Goal: Information Seeking & Learning: Learn about a topic

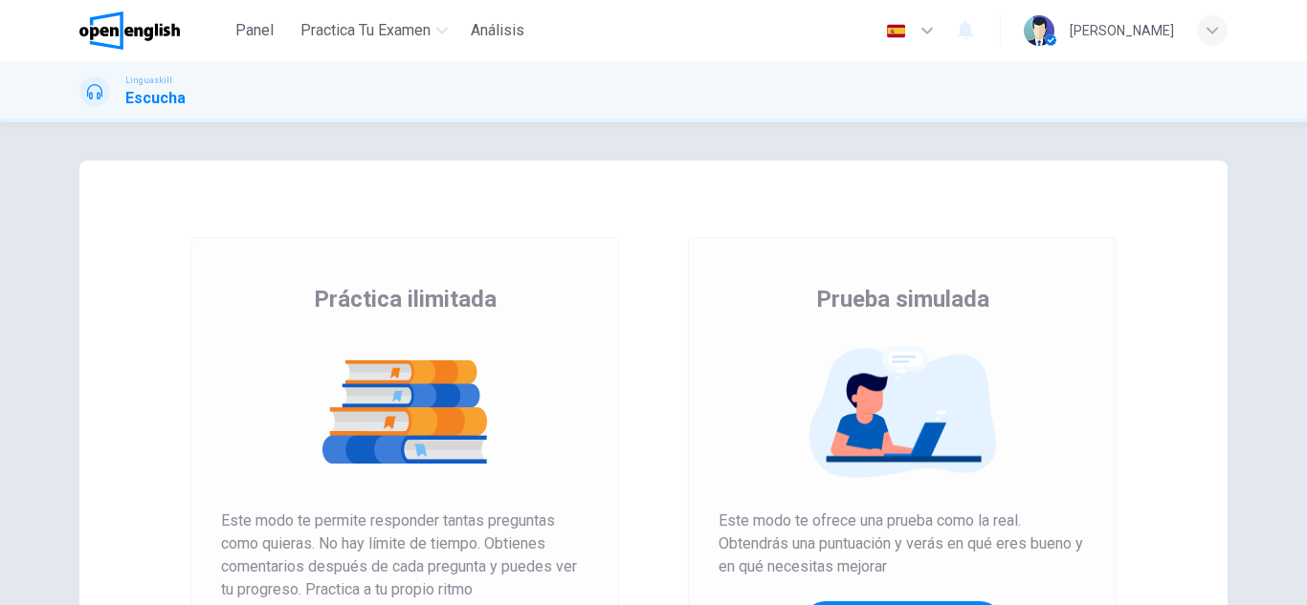
scroll to position [319, 0]
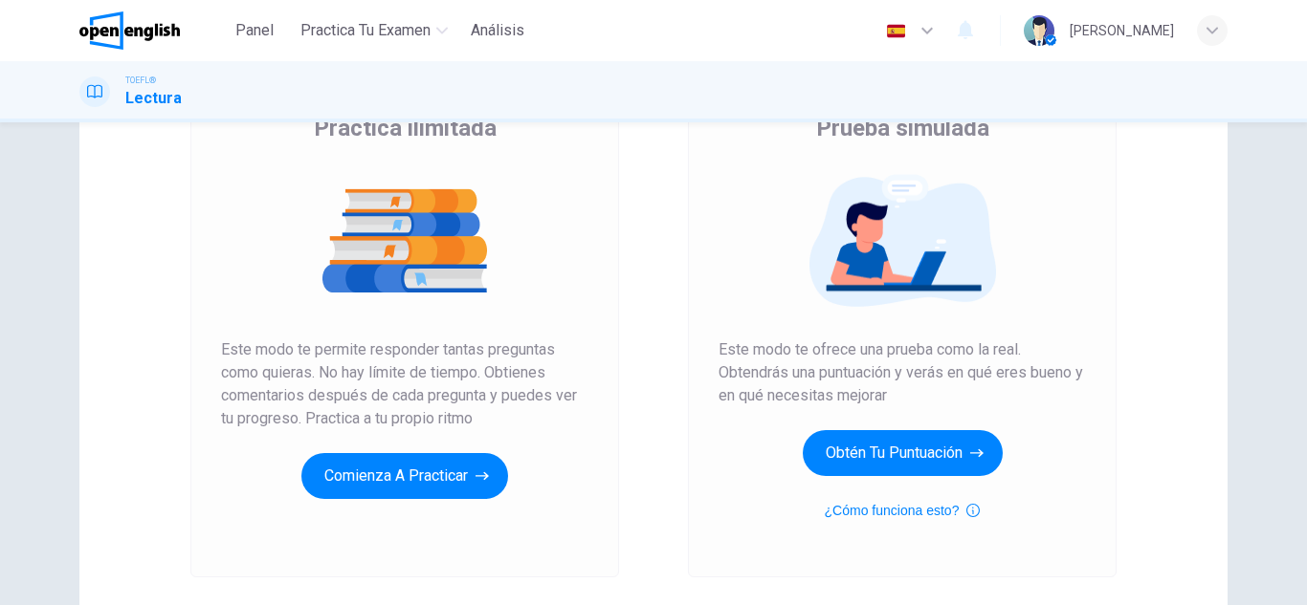
scroll to position [319, 0]
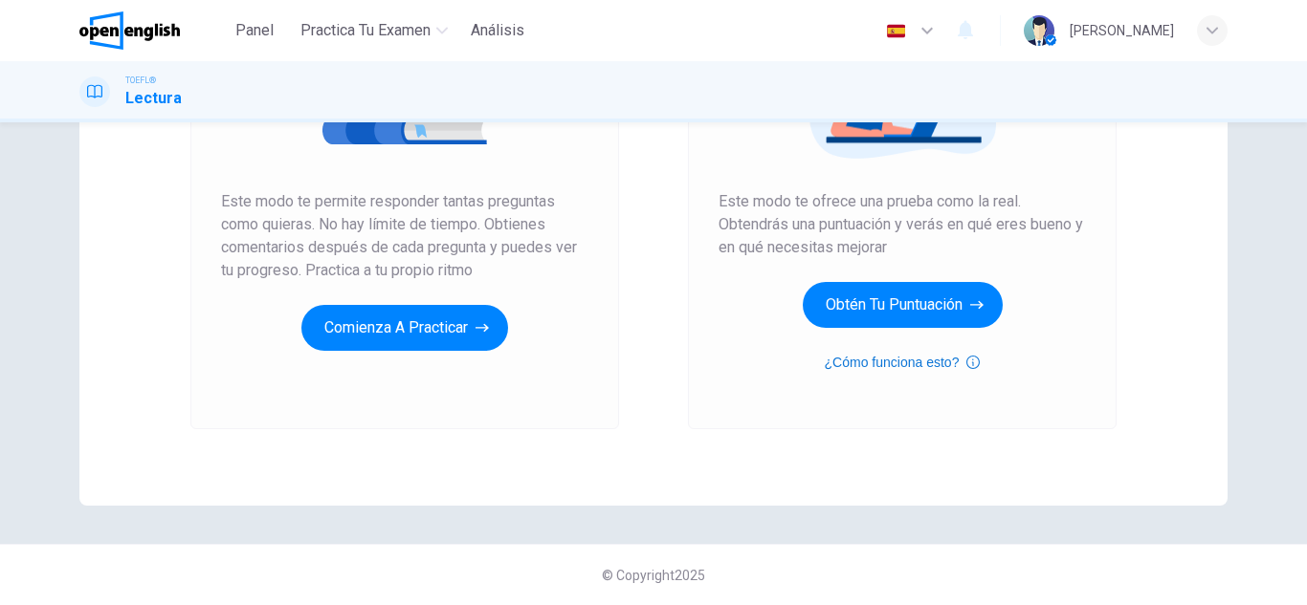
drag, startPoint x: 946, startPoint y: 436, endPoint x: 943, endPoint y: 351, distance: 85.2
click at [945, 365] on div "Práctica ilimitada Prueba simulada Práctica ilimitada Este modo te permite resp…" at bounding box center [653, 173] width 1148 height 665
click at [943, 322] on button "Obtén tu puntuación" at bounding box center [902, 305] width 200 height 46
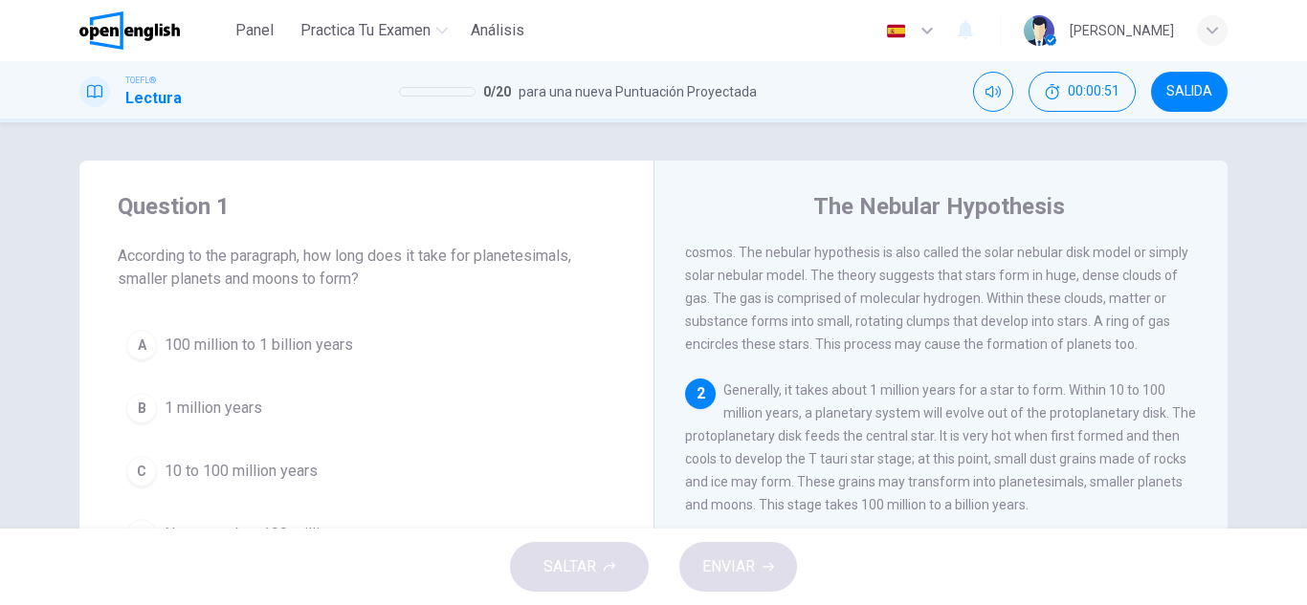
scroll to position [191, 0]
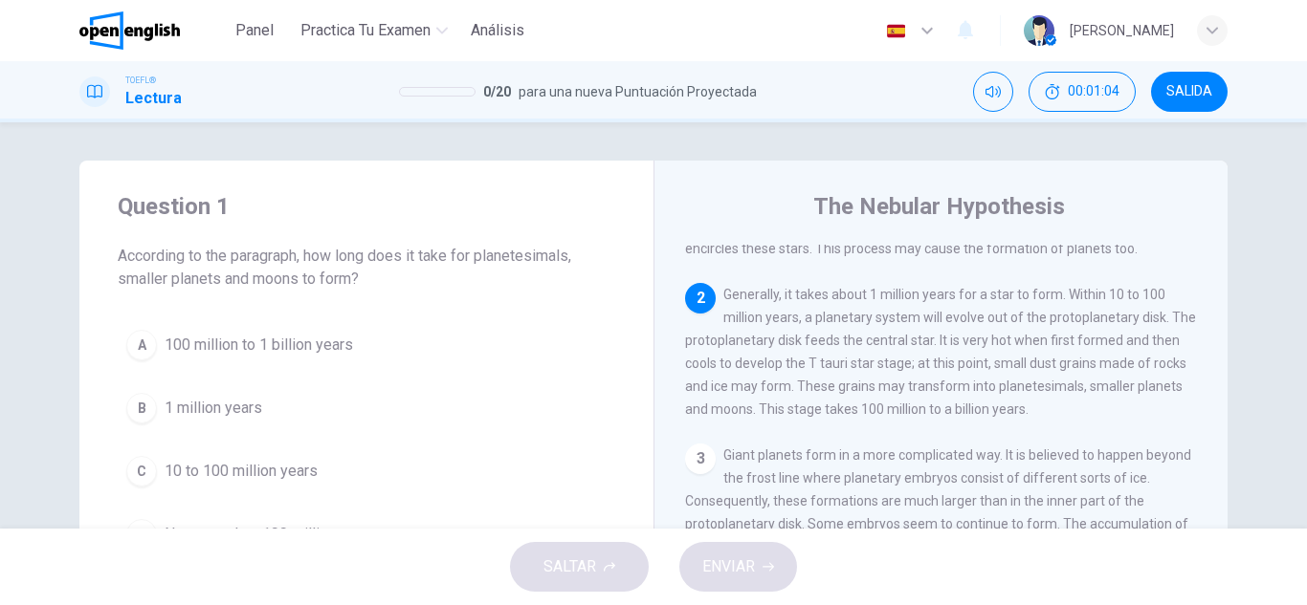
click at [138, 346] on div "A" at bounding box center [141, 345] width 31 height 31
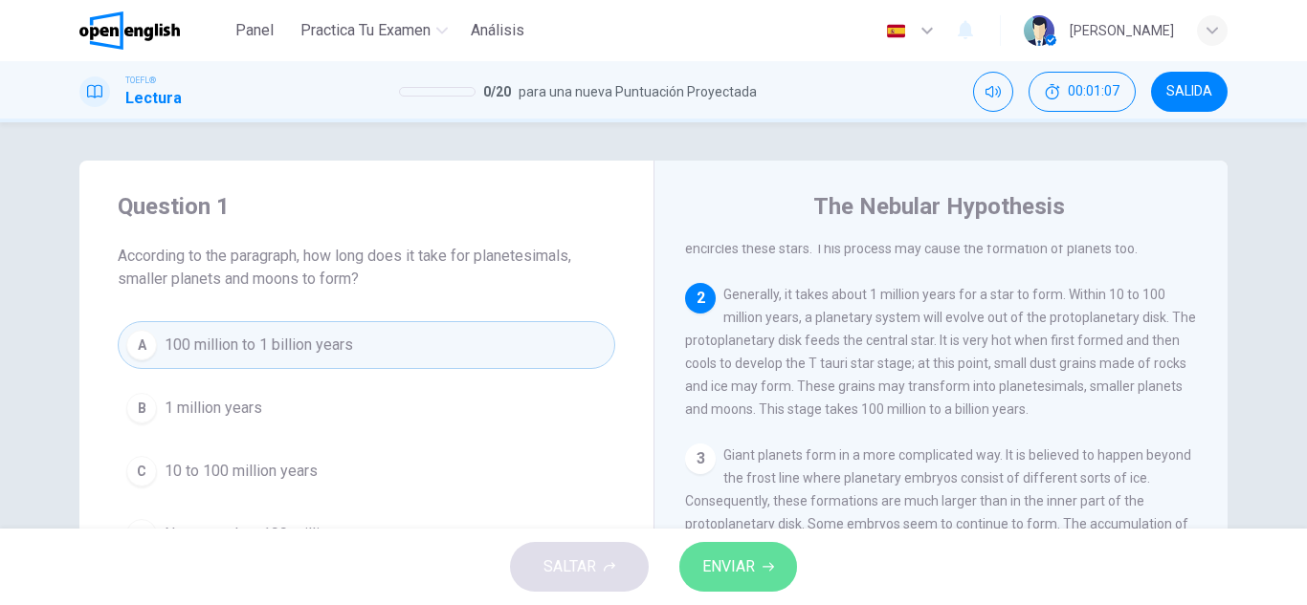
click at [737, 561] on span "ENVIAR" at bounding box center [728, 567] width 53 height 27
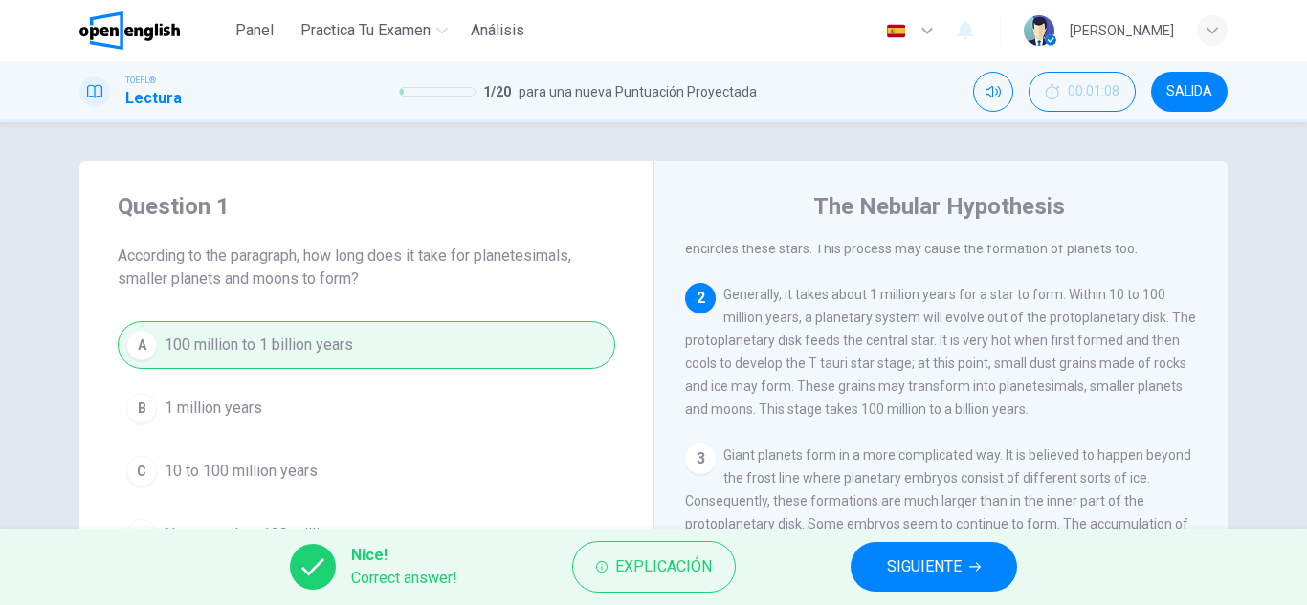
click at [905, 560] on span "SIGUIENTE" at bounding box center [924, 567] width 75 height 27
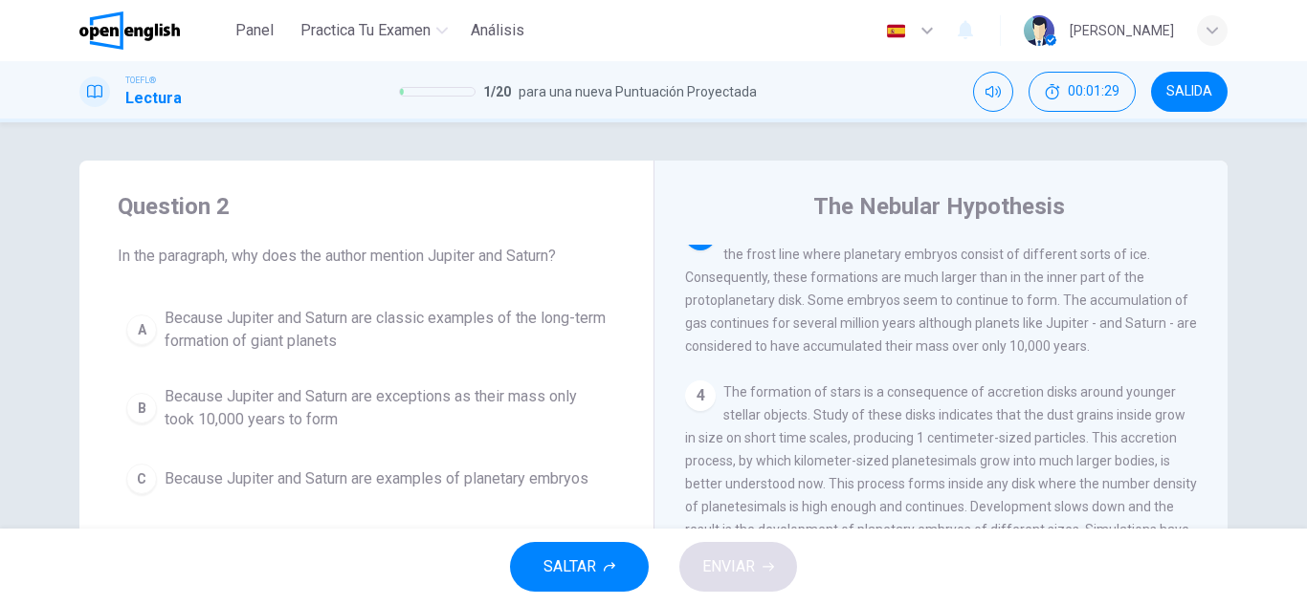
scroll to position [381, 0]
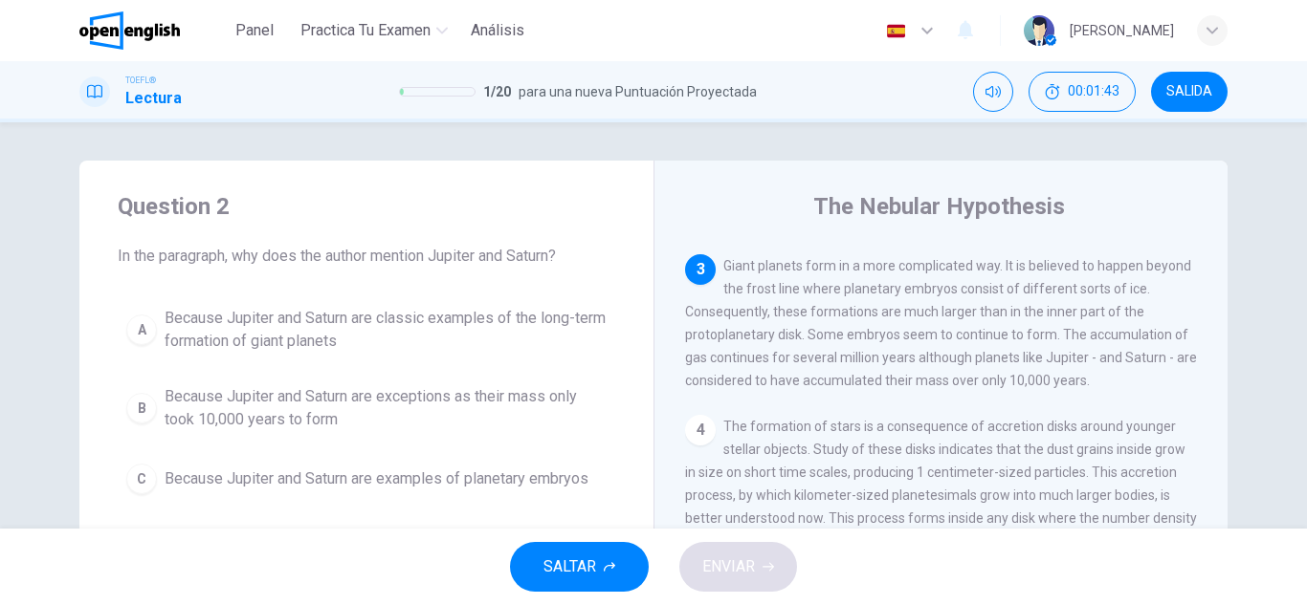
click at [222, 409] on span "Because Jupiter and Saturn are exceptions as their mass only took 10,000 years …" at bounding box center [386, 408] width 442 height 46
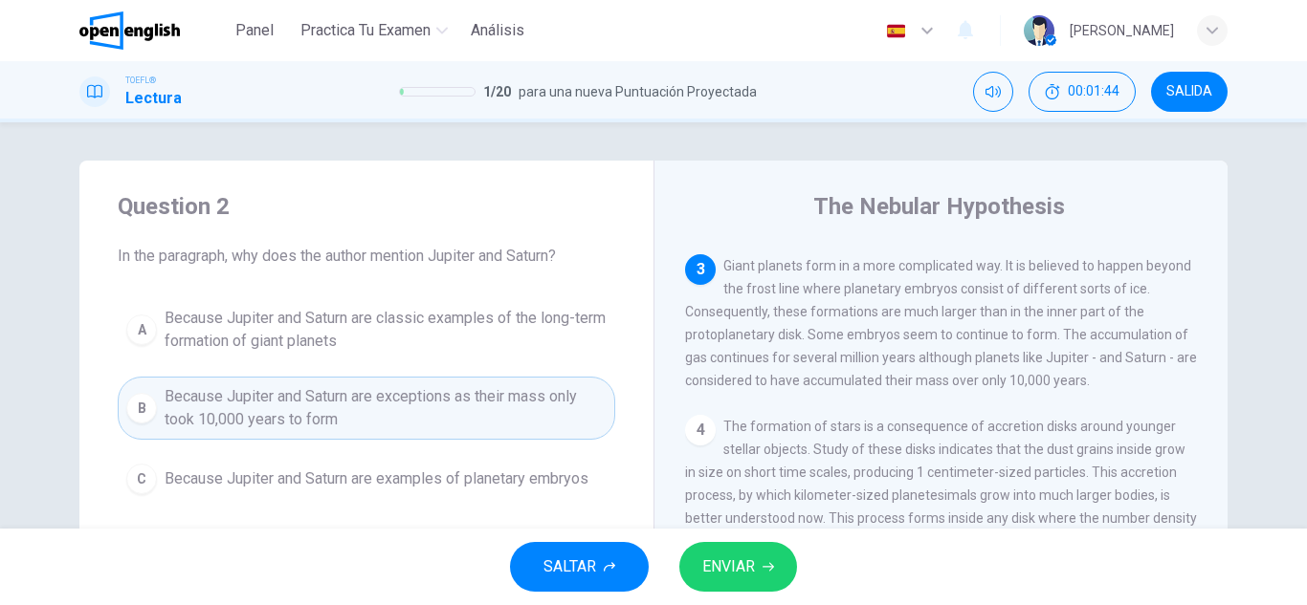
click at [796, 568] on button "ENVIAR" at bounding box center [738, 567] width 118 height 50
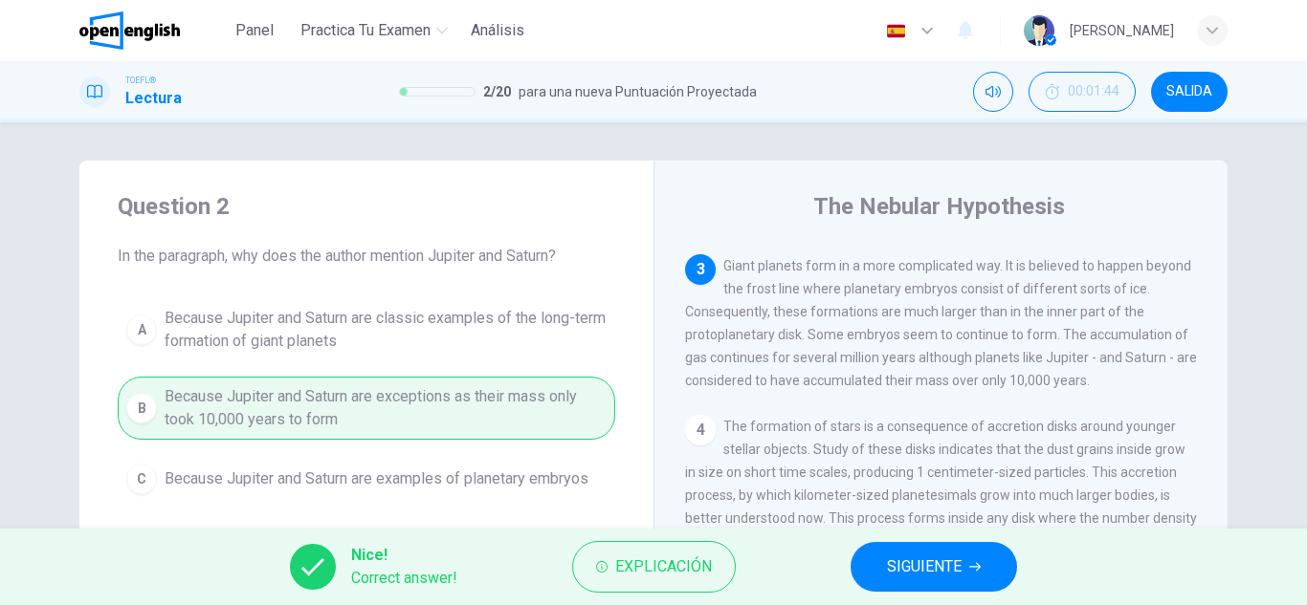
click at [877, 568] on button "SIGUIENTE" at bounding box center [933, 567] width 166 height 50
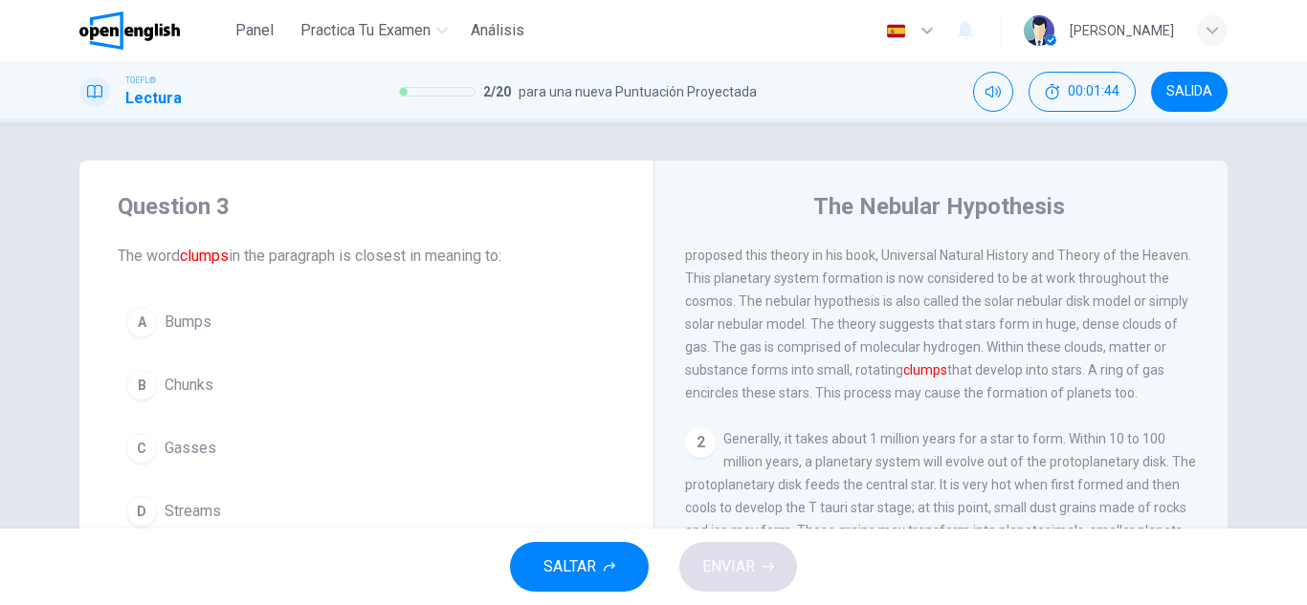
scroll to position [0, 0]
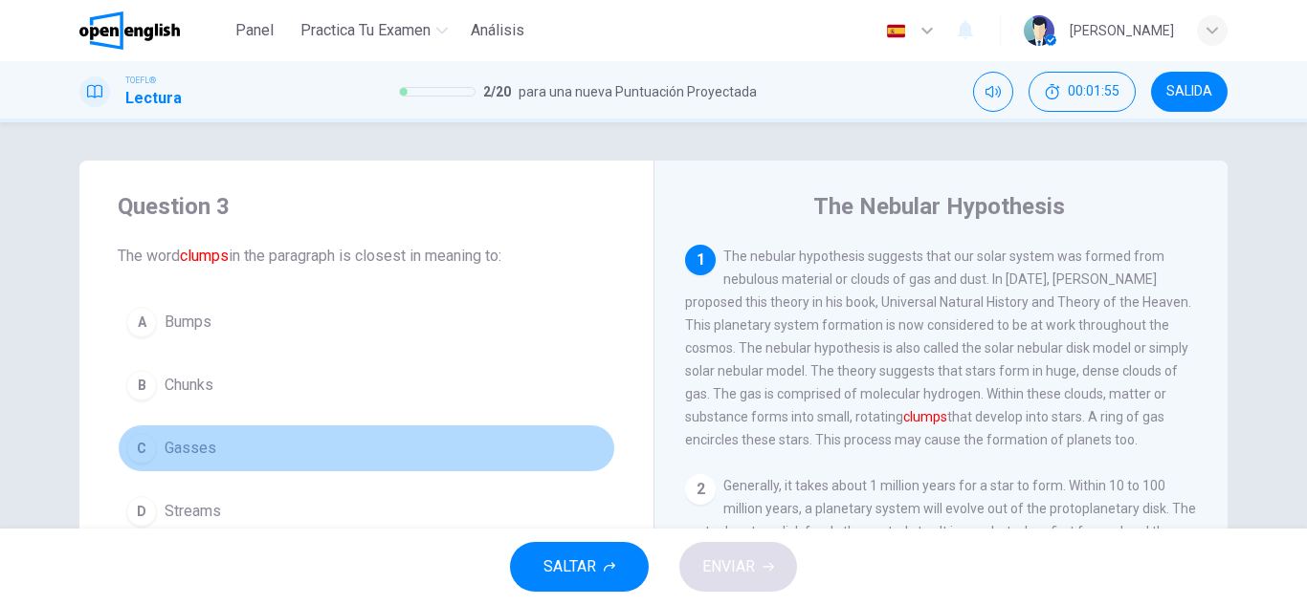
click at [208, 434] on button "C Gasses" at bounding box center [366, 449] width 497 height 48
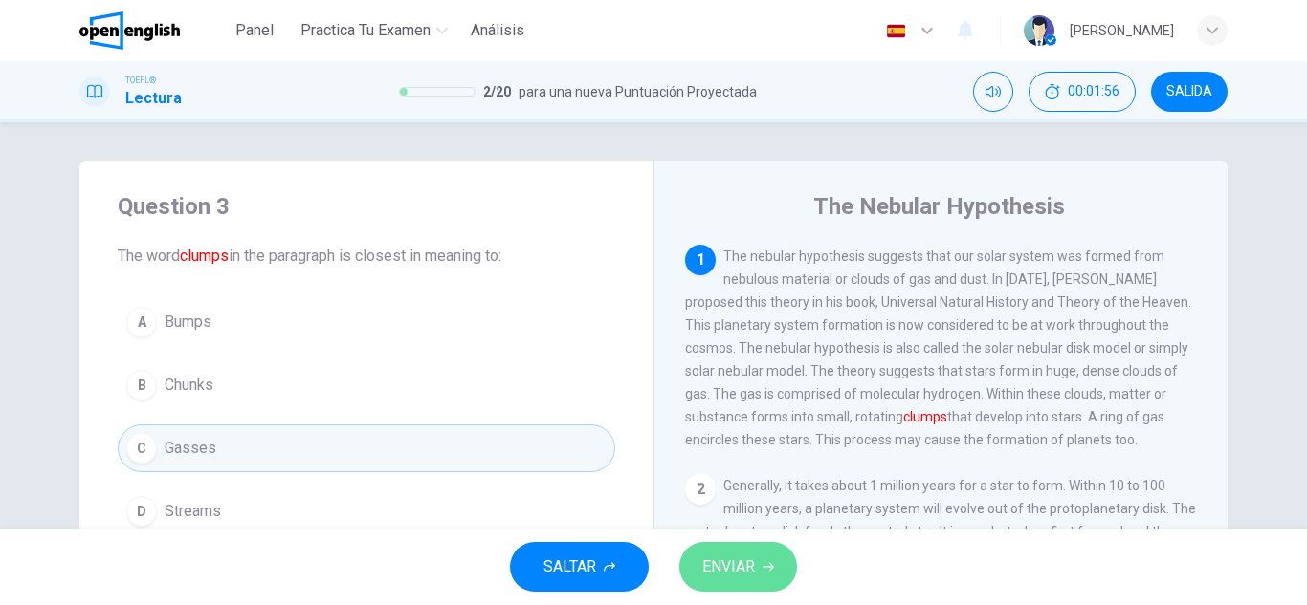
click at [754, 567] on span "ENVIAR" at bounding box center [728, 567] width 53 height 27
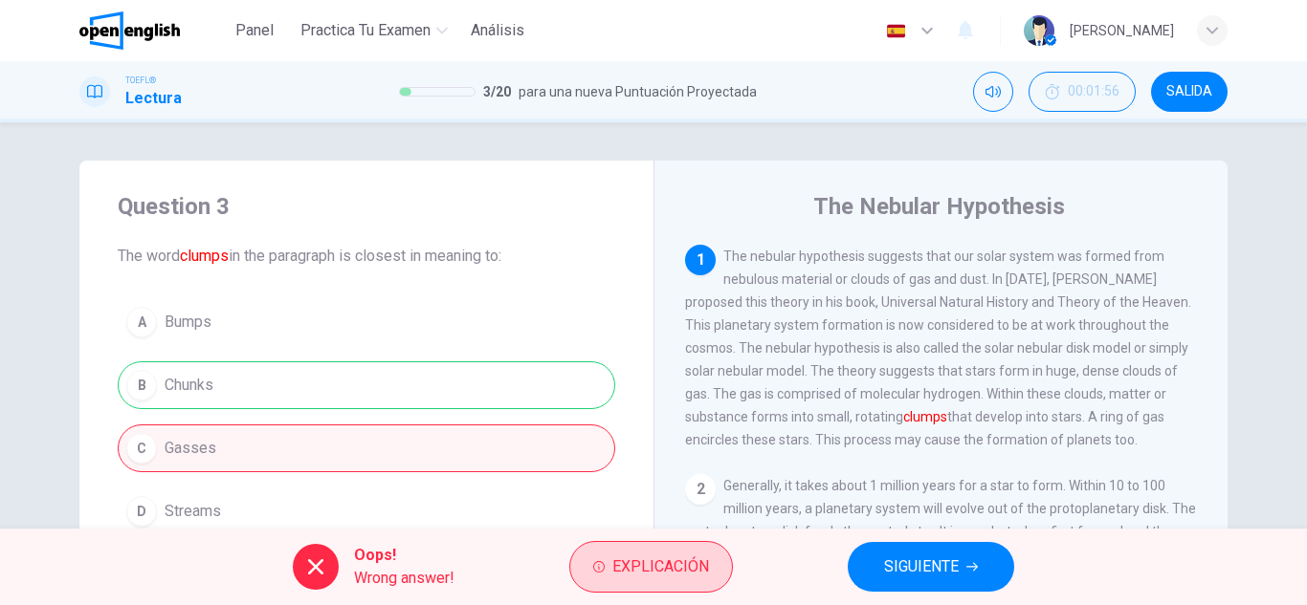
click at [670, 556] on span "Explicación" at bounding box center [660, 567] width 97 height 27
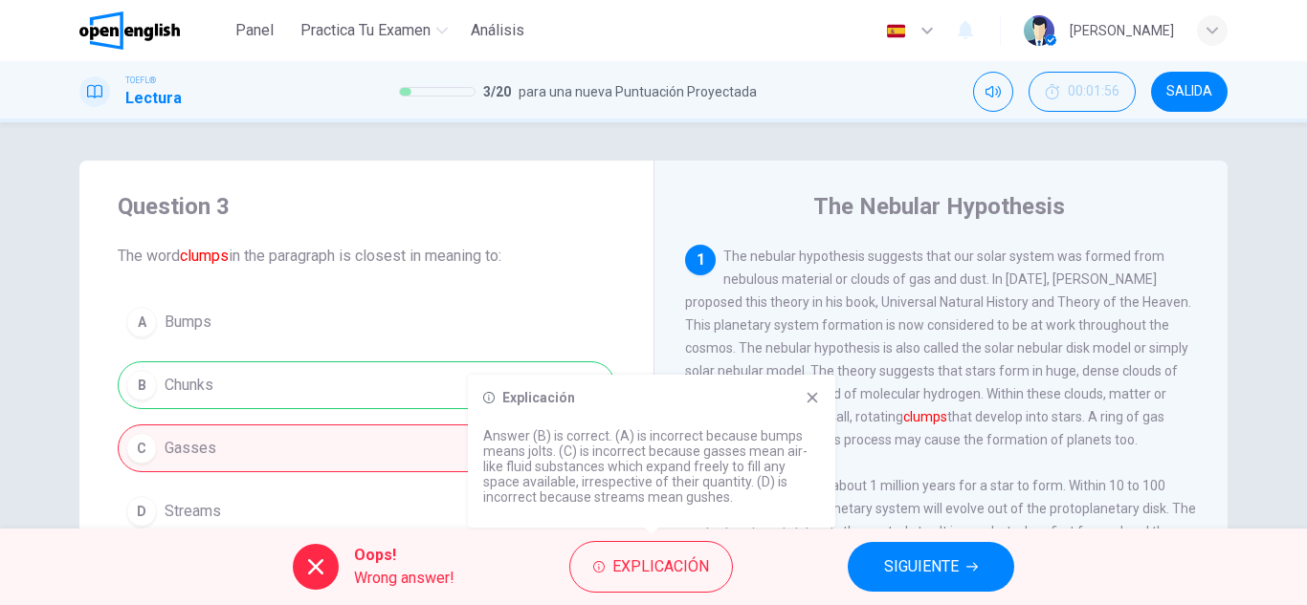
click at [695, 366] on div "1 The nebular hypothesis suggests that our solar system was formed from nebulou…" at bounding box center [941, 348] width 513 height 207
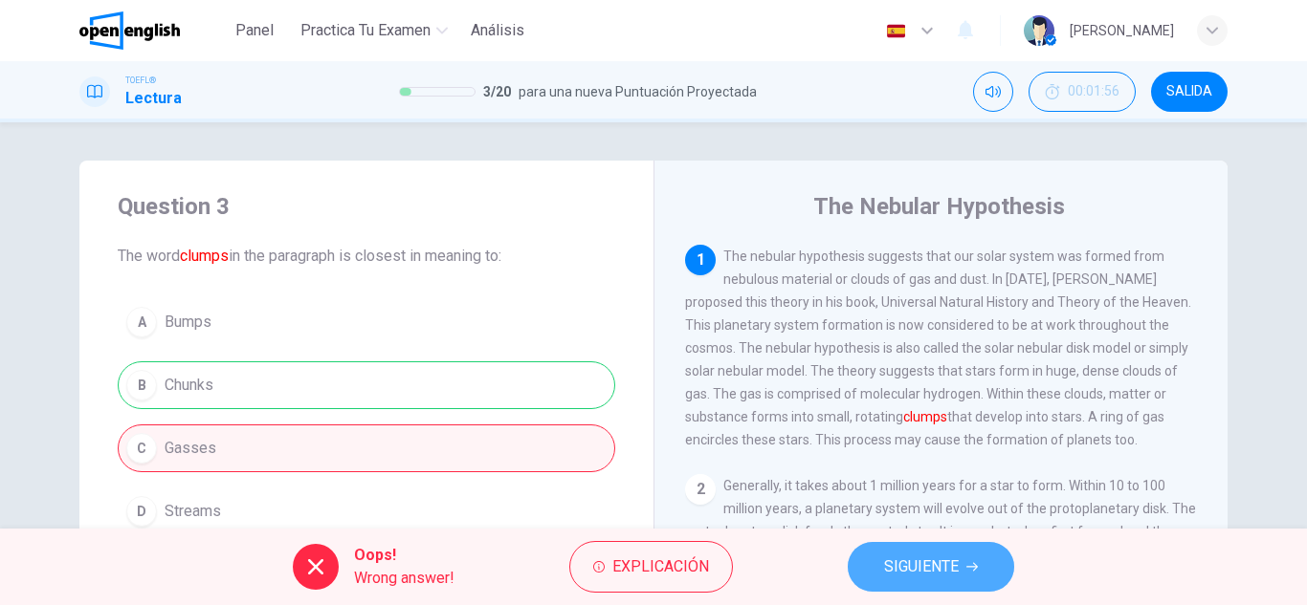
click at [884, 550] on button "SIGUIENTE" at bounding box center [930, 567] width 166 height 50
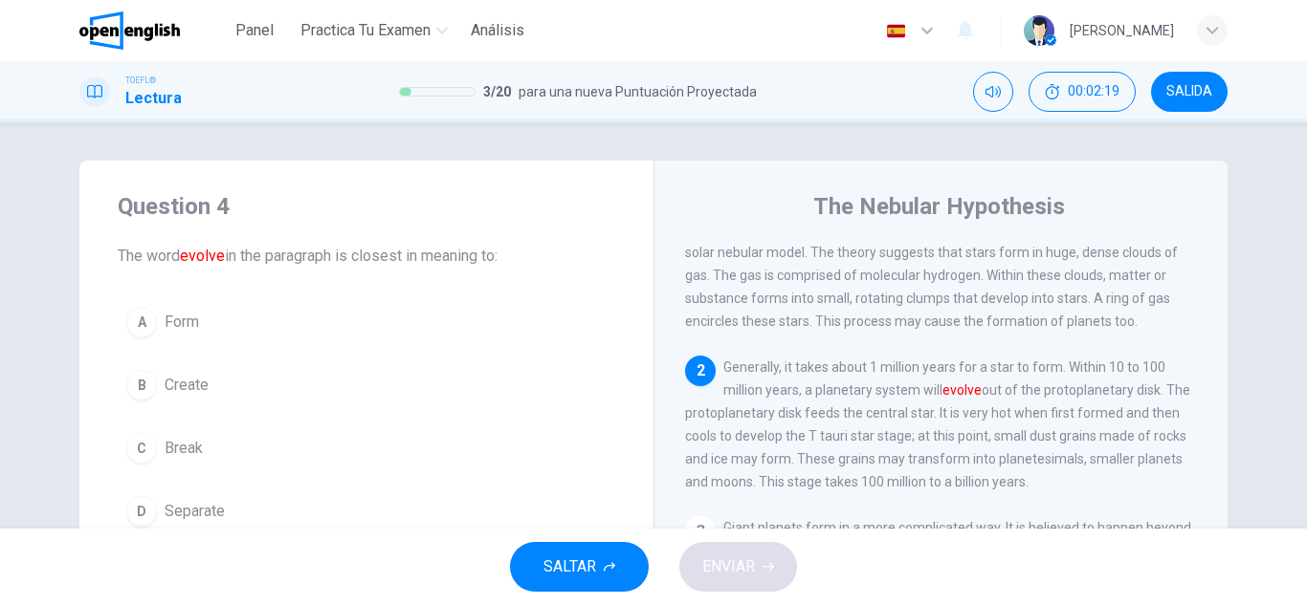
click at [330, 363] on button "B Create" at bounding box center [366, 386] width 497 height 48
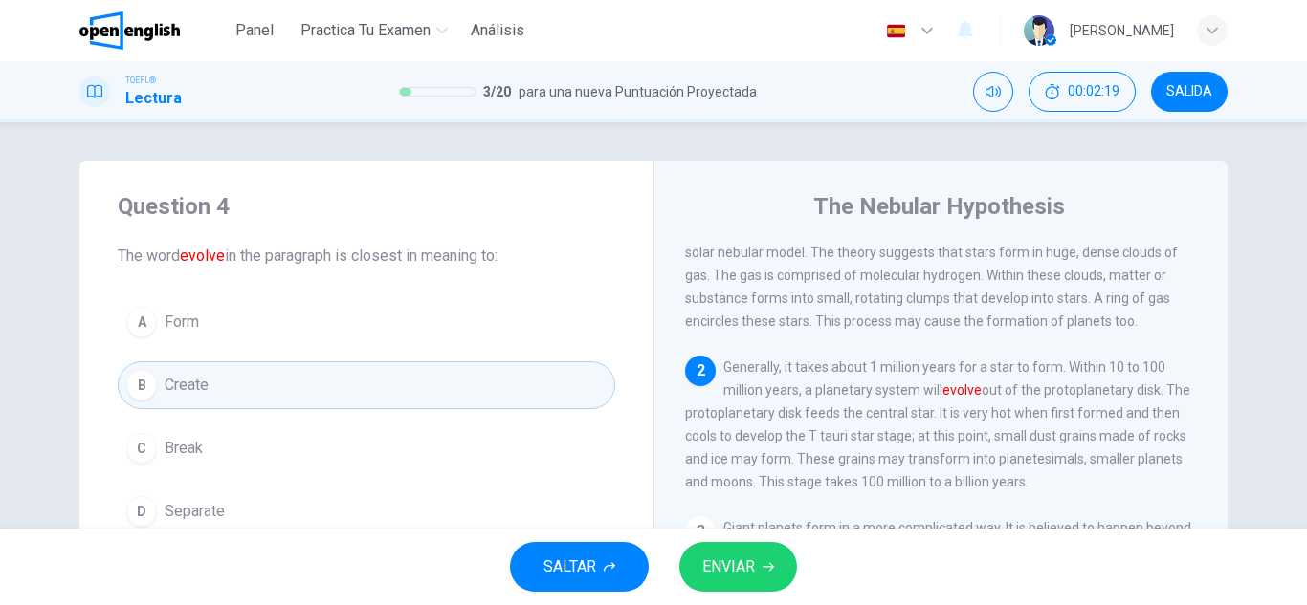
click at [735, 556] on span "ENVIAR" at bounding box center [728, 567] width 53 height 27
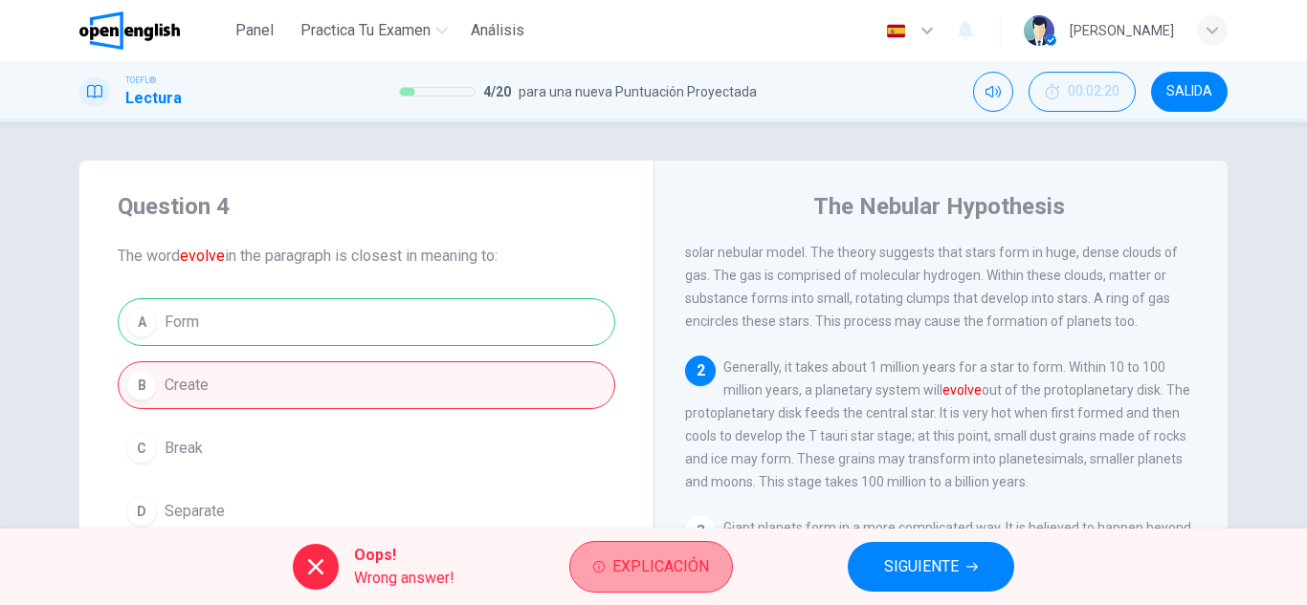
click at [656, 558] on span "Explicación" at bounding box center [660, 567] width 97 height 27
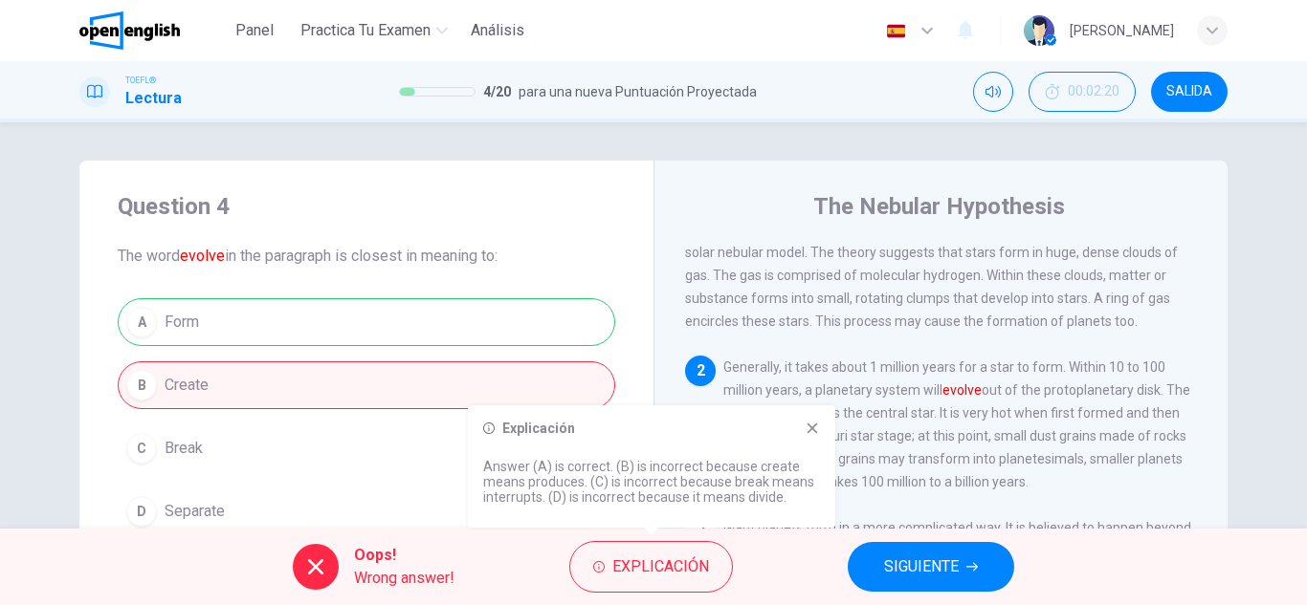
click at [809, 439] on div "Explicación Answer (A) is correct. (B) is incorrect because create means produc…" at bounding box center [651, 467] width 367 height 122
click at [810, 433] on div "Explicación Answer (A) is correct. (B) is incorrect because create means produc…" at bounding box center [651, 467] width 367 height 122
click at [813, 430] on icon at bounding box center [812, 429] width 11 height 11
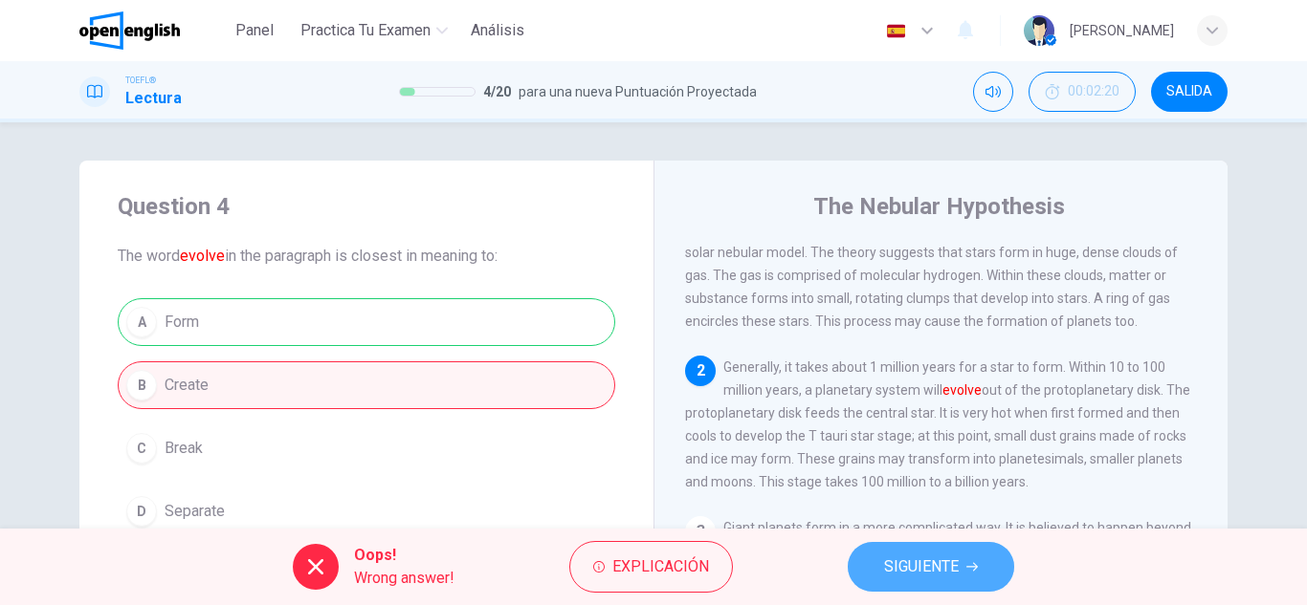
click at [913, 543] on button "SIGUIENTE" at bounding box center [930, 567] width 166 height 50
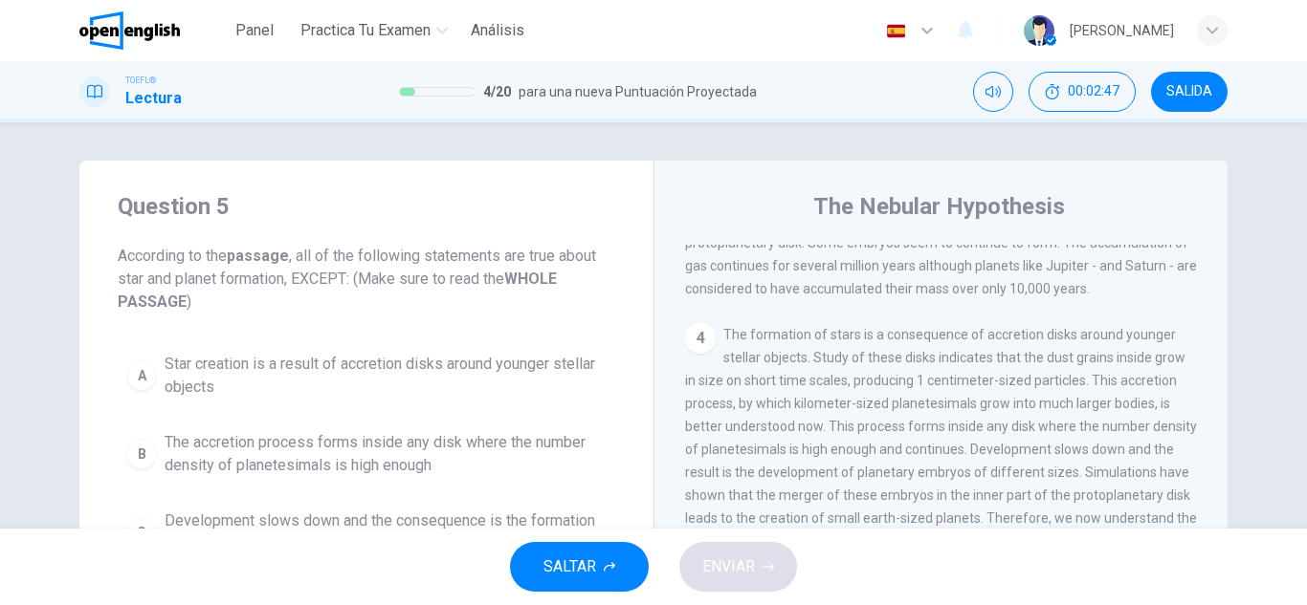
scroll to position [191, 0]
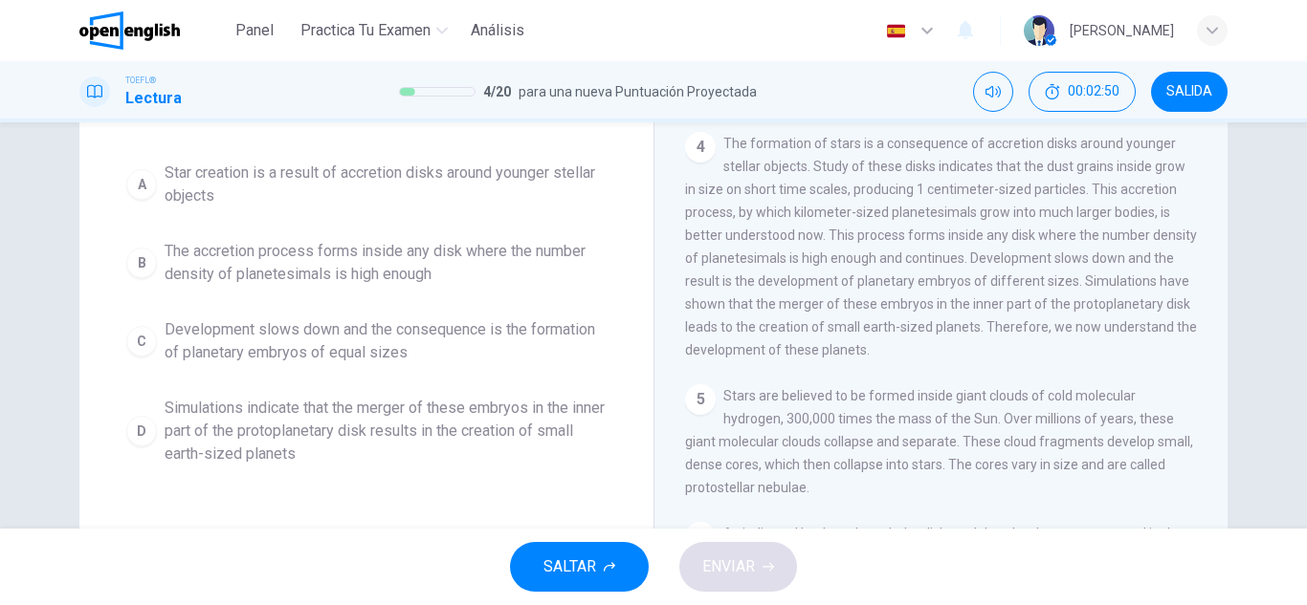
click at [437, 429] on span "Simulations indicate that the merger of these embryos in the inner part of the …" at bounding box center [386, 431] width 442 height 69
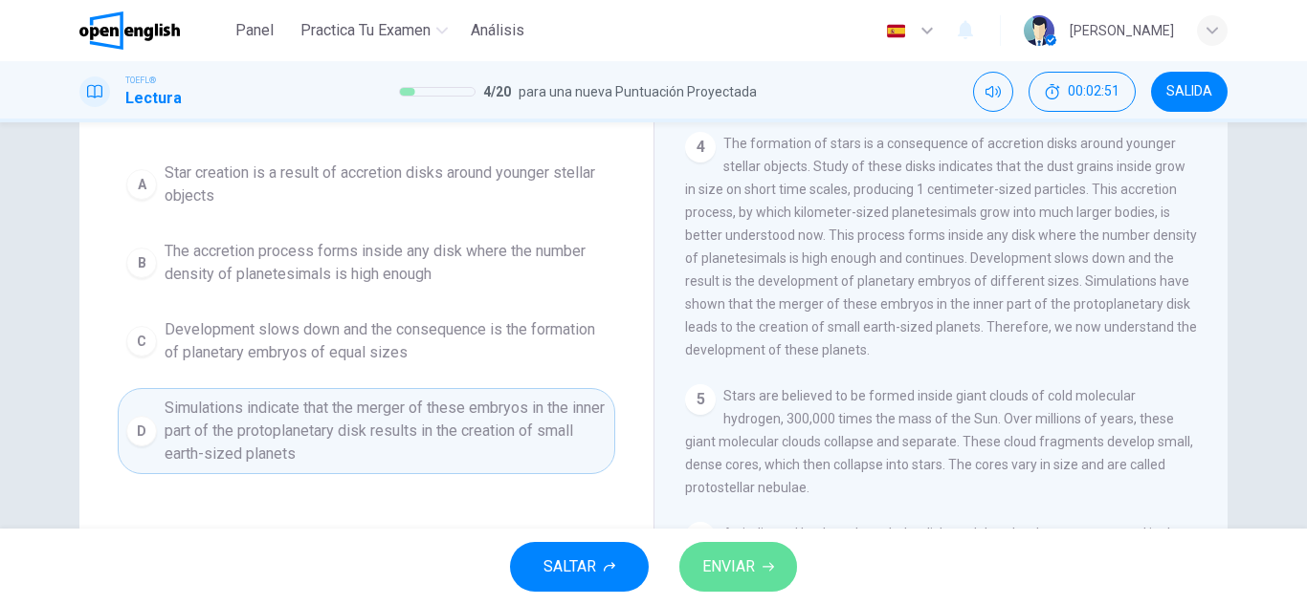
click at [696, 551] on button "ENVIAR" at bounding box center [738, 567] width 118 height 50
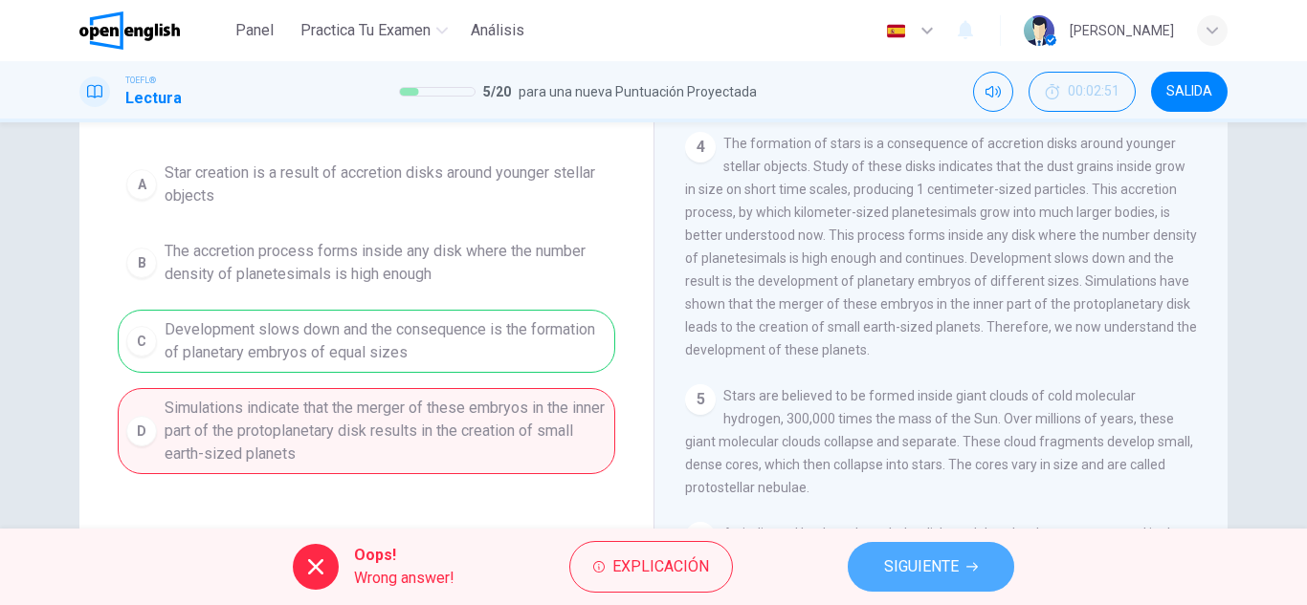
click at [922, 570] on span "SIGUIENTE" at bounding box center [921, 567] width 75 height 27
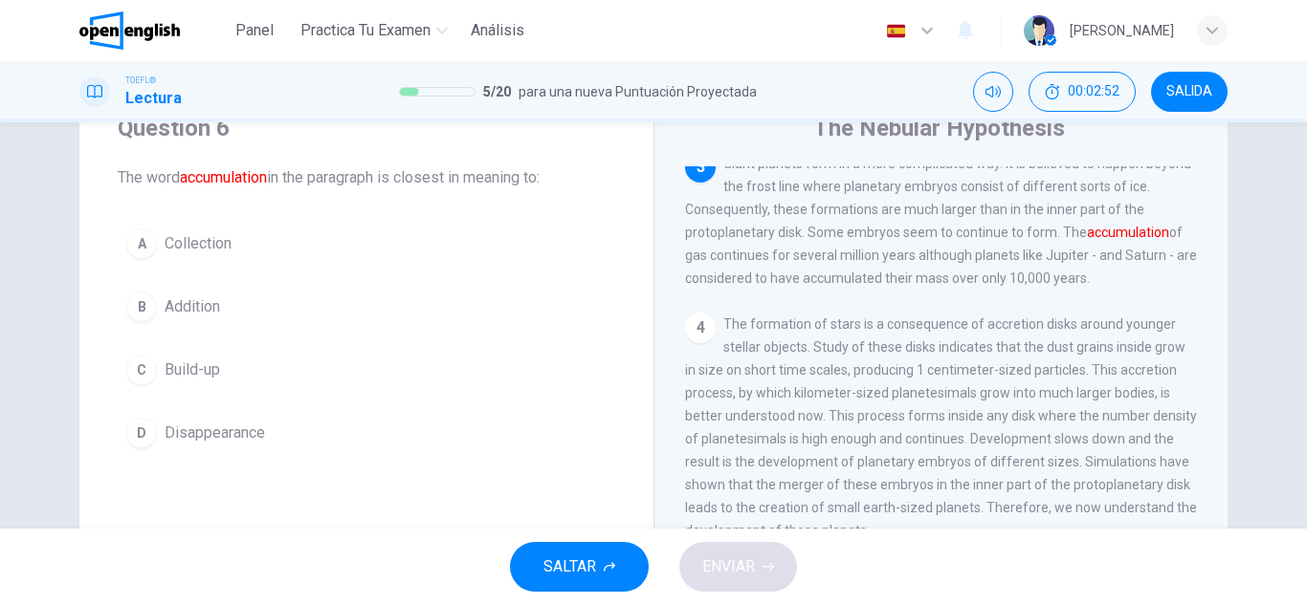
scroll to position [50, 0]
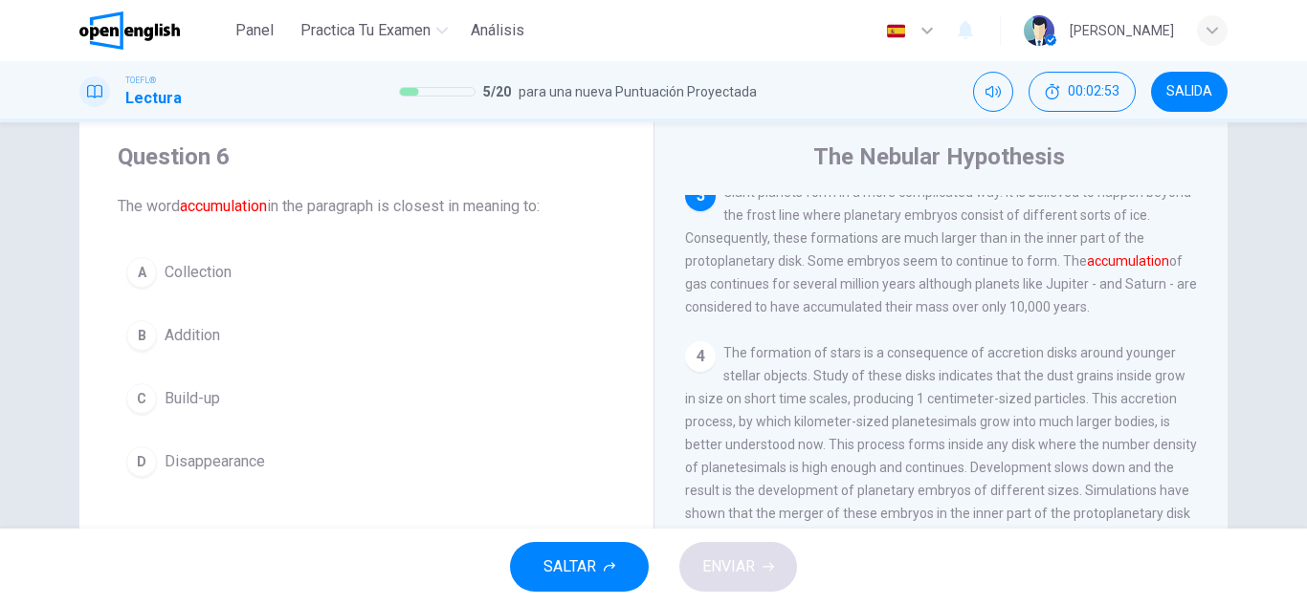
click at [297, 265] on button "A Collection" at bounding box center [366, 273] width 497 height 48
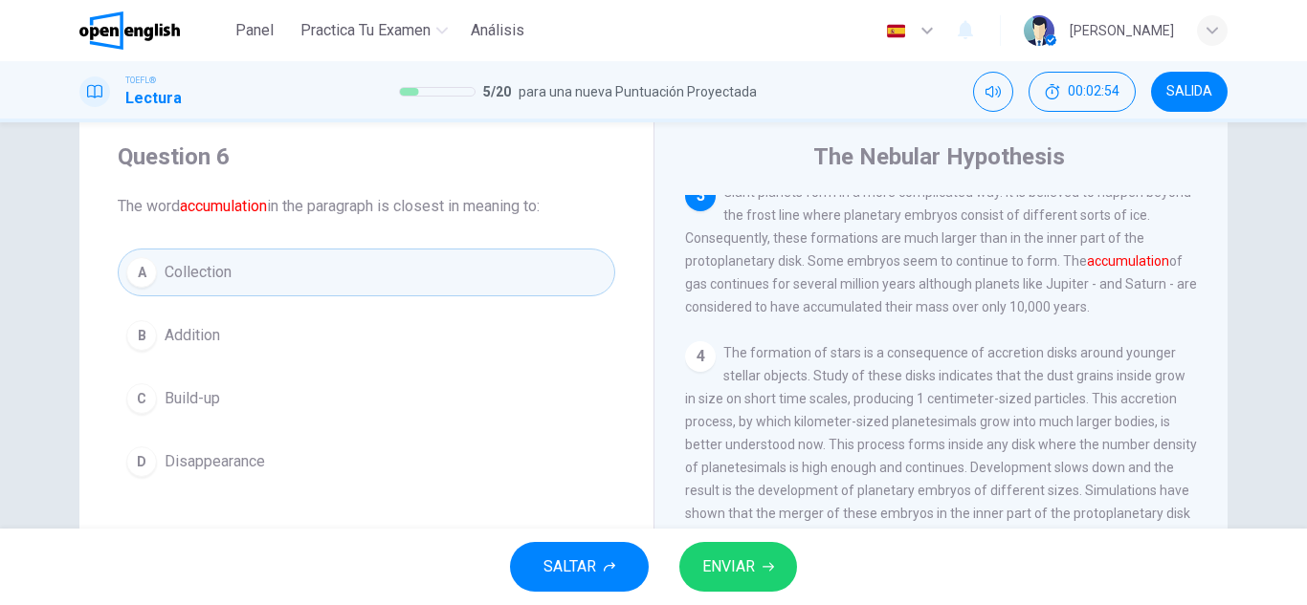
click at [743, 556] on span "ENVIAR" at bounding box center [728, 567] width 53 height 27
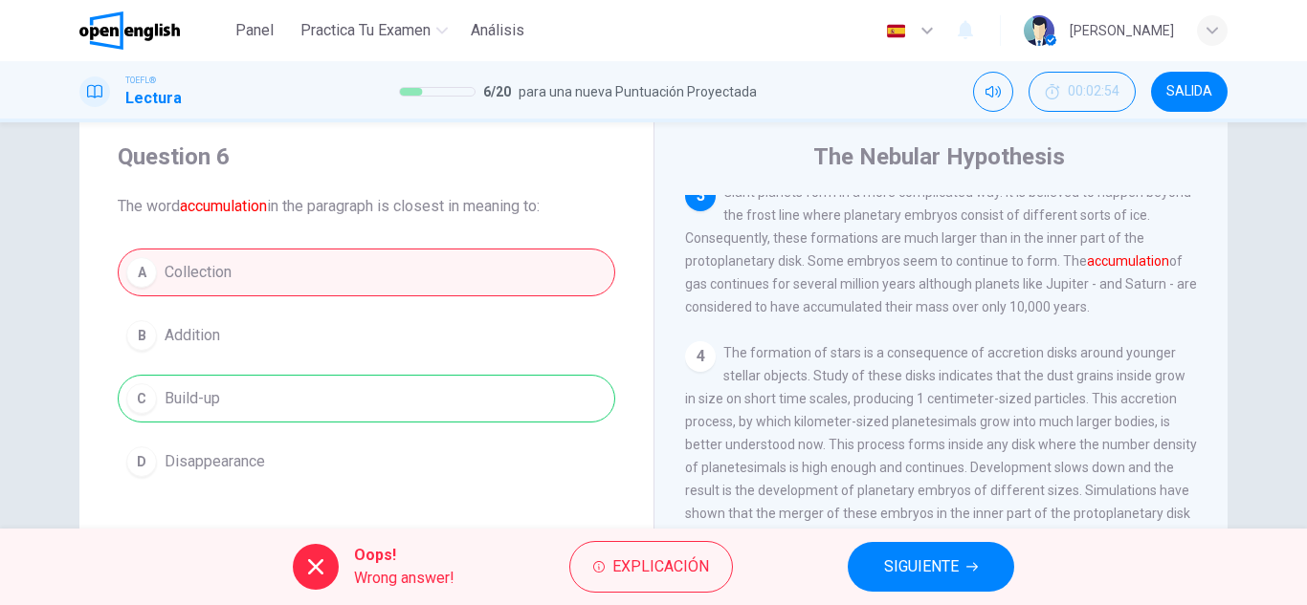
drag, startPoint x: 721, startPoint y: 572, endPoint x: 872, endPoint y: 557, distance: 151.9
click at [872, 557] on div "Oops! Wrong answer! Explicación SIGUIENTE" at bounding box center [653, 567] width 1307 height 77
click at [887, 553] on button "SIGUIENTE" at bounding box center [930, 567] width 166 height 50
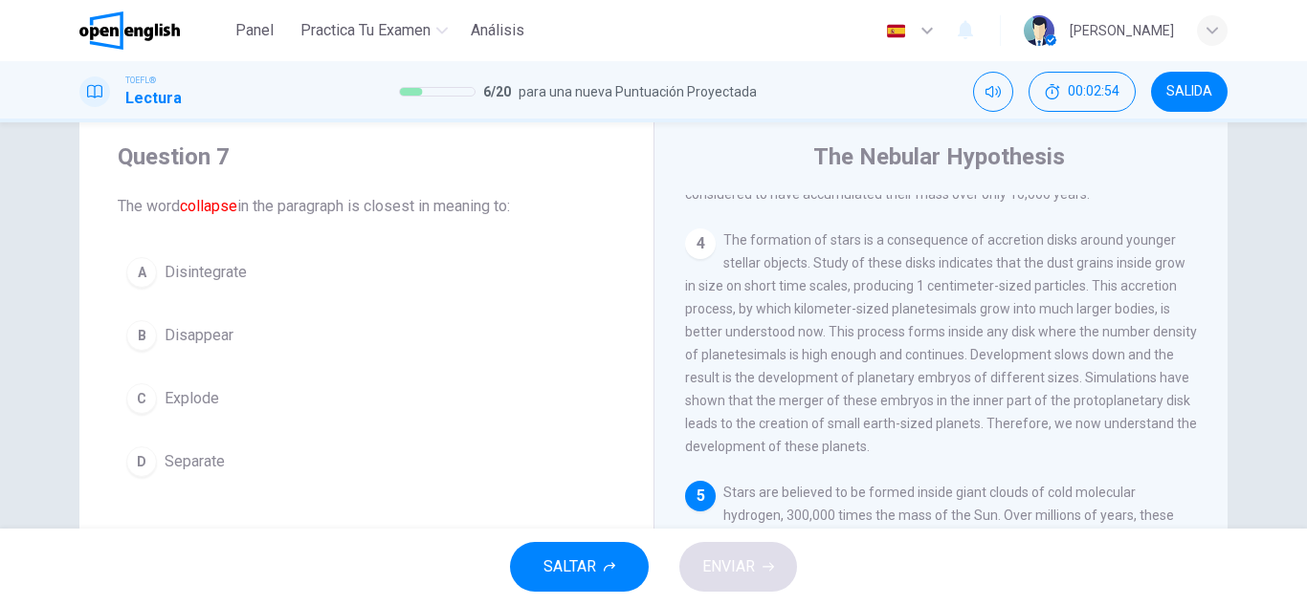
scroll to position [568, 0]
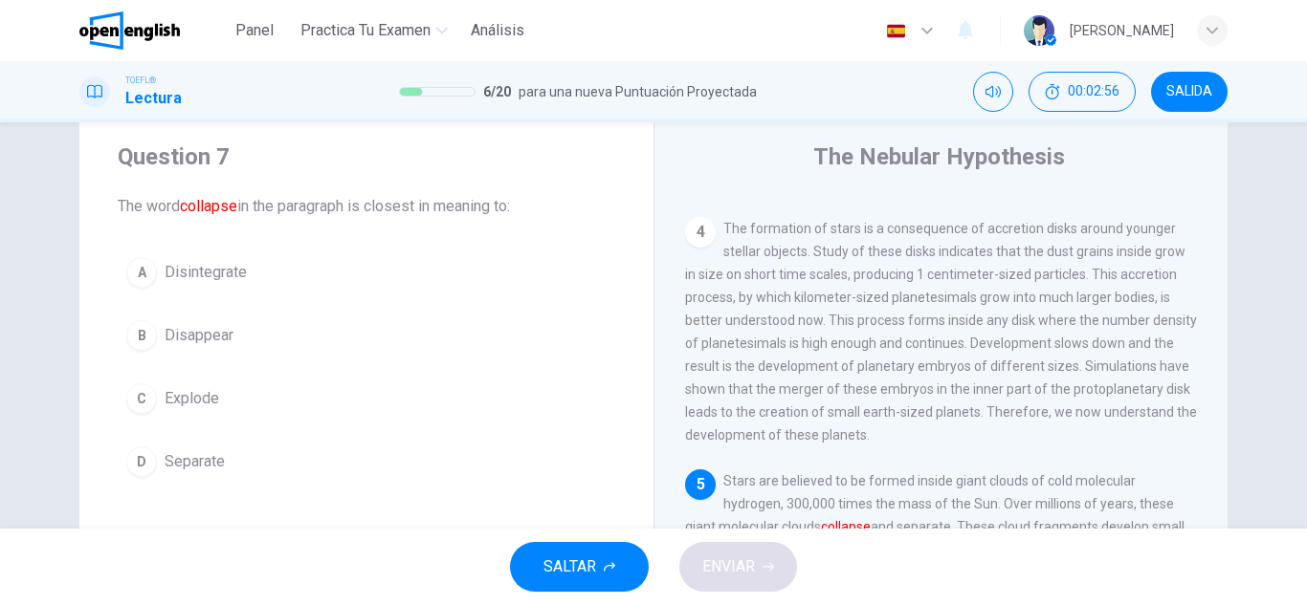
click at [230, 386] on button "C Explode" at bounding box center [366, 399] width 497 height 48
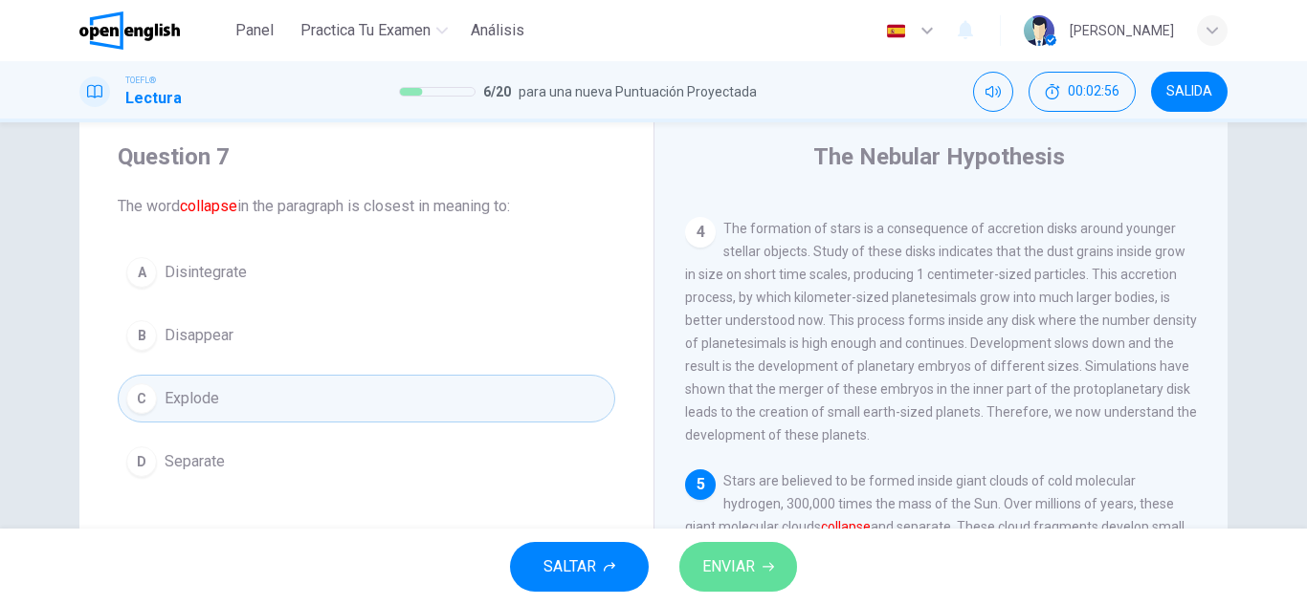
click at [747, 553] on button "ENVIAR" at bounding box center [738, 567] width 118 height 50
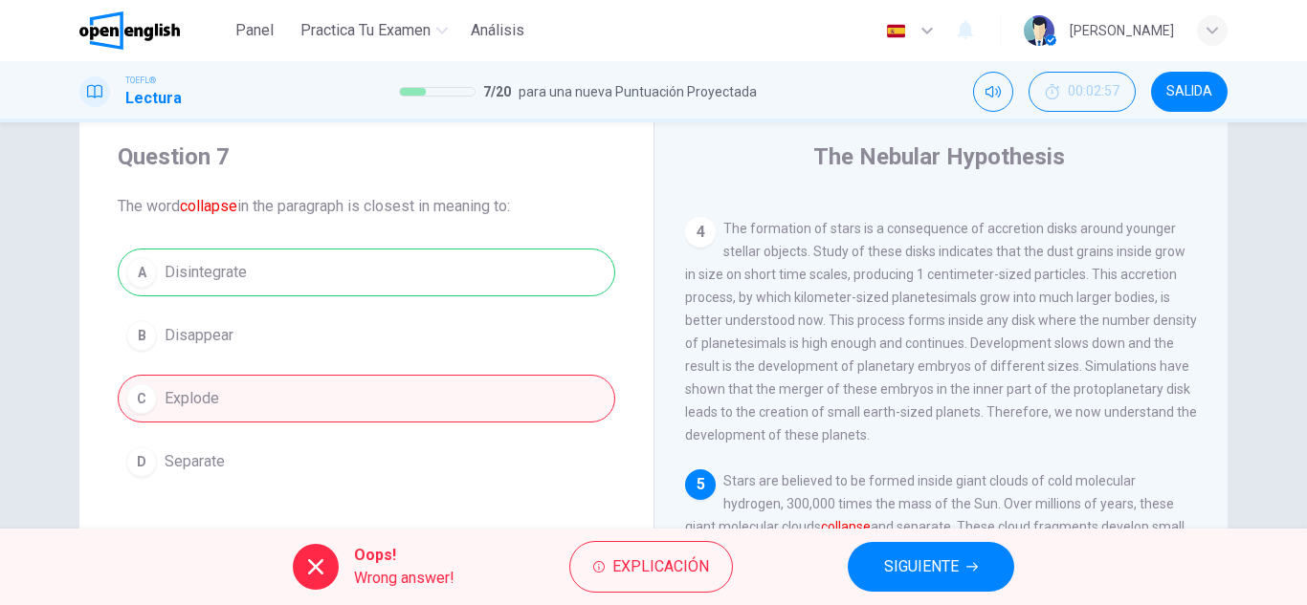
click at [934, 591] on button "SIGUIENTE" at bounding box center [930, 567] width 166 height 50
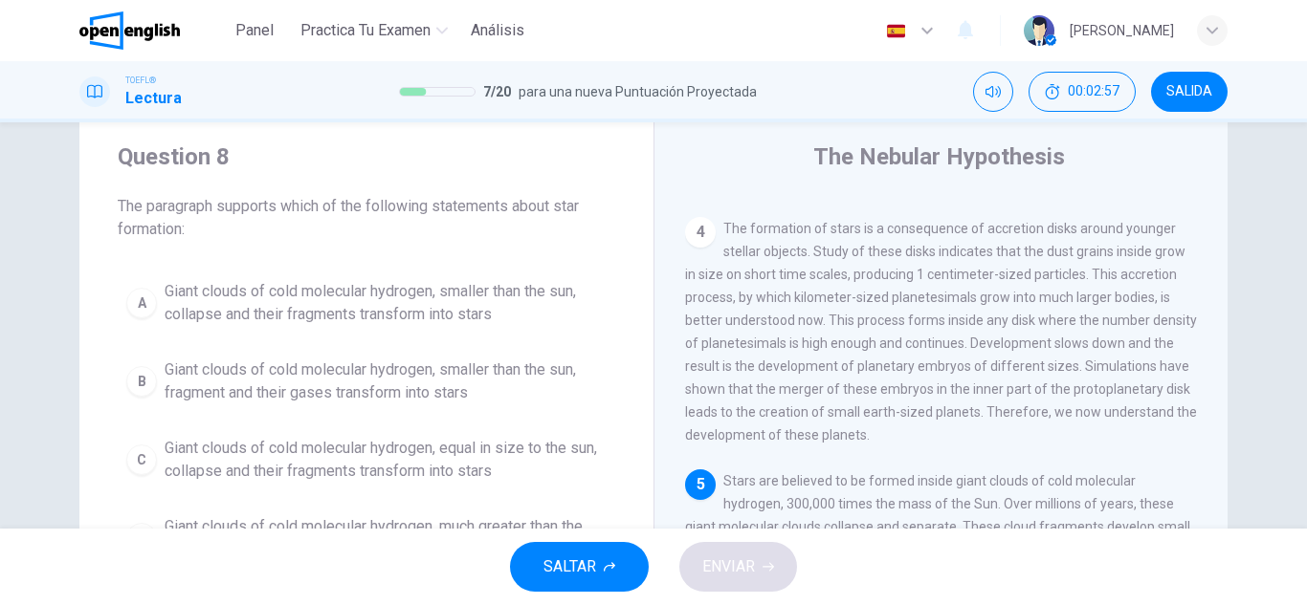
click at [386, 350] on button "B Giant clouds of cold molecular hydrogen, smaller than the sun, fragment and t…" at bounding box center [366, 381] width 497 height 63
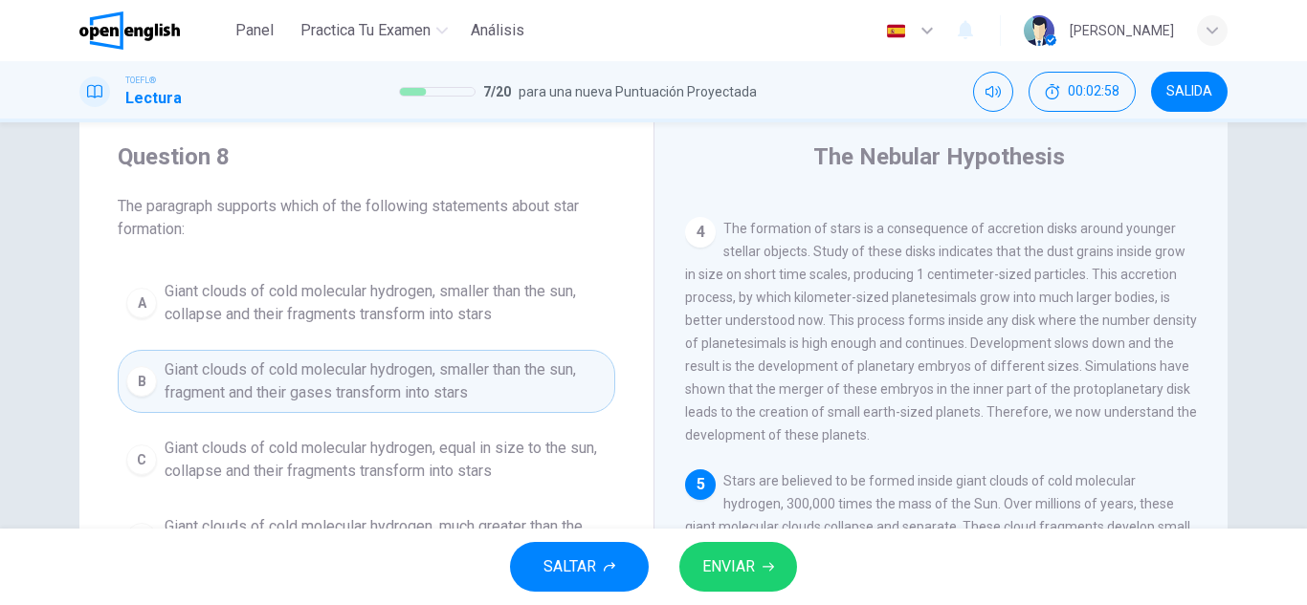
click at [381, 320] on span "Giant clouds of cold molecular hydrogen, smaller than the sun, collapse and the…" at bounding box center [386, 303] width 442 height 46
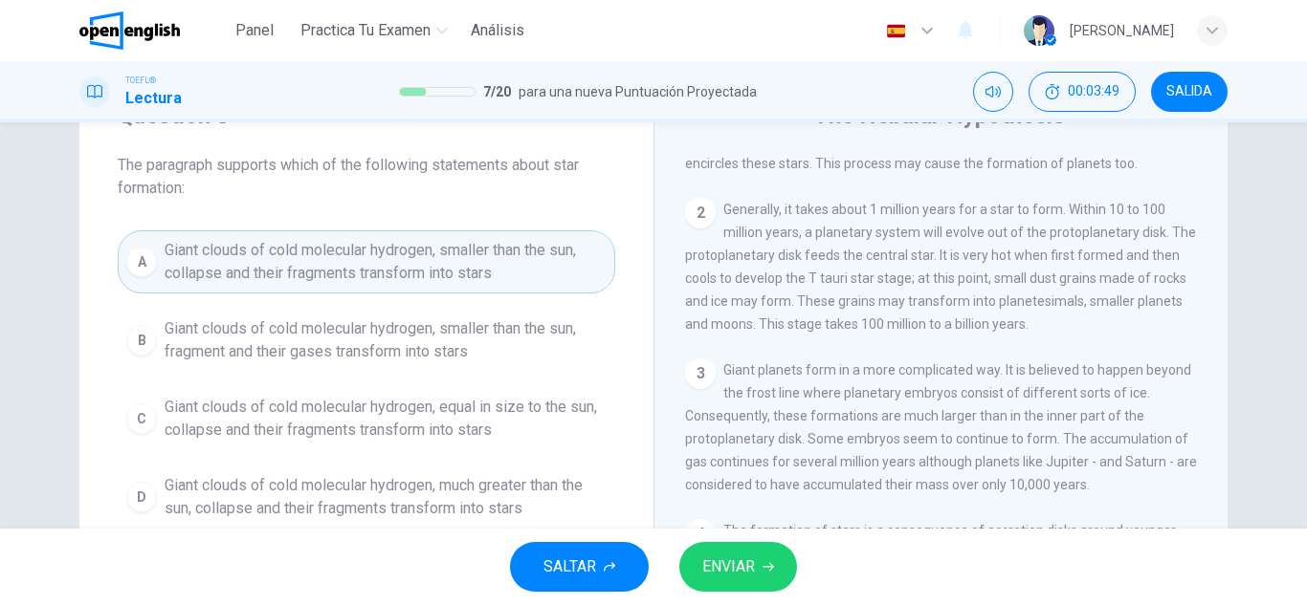
scroll to position [48, 0]
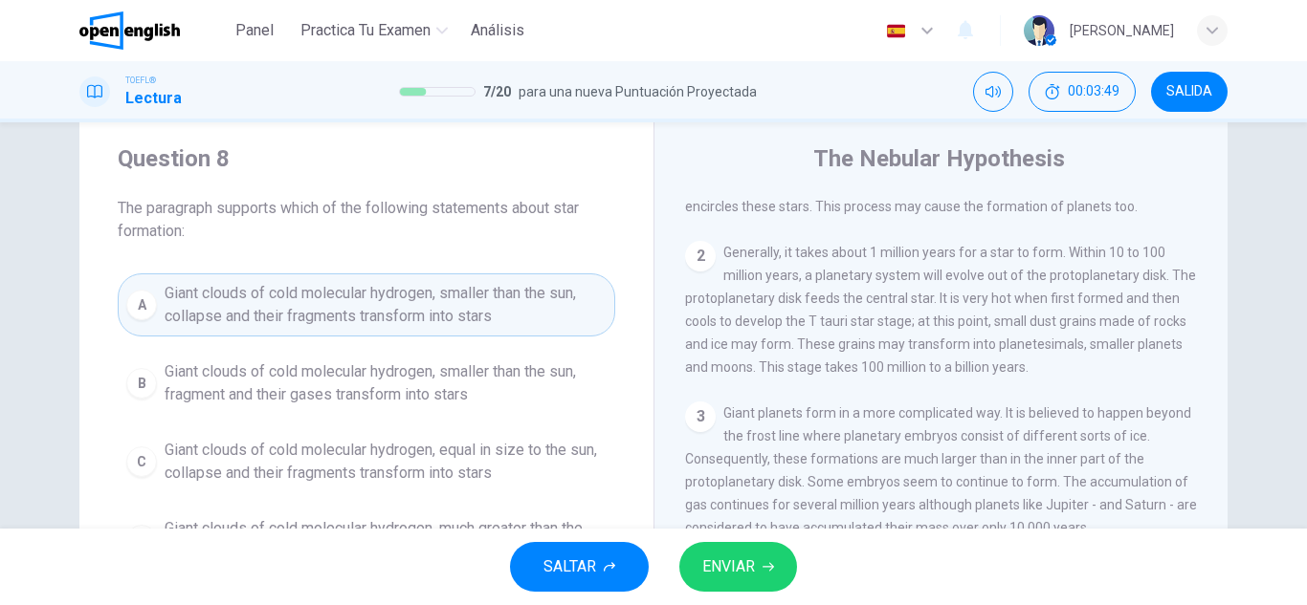
click at [334, 347] on div "A Giant clouds of cold molecular hydrogen, smaller than the sun, collapse and t…" at bounding box center [366, 423] width 497 height 298
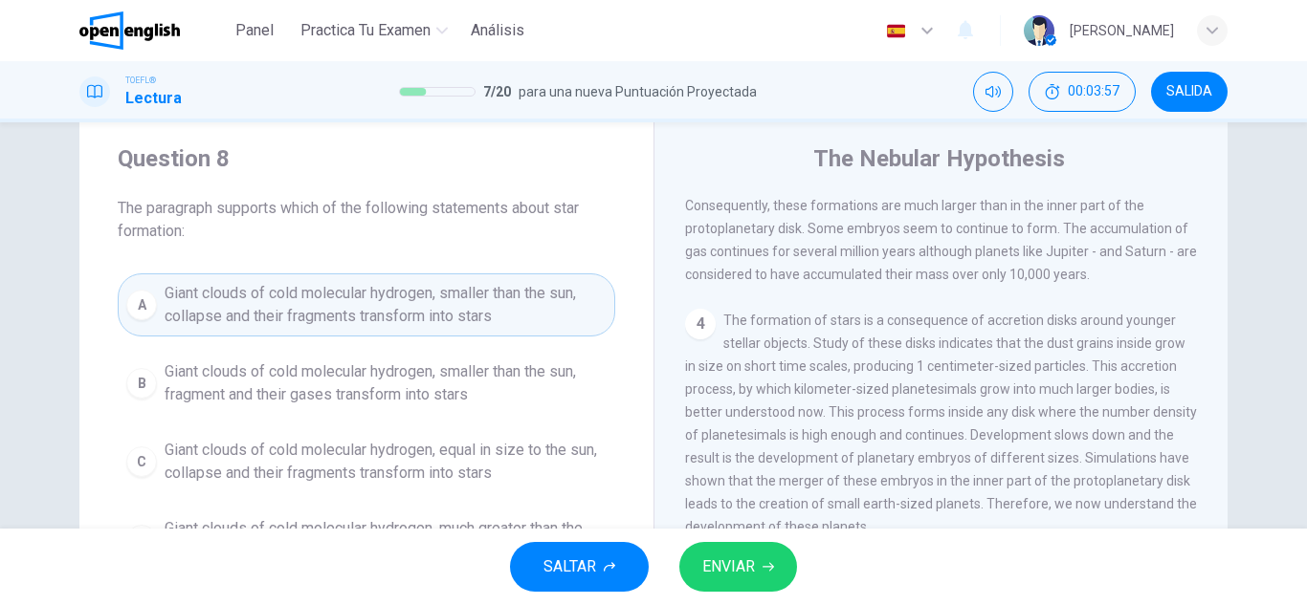
scroll to position [472, 0]
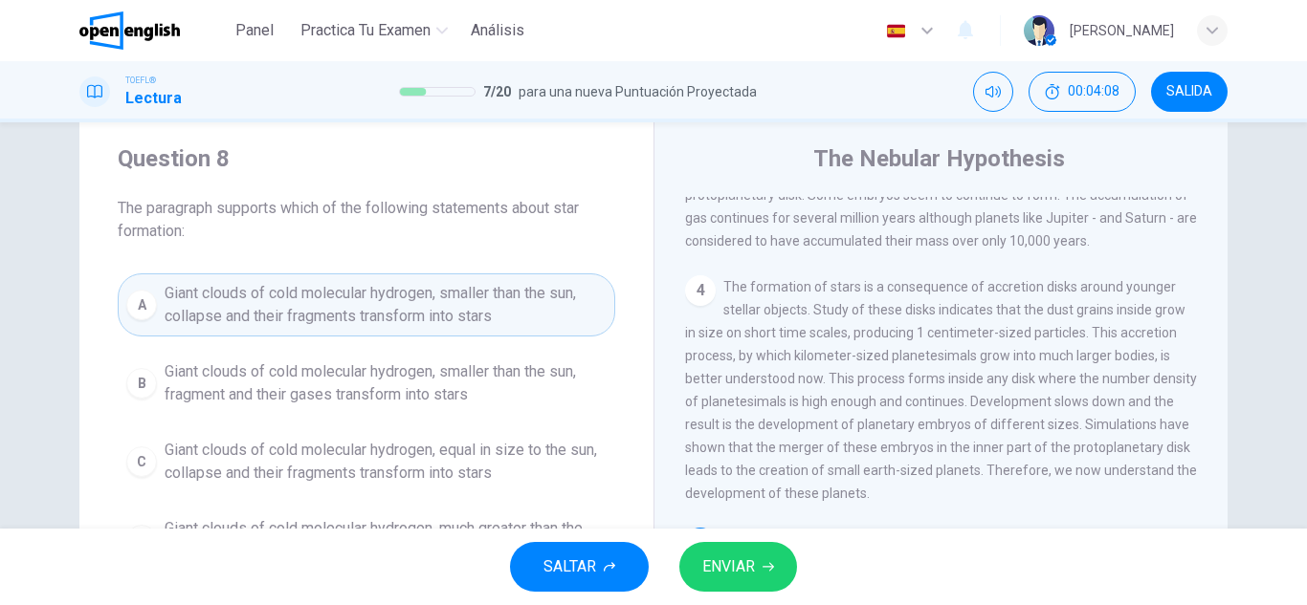
click at [457, 319] on span "Giant clouds of cold molecular hydrogen, smaller than the sun, collapse and the…" at bounding box center [386, 305] width 442 height 46
click at [765, 549] on button "ENVIAR" at bounding box center [738, 567] width 118 height 50
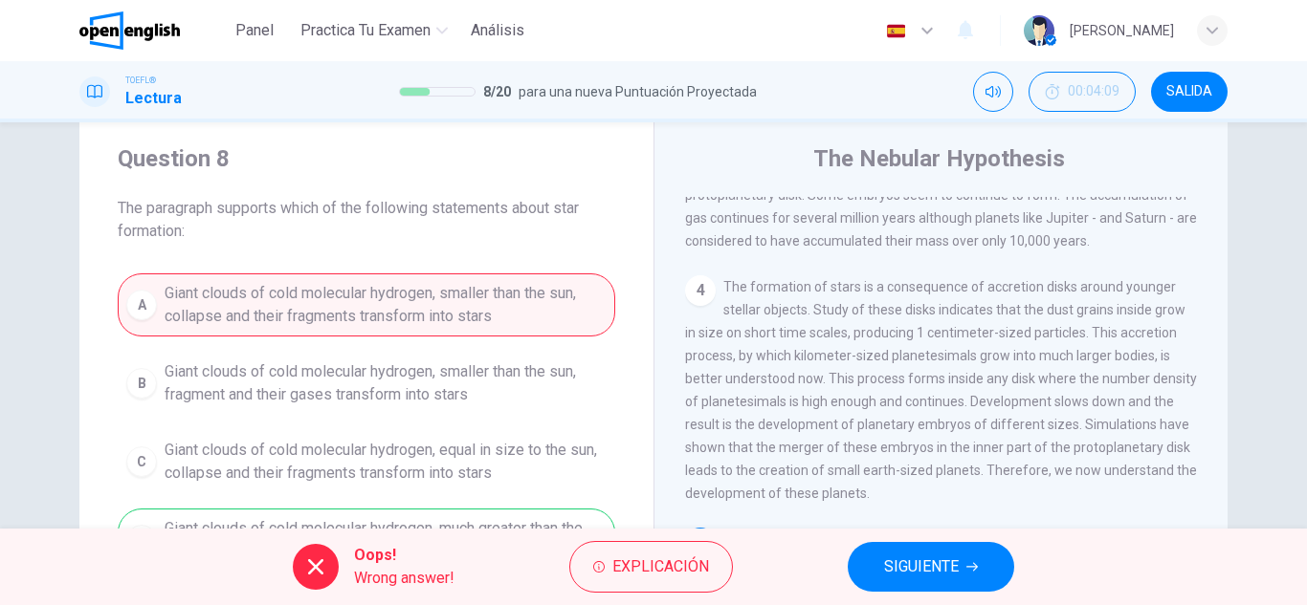
scroll to position [335, 0]
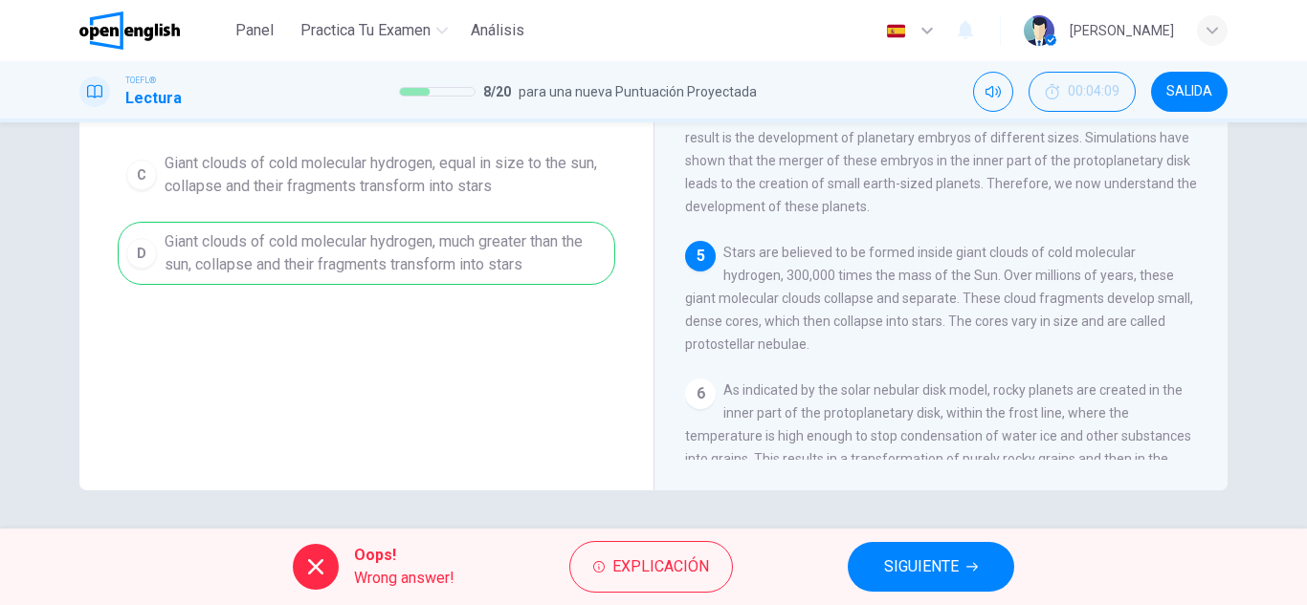
click at [860, 556] on button "SIGUIENTE" at bounding box center [930, 567] width 166 height 50
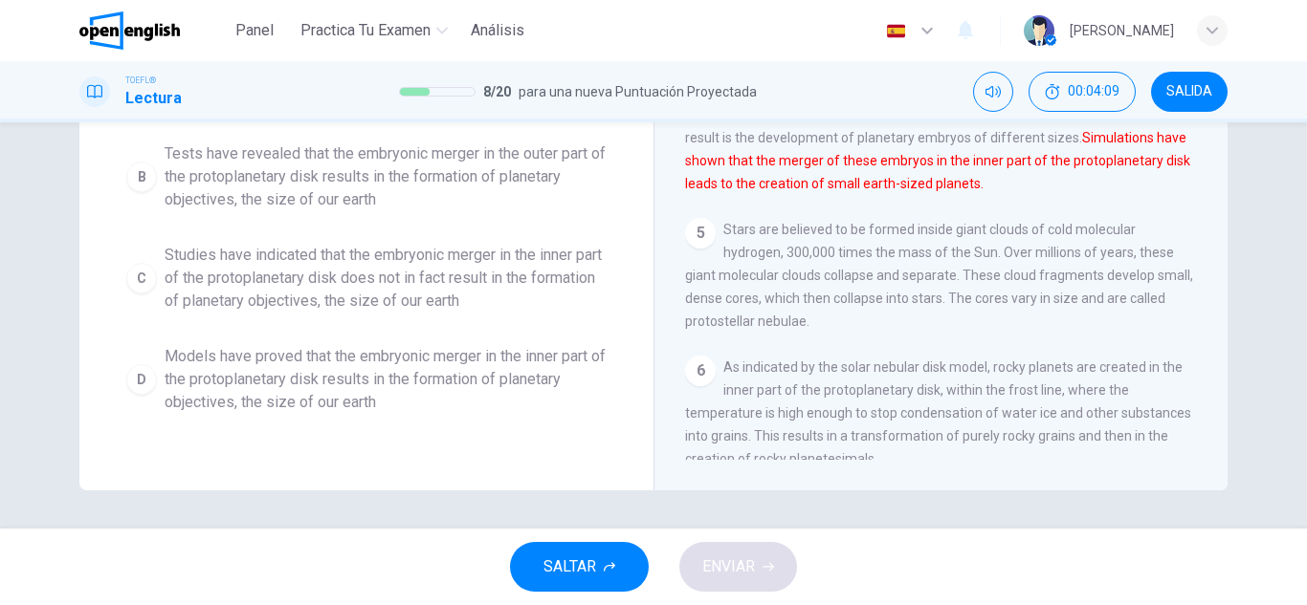
scroll to position [544, 0]
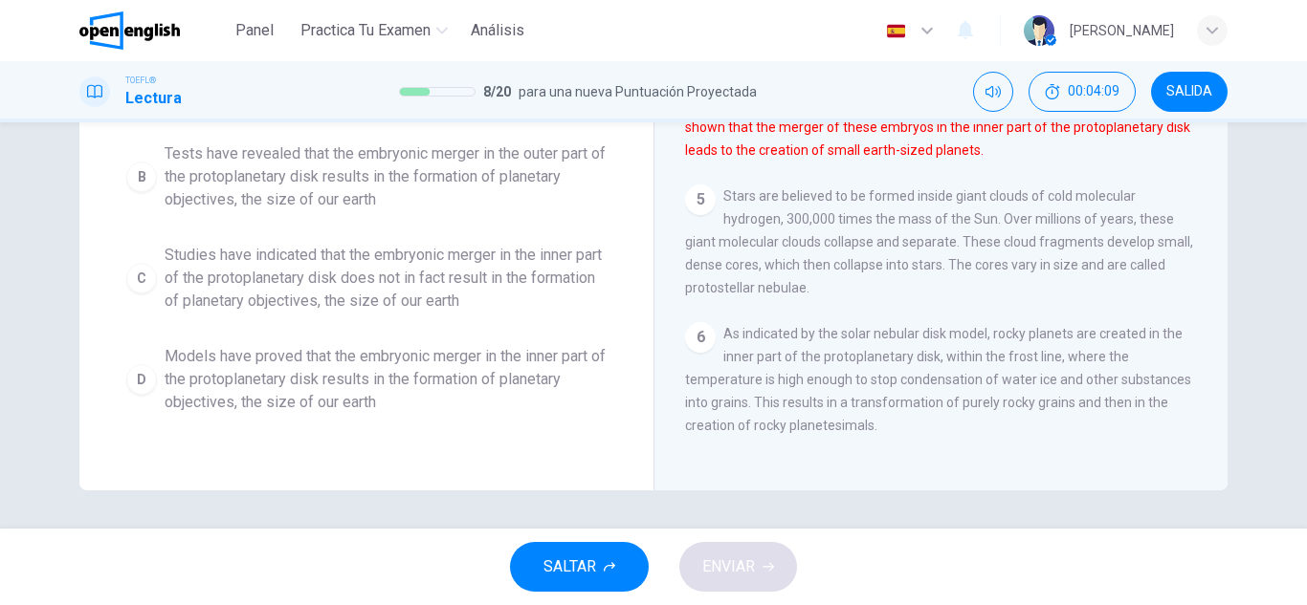
click at [512, 281] on span "Studies have indicated that the embryonic merger in the inner part of the proto…" at bounding box center [386, 278] width 442 height 69
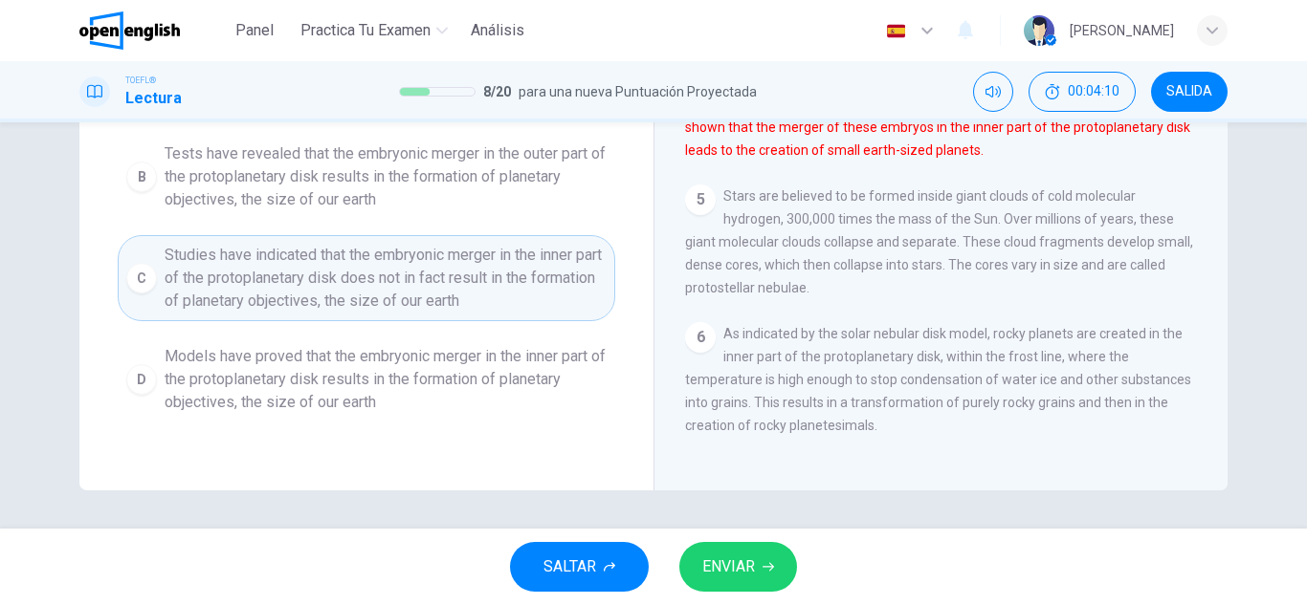
click at [796, 554] on div "SALTAR ENVIAR" at bounding box center [653, 567] width 1307 height 77
click at [772, 552] on button "ENVIAR" at bounding box center [738, 567] width 118 height 50
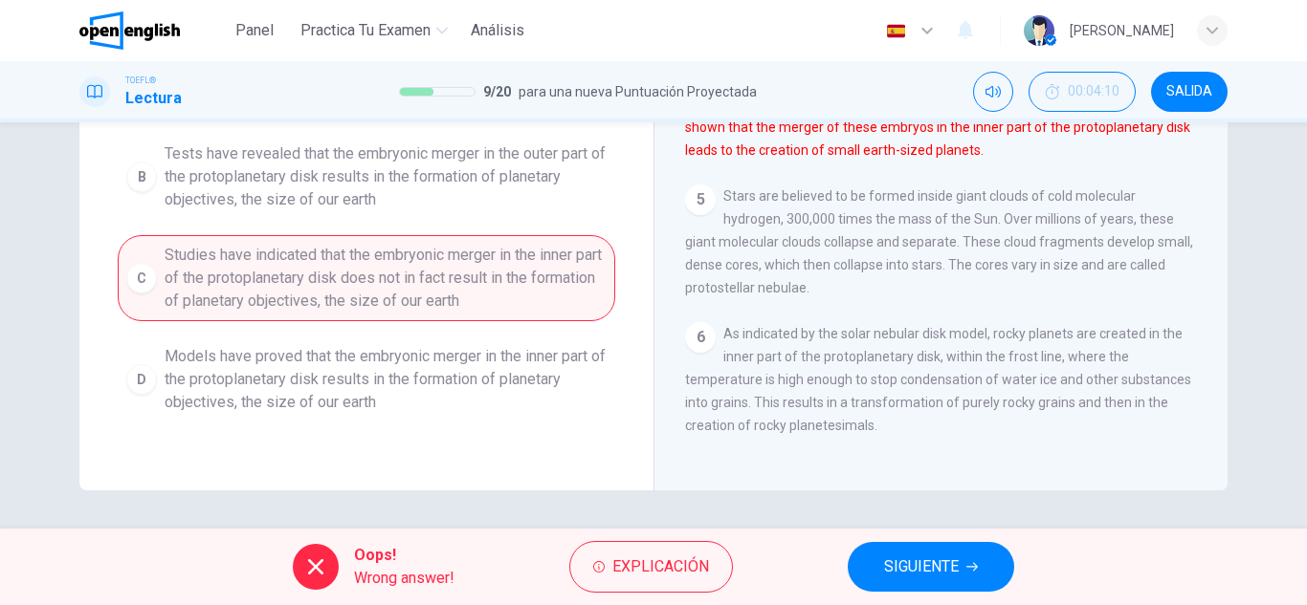
click at [887, 559] on span "SIGUIENTE" at bounding box center [921, 567] width 75 height 27
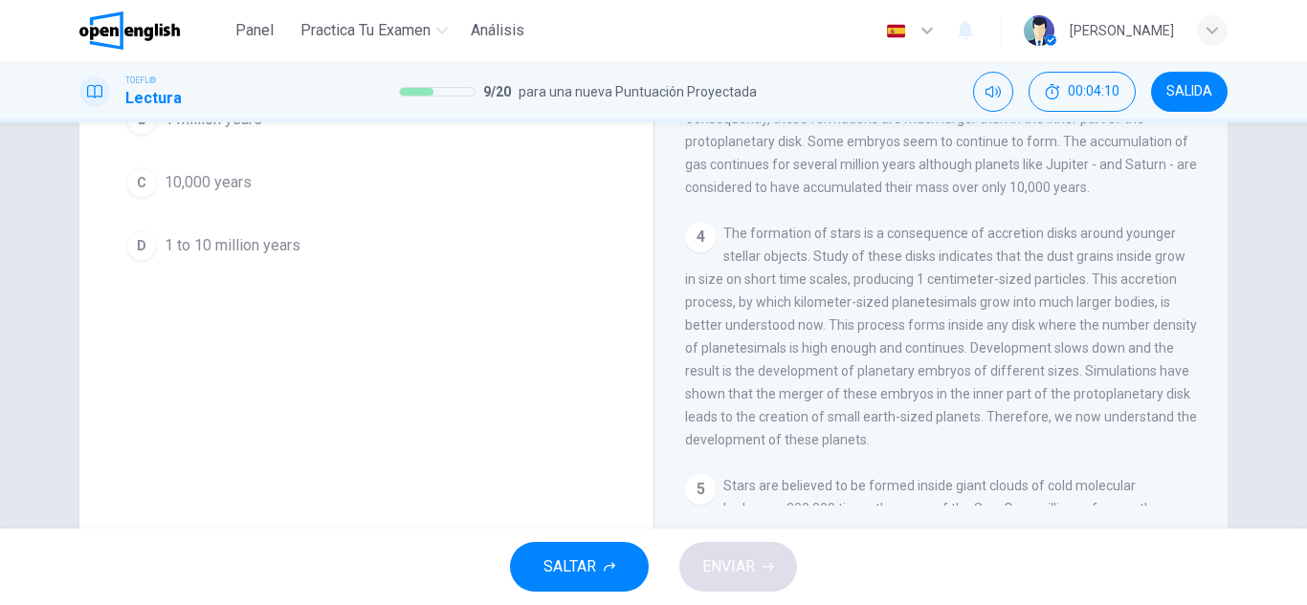
scroll to position [238, 0]
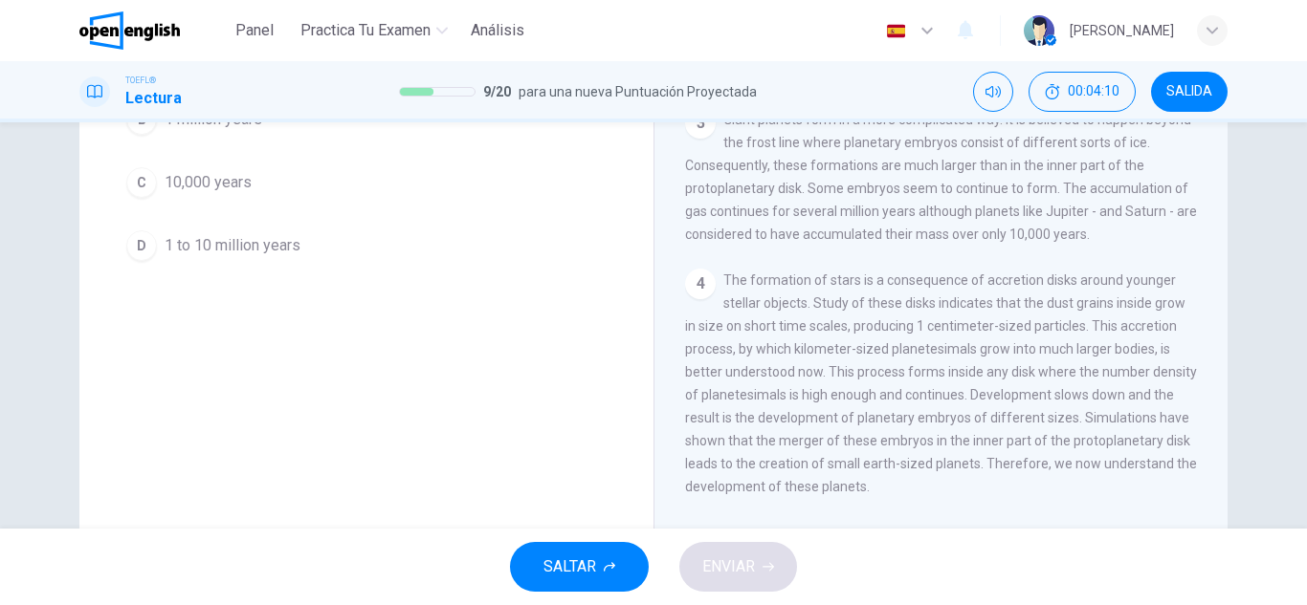
click at [348, 275] on div "Question 10 According to the paragraph, how long can it take for a planetary sy…" at bounding box center [366, 86] width 574 height 428
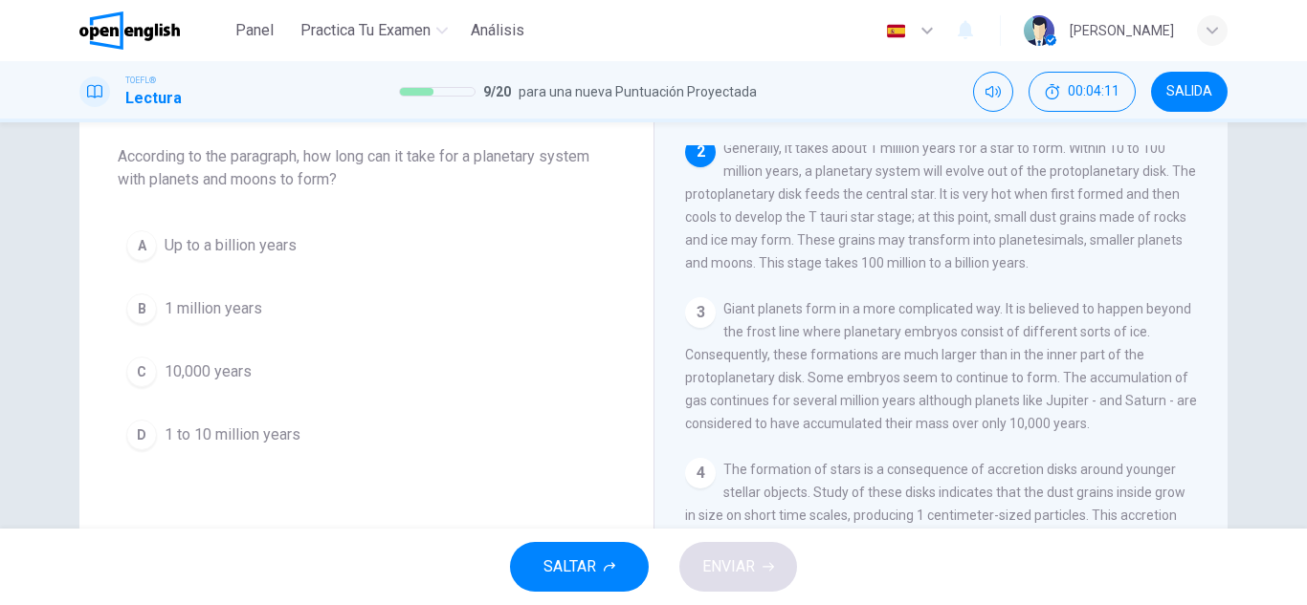
scroll to position [98, 0]
click at [306, 323] on button "B 1 million years" at bounding box center [366, 311] width 497 height 48
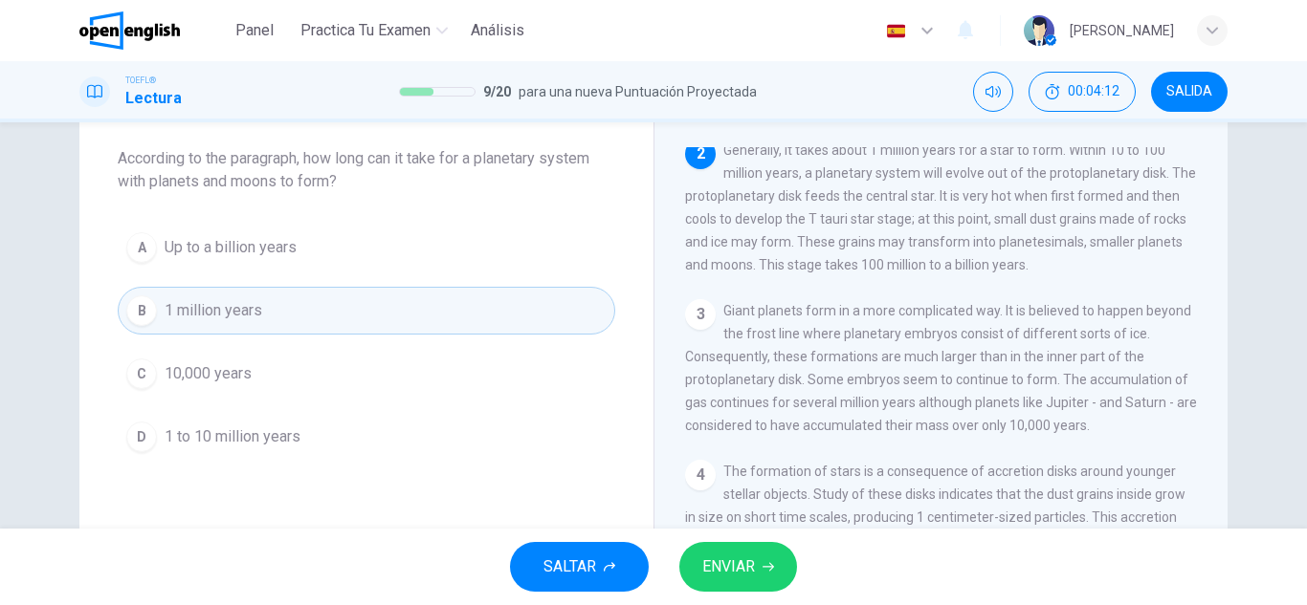
click at [306, 419] on button "D 1 to 10 million years" at bounding box center [366, 437] width 497 height 48
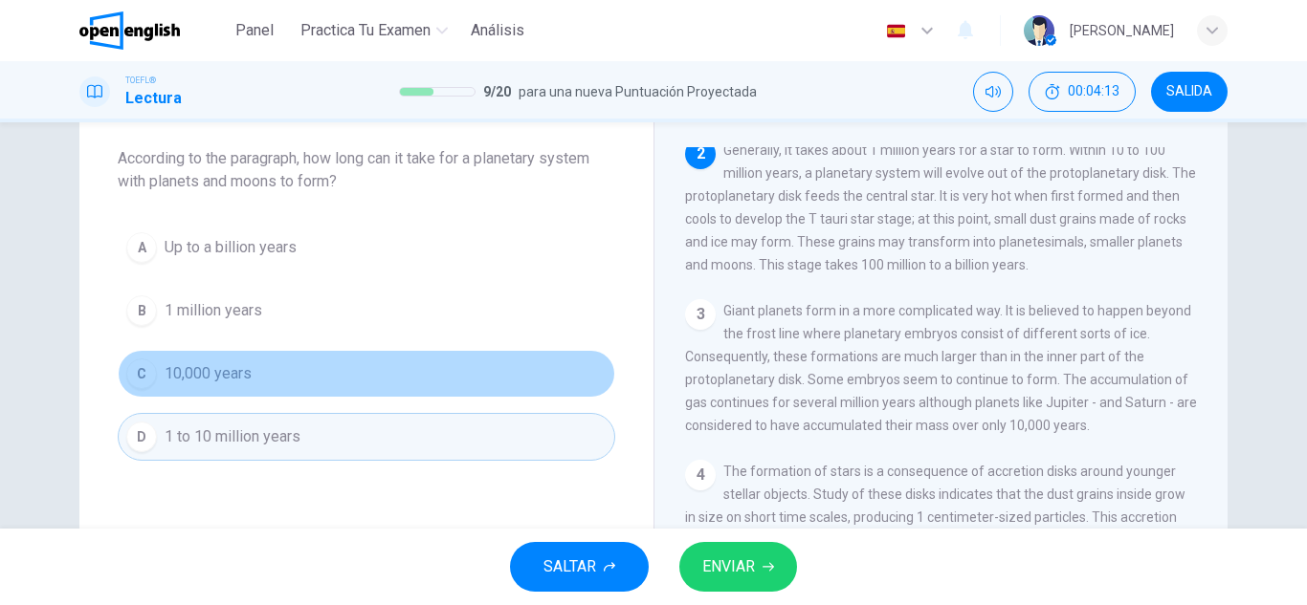
click at [315, 356] on button "C 10,000 years" at bounding box center [366, 374] width 497 height 48
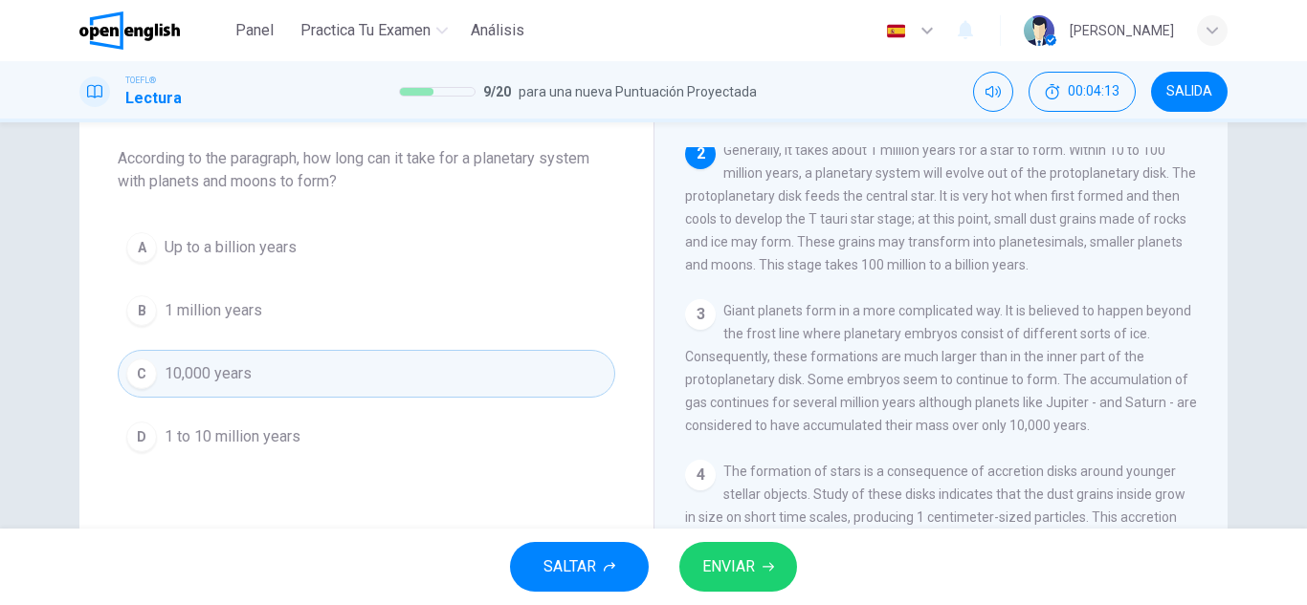
click at [328, 223] on div "Question 10 According to the paragraph, how long can it take for a planetary sy…" at bounding box center [366, 277] width 574 height 428
click at [331, 250] on button "A Up to a billion years" at bounding box center [366, 248] width 497 height 48
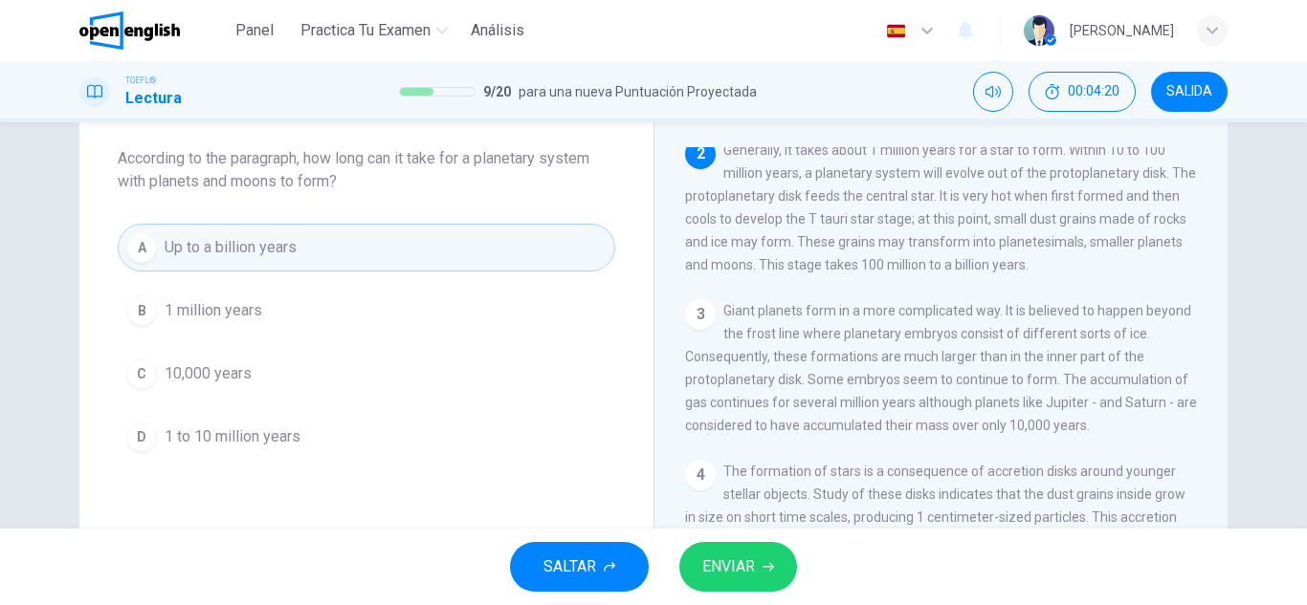
drag, startPoint x: 318, startPoint y: 344, endPoint x: 318, endPoint y: 370, distance: 25.8
click at [318, 348] on div "A Up to a billion years B 1 million years C 10,000 years D 1 to 10 million years" at bounding box center [366, 342] width 497 height 237
click at [318, 370] on button "C 10,000 years" at bounding box center [366, 374] width 497 height 48
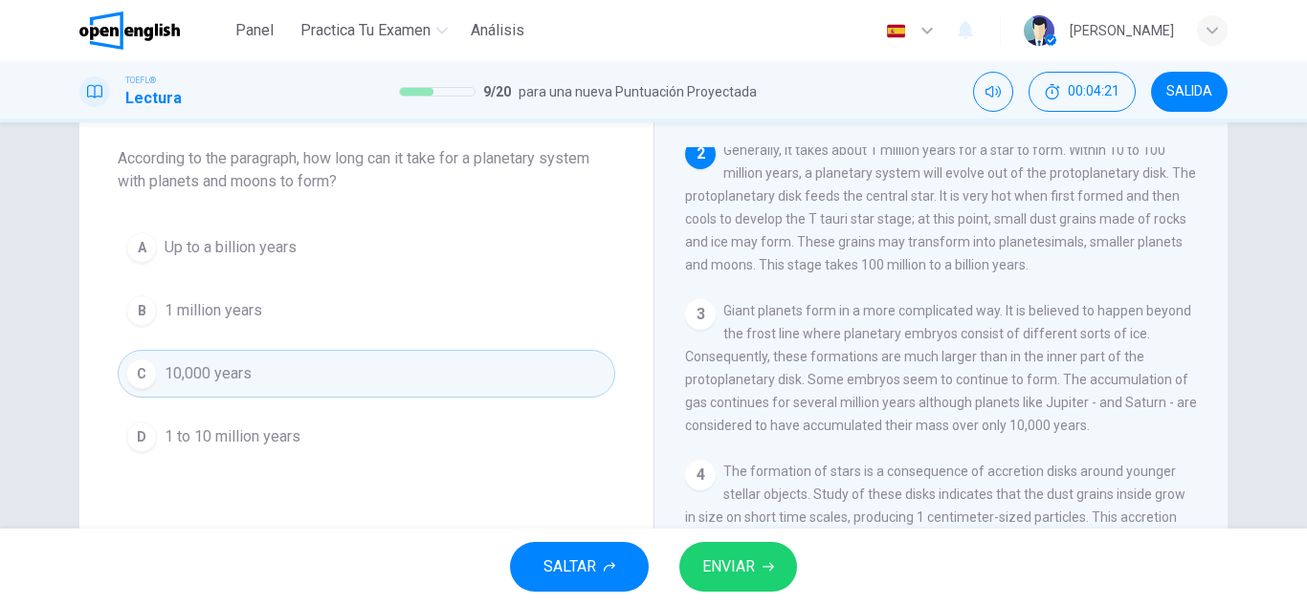
click at [326, 465] on div "Question 10 According to the paragraph, how long can it take for a planetary sy…" at bounding box center [366, 277] width 574 height 428
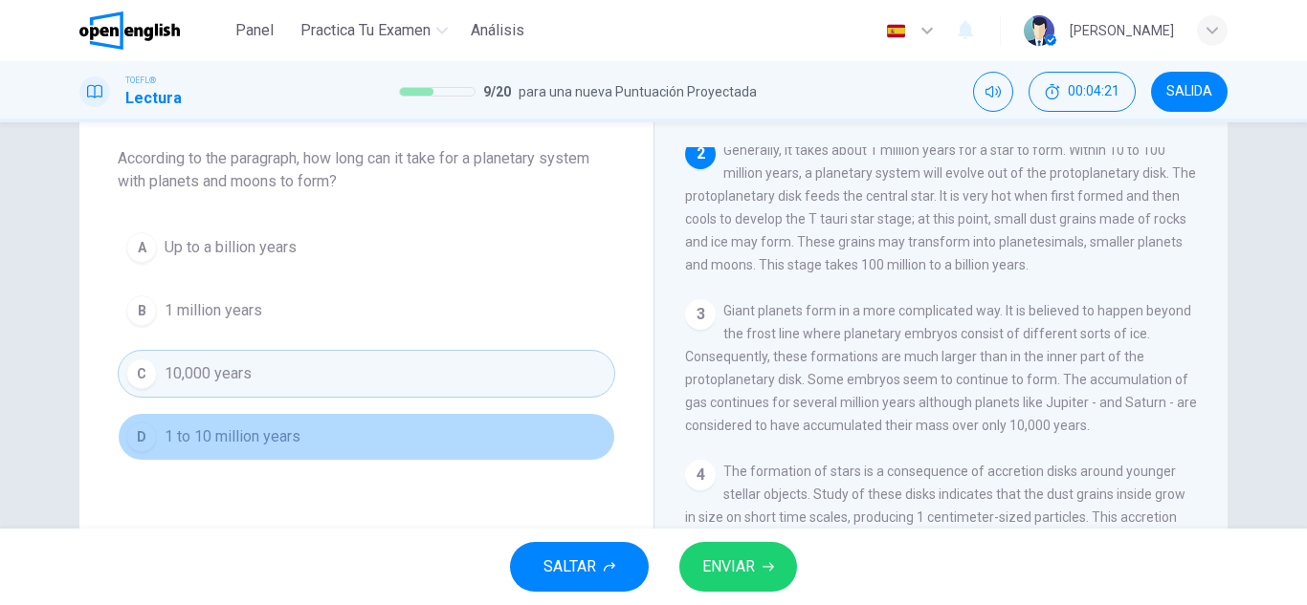
click at [326, 425] on button "D 1 to 10 million years" at bounding box center [366, 437] width 497 height 48
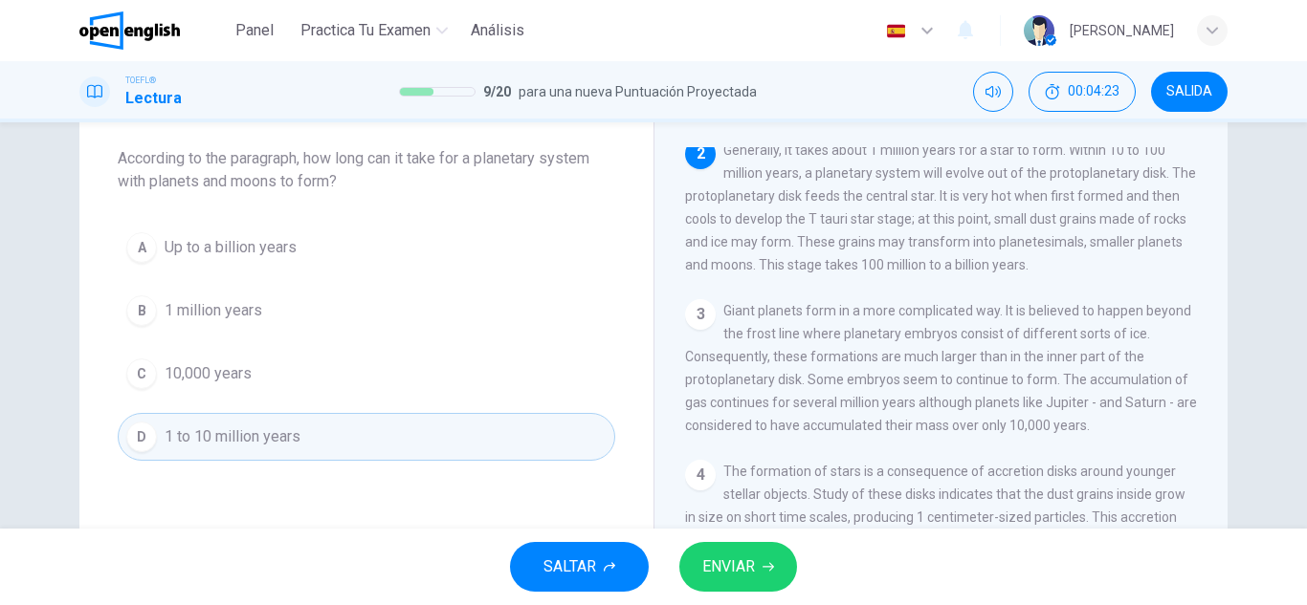
click at [309, 243] on button "A Up to a billion years" at bounding box center [366, 248] width 497 height 48
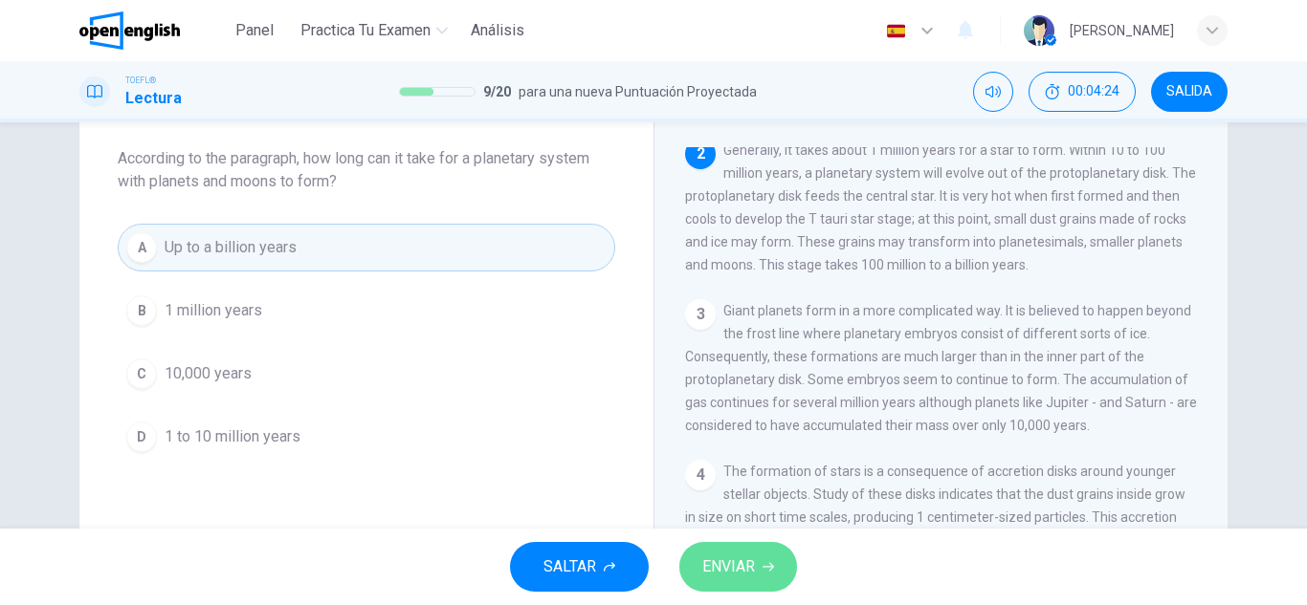
click at [712, 567] on span "ENVIAR" at bounding box center [728, 567] width 53 height 27
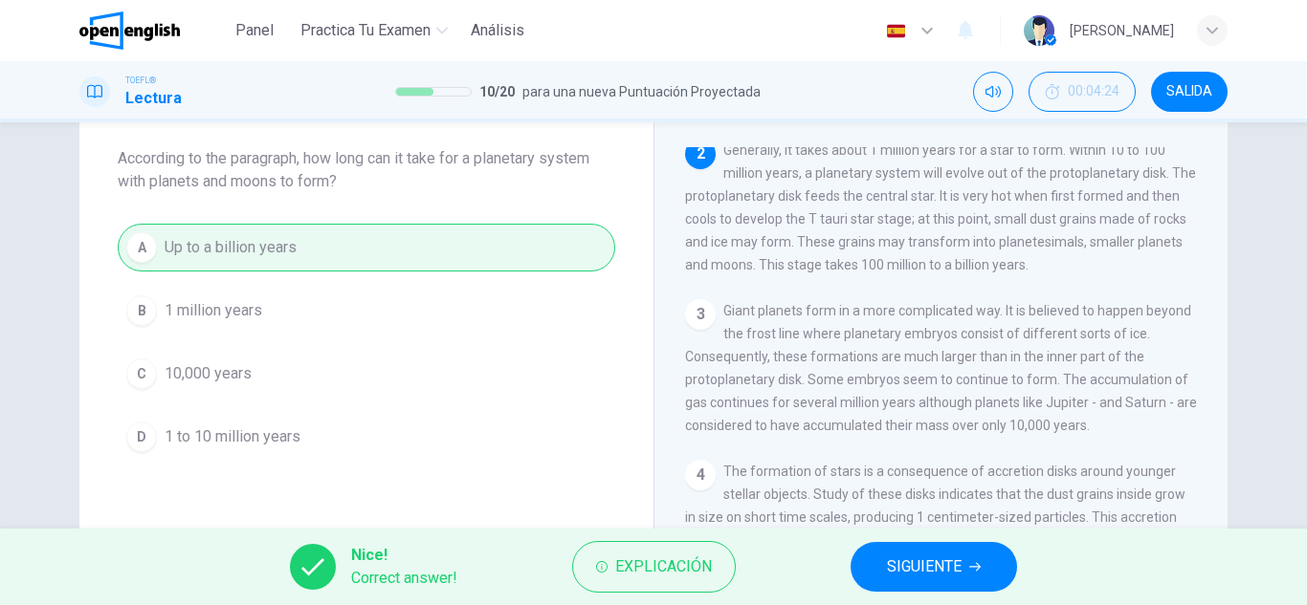
click at [902, 557] on span "SIGUIENTE" at bounding box center [924, 567] width 75 height 27
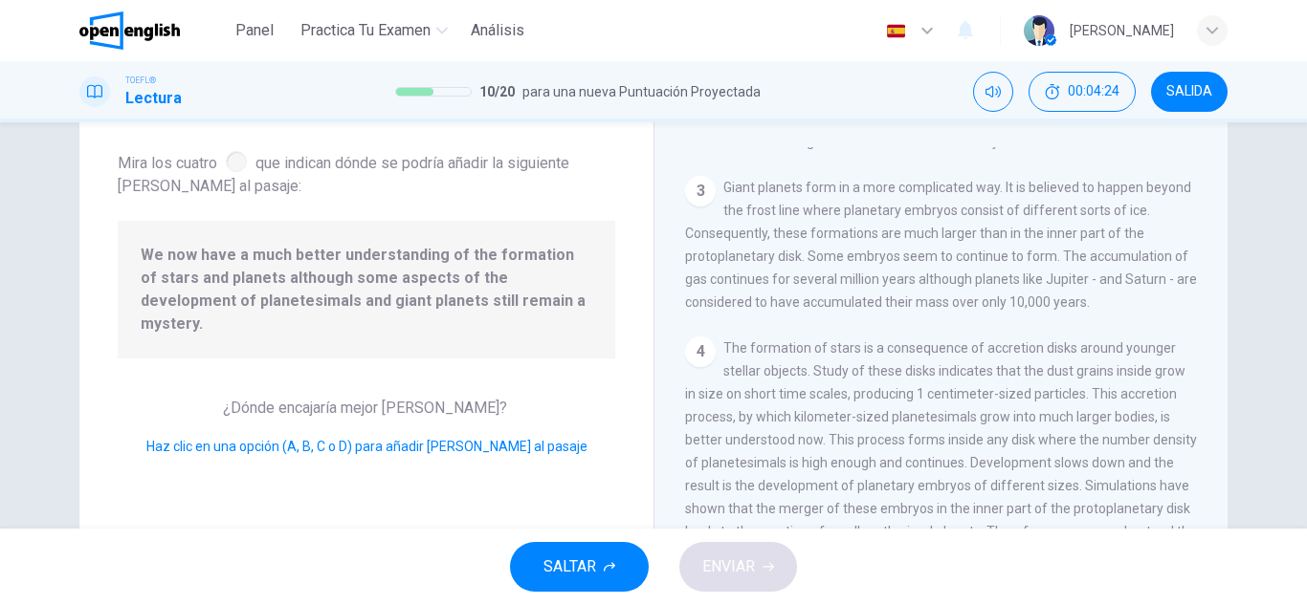
scroll to position [594, 0]
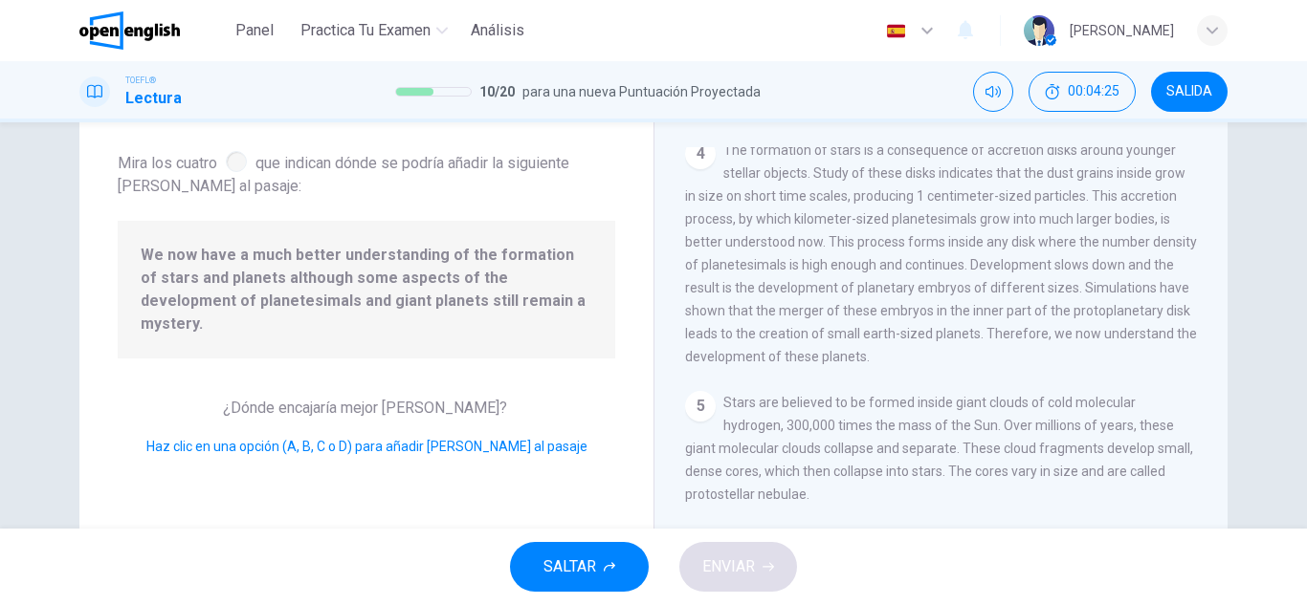
click at [380, 276] on span "We now have a much better understanding of the formation of stars and planets a…" at bounding box center [366, 290] width 451 height 92
click at [367, 352] on div "Question 11 Mira los cuatro que indican dónde se podría añadir la siguiente fra…" at bounding box center [366, 395] width 574 height 665
click at [369, 365] on div "Question 11 Mira los cuatro que indican dónde se podría añadir la siguiente fra…" at bounding box center [366, 395] width 574 height 665
click at [369, 397] on div "¿Dónde encajaría mejor la frase? Haz clic en una opción (A, B, C o D) para añad…" at bounding box center [366, 427] width 497 height 61
click at [365, 399] on span "¿Dónde encajaría mejor la frase?" at bounding box center [367, 408] width 288 height 18
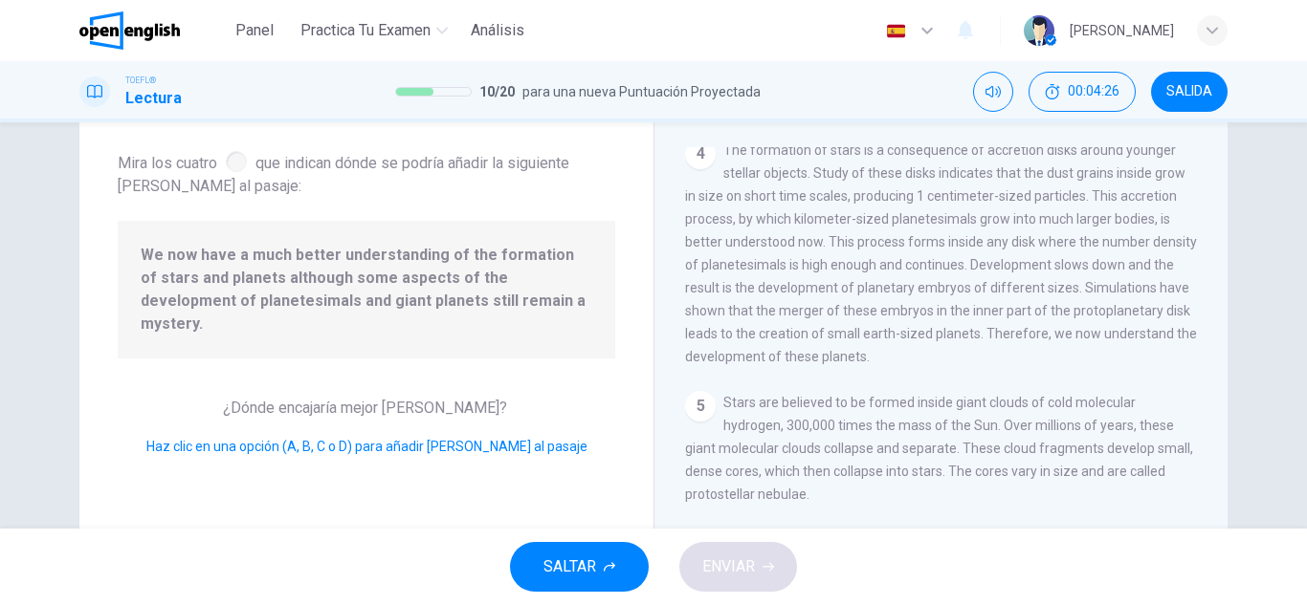
click at [365, 399] on span "¿Dónde encajaría mejor la frase?" at bounding box center [367, 408] width 288 height 18
click at [369, 399] on span "¿Dónde encajaría mejor la frase?" at bounding box center [367, 408] width 288 height 18
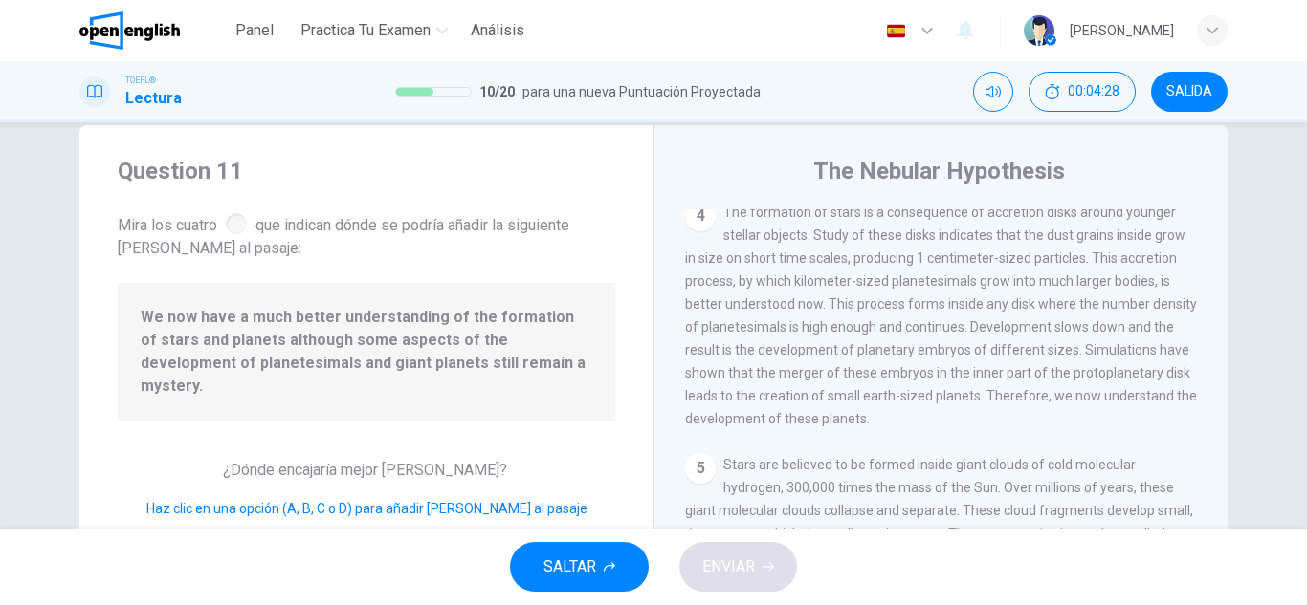
scroll to position [2, 0]
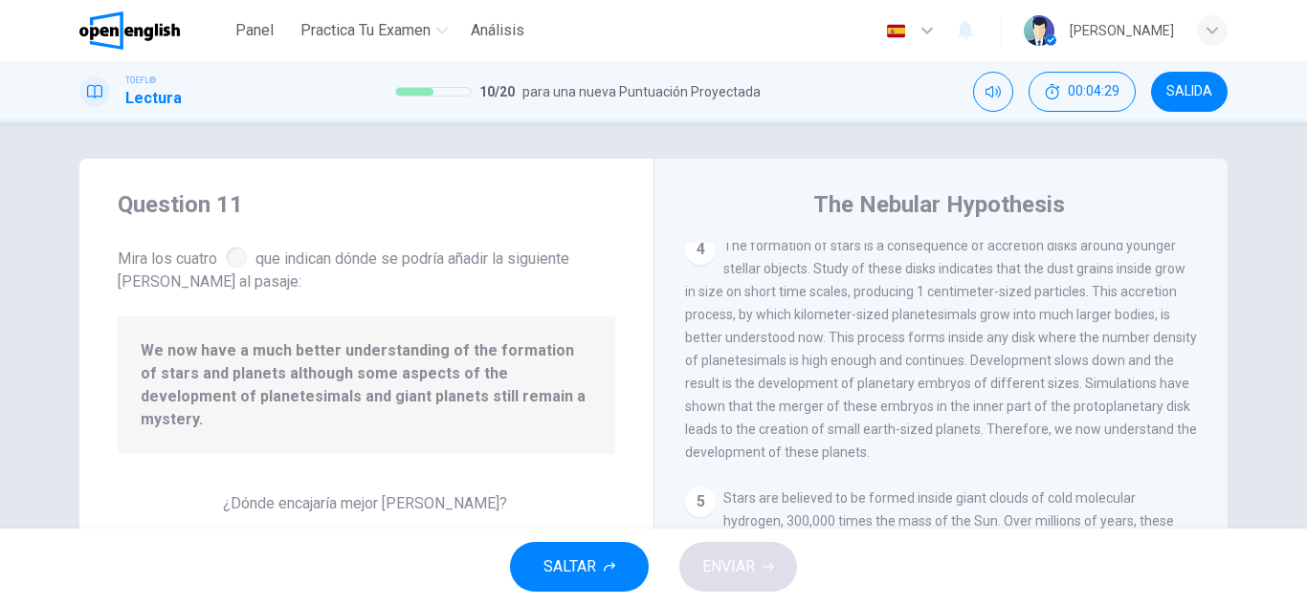
click at [209, 273] on span "Mira los cuatro que indican dónde se podría añadir la siguiente frase al pasaje:" at bounding box center [366, 268] width 497 height 51
click at [229, 252] on div at bounding box center [236, 257] width 21 height 21
click at [237, 257] on div at bounding box center [236, 257] width 21 height 21
drag, startPoint x: 235, startPoint y: 364, endPoint x: 381, endPoint y: 372, distance: 145.6
click at [381, 372] on span "We now have a much better understanding of the formation of stars and planets a…" at bounding box center [366, 386] width 451 height 92
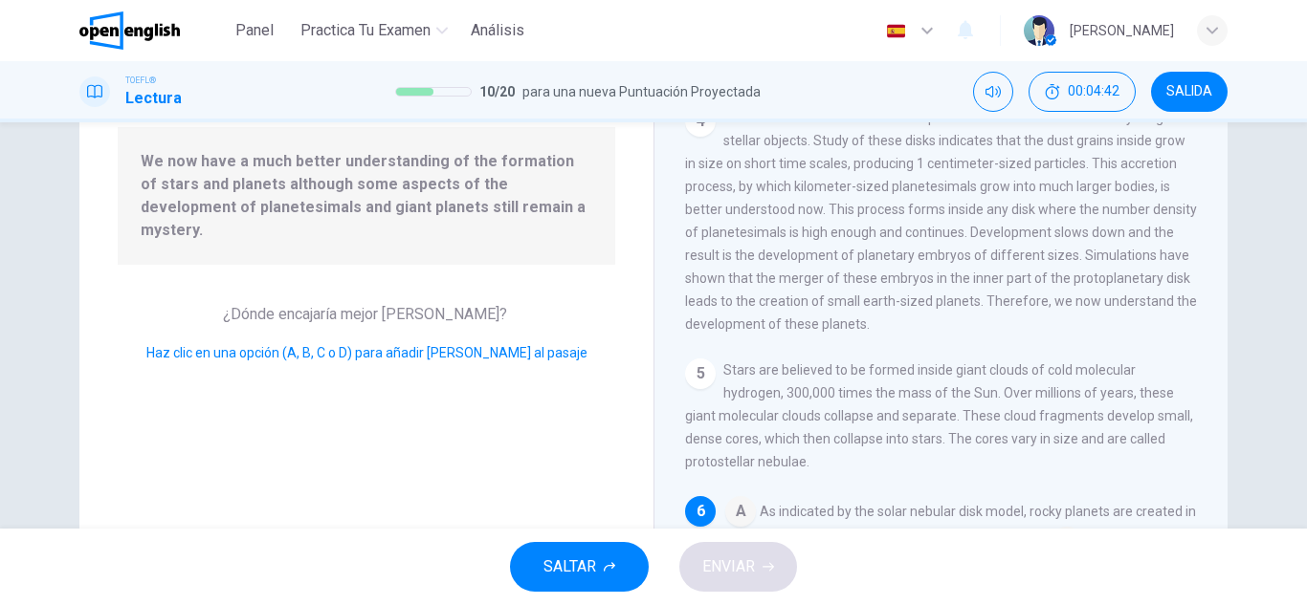
scroll to position [594, 0]
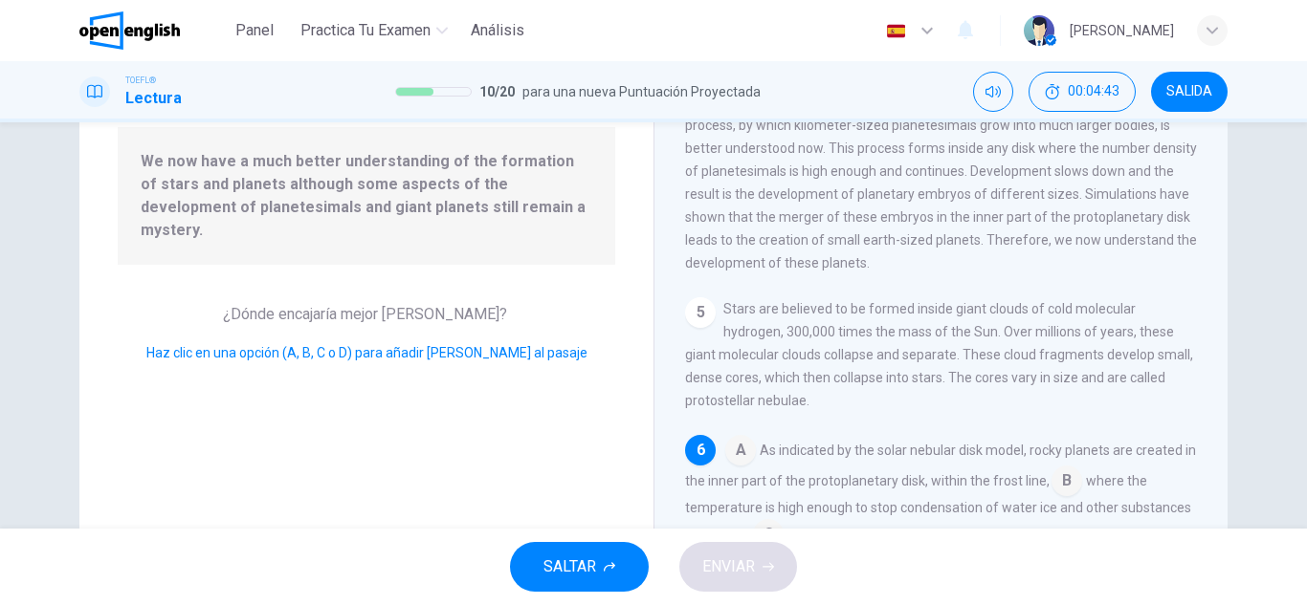
click at [736, 443] on input at bounding box center [740, 452] width 31 height 31
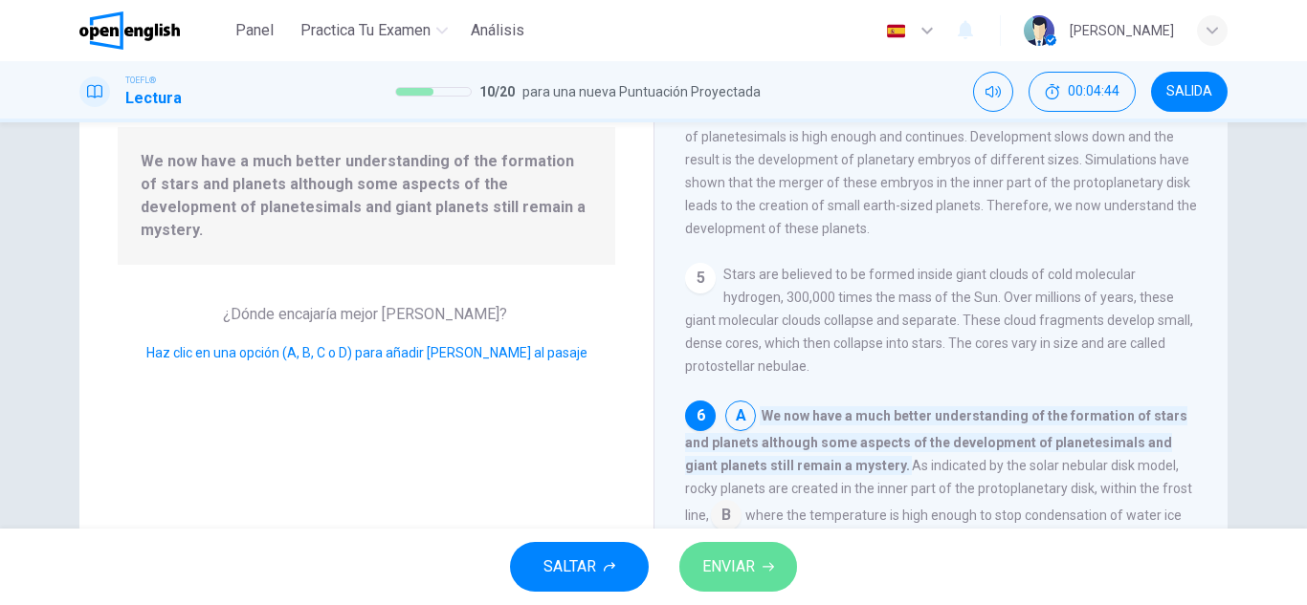
click at [751, 557] on span "ENVIAR" at bounding box center [728, 567] width 53 height 27
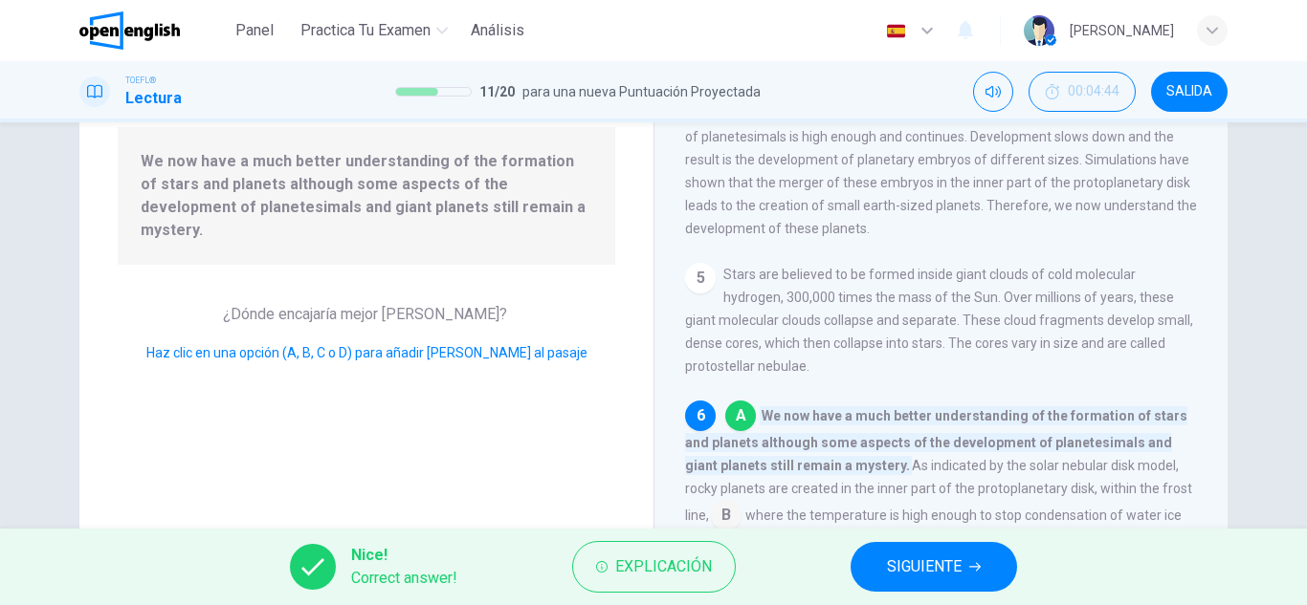
click at [829, 570] on div "Nice! Correct answer! Explicación SIGUIENTE" at bounding box center [653, 567] width 1307 height 77
click at [875, 565] on button "SIGUIENTE" at bounding box center [933, 567] width 166 height 50
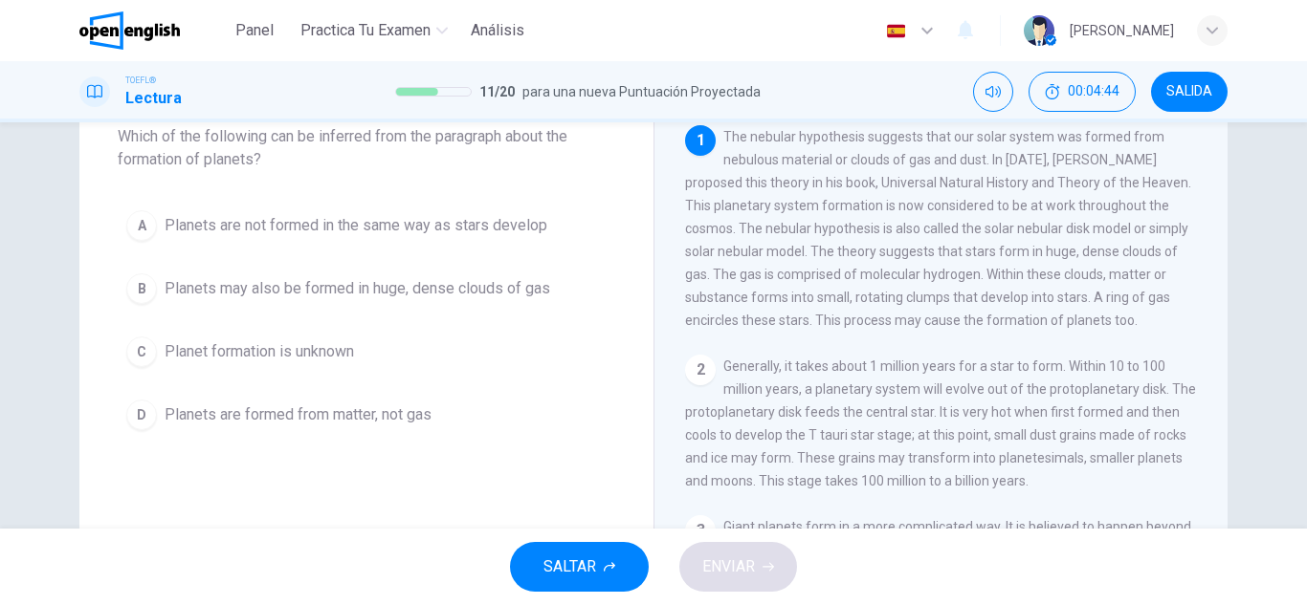
scroll to position [0, 0]
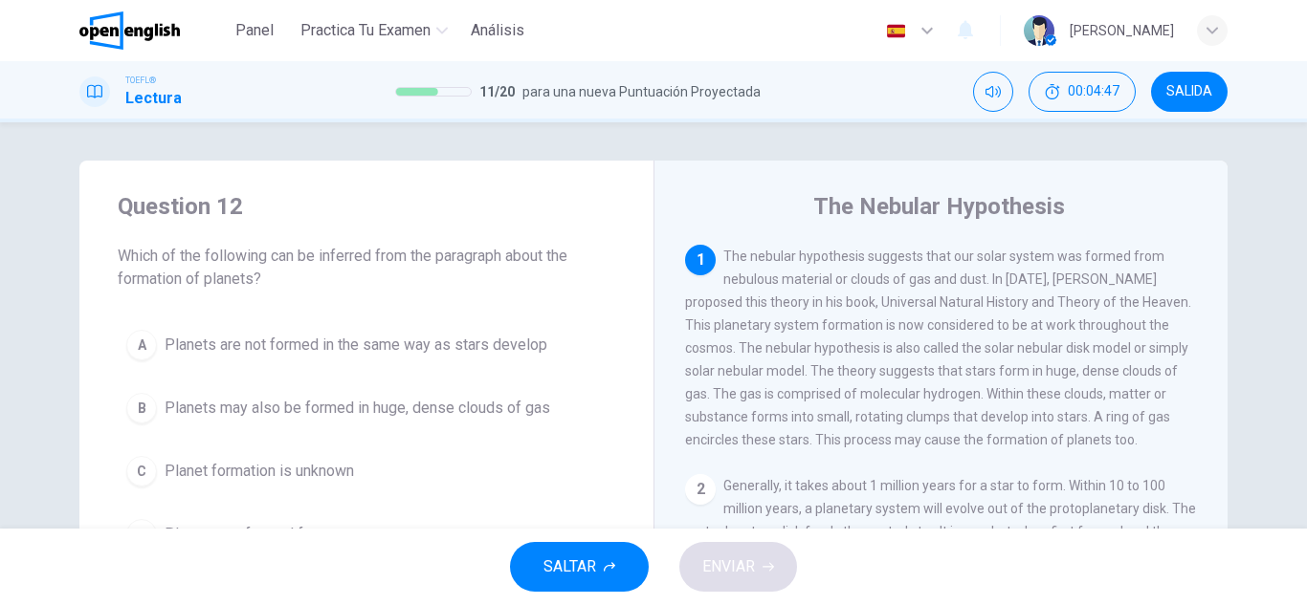
click at [392, 365] on button "A Planets are not formed in the same way as stars develop" at bounding box center [366, 345] width 497 height 48
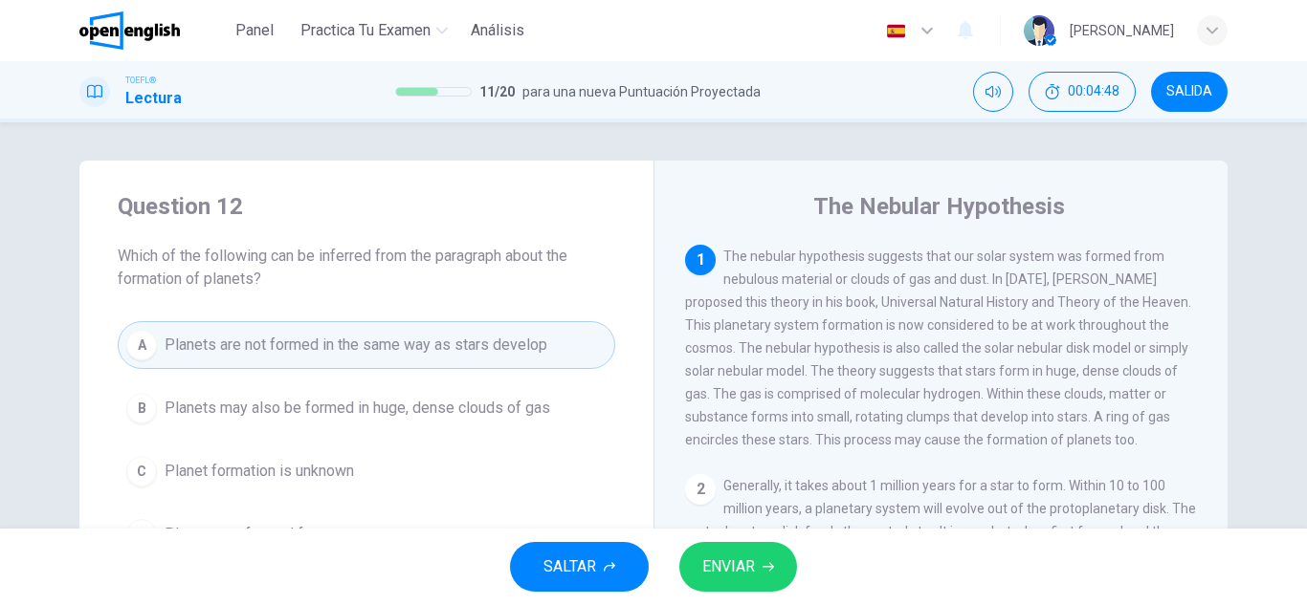
scroll to position [96, 0]
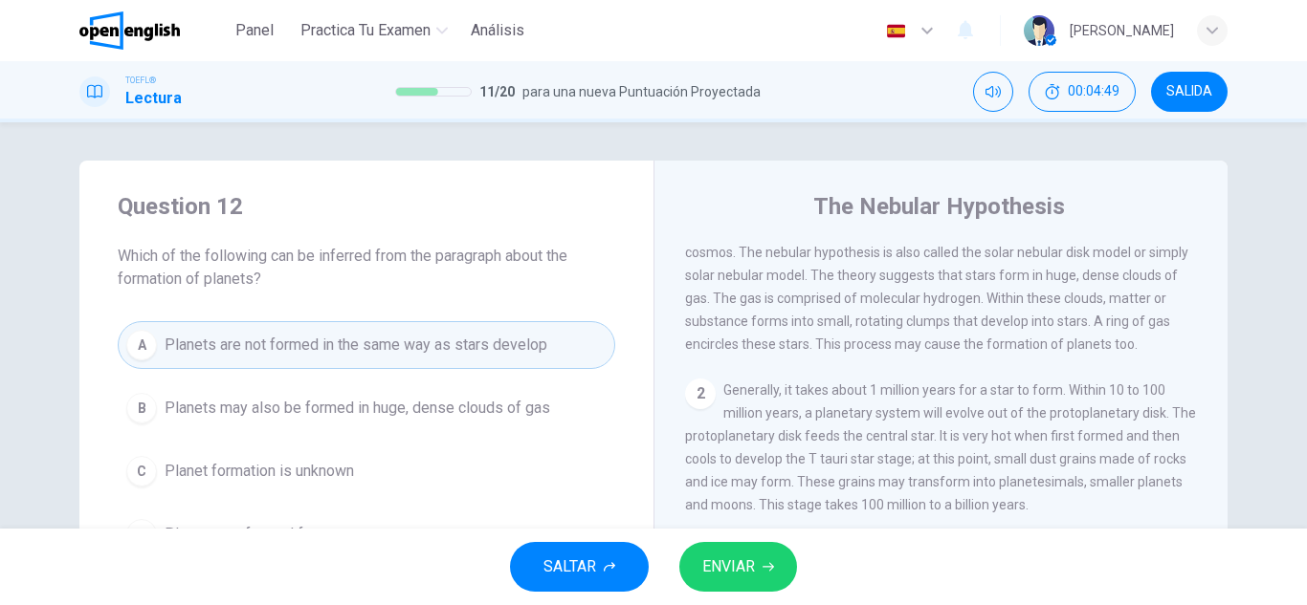
click at [754, 546] on button "ENVIAR" at bounding box center [738, 567] width 118 height 50
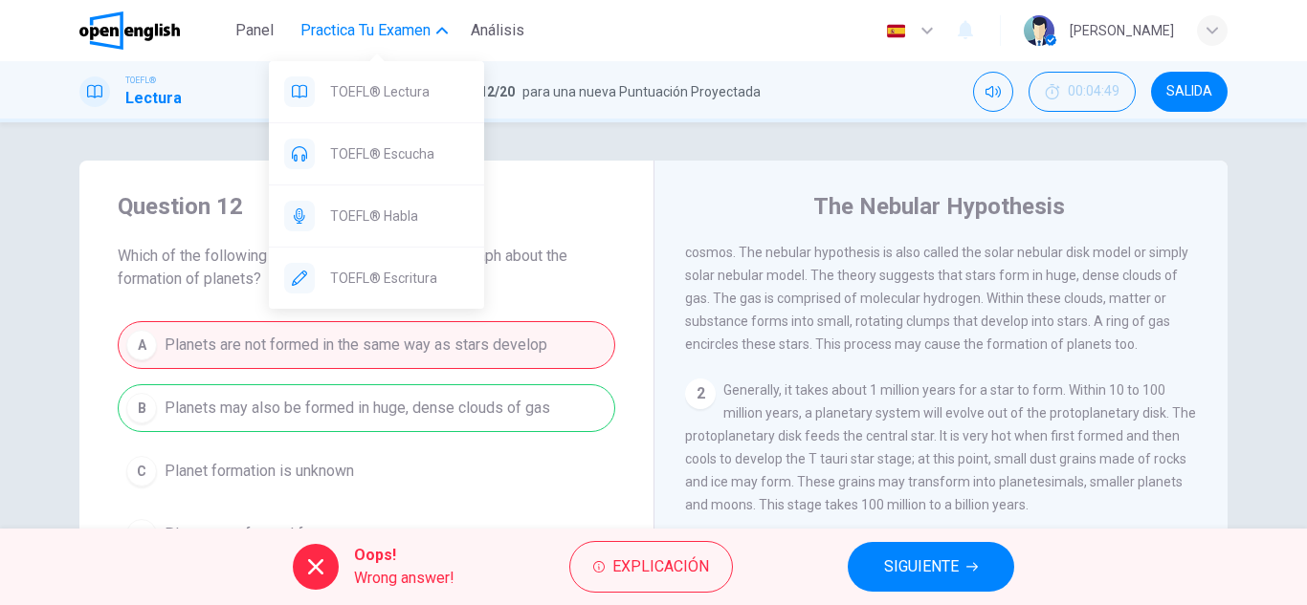
click at [349, 35] on span "Practica tu examen" at bounding box center [365, 30] width 130 height 23
click at [388, 96] on span "TOEFL® Lectura" at bounding box center [399, 91] width 139 height 23
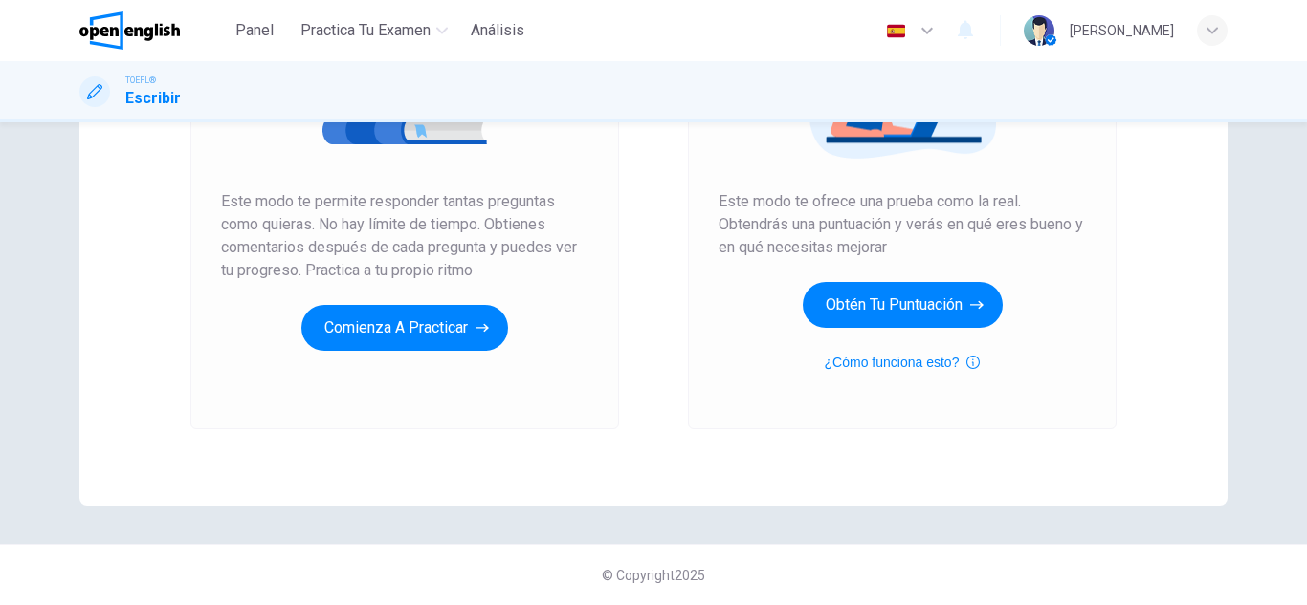
scroll to position [224, 0]
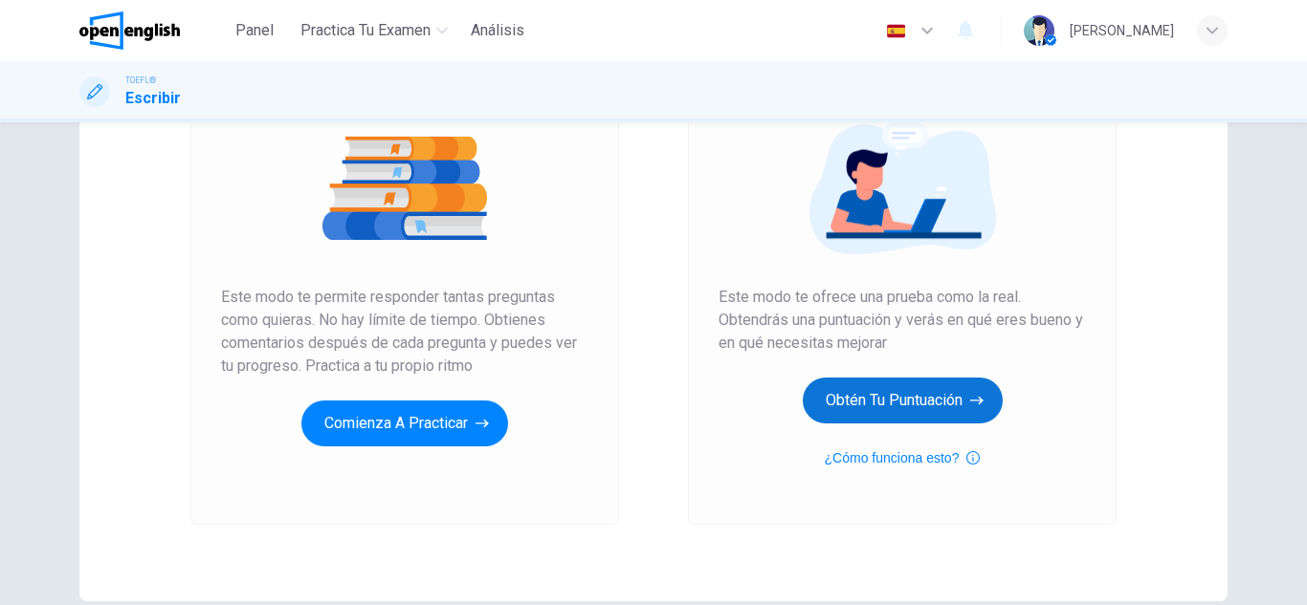
click at [926, 388] on button "Obtén tu puntuación" at bounding box center [902, 401] width 200 height 46
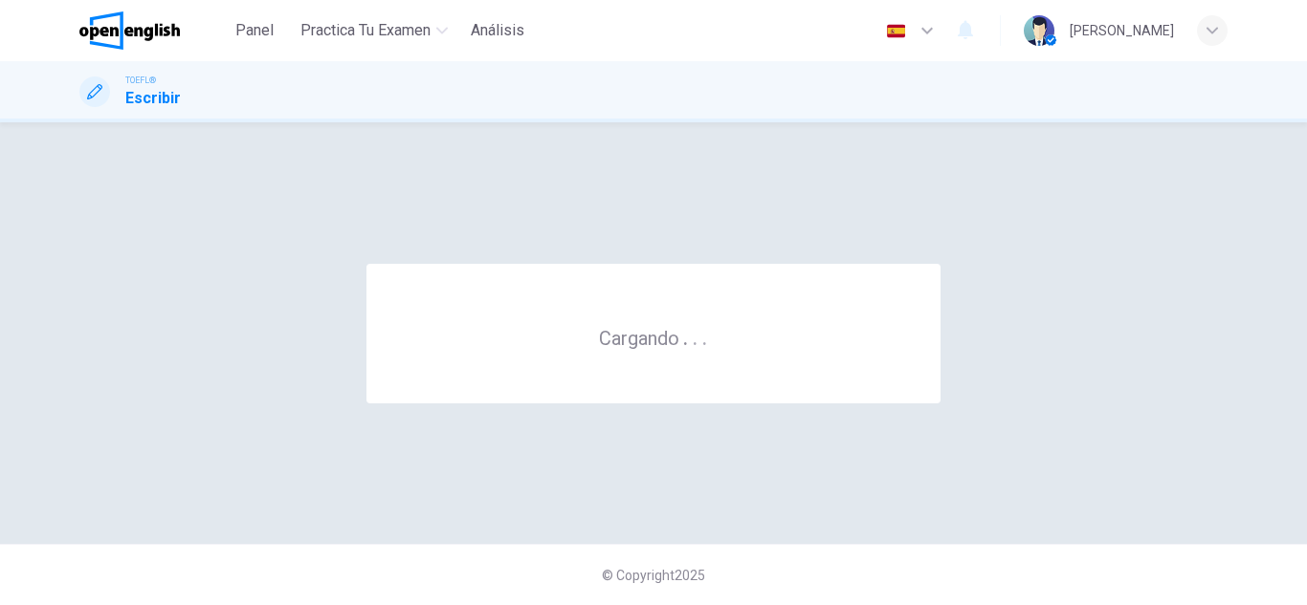
scroll to position [0, 0]
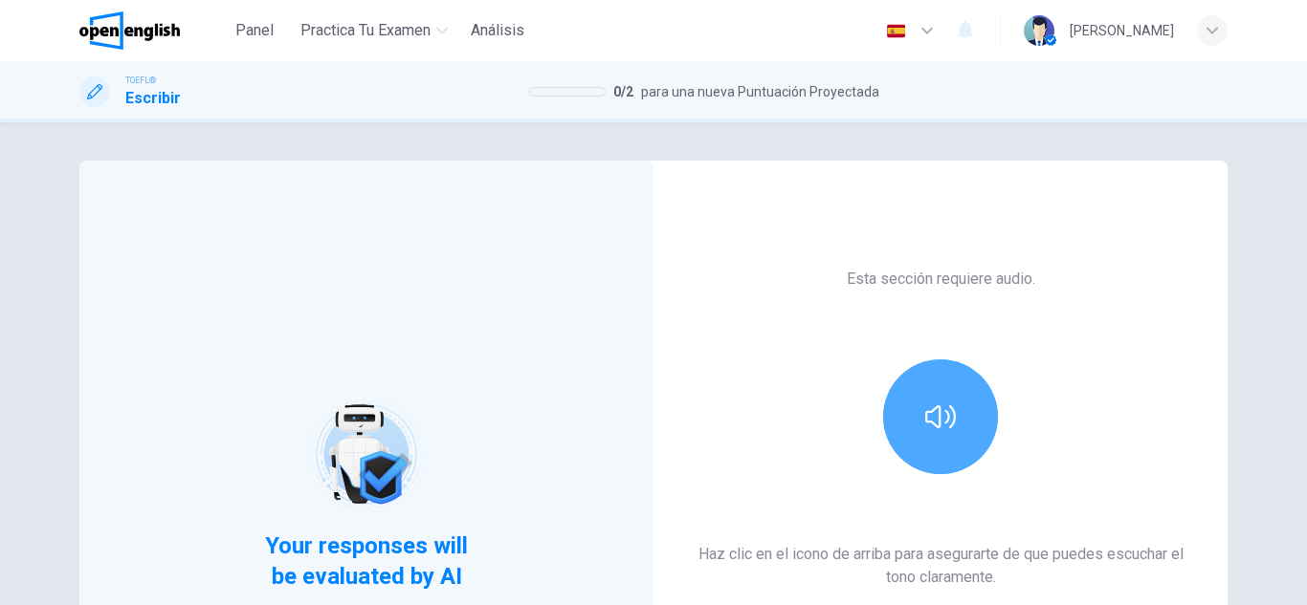
click at [919, 385] on button "button" at bounding box center [940, 417] width 115 height 115
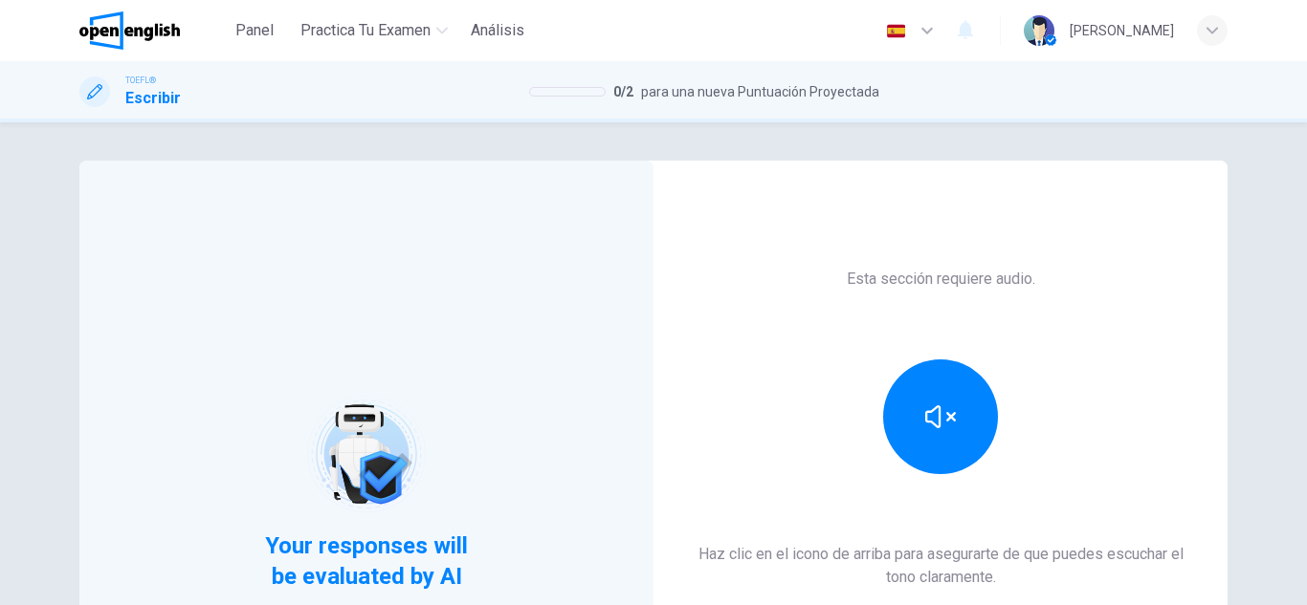
scroll to position [319, 0]
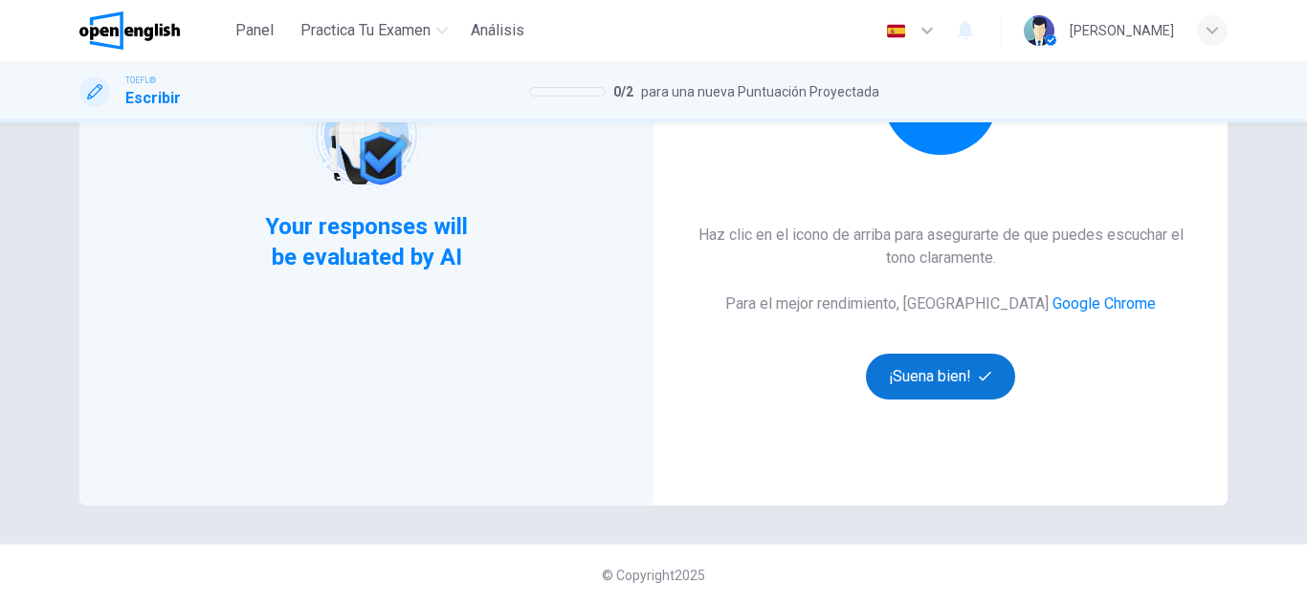
click at [918, 384] on button "¡Suena bien!" at bounding box center [940, 377] width 149 height 46
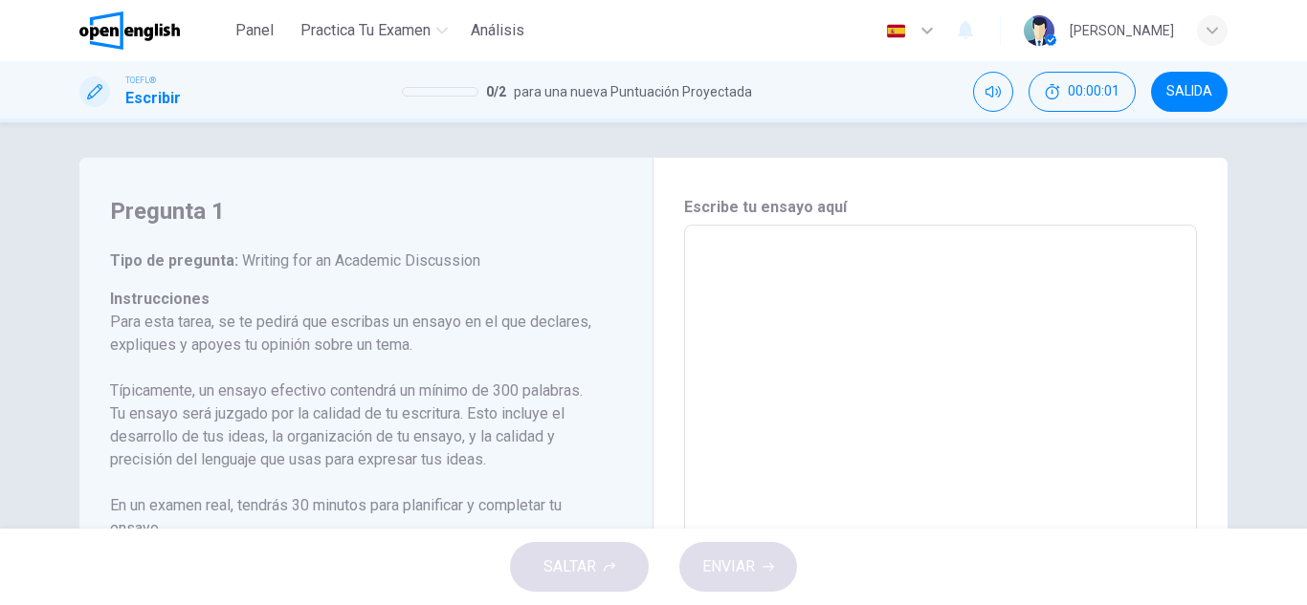
scroll to position [0, 0]
click at [731, 206] on h6 "Escribe tu ensayo aquí" at bounding box center [940, 210] width 513 height 23
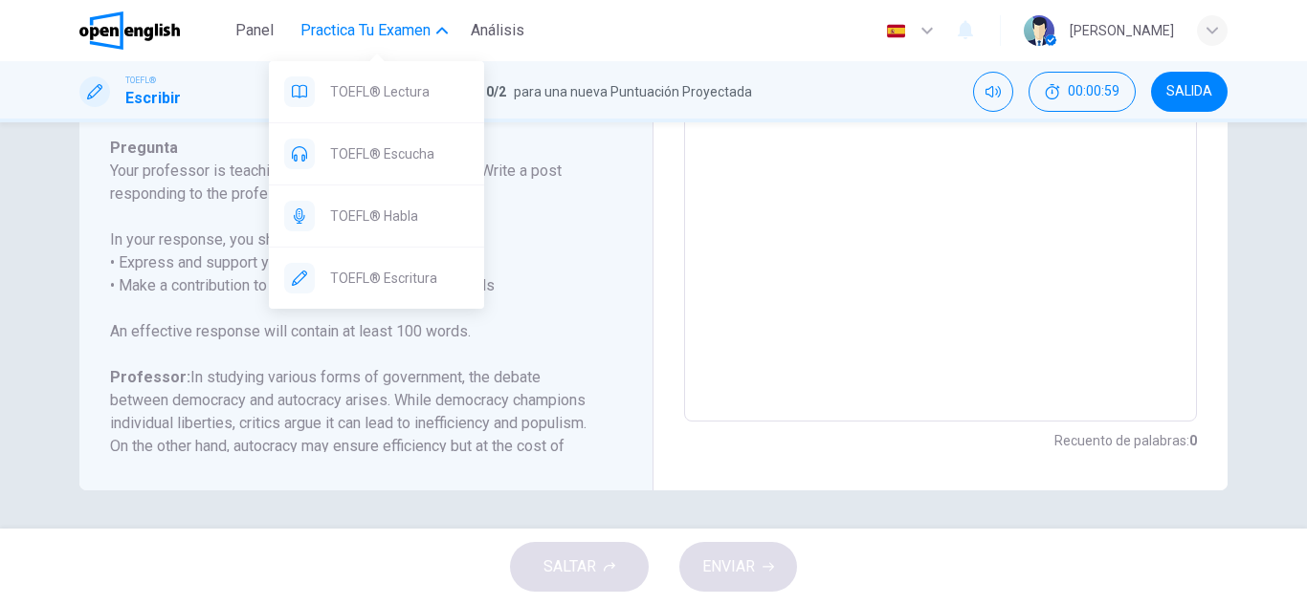
click at [407, 33] on span "Practica tu examen" at bounding box center [365, 30] width 130 height 23
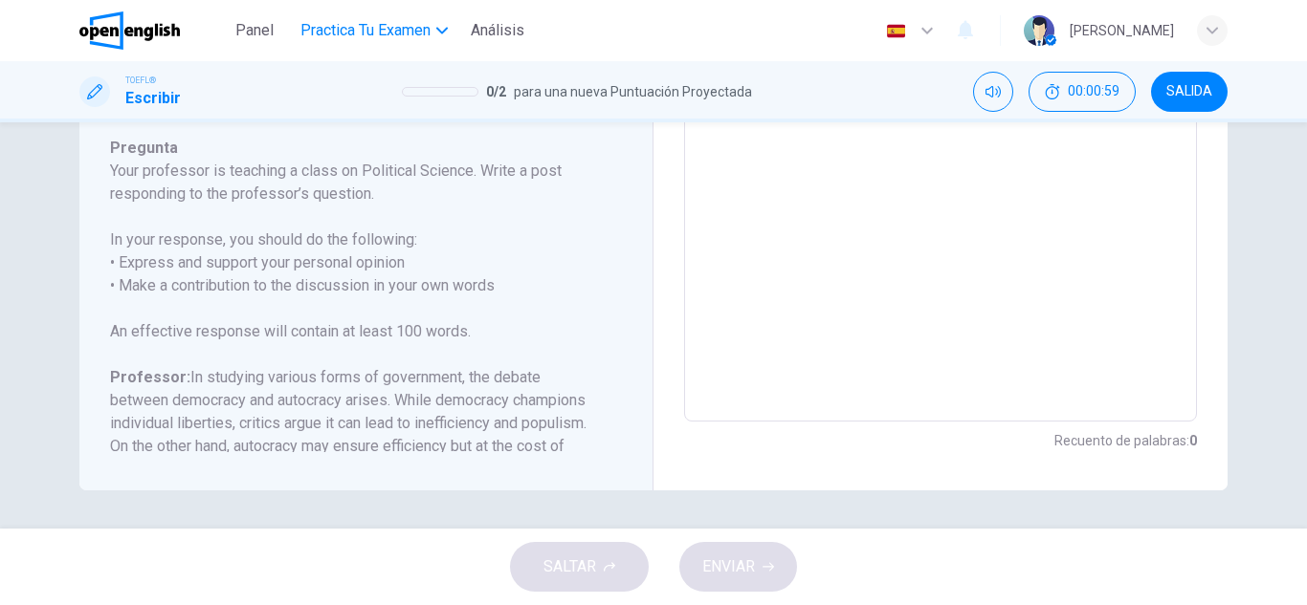
click at [407, 38] on span "Practica tu examen" at bounding box center [365, 30] width 130 height 23
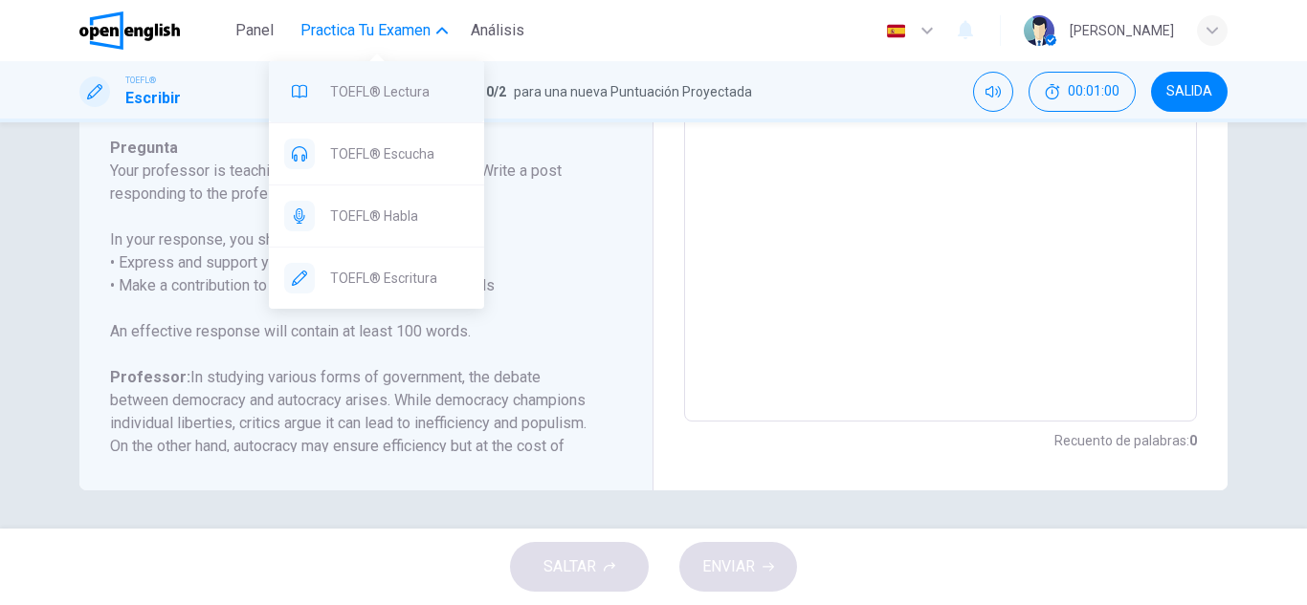
click at [393, 85] on span "TOEFL® Lectura" at bounding box center [399, 91] width 139 height 23
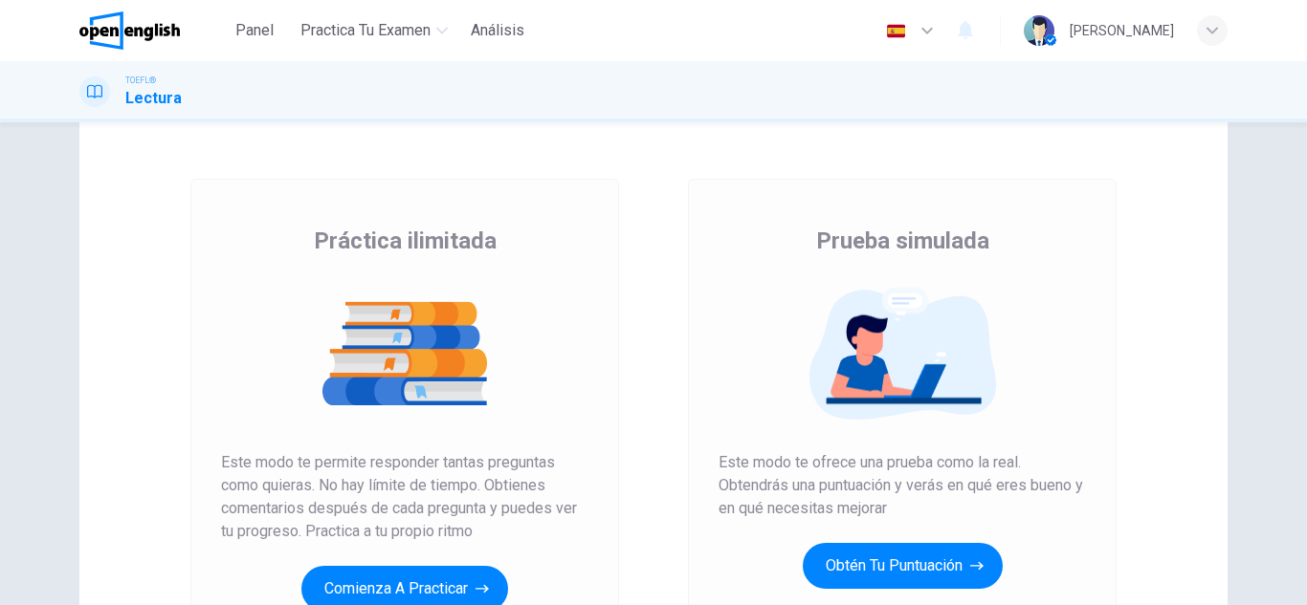
scroll to position [287, 0]
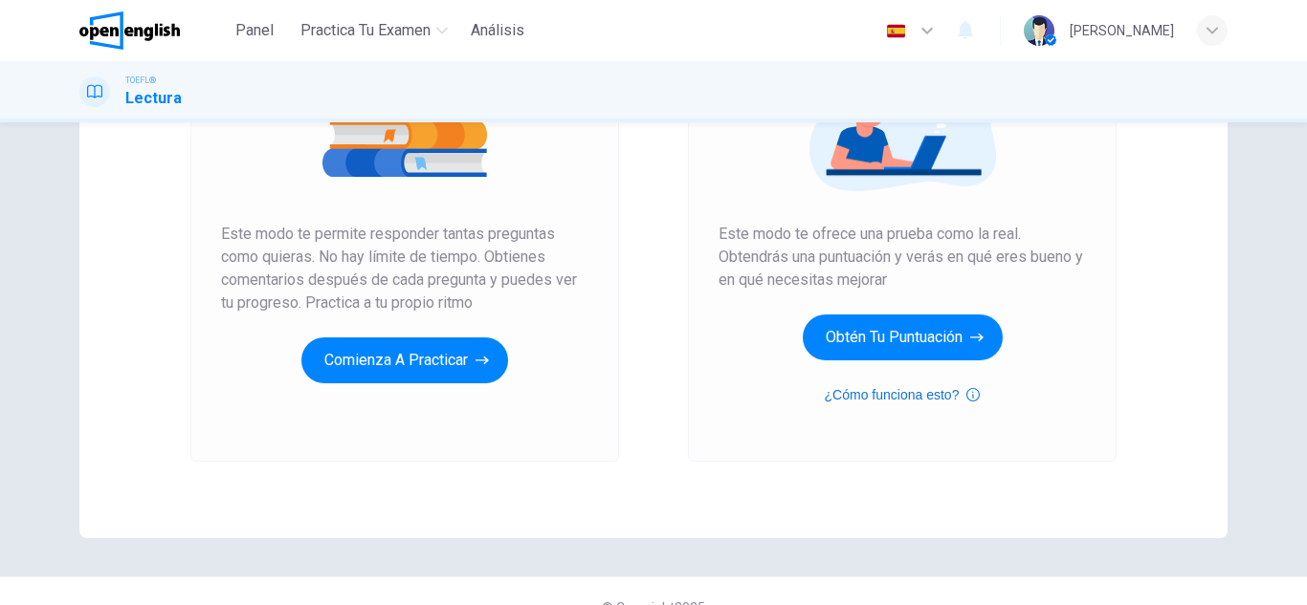
drag, startPoint x: 933, startPoint y: 377, endPoint x: 909, endPoint y: 395, distance: 30.0
click at [916, 390] on div "Prueba simulada Este modo te ofrece una prueba como la real. Obtendrás una punt…" at bounding box center [901, 201] width 367 height 409
click at [893, 406] on button "¿Cómo funciona esto?" at bounding box center [902, 395] width 156 height 23
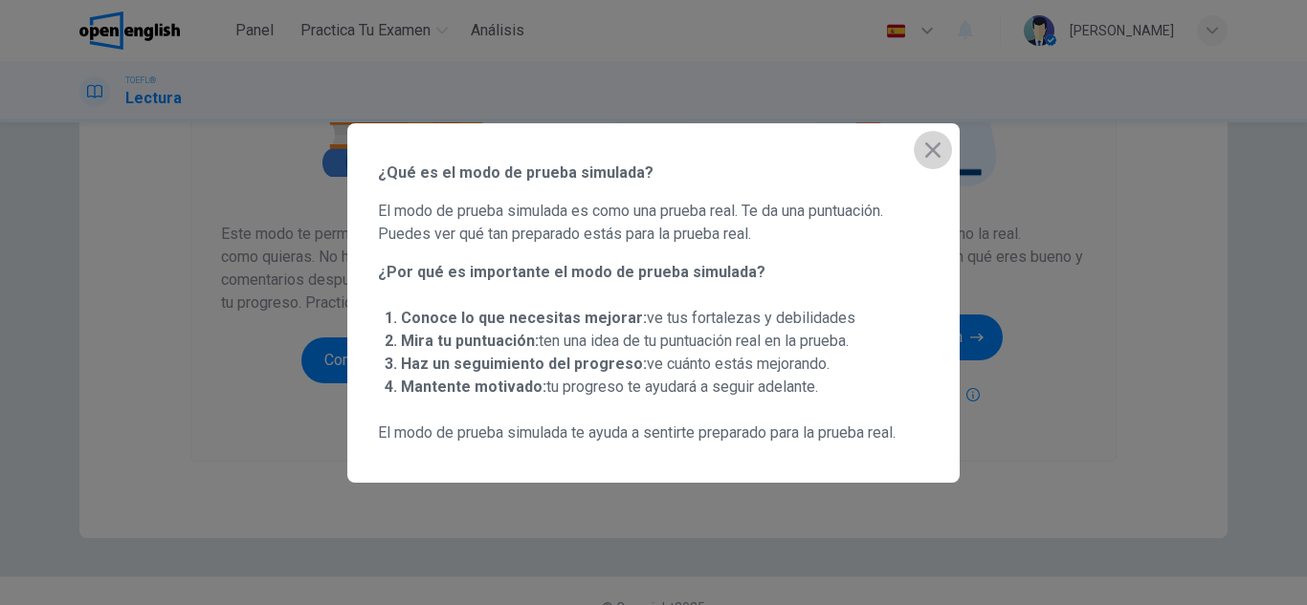
click at [928, 141] on icon "button" at bounding box center [932, 150] width 23 height 23
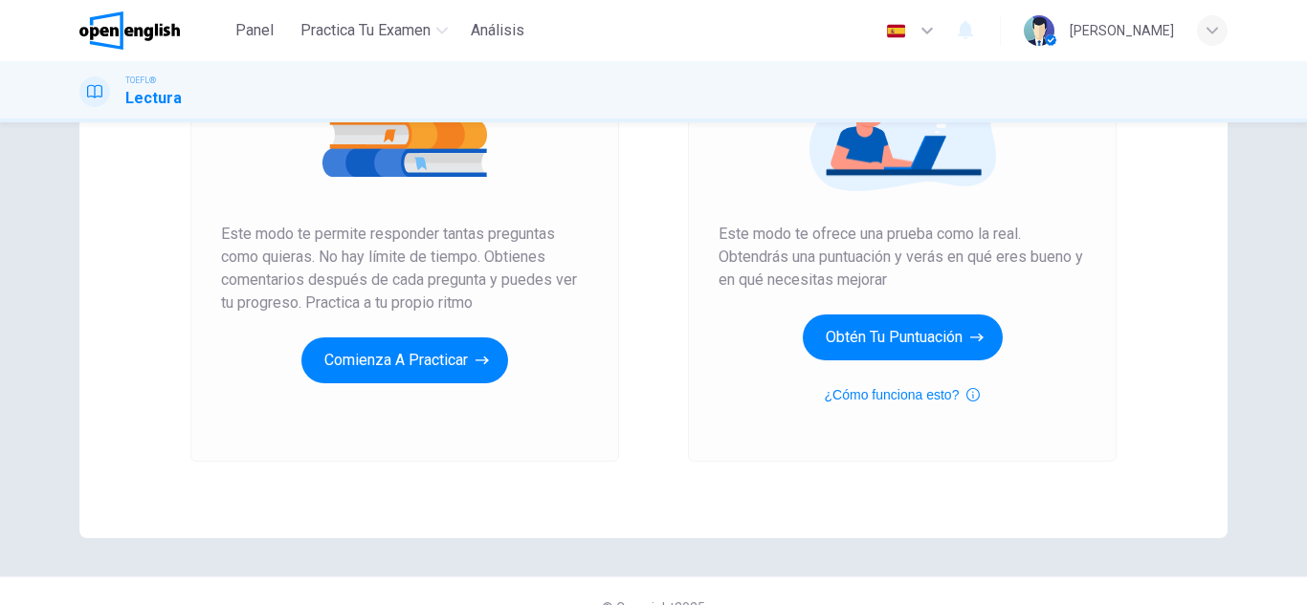
click at [937, 311] on div "Prueba simulada Este modo te ofrece una prueba como la real. Obtendrás una punt…" at bounding box center [901, 201] width 367 height 409
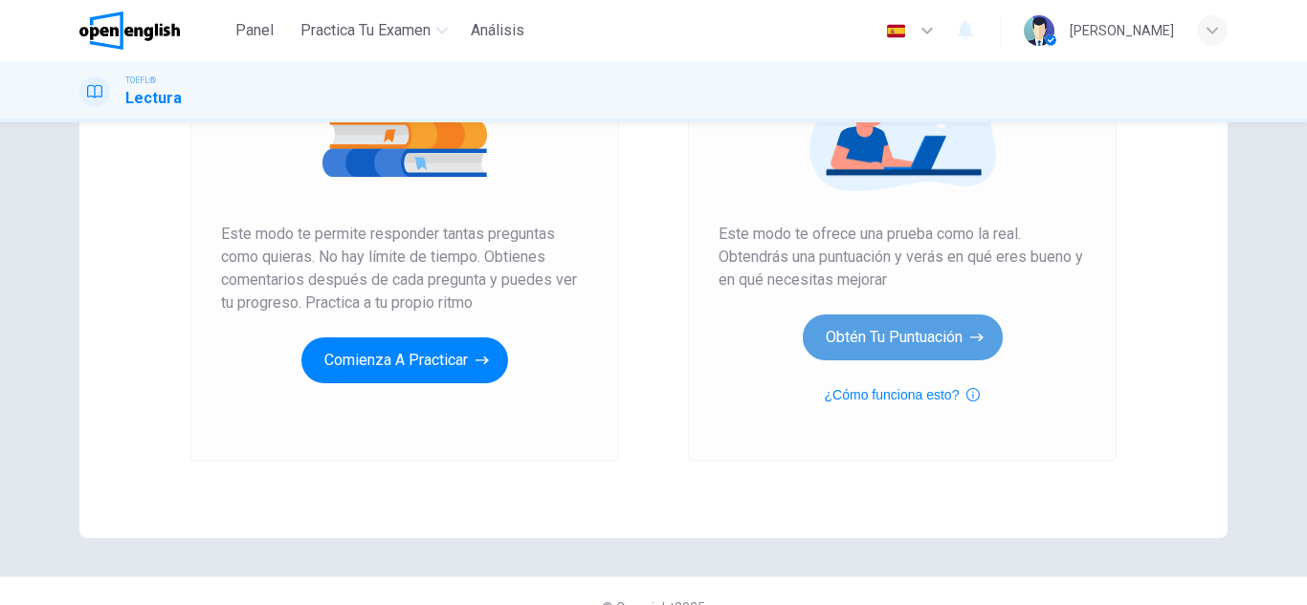
click at [945, 322] on button "Obtén tu puntuación" at bounding box center [902, 338] width 200 height 46
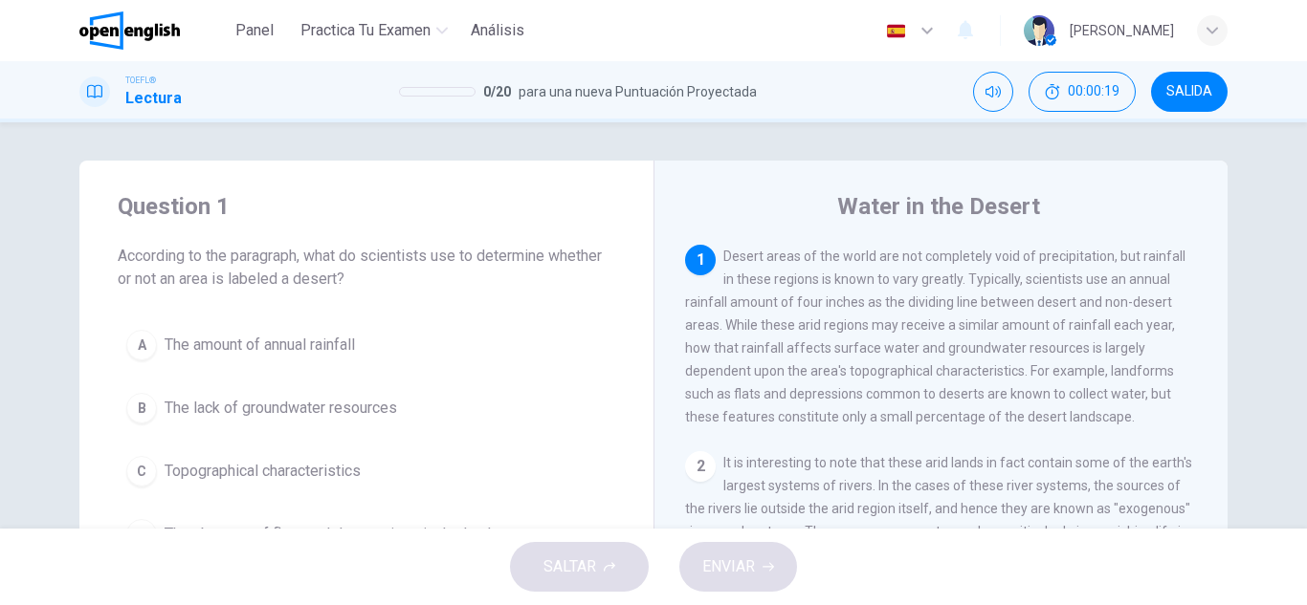
click at [318, 320] on div "Question 1 According to the paragraph, what do scientists use to determine whet…" at bounding box center [366, 375] width 574 height 428
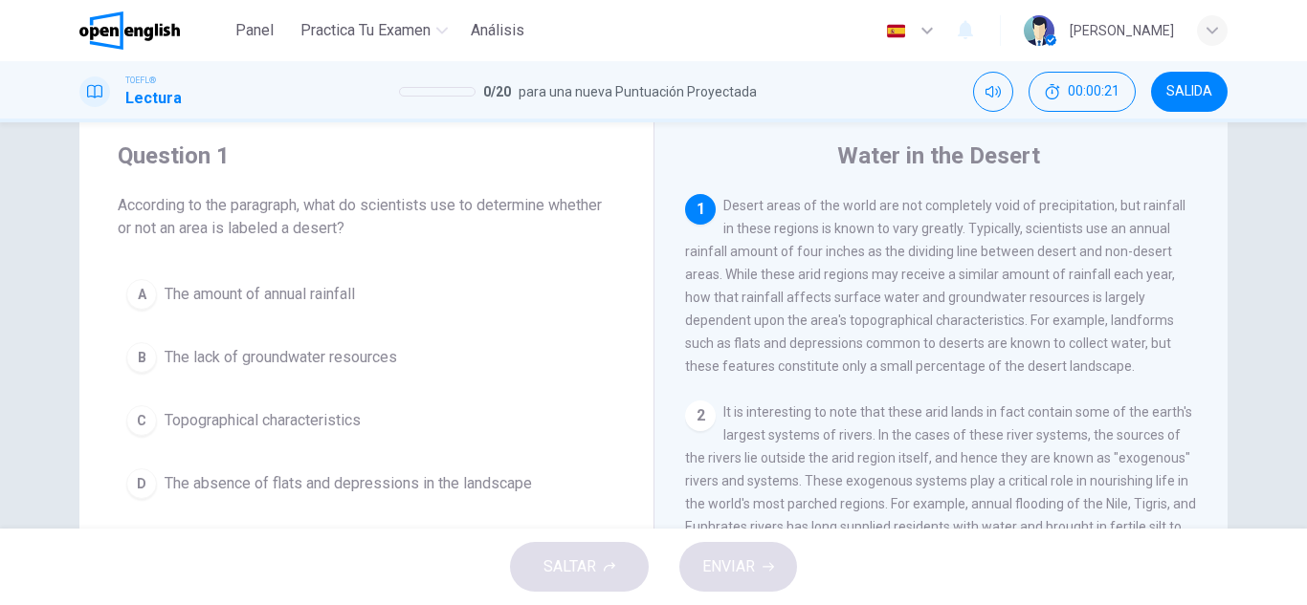
scroll to position [96, 0]
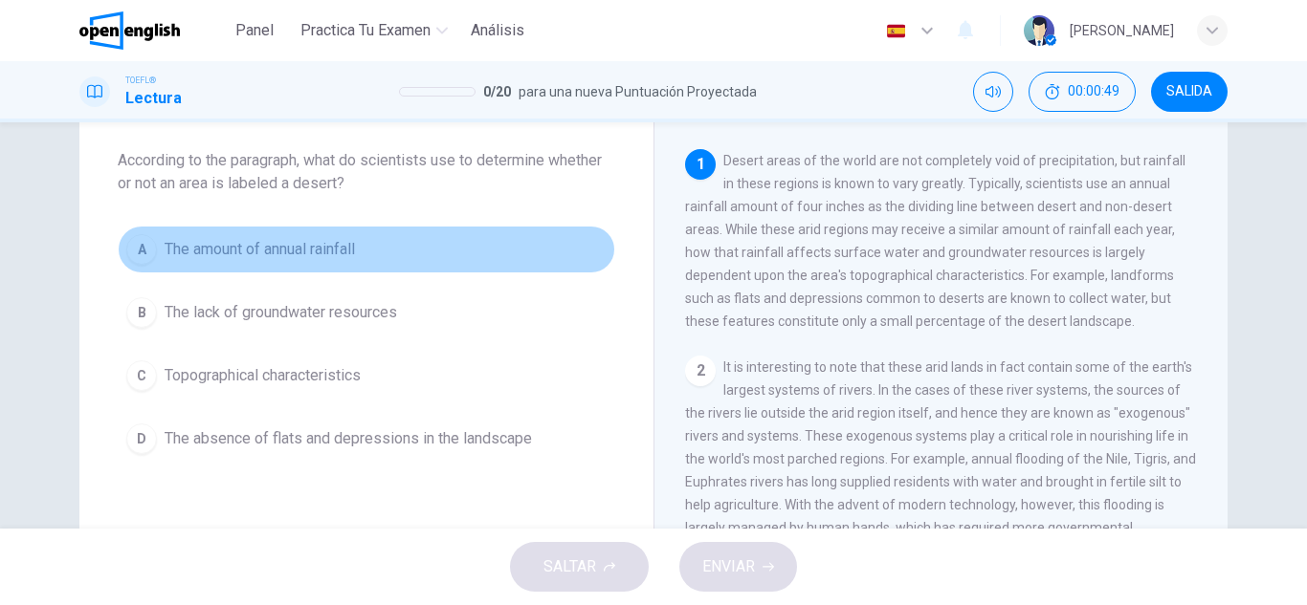
click at [548, 233] on button "A The amount of annual rainfall" at bounding box center [366, 250] width 497 height 48
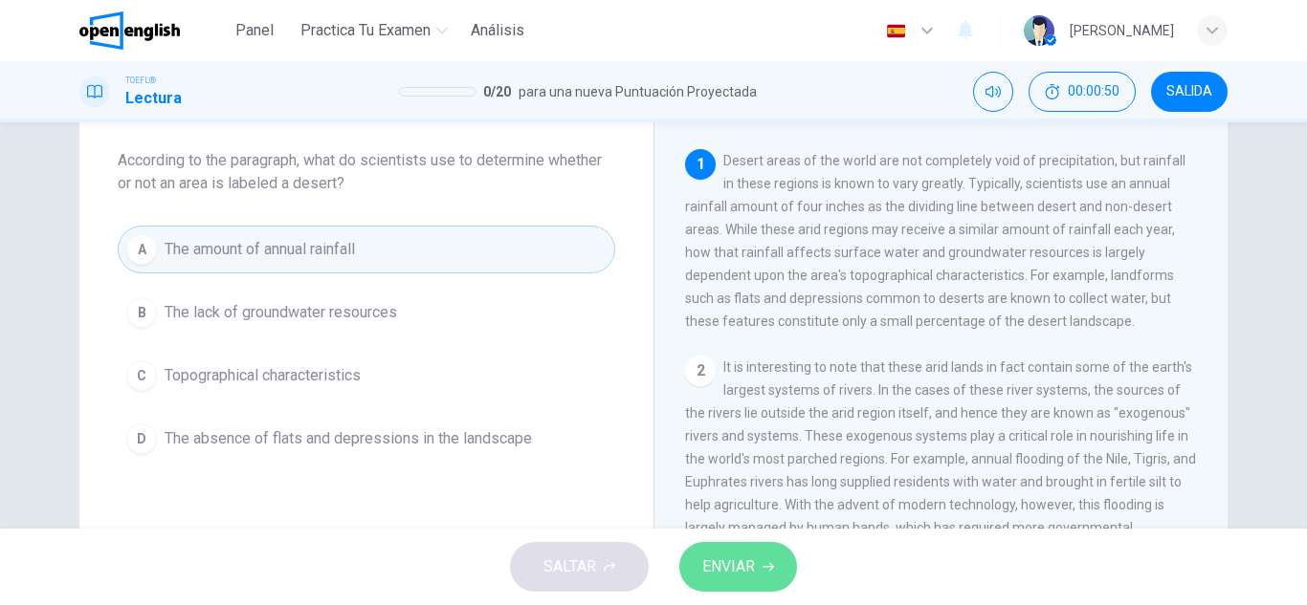
click at [739, 582] on button "ENVIAR" at bounding box center [738, 567] width 118 height 50
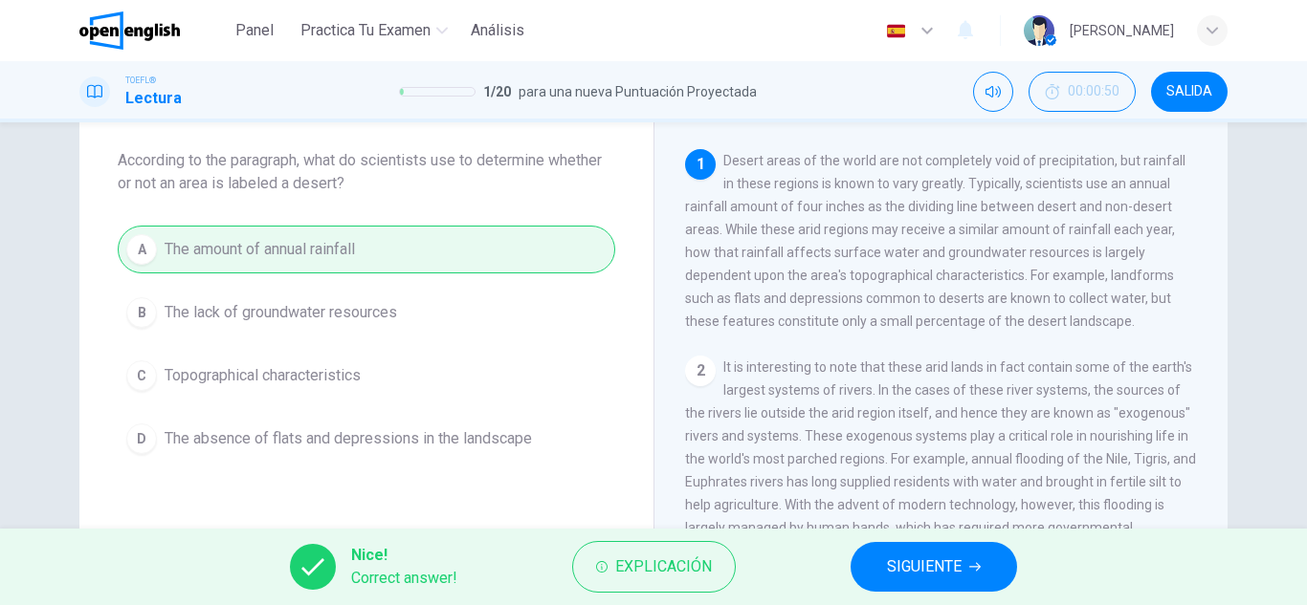
click at [958, 540] on div "Nice! Correct answer! Explicación SIGUIENTE" at bounding box center [653, 567] width 1307 height 77
click at [939, 544] on button "SIGUIENTE" at bounding box center [933, 567] width 166 height 50
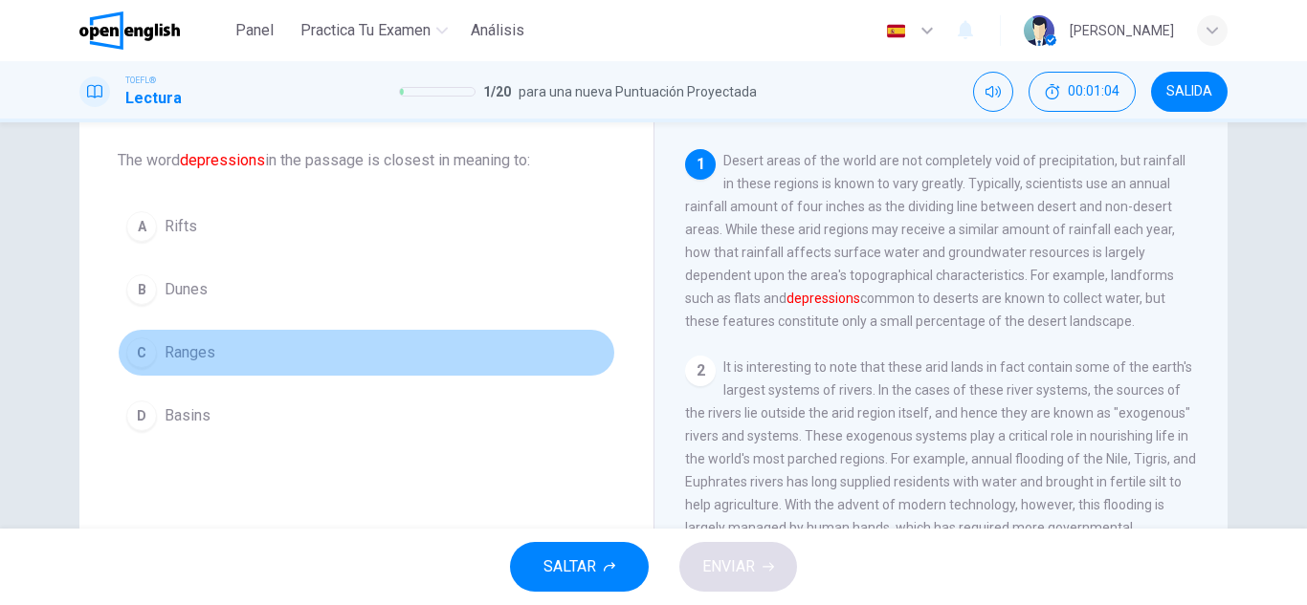
click at [259, 342] on button "C Ranges" at bounding box center [366, 353] width 497 height 48
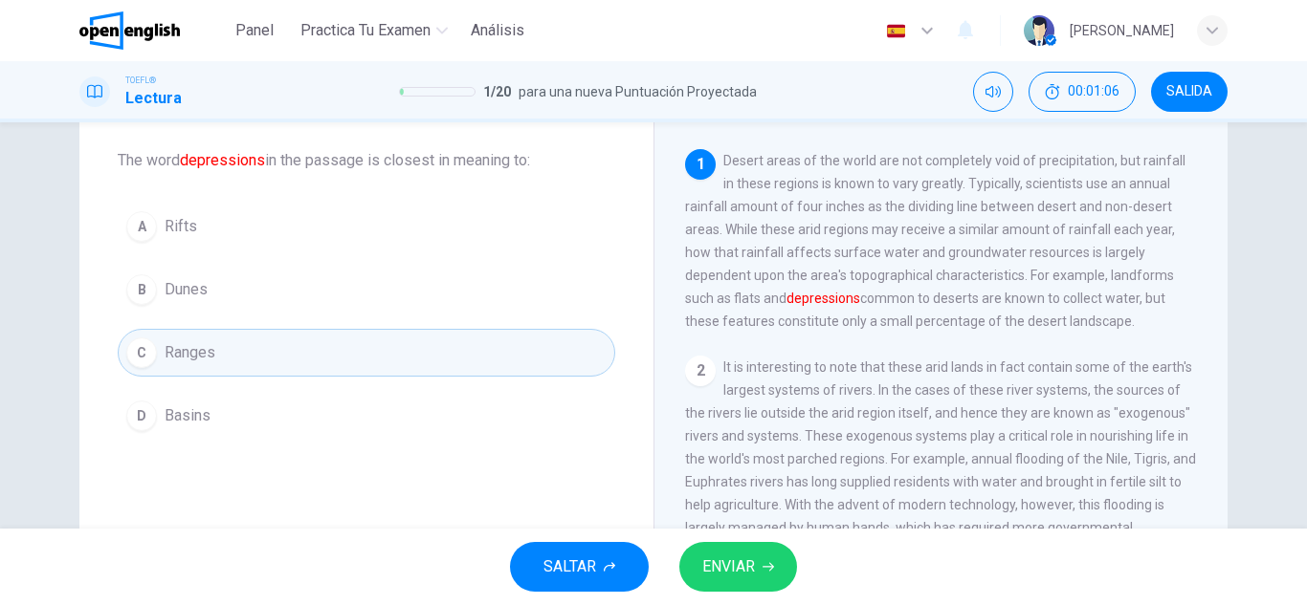
click at [764, 577] on button "ENVIAR" at bounding box center [738, 567] width 118 height 50
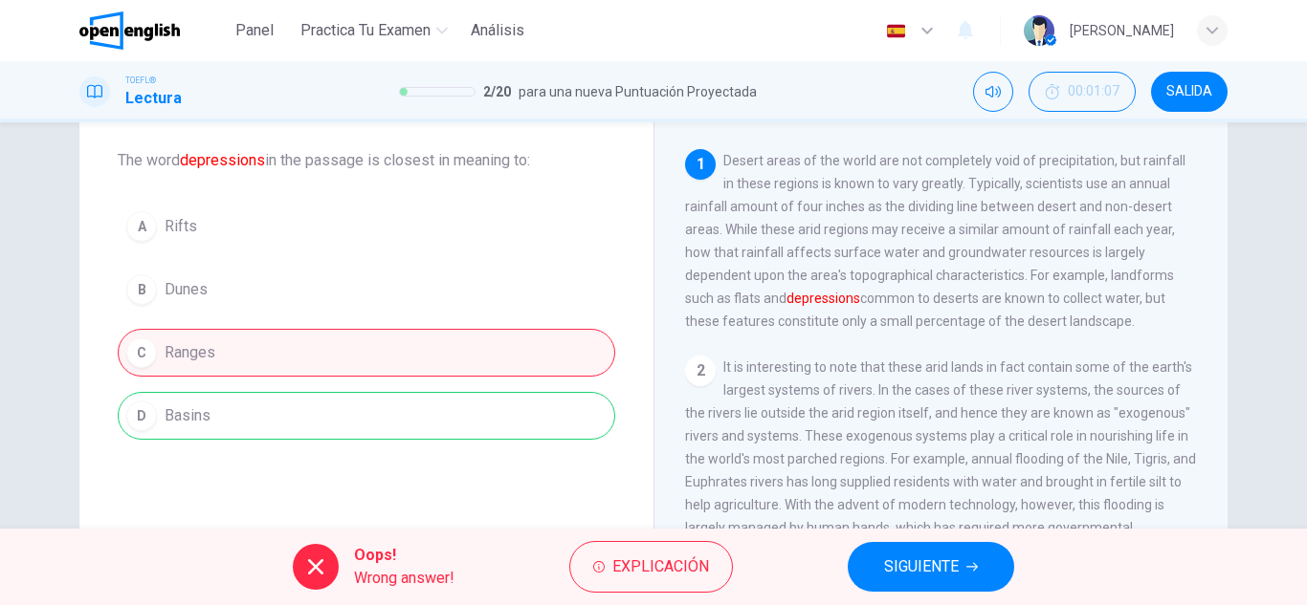
click at [965, 539] on div "Oops! Wrong answer! Explicación SIGUIENTE" at bounding box center [653, 567] width 1307 height 77
click at [960, 572] on button "SIGUIENTE" at bounding box center [930, 567] width 166 height 50
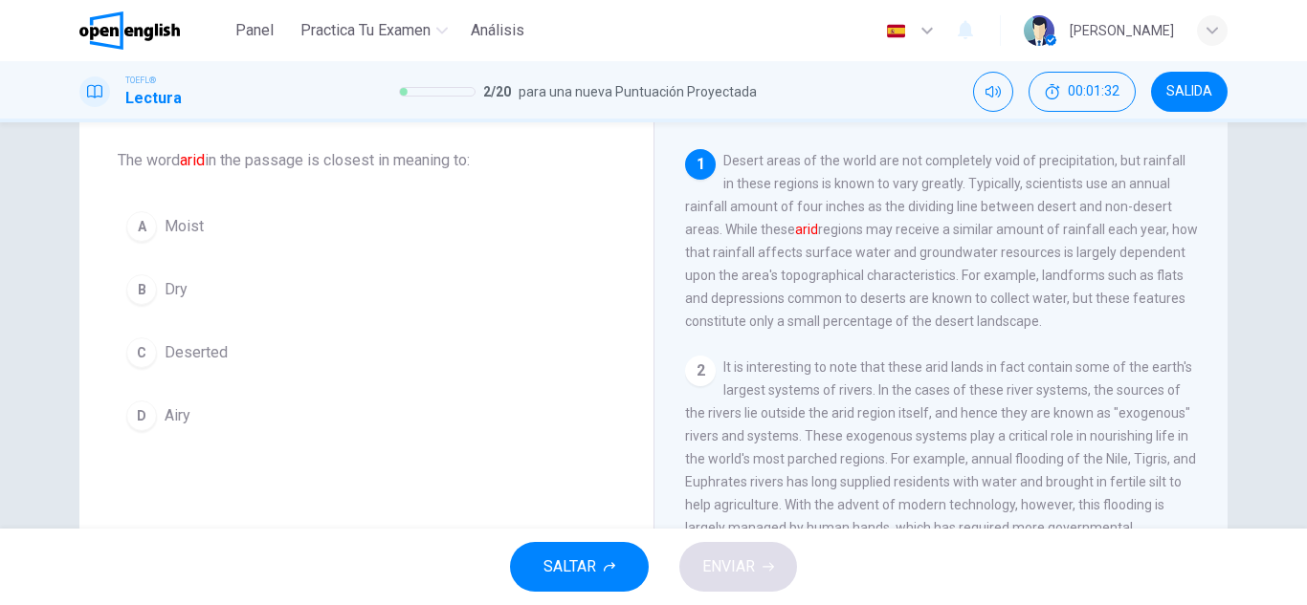
click at [152, 300] on button "B Dry" at bounding box center [366, 290] width 497 height 48
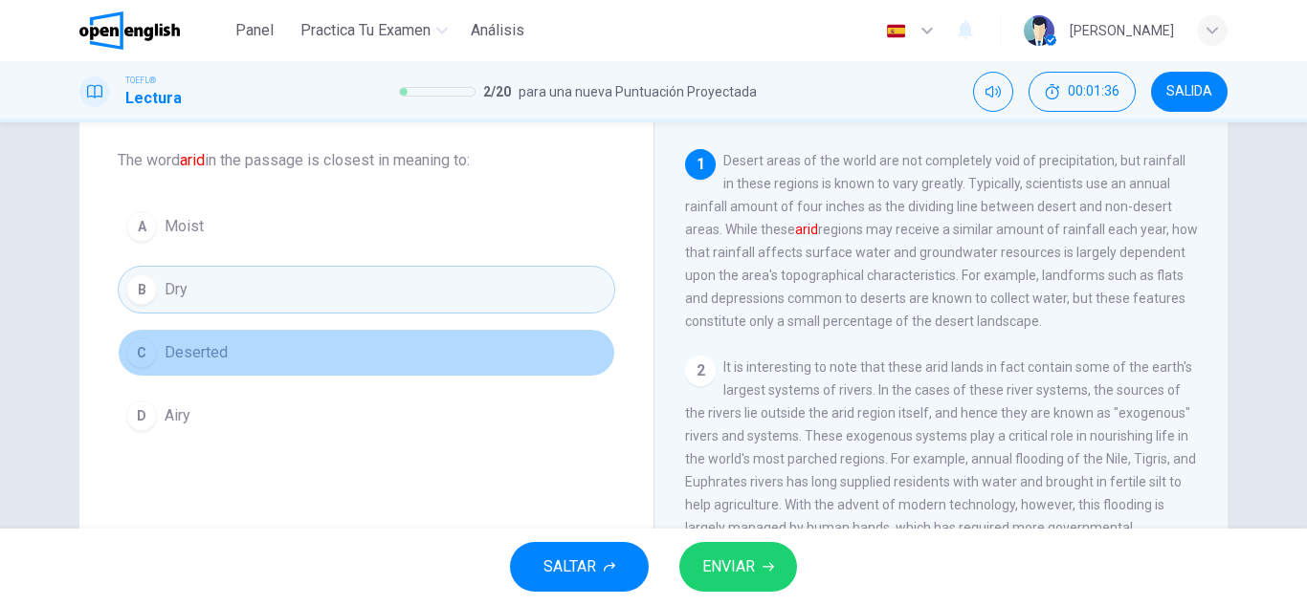
click at [422, 333] on button "C Deserted" at bounding box center [366, 353] width 497 height 48
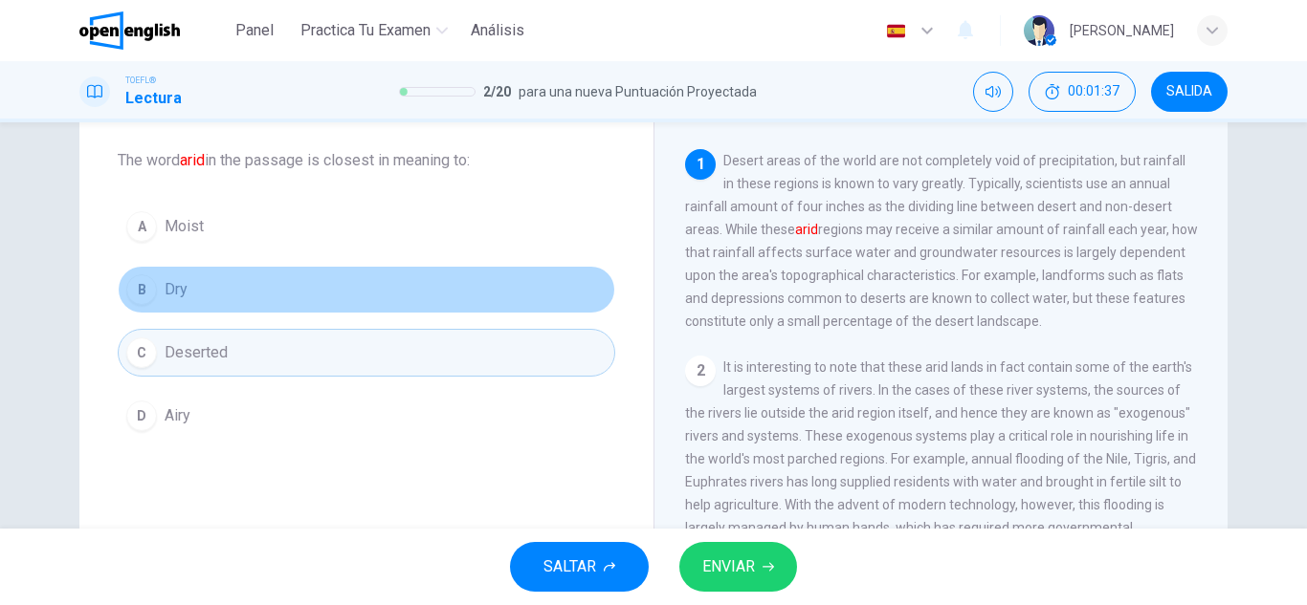
click at [475, 300] on button "B Dry" at bounding box center [366, 290] width 497 height 48
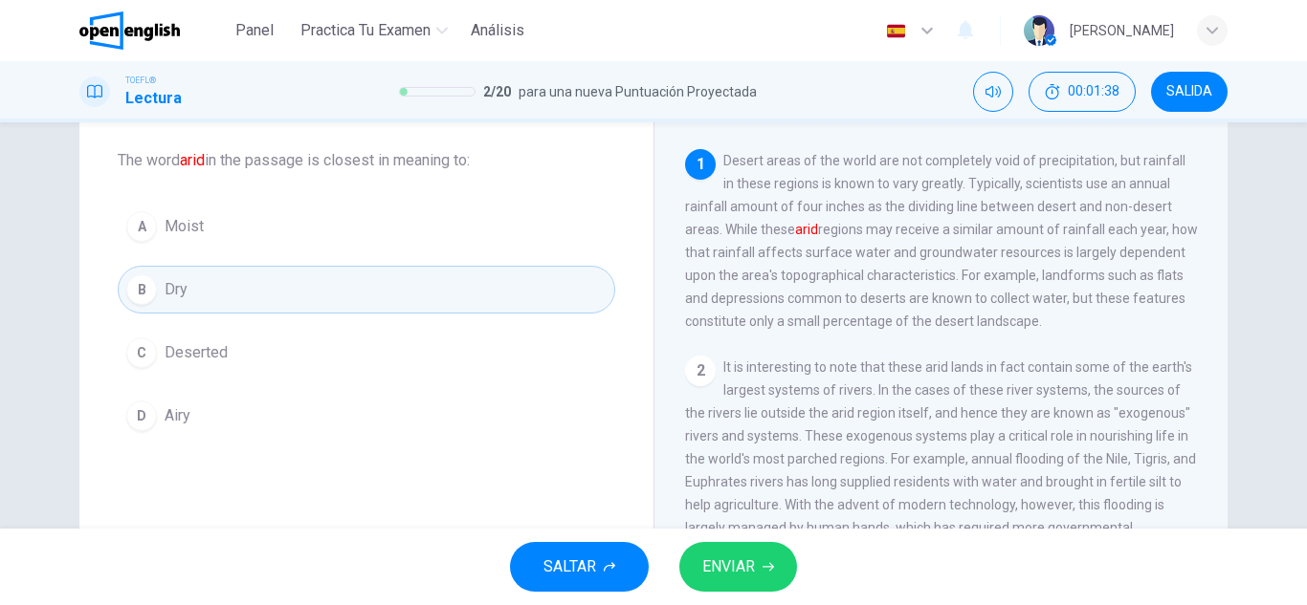
drag, startPoint x: 713, startPoint y: 520, endPoint x: 725, endPoint y: 559, distance: 40.2
click at [718, 542] on div "Panel Practica tu examen Análisis Español ** ​ Nicolas M. TOEFL® Lectura 2 / 20…" at bounding box center [653, 302] width 1307 height 605
click at [725, 560] on span "ENVIAR" at bounding box center [728, 567] width 53 height 27
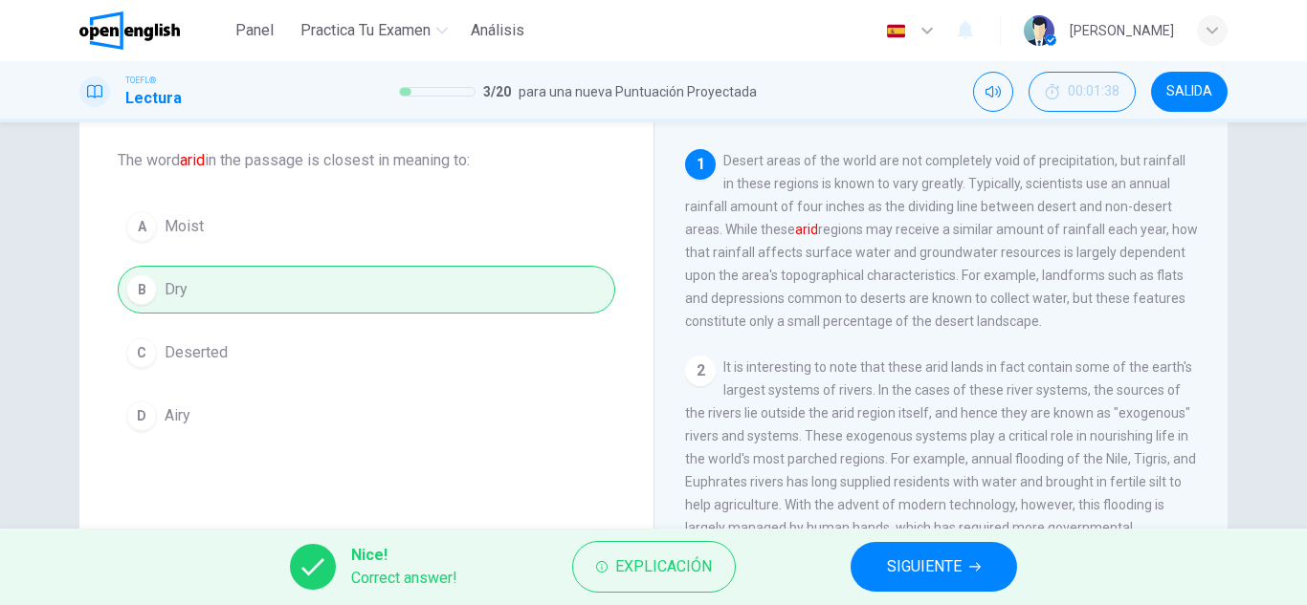
click at [890, 542] on button "SIGUIENTE" at bounding box center [933, 567] width 166 height 50
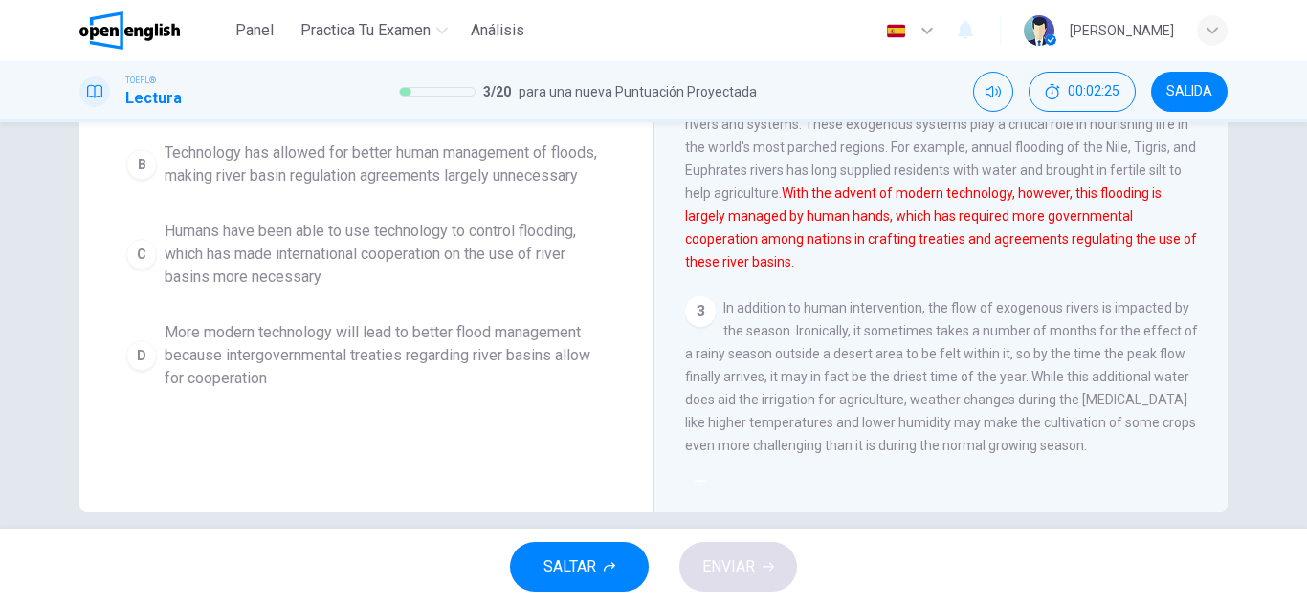
scroll to position [335, 0]
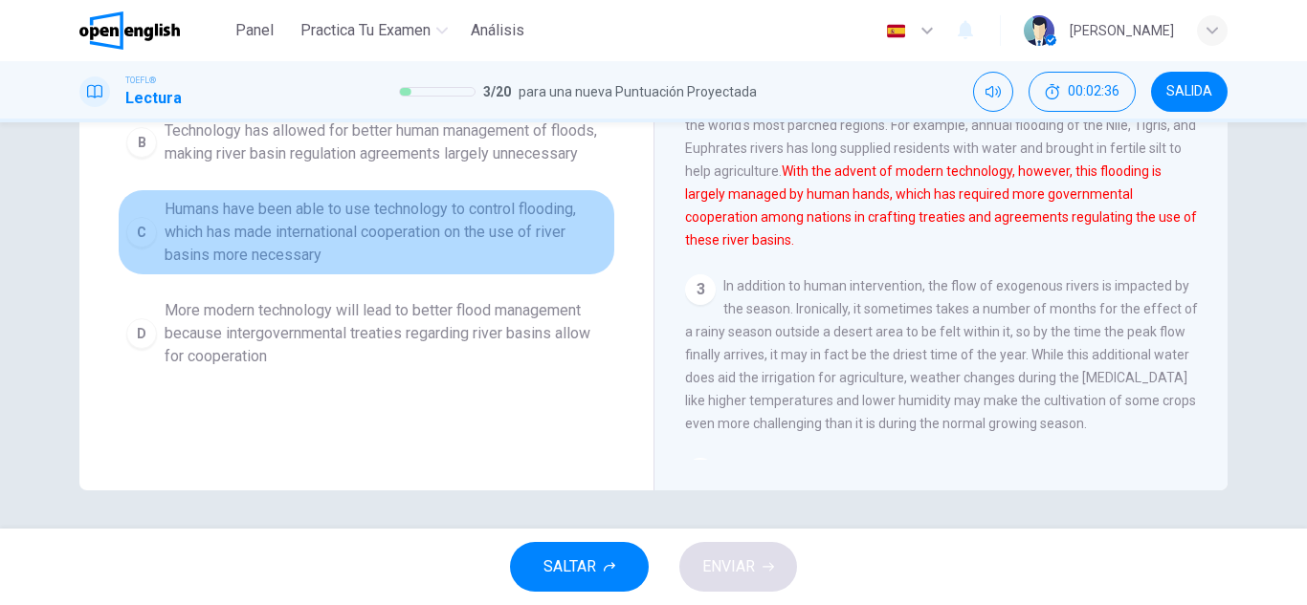
click at [442, 242] on span "Humans have been able to use technology to control flooding, which has made int…" at bounding box center [386, 232] width 442 height 69
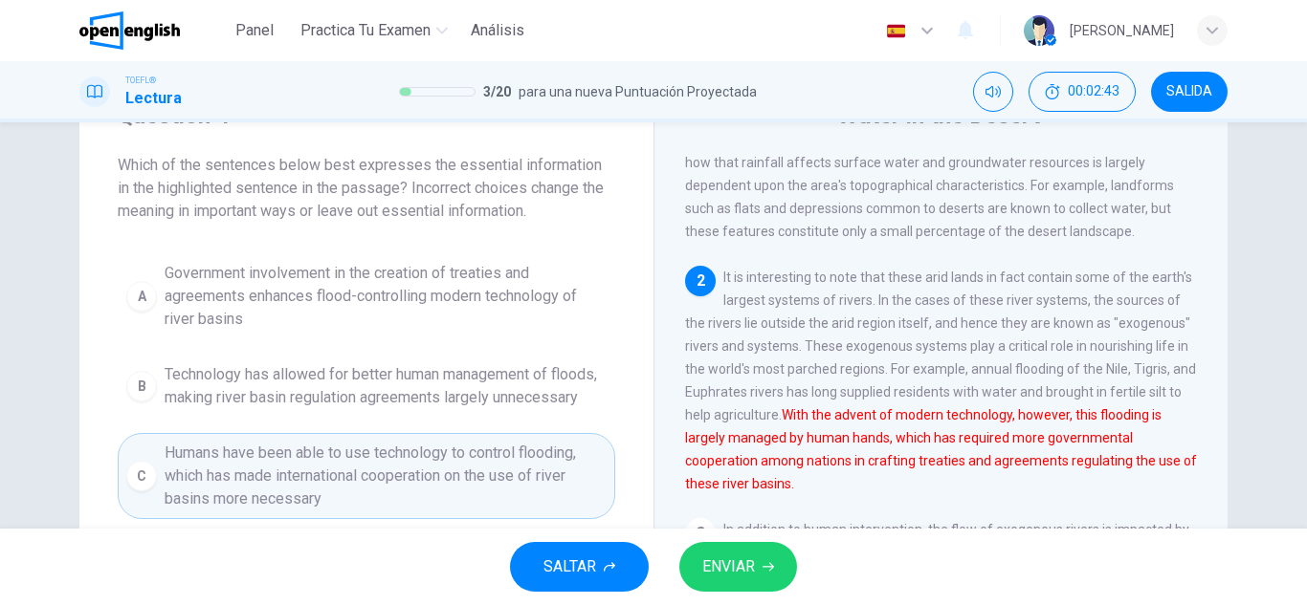
scroll to position [48, 0]
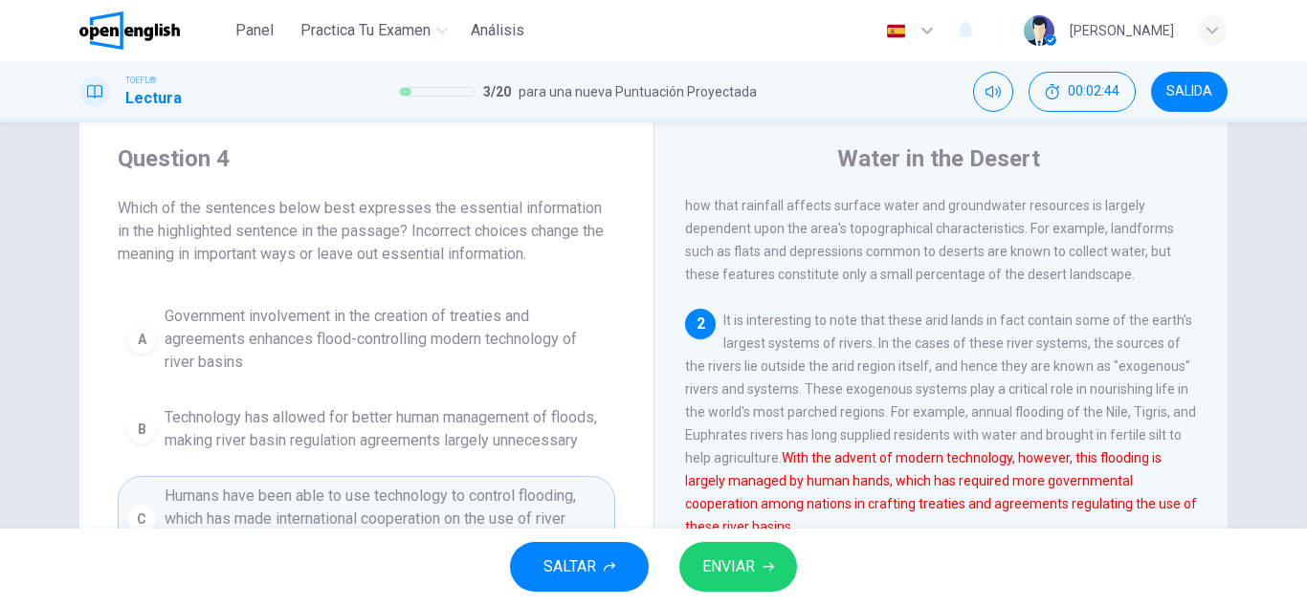
click at [214, 338] on span "Government involvement in the creation of treaties and agreements enhances floo…" at bounding box center [386, 339] width 442 height 69
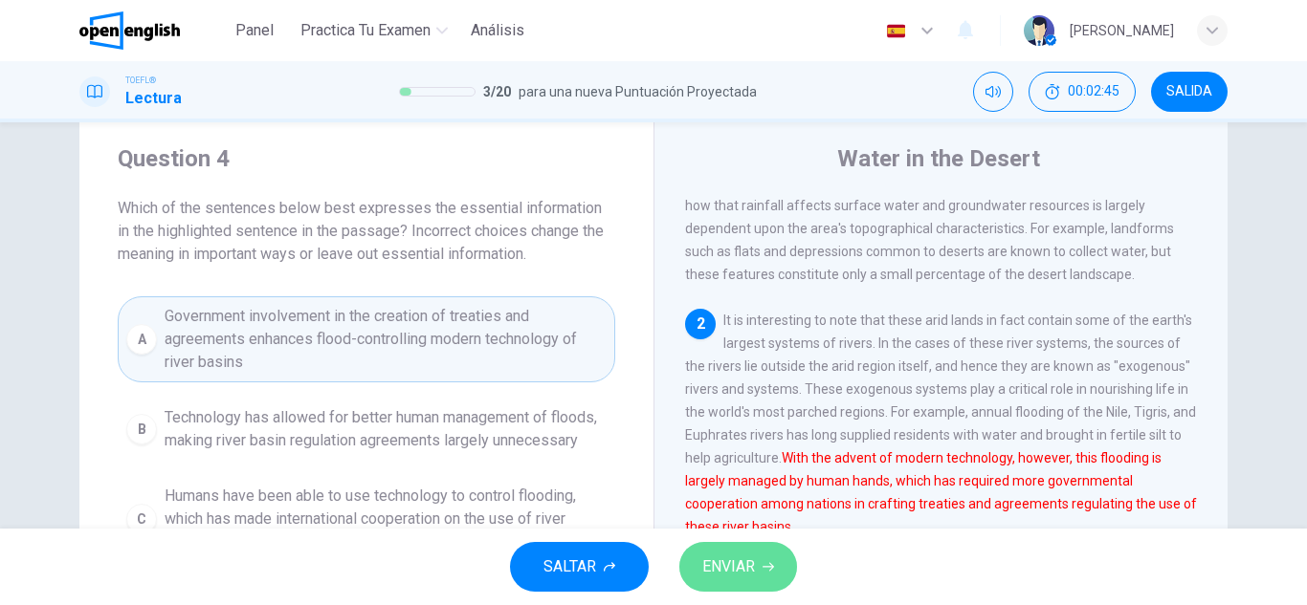
click at [707, 561] on span "ENVIAR" at bounding box center [728, 567] width 53 height 27
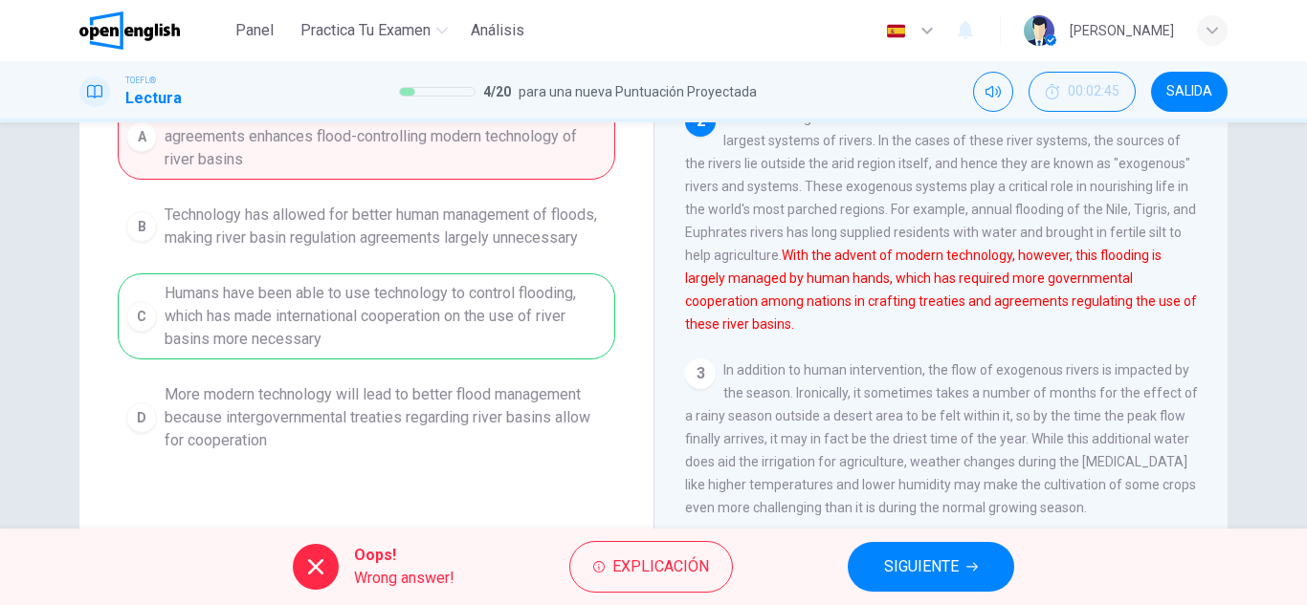
scroll to position [335, 0]
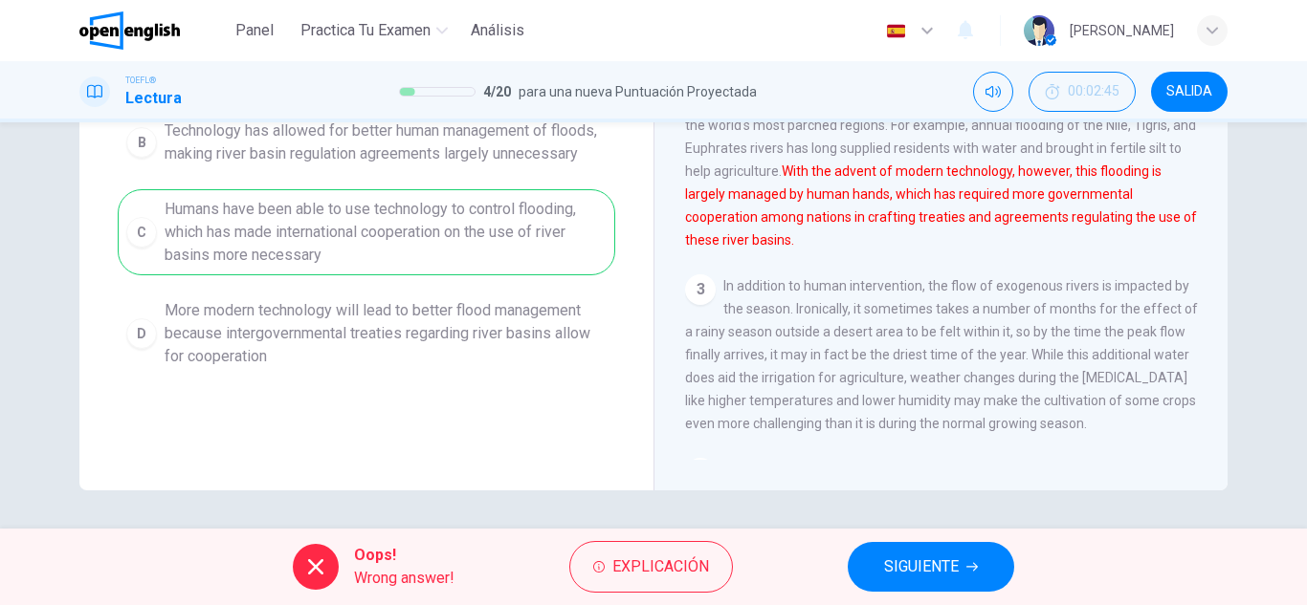
click at [921, 554] on span "SIGUIENTE" at bounding box center [921, 567] width 75 height 27
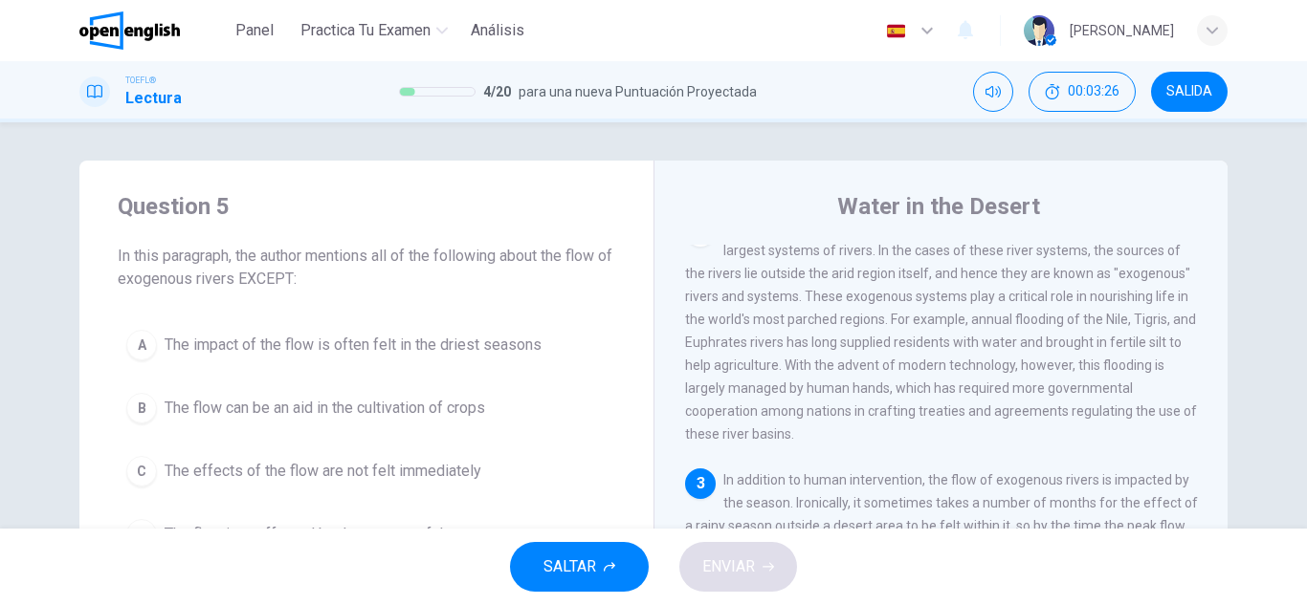
scroll to position [233, 0]
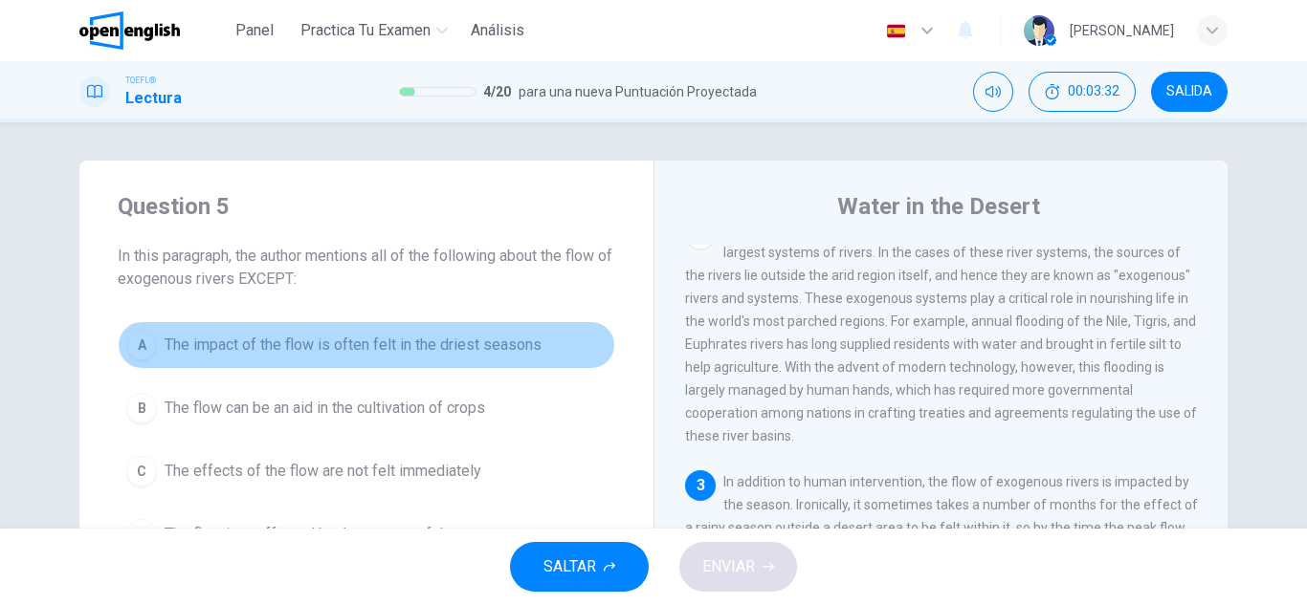
click at [497, 345] on span "The impact of the flow is often felt in the driest seasons" at bounding box center [353, 345] width 377 height 23
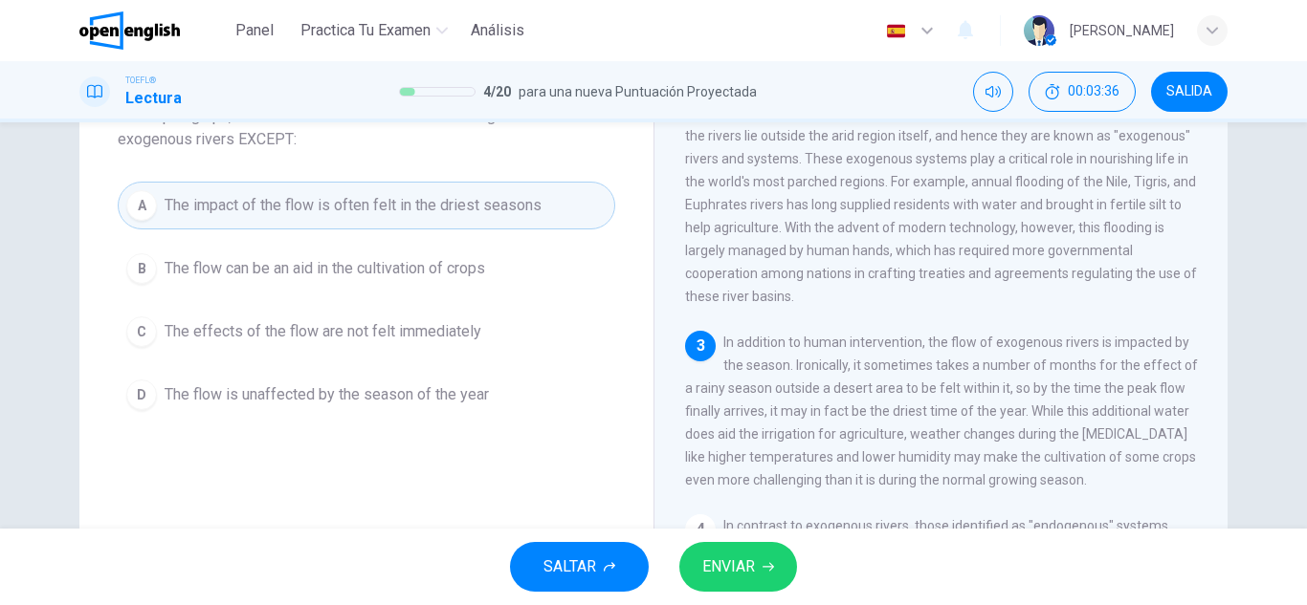
scroll to position [96, 0]
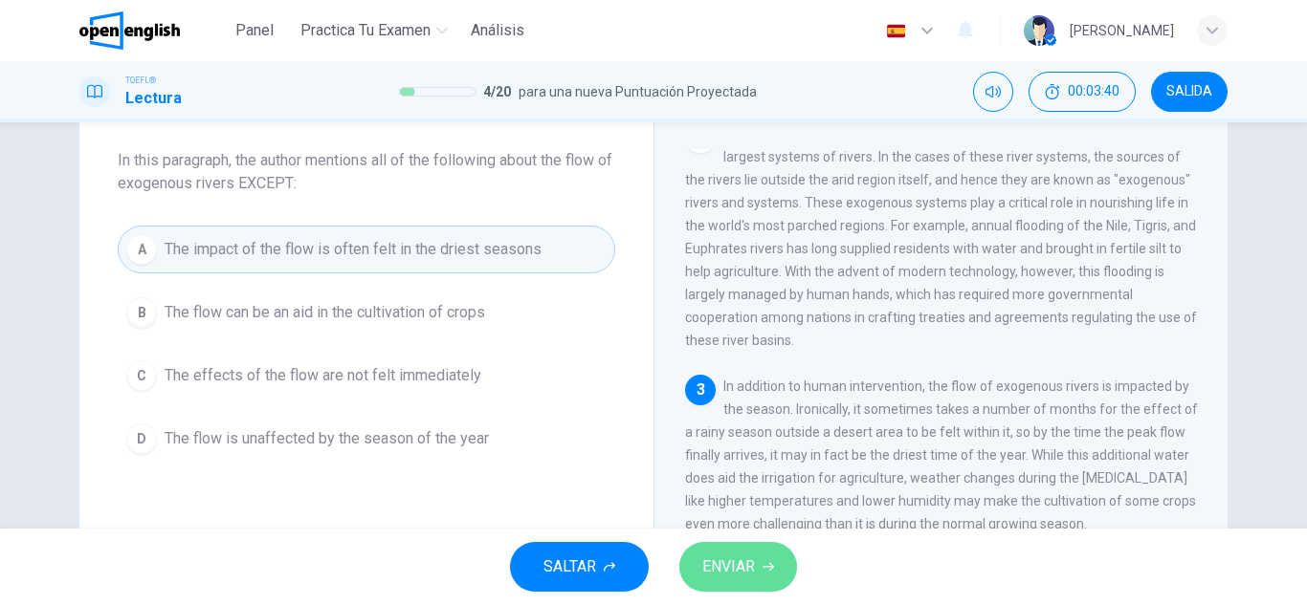
click at [696, 563] on button "ENVIAR" at bounding box center [738, 567] width 118 height 50
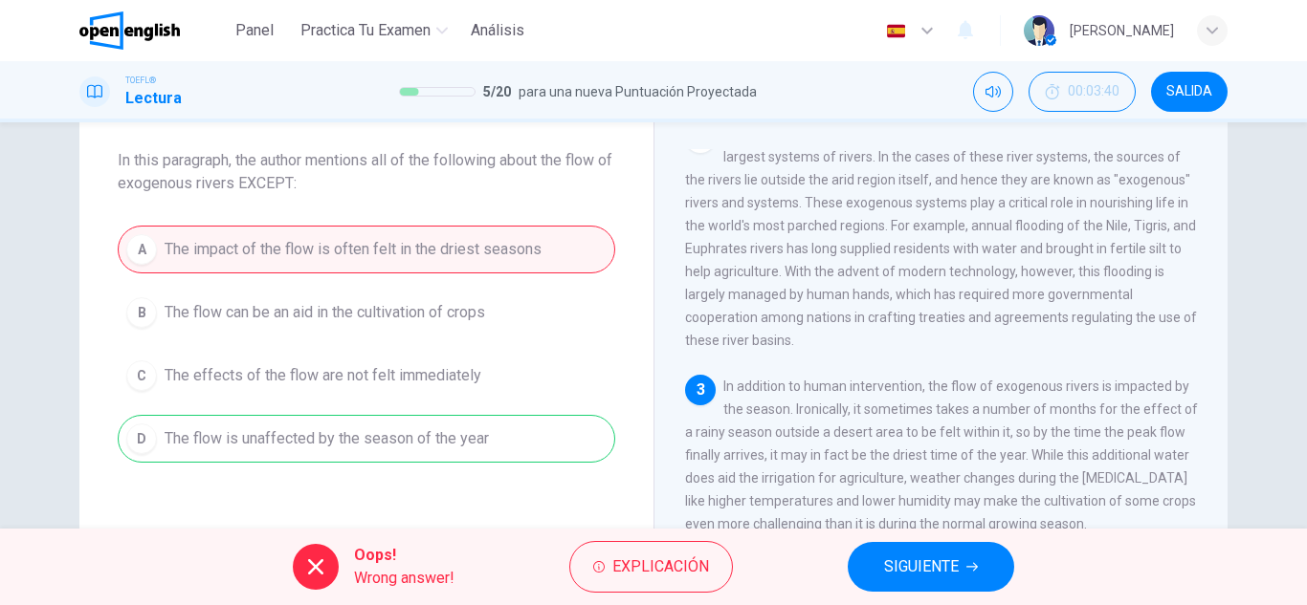
click at [835, 552] on div "Oops! Wrong answer! Explicación SIGUIENTE" at bounding box center [653, 567] width 1307 height 77
click at [842, 557] on div "Oops! Wrong answer! Explicación SIGUIENTE" at bounding box center [653, 567] width 1307 height 77
click at [857, 564] on button "SIGUIENTE" at bounding box center [930, 567] width 166 height 50
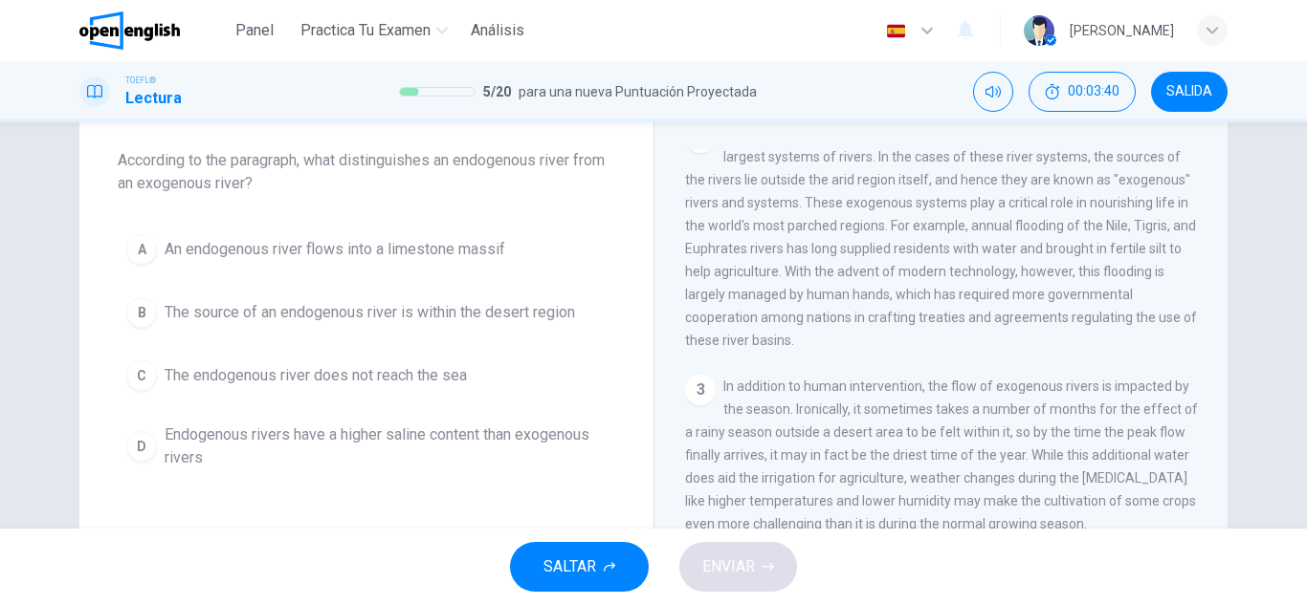
scroll to position [451, 0]
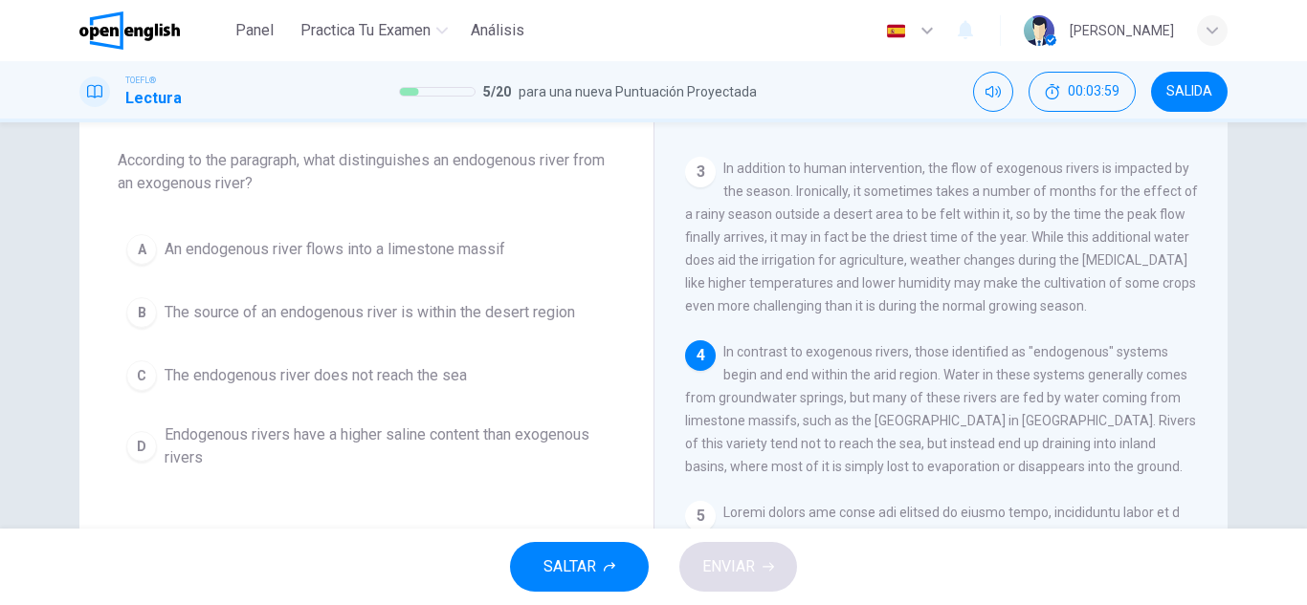
click at [471, 264] on button "A An endogenous river flows into a limestone massif" at bounding box center [366, 250] width 497 height 48
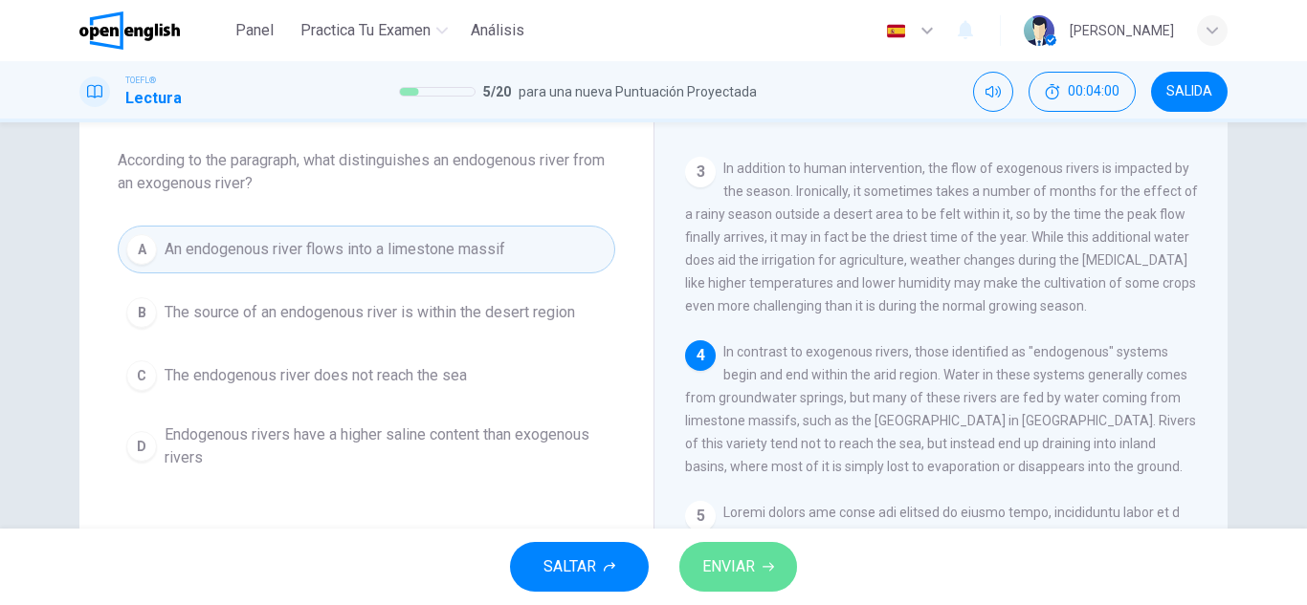
click at [714, 556] on span "ENVIAR" at bounding box center [728, 567] width 53 height 27
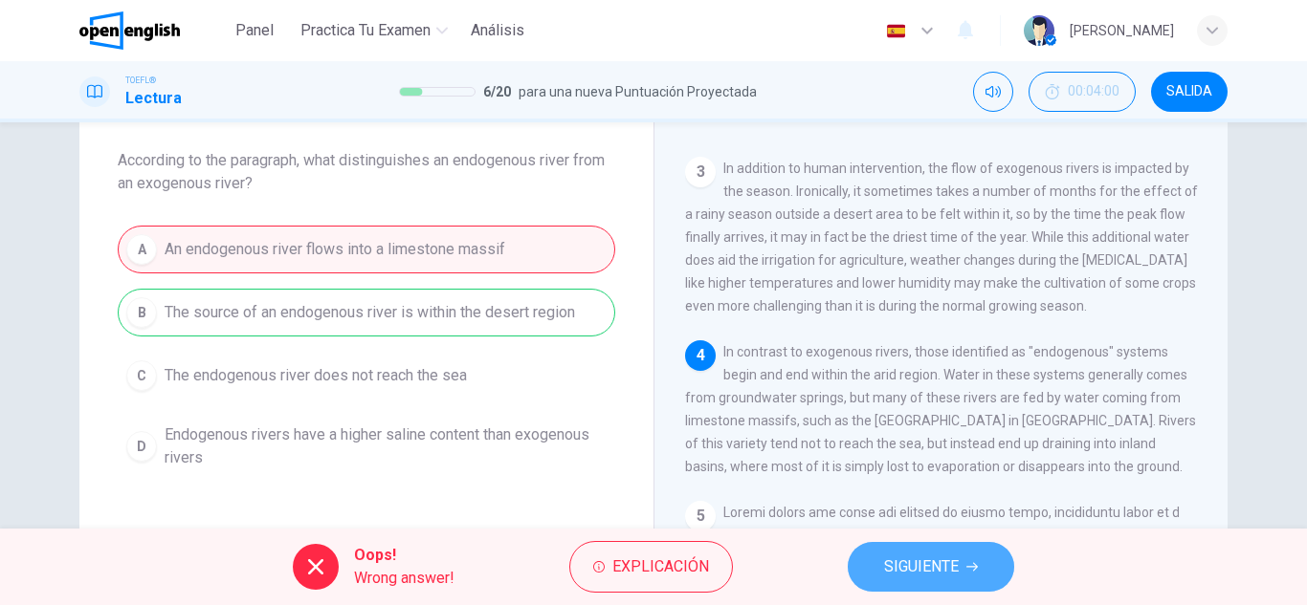
click at [861, 569] on button "SIGUIENTE" at bounding box center [930, 567] width 166 height 50
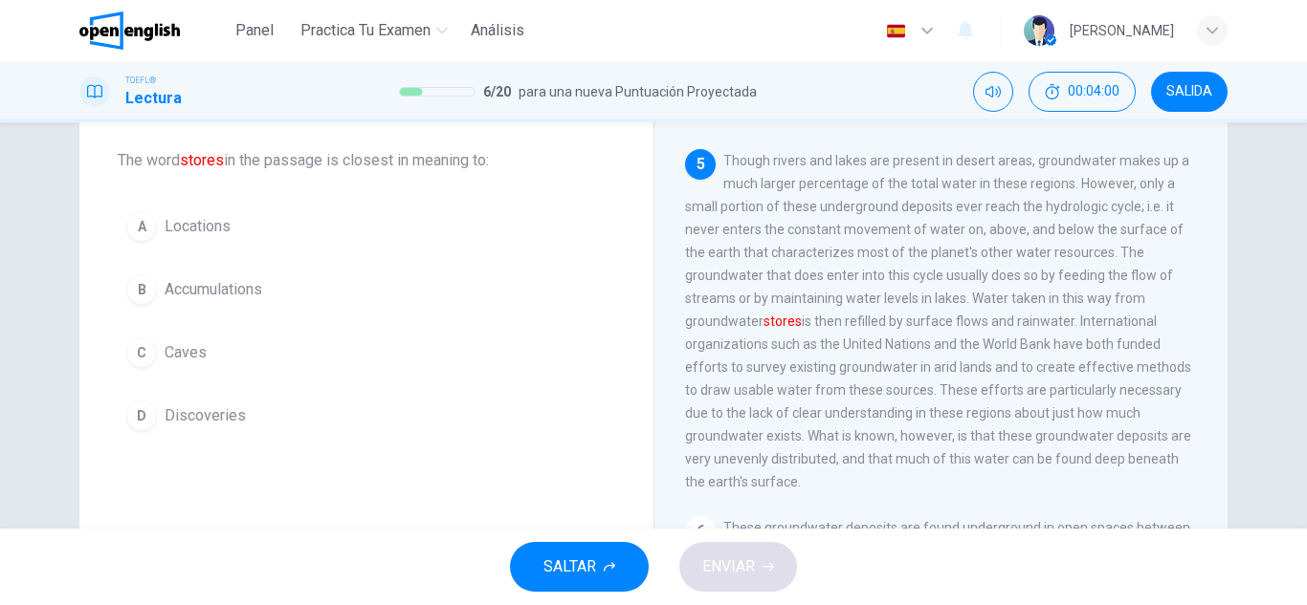
scroll to position [833, 0]
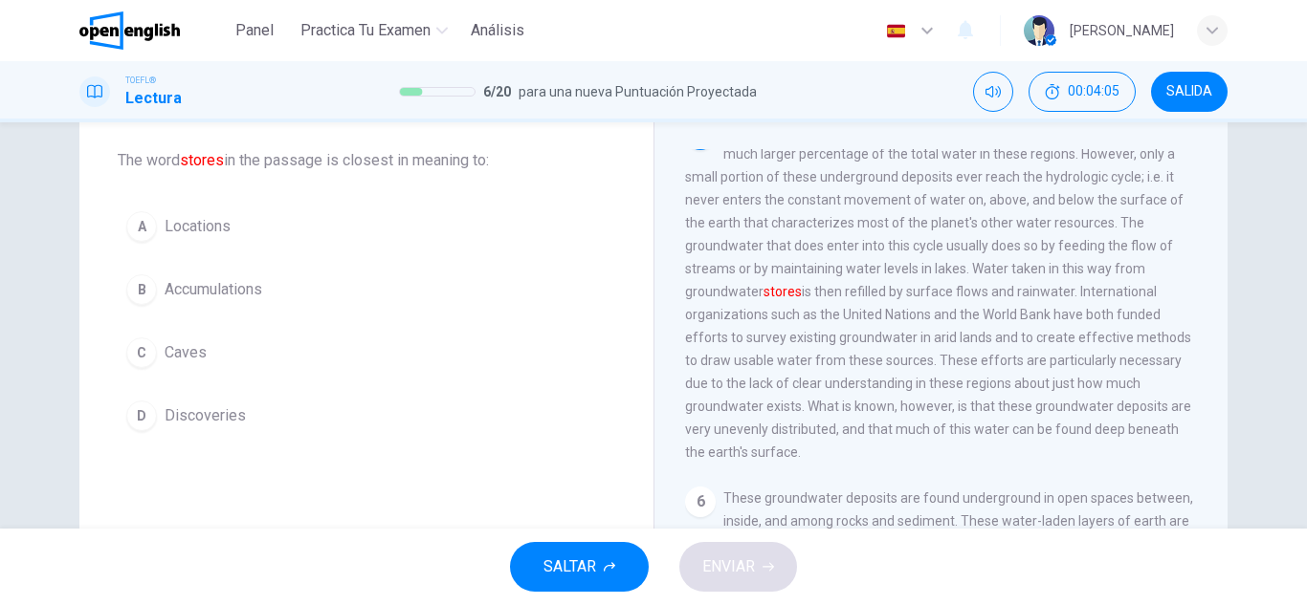
click at [288, 213] on button "A Locations" at bounding box center [366, 227] width 497 height 48
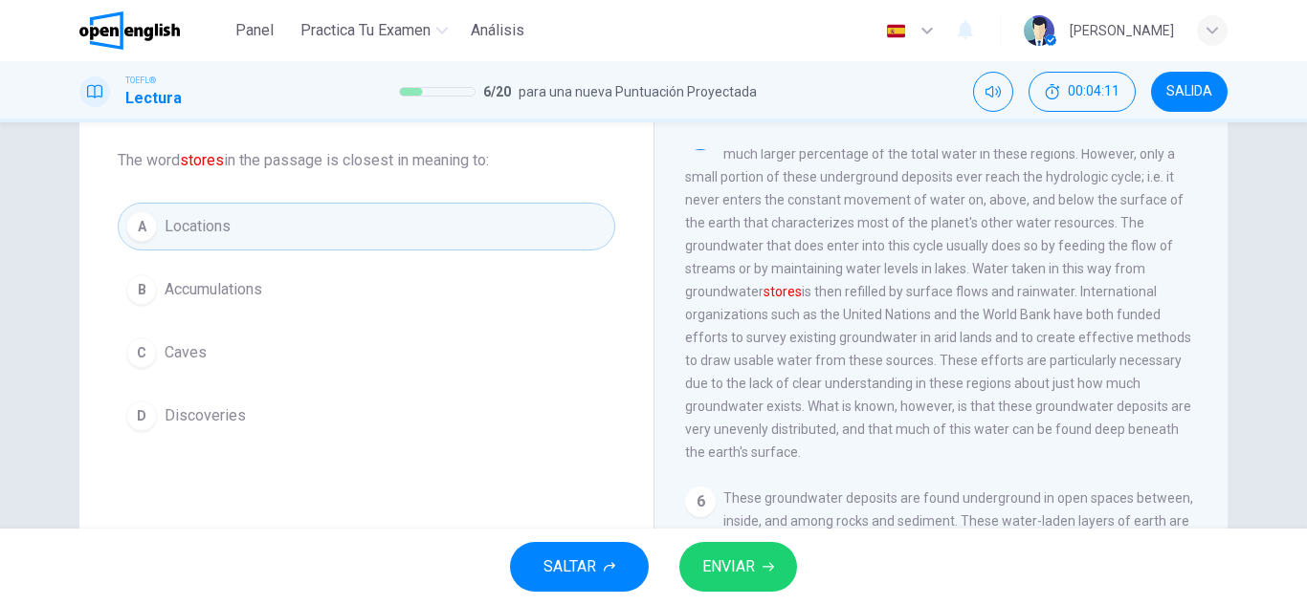
click at [323, 297] on button "B Accumulations" at bounding box center [366, 290] width 497 height 48
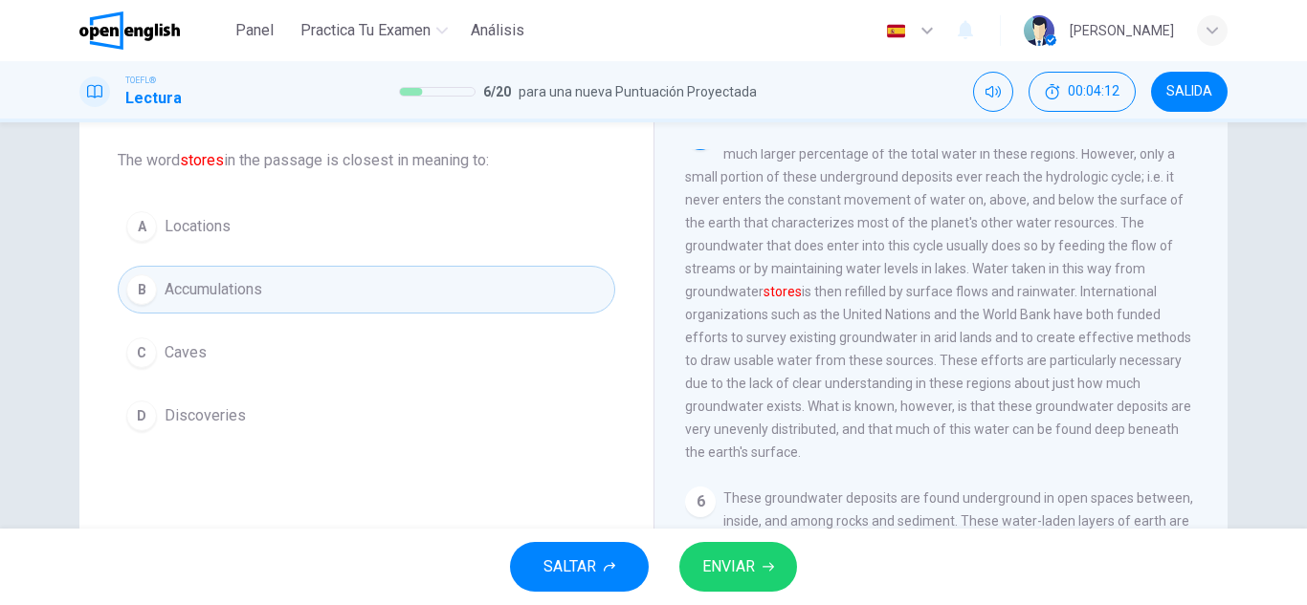
click at [713, 559] on span "ENVIAR" at bounding box center [728, 567] width 53 height 27
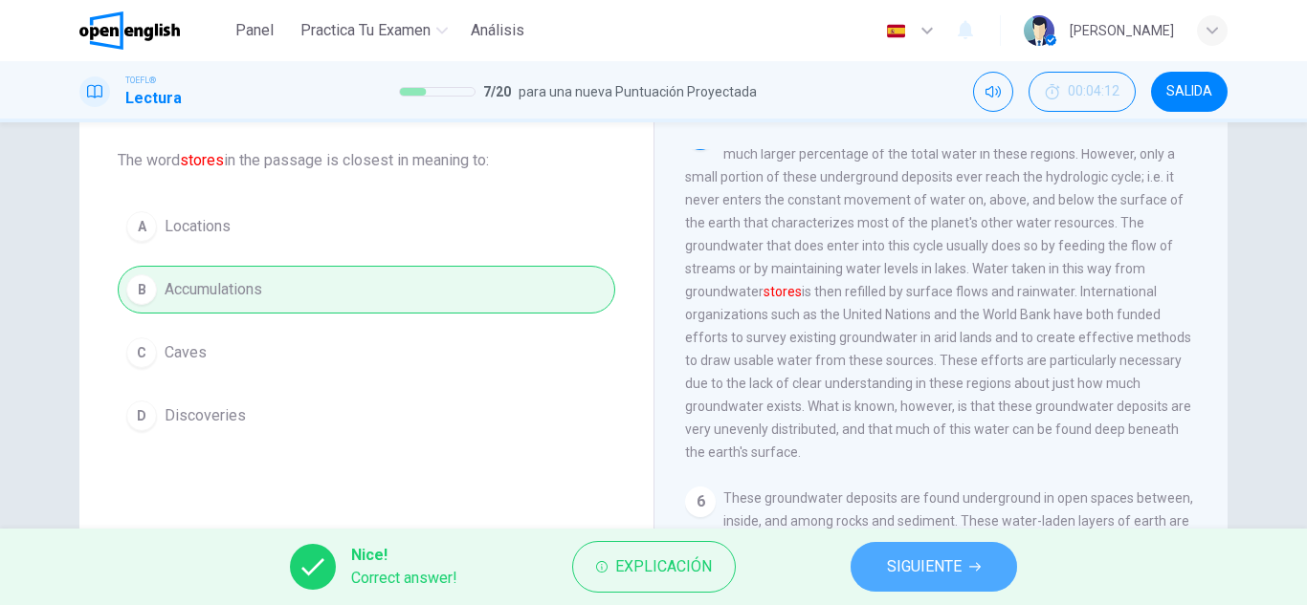
click at [873, 555] on button "SIGUIENTE" at bounding box center [933, 567] width 166 height 50
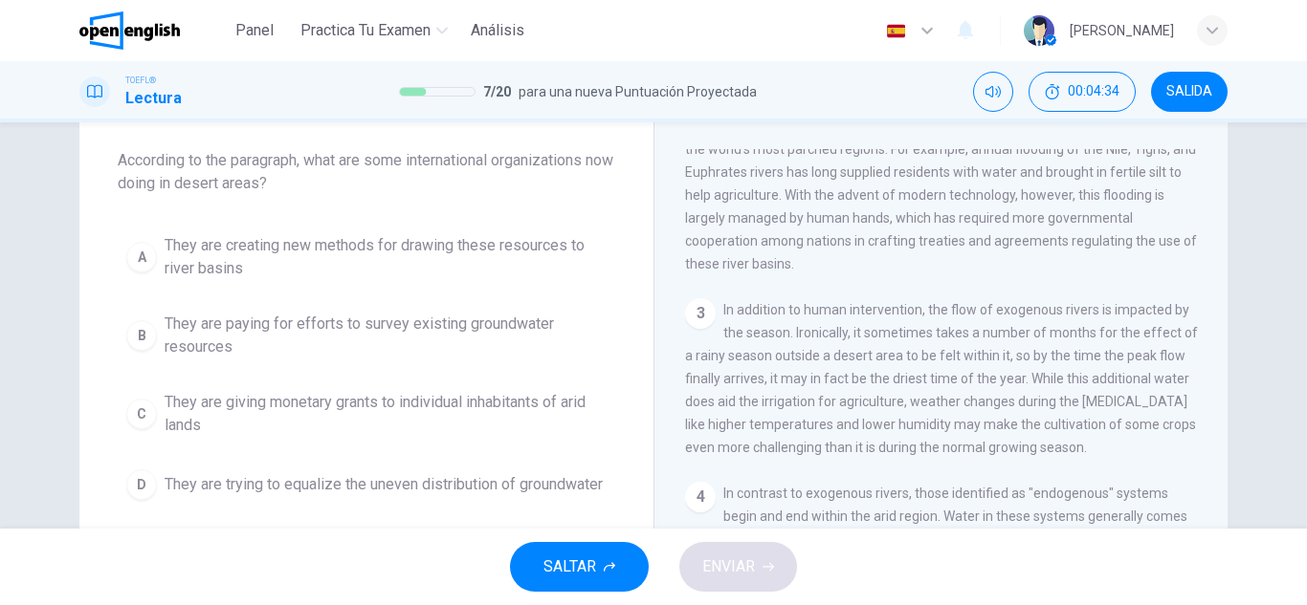
scroll to position [355, 0]
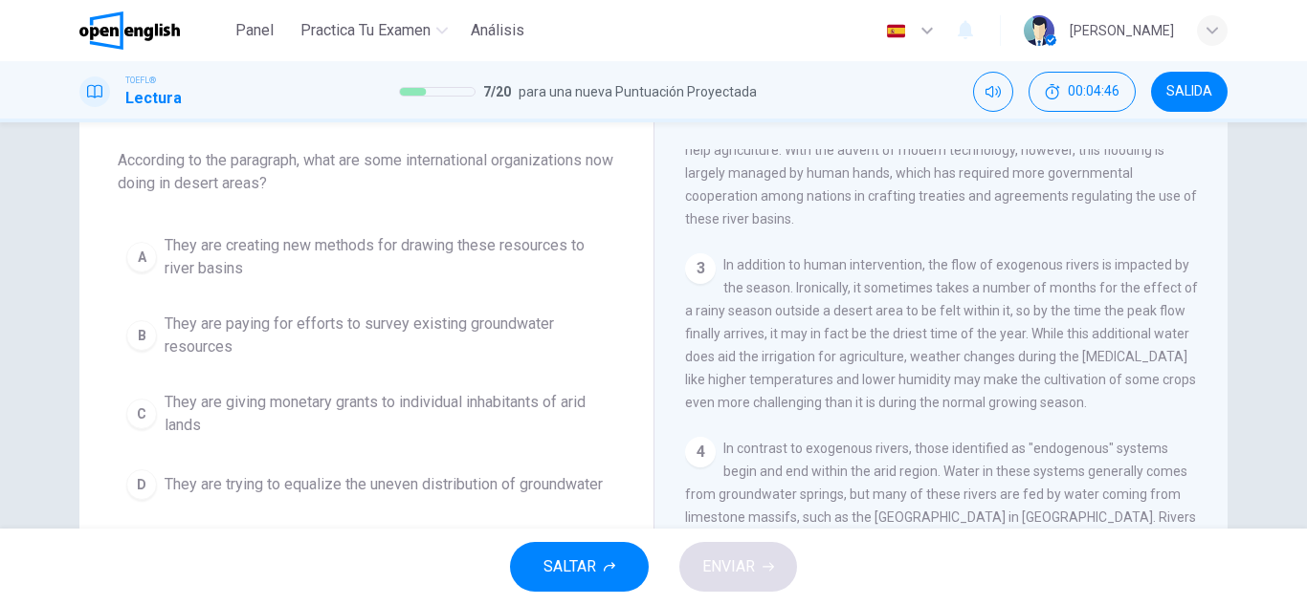
click at [484, 244] on span "They are creating new methods for drawing these resources to river basins" at bounding box center [386, 257] width 442 height 46
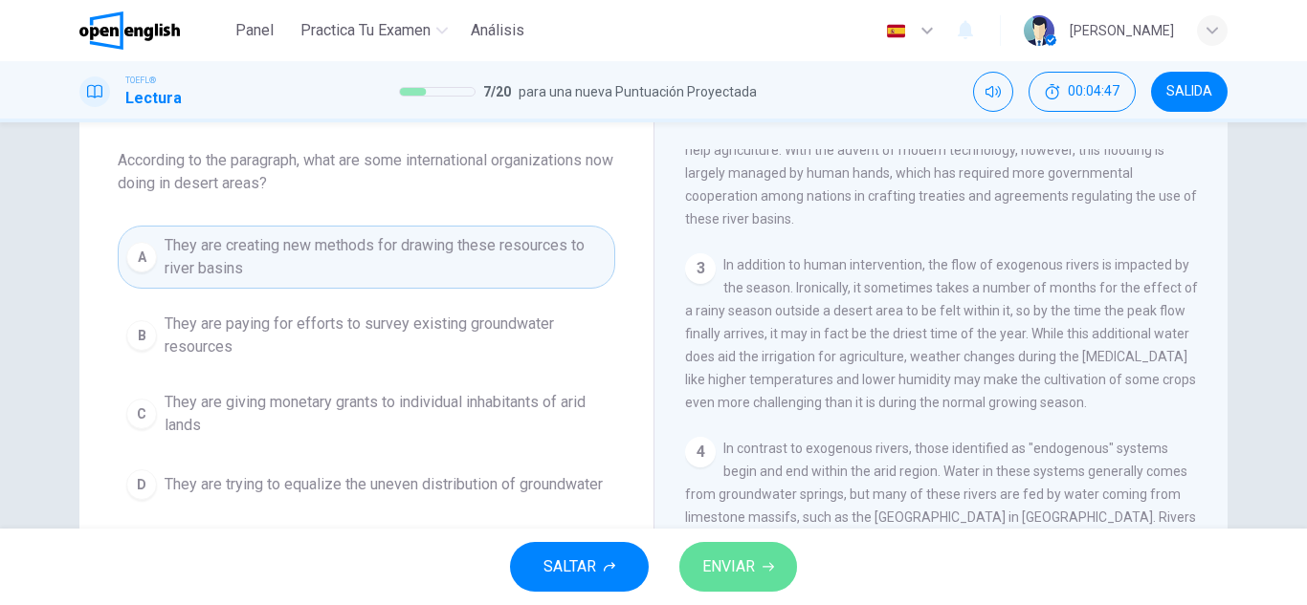
click at [765, 583] on button "ENVIAR" at bounding box center [738, 567] width 118 height 50
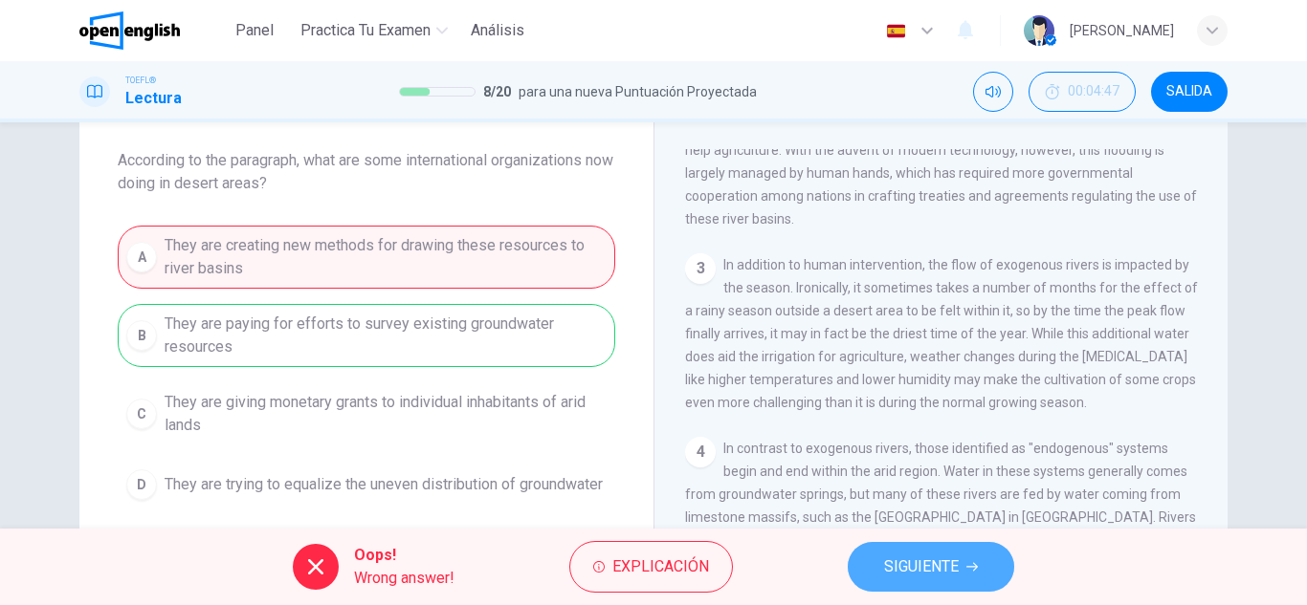
click at [894, 581] on button "SIGUIENTE" at bounding box center [930, 567] width 166 height 50
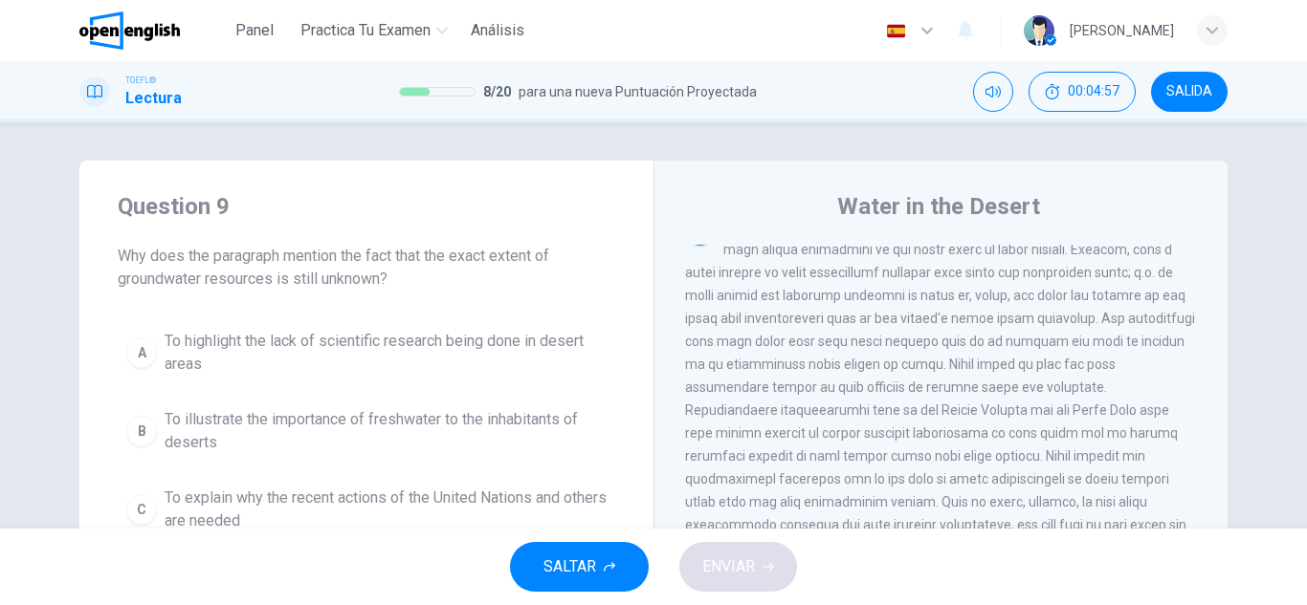
scroll to position [191, 0]
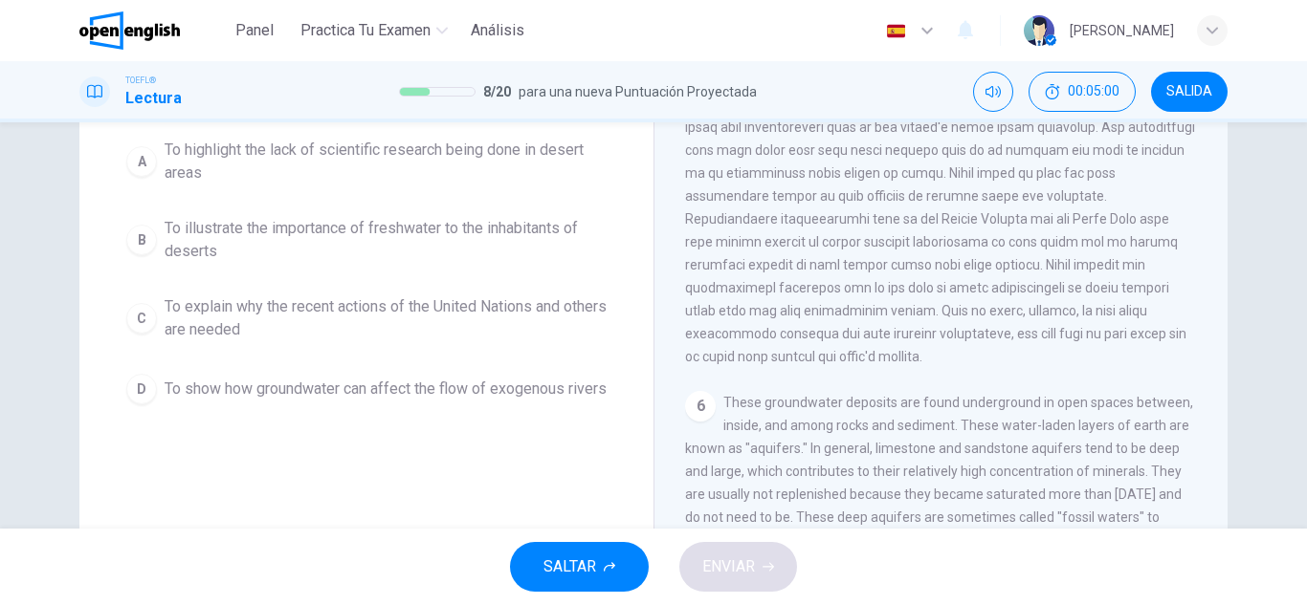
click at [519, 384] on span "To show how groundwater can affect the flow of exogenous rivers" at bounding box center [386, 389] width 442 height 23
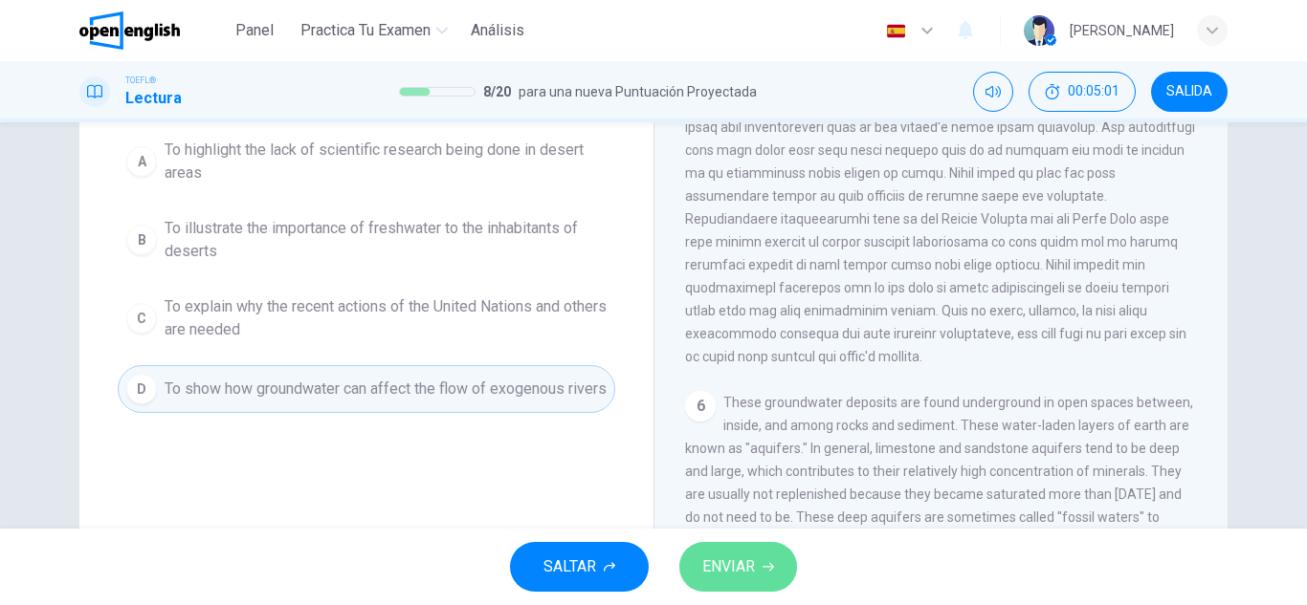
click at [685, 562] on button "ENVIAR" at bounding box center [738, 567] width 118 height 50
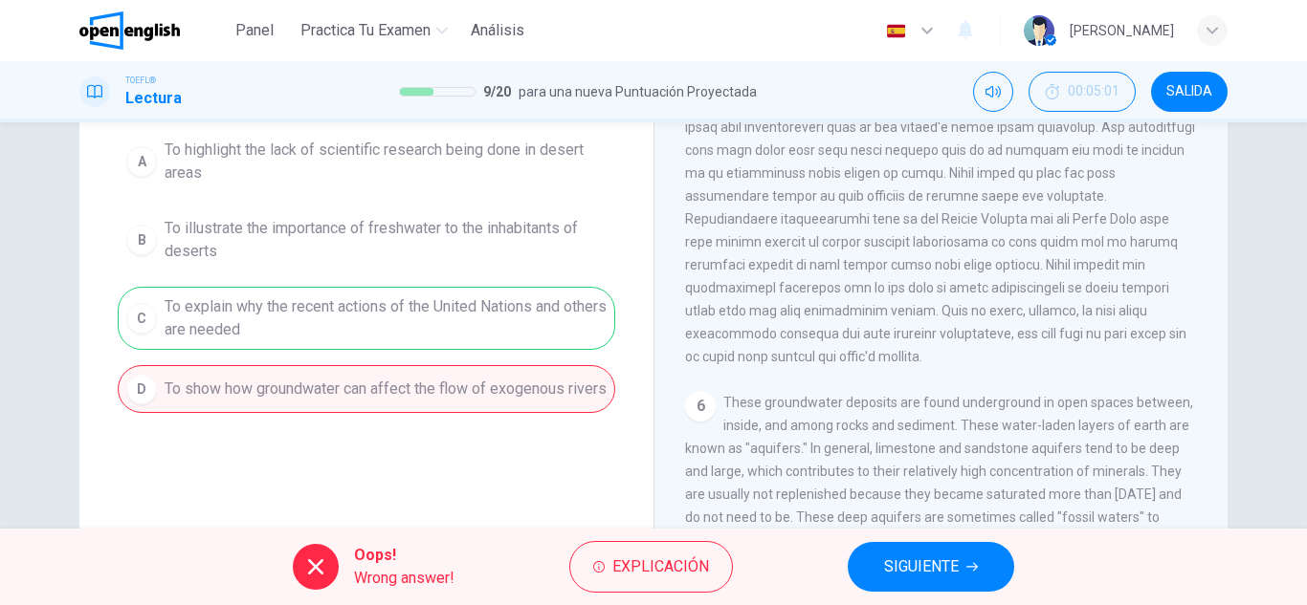
click at [920, 592] on div "Oops! Wrong answer! Explicación SIGUIENTE" at bounding box center [653, 567] width 1307 height 77
click at [910, 567] on span "SIGUIENTE" at bounding box center [921, 567] width 75 height 27
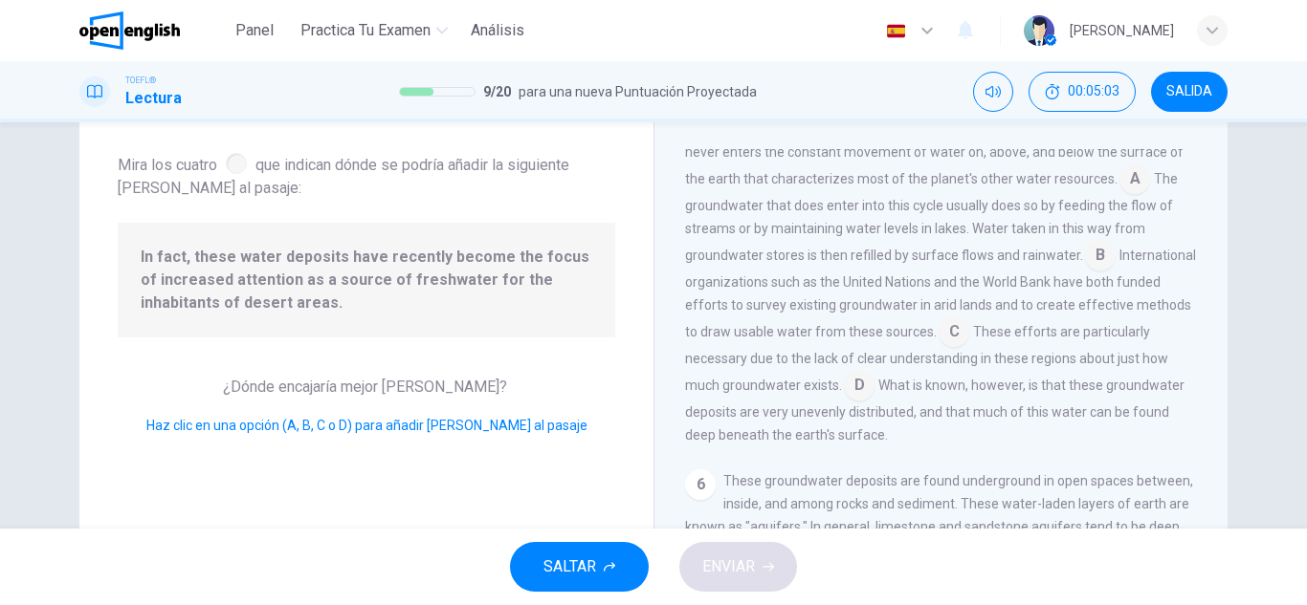
scroll to position [824, 0]
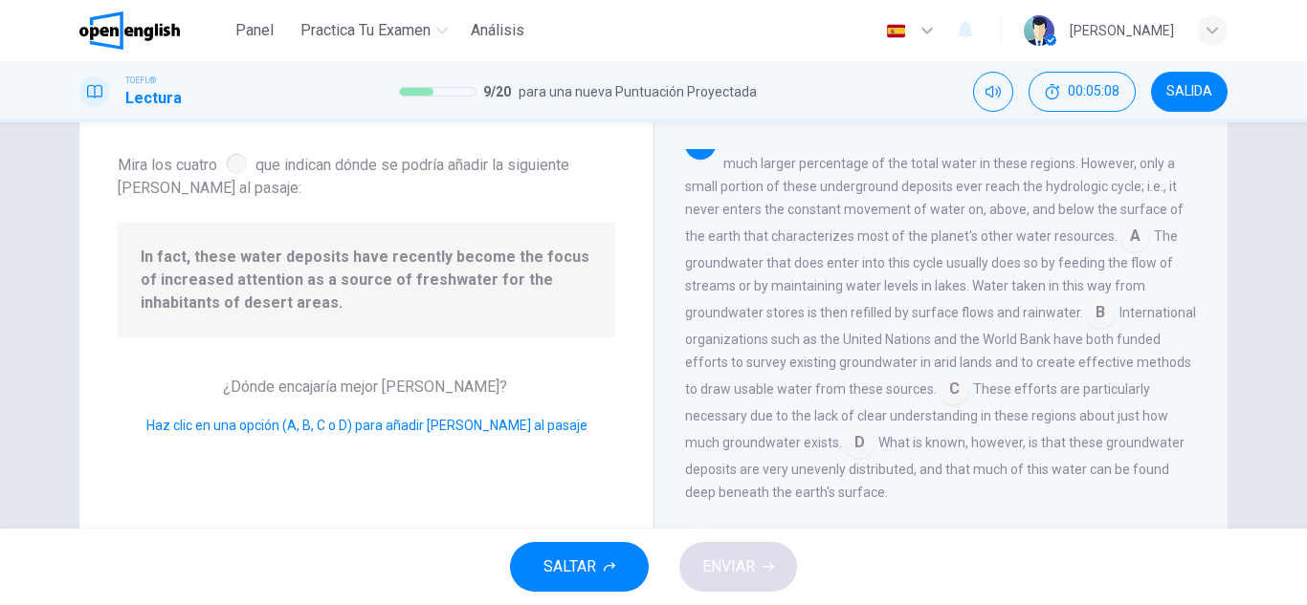
click at [1016, 380] on div "Though rivers and lakes are present in desert areas, groundwater makes up a muc…" at bounding box center [941, 316] width 513 height 375
click at [1036, 423] on span "These efforts are particularly necessary due to the lack of clear understanding…" at bounding box center [926, 416] width 483 height 69
click at [1107, 326] on div "Though rivers and lakes are present in desert areas, groundwater makes up a muc…" at bounding box center [941, 316] width 513 height 375
click at [1097, 330] on input at bounding box center [1100, 314] width 31 height 31
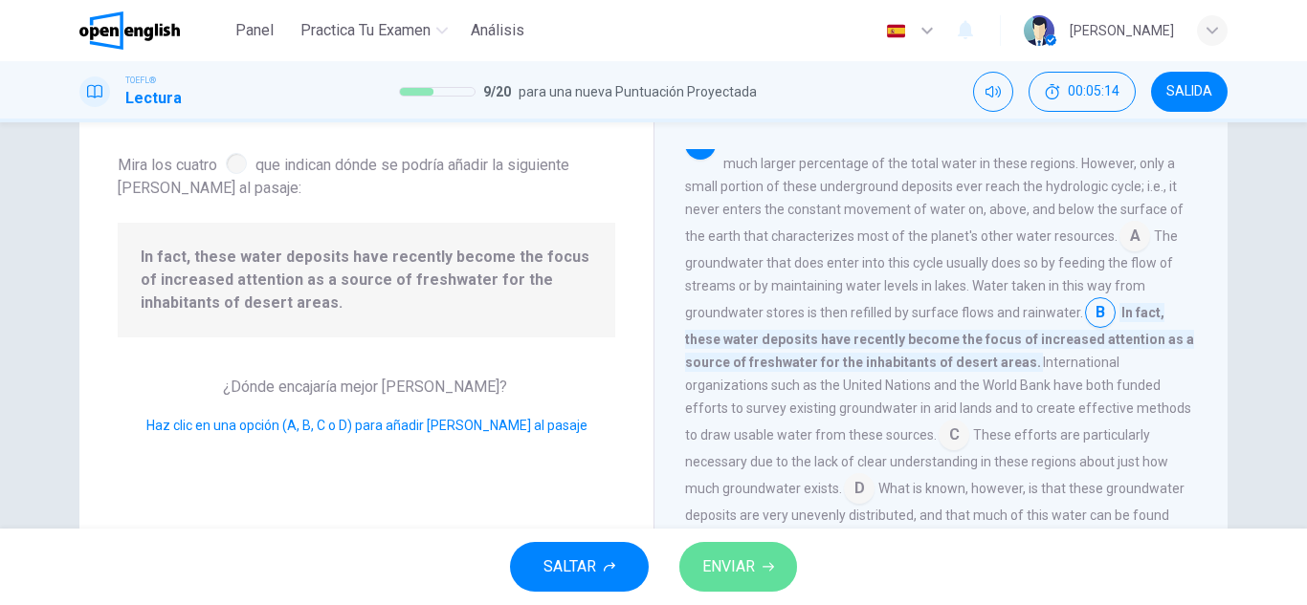
click at [775, 560] on button "ENVIAR" at bounding box center [738, 567] width 118 height 50
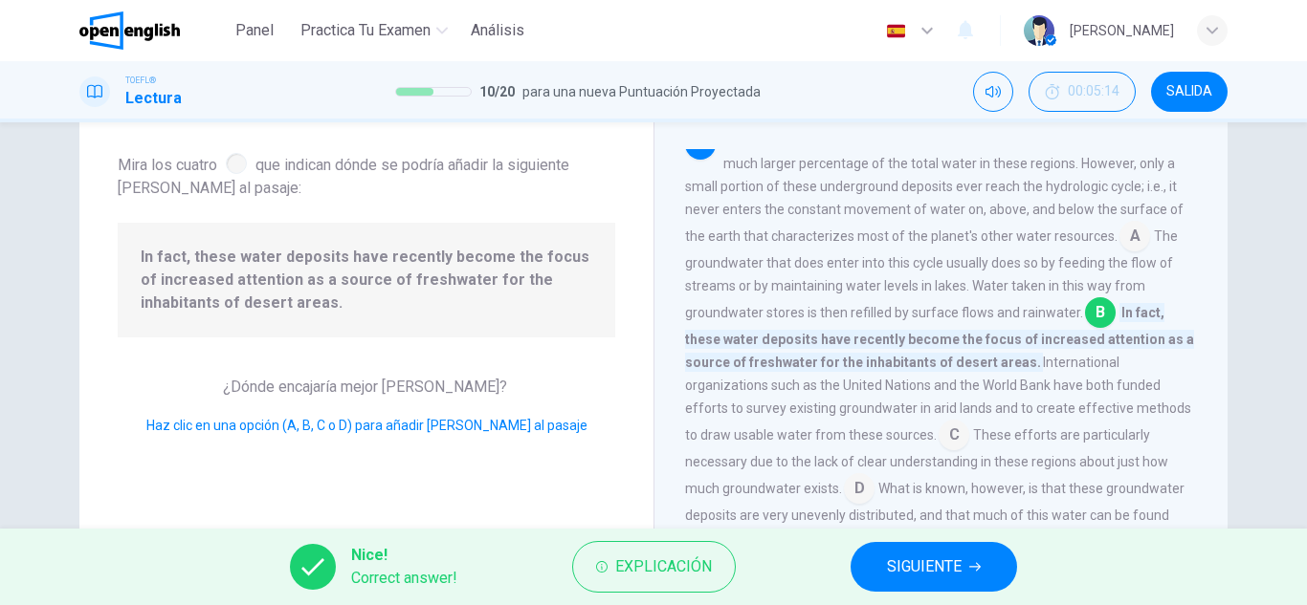
click at [924, 542] on button "SIGUIENTE" at bounding box center [933, 567] width 166 height 50
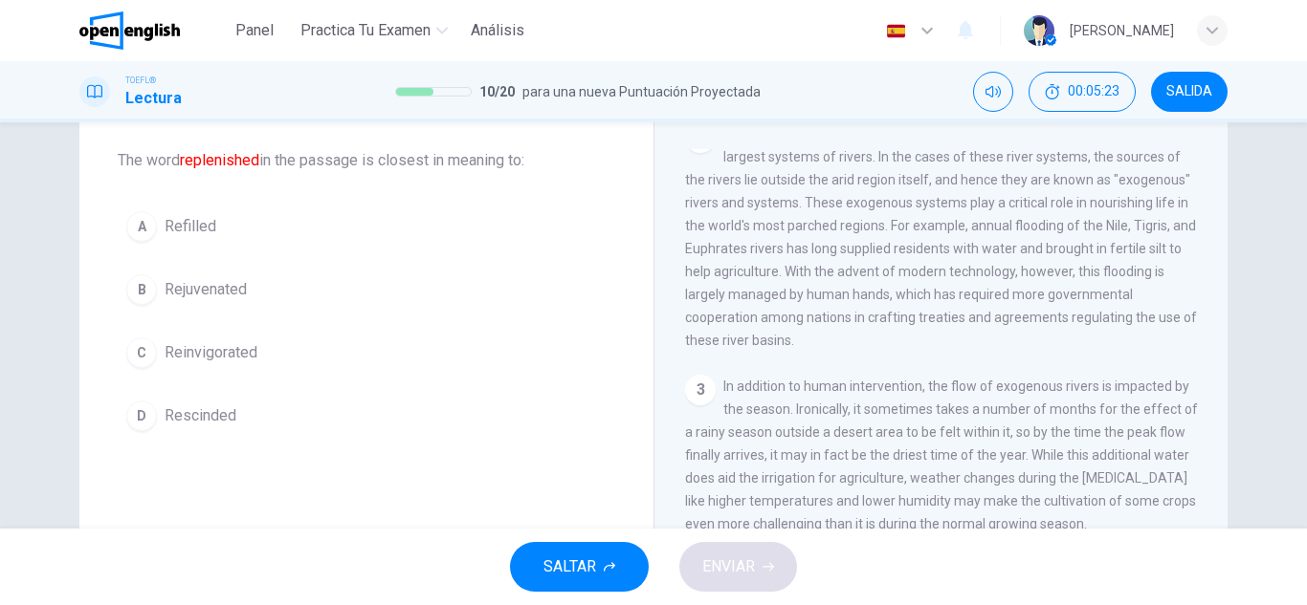
scroll to position [0, 0]
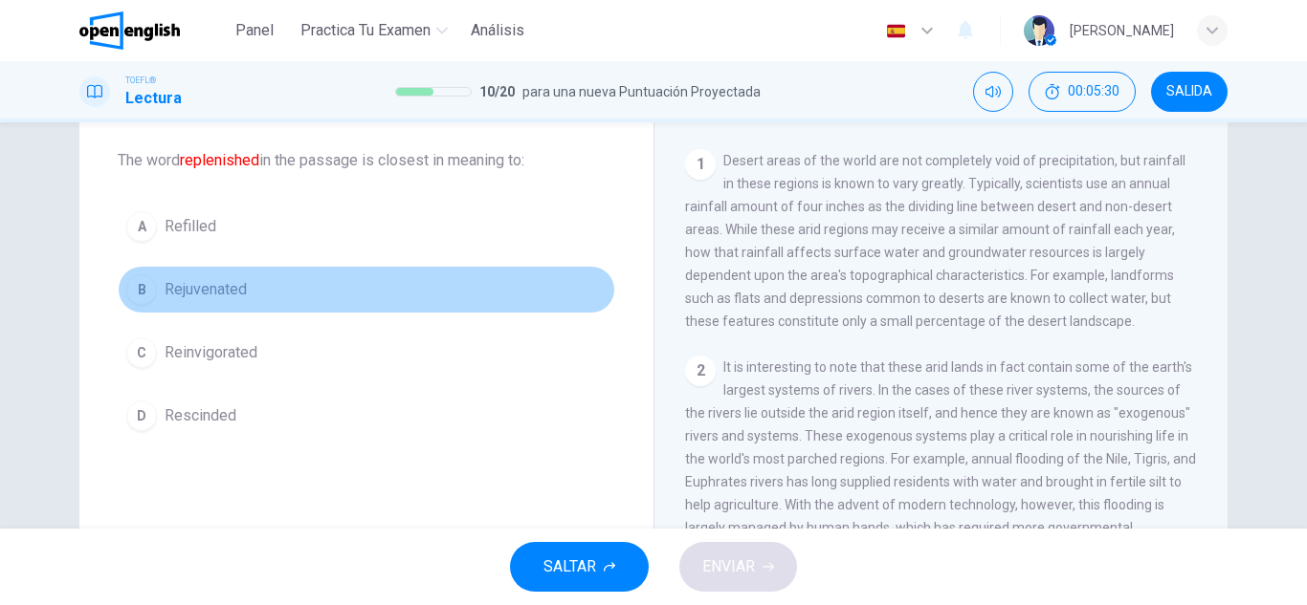
click at [183, 311] on button "B Rejuvenated" at bounding box center [366, 290] width 497 height 48
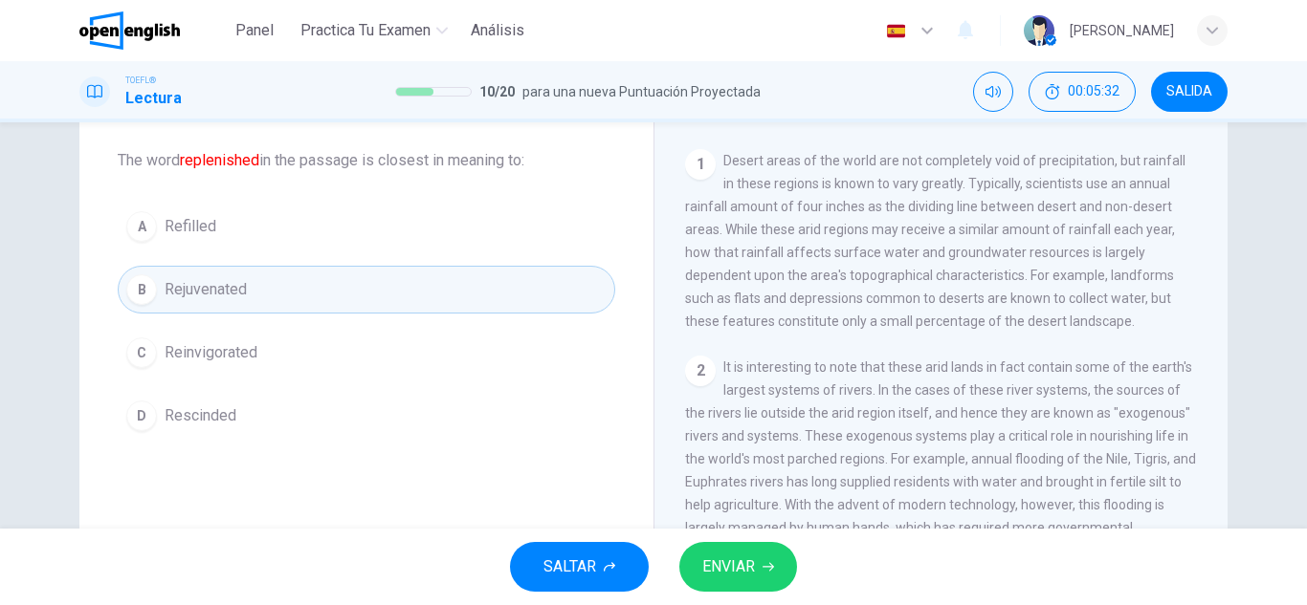
click at [765, 556] on button "ENVIAR" at bounding box center [738, 567] width 118 height 50
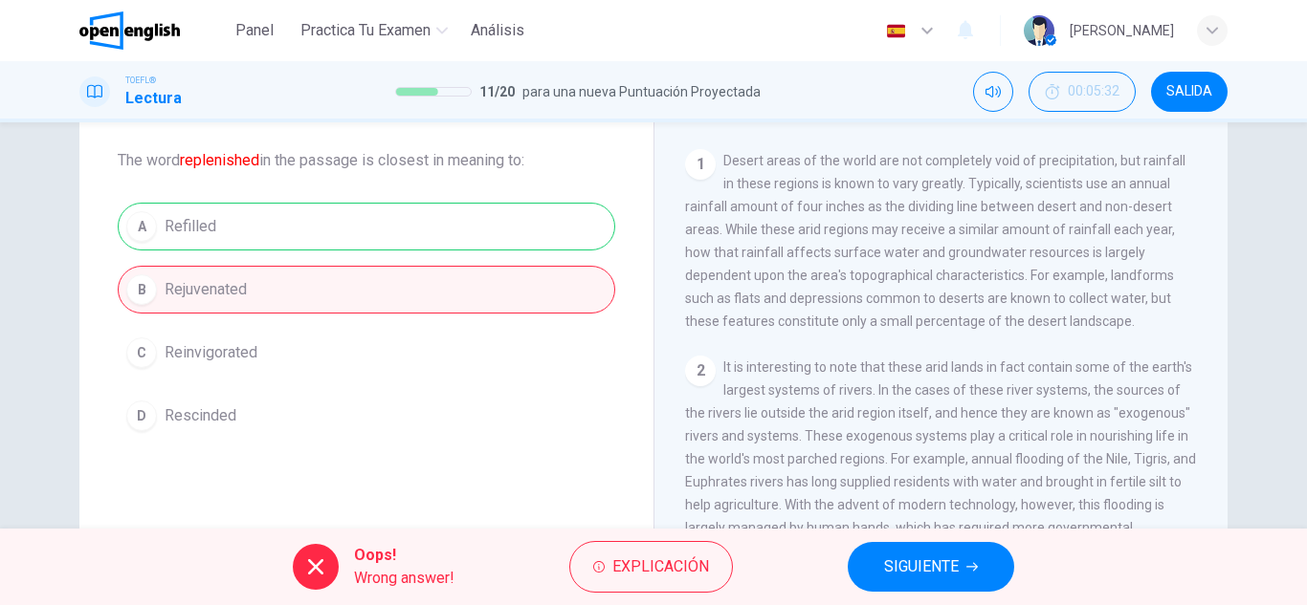
click at [971, 531] on div "Oops! Wrong answer! Explicación SIGUIENTE" at bounding box center [653, 567] width 1307 height 77
click at [912, 533] on div "Oops! Wrong answer! Explicación SIGUIENTE" at bounding box center [653, 567] width 1307 height 77
drag, startPoint x: 897, startPoint y: 516, endPoint x: 912, endPoint y: 534, distance: 23.8
click at [897, 516] on span "It is interesting to note that these arid lands in fact contain some of the ear…" at bounding box center [941, 471] width 512 height 222
click at [924, 541] on div "Oops! Wrong answer! Explicación SIGUIENTE" at bounding box center [653, 567] width 1307 height 77
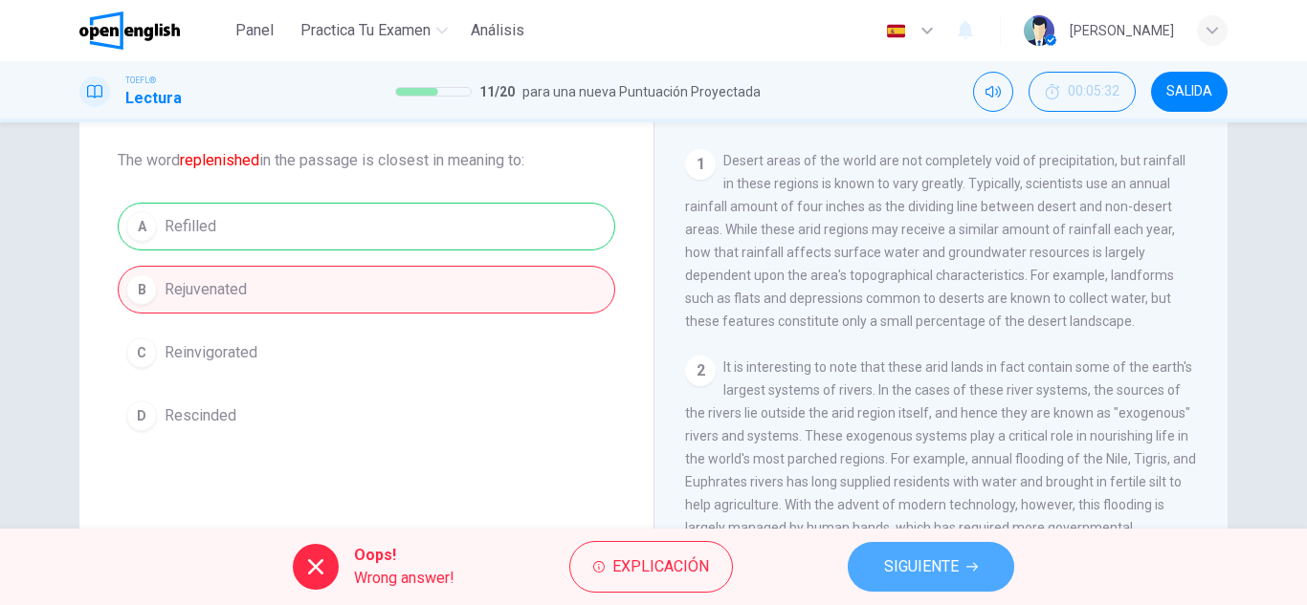
click at [929, 546] on button "SIGUIENTE" at bounding box center [930, 567] width 166 height 50
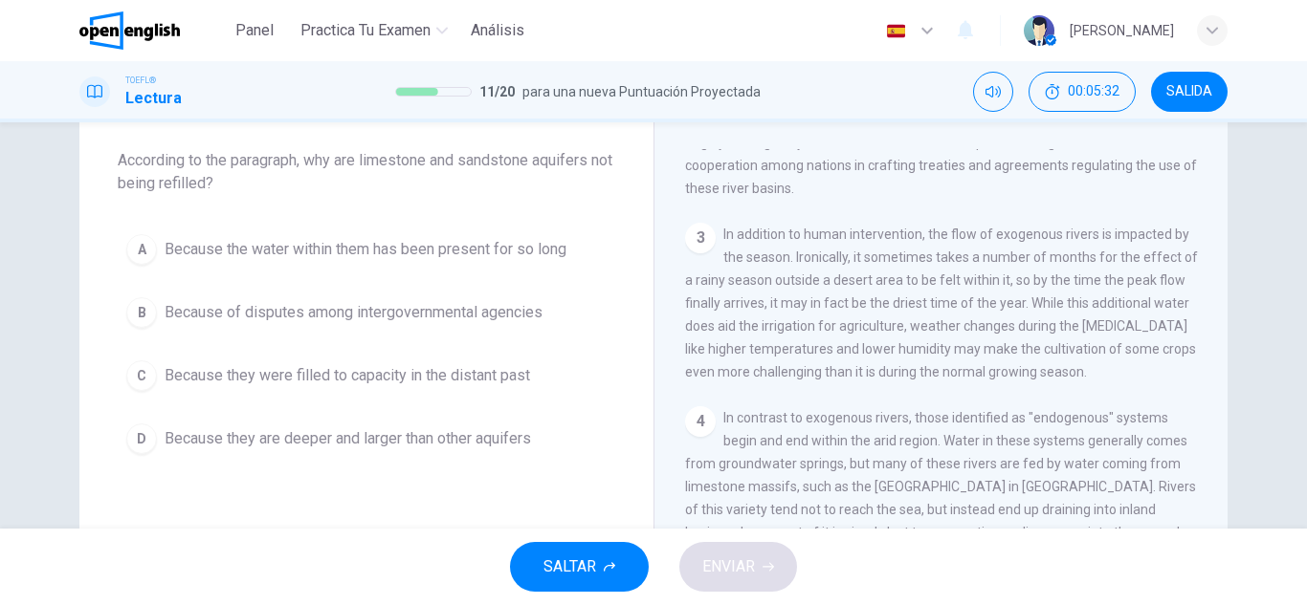
click at [948, 560] on div "SALTAR ENVIAR" at bounding box center [653, 567] width 1307 height 77
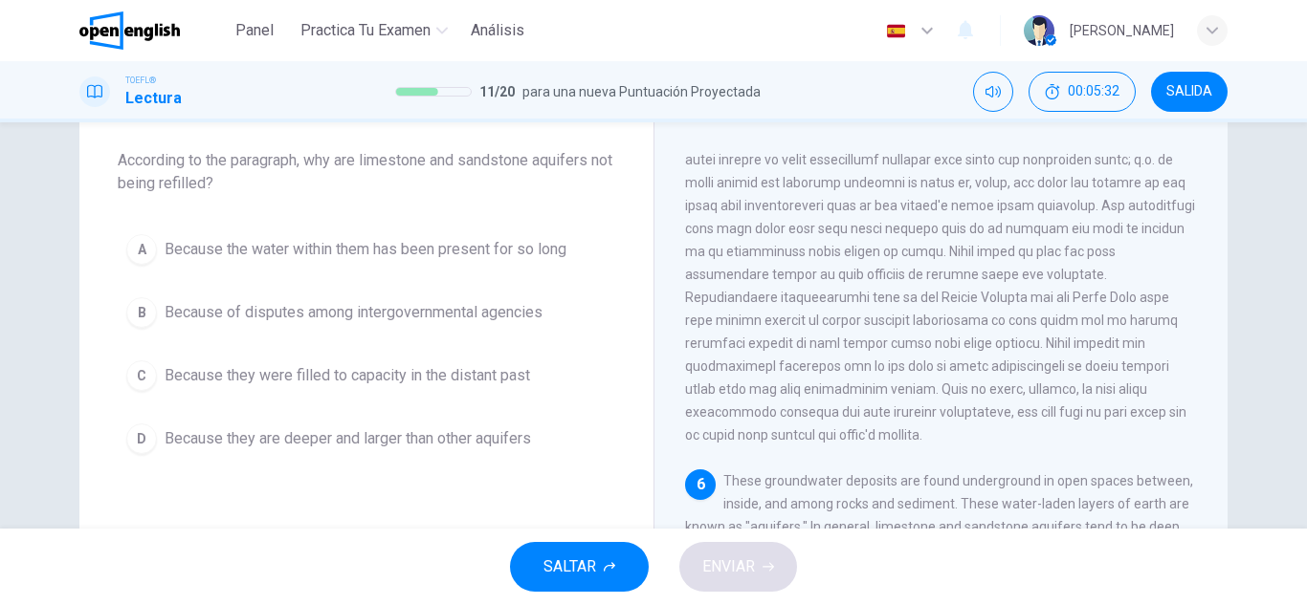
scroll to position [903, 0]
click at [432, 308] on span "Because of disputes among intergovernmental agencies" at bounding box center [354, 312] width 378 height 23
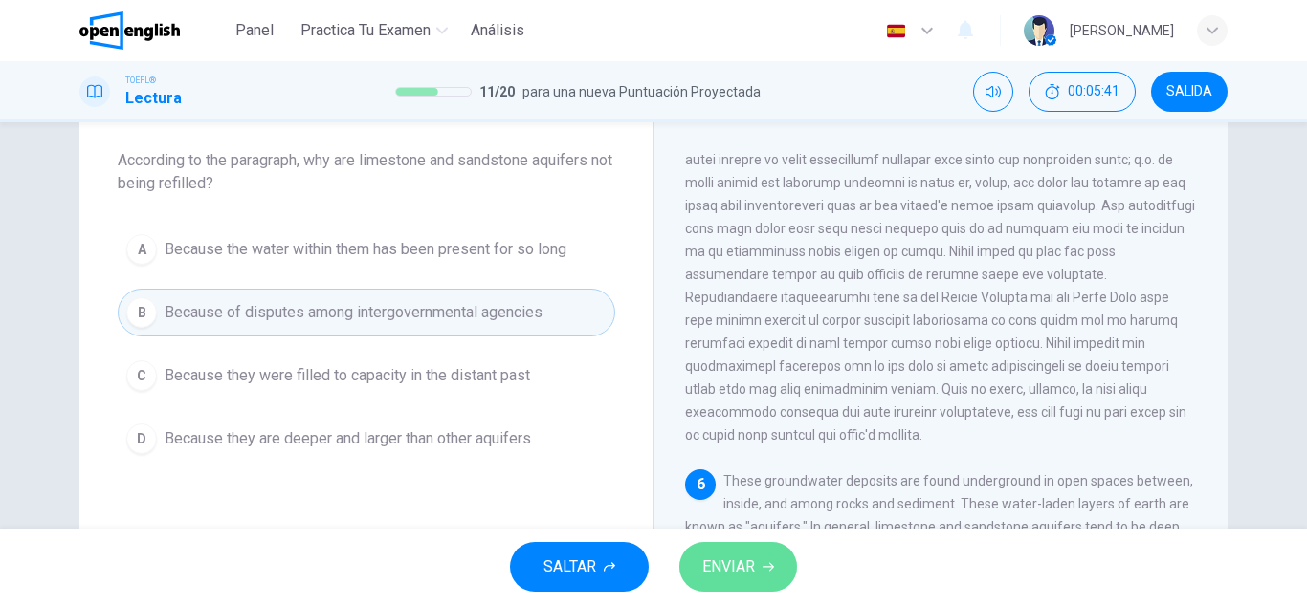
click at [697, 578] on button "ENVIAR" at bounding box center [738, 567] width 118 height 50
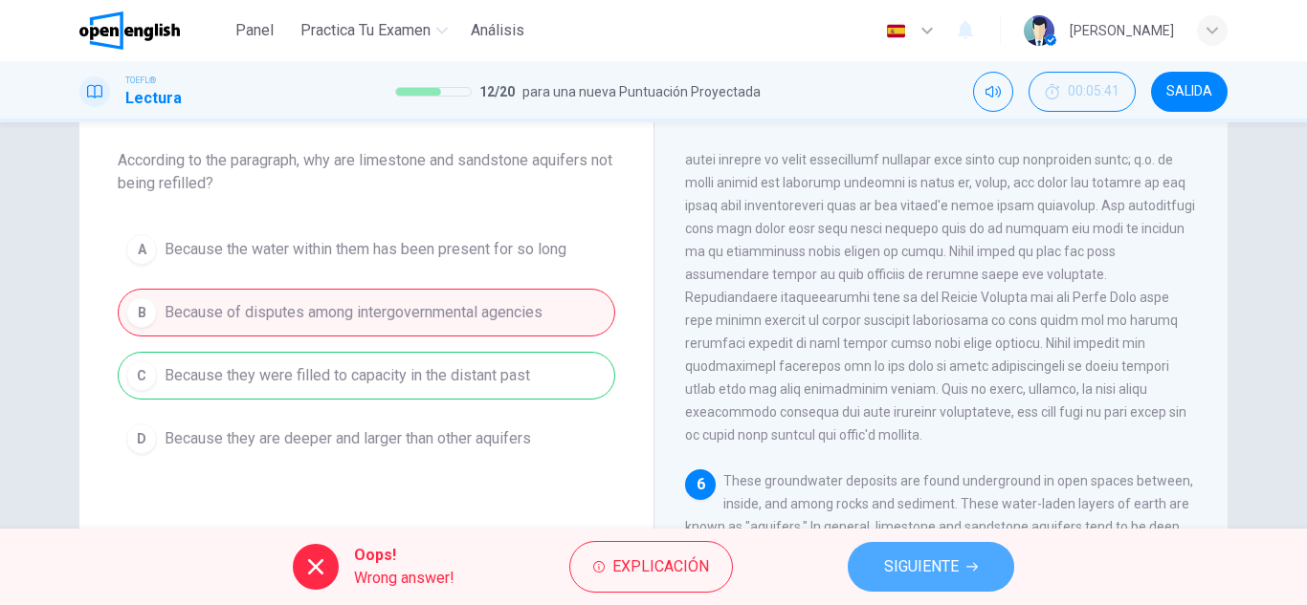
click at [891, 563] on span "SIGUIENTE" at bounding box center [921, 567] width 75 height 27
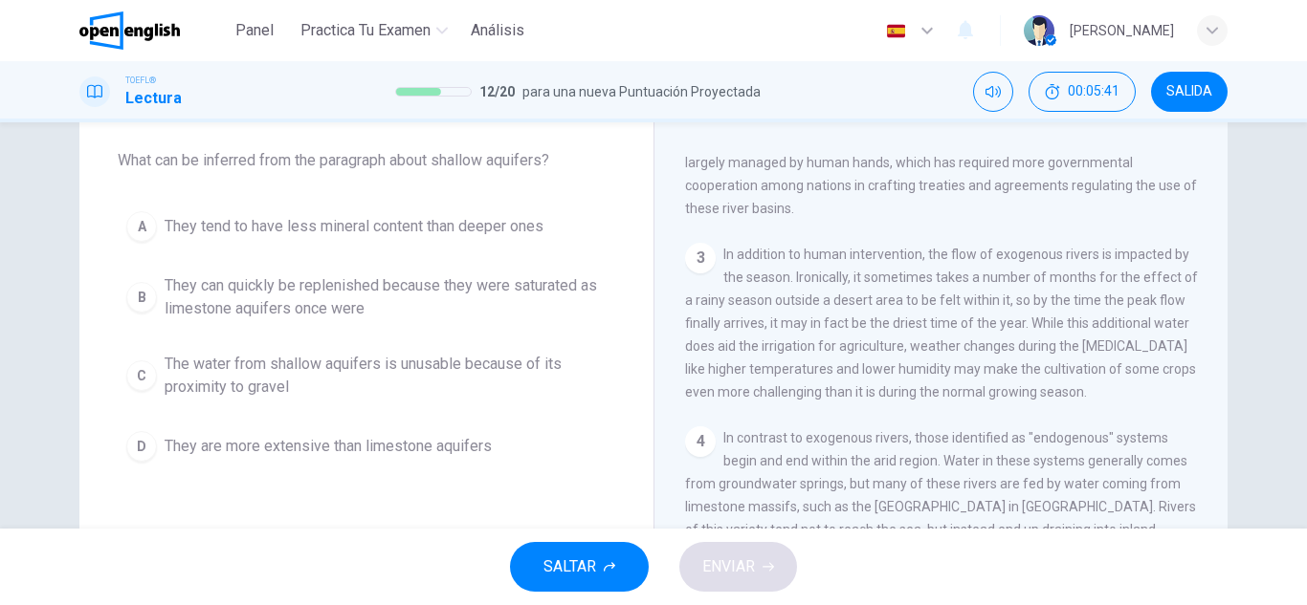
scroll to position [0, 0]
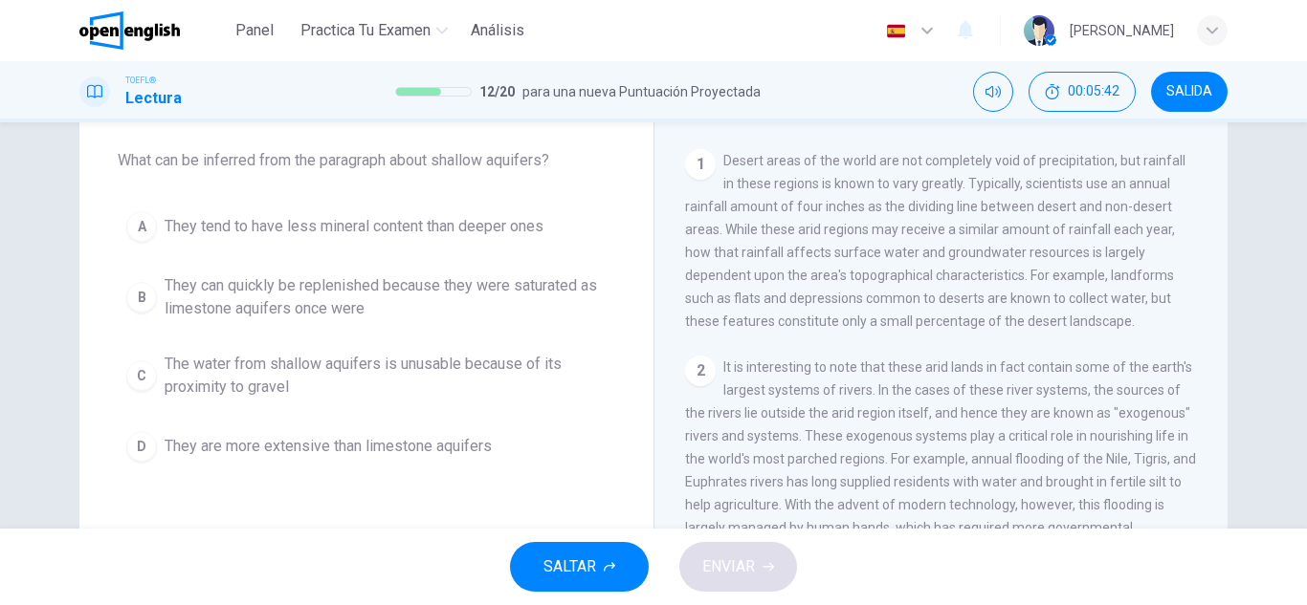
click at [458, 353] on span "The water from shallow aquifers is unusable because of its proximity to gravel" at bounding box center [386, 376] width 442 height 46
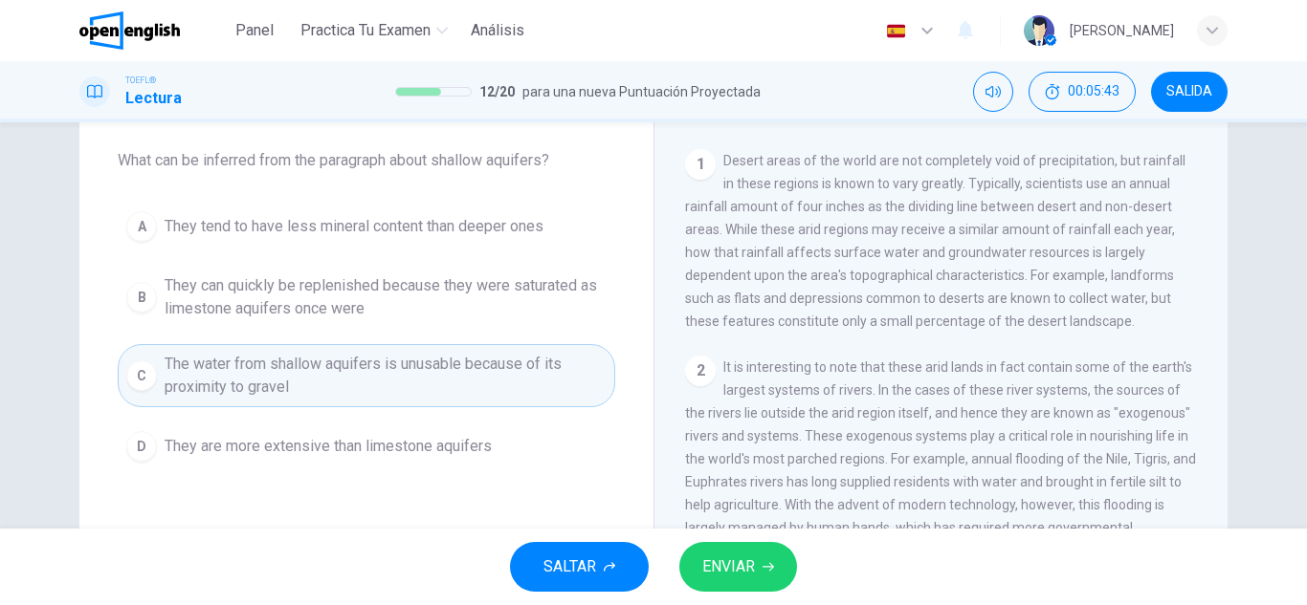
click at [743, 551] on button "ENVIAR" at bounding box center [738, 567] width 118 height 50
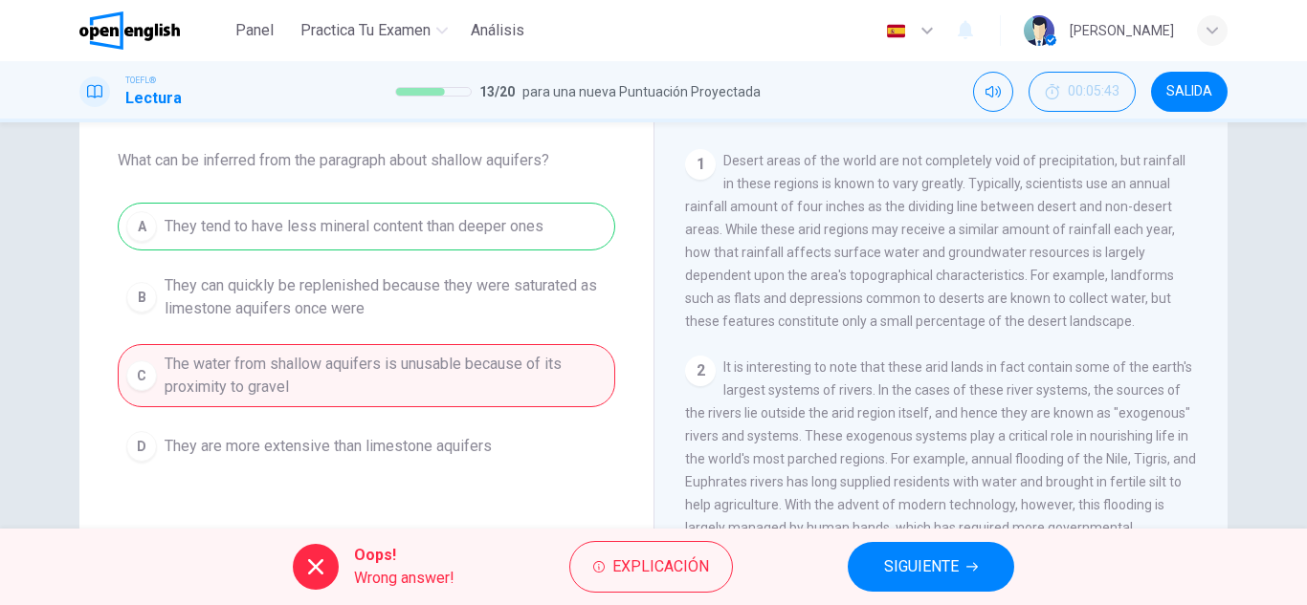
click at [878, 575] on button "SIGUIENTE" at bounding box center [930, 567] width 166 height 50
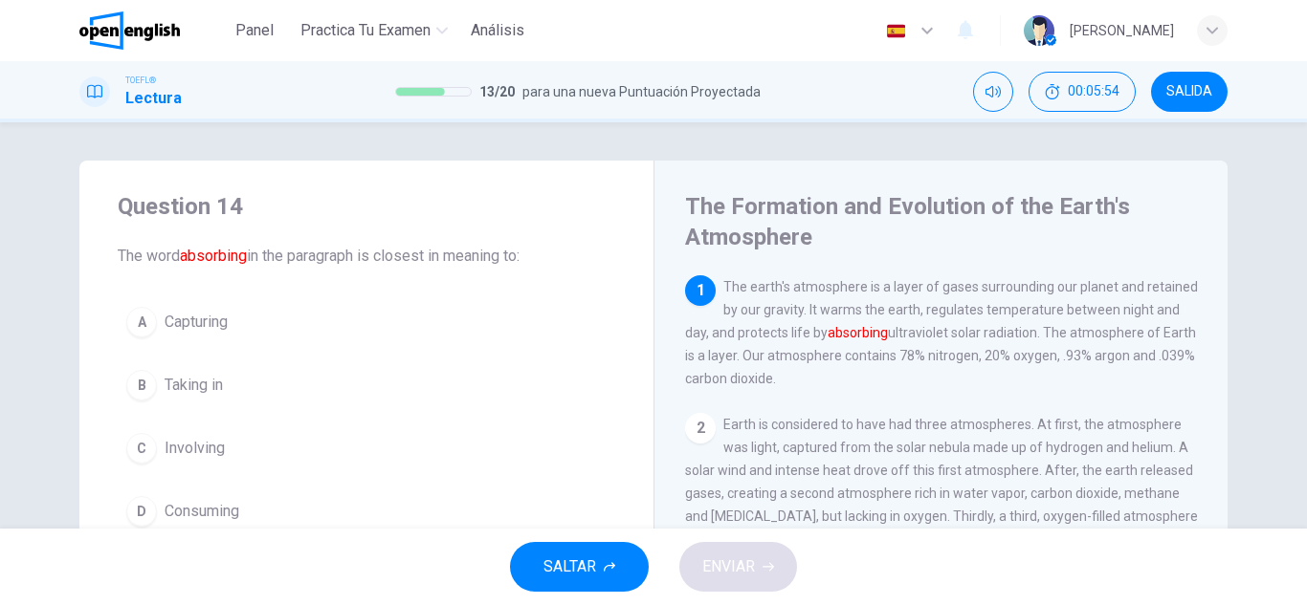
click at [231, 367] on button "B Taking in" at bounding box center [366, 386] width 497 height 48
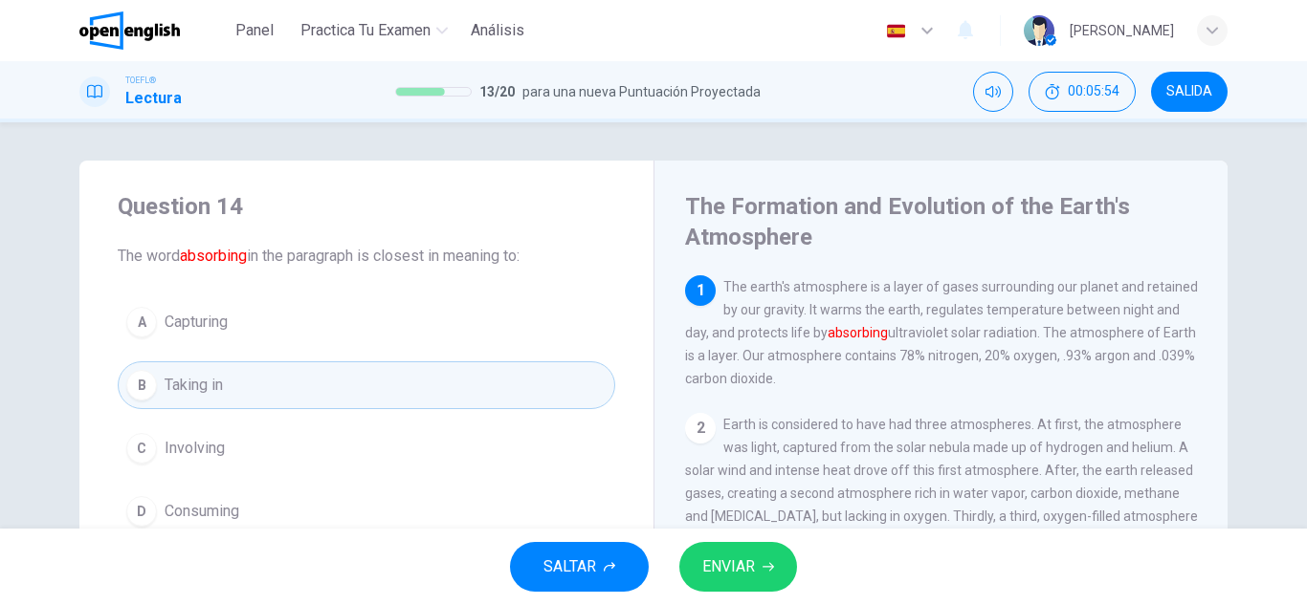
click at [763, 602] on div "SALTAR ENVIAR" at bounding box center [653, 567] width 1307 height 77
click at [756, 575] on button "ENVIAR" at bounding box center [738, 567] width 118 height 50
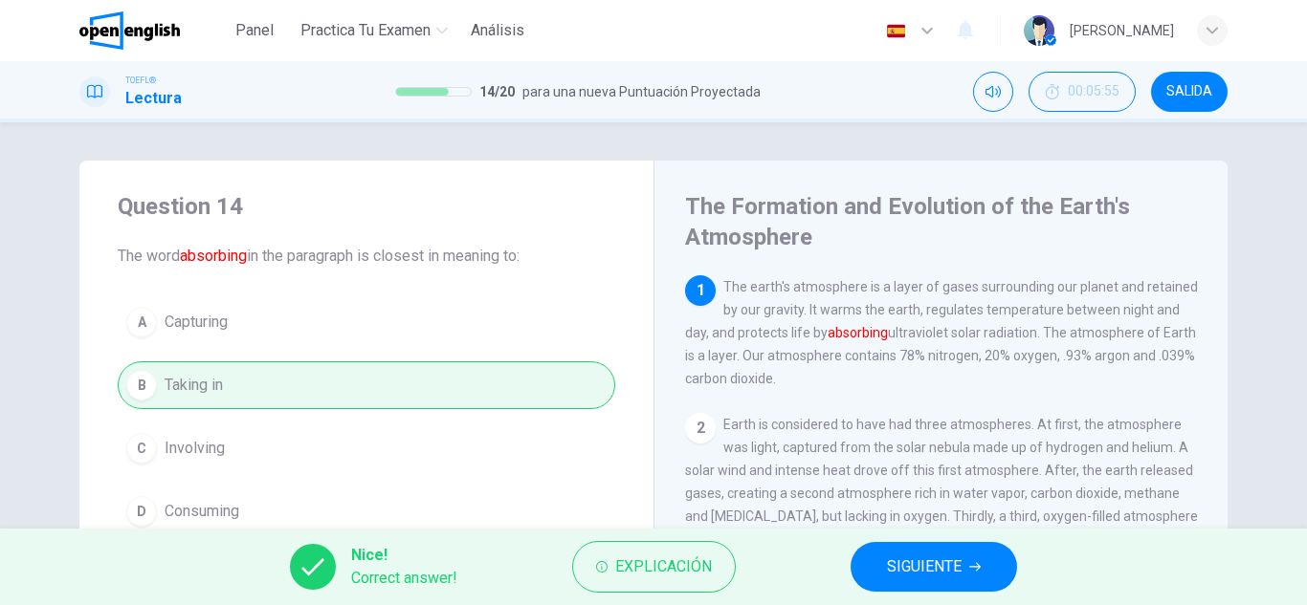
click at [873, 550] on button "SIGUIENTE" at bounding box center [933, 567] width 166 height 50
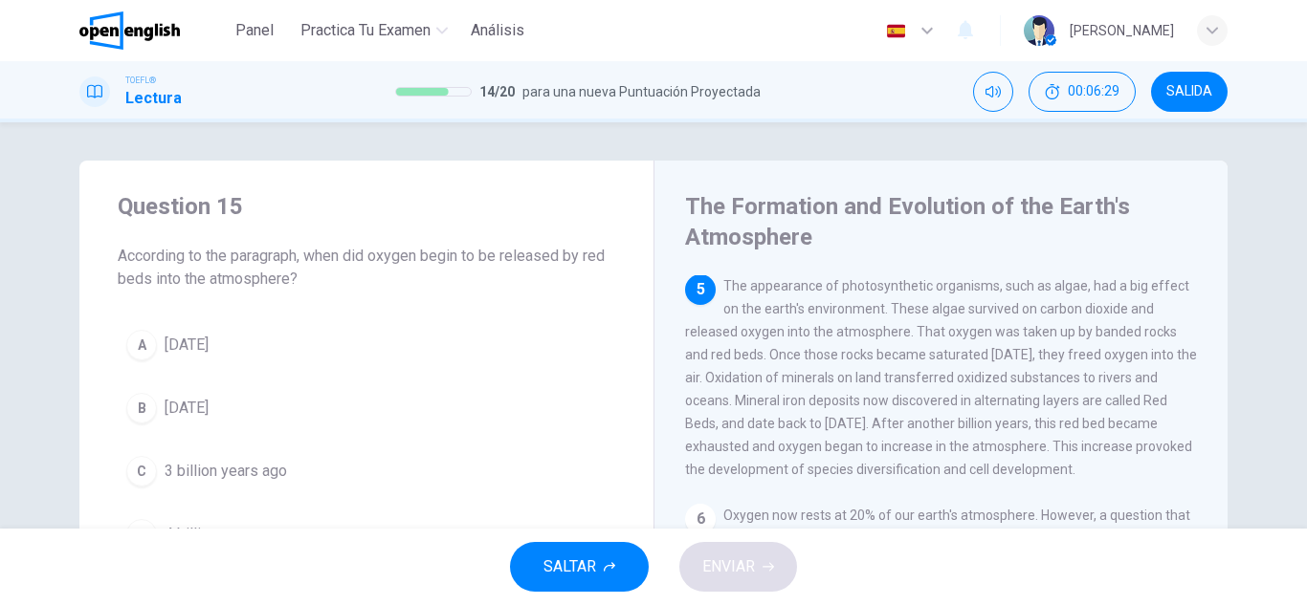
scroll to position [687, 0]
click at [262, 358] on button "A 1 billion years ago" at bounding box center [366, 345] width 497 height 48
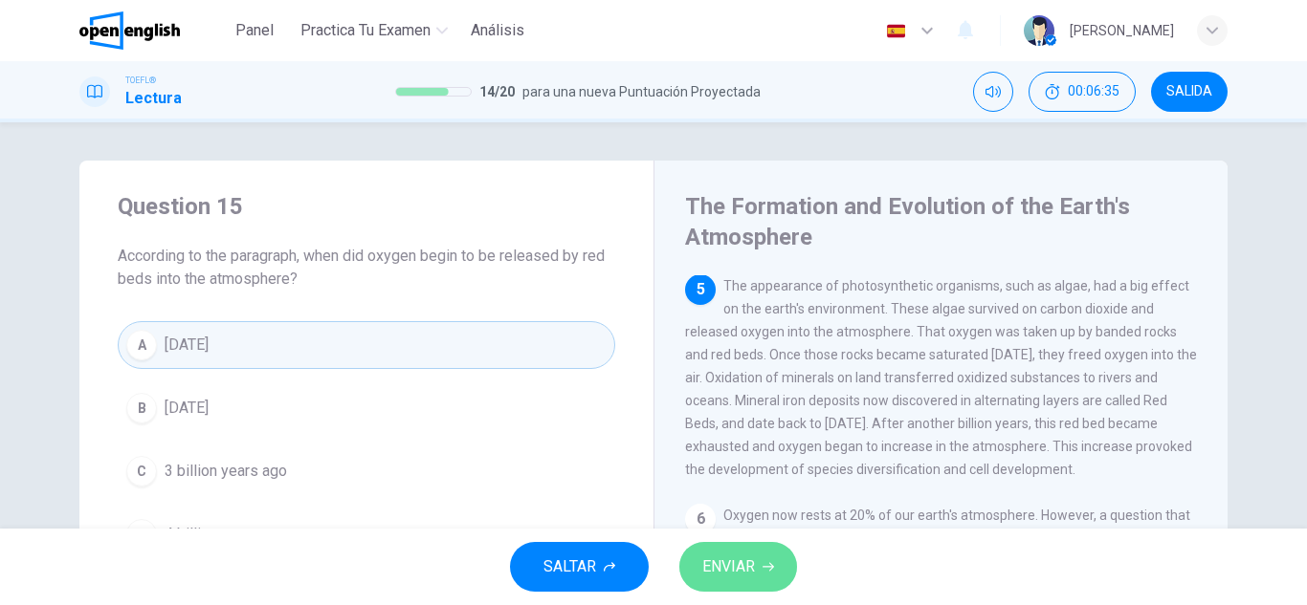
click at [718, 553] on button "ENVIAR" at bounding box center [738, 567] width 118 height 50
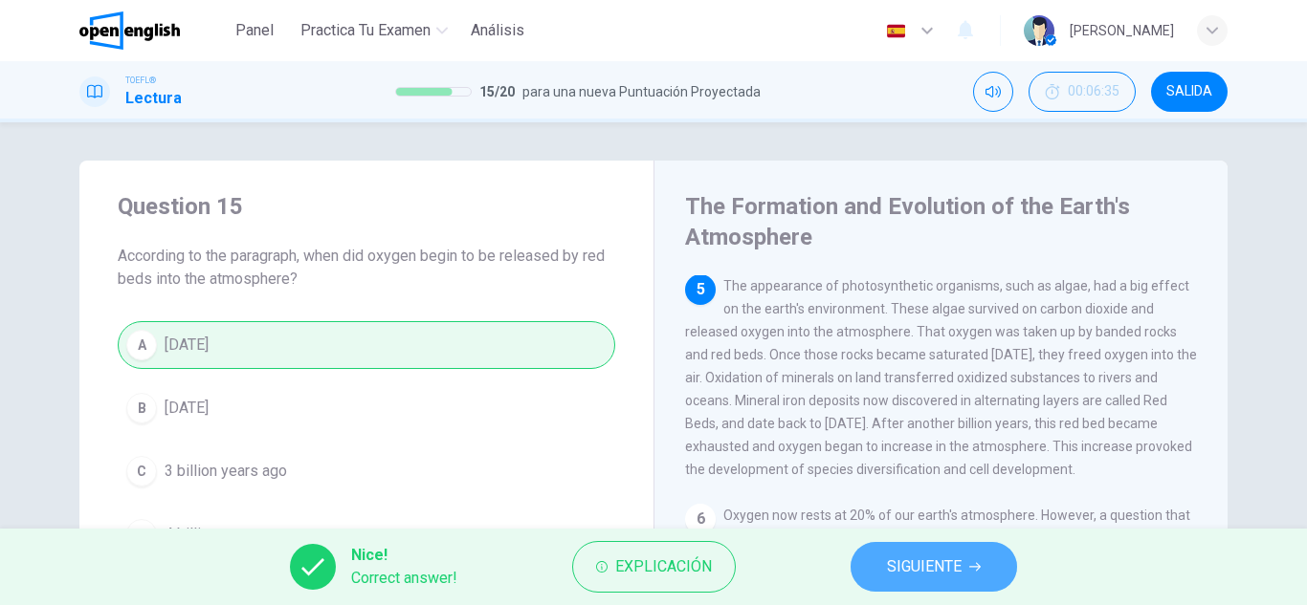
click at [865, 554] on button "SIGUIENTE" at bounding box center [933, 567] width 166 height 50
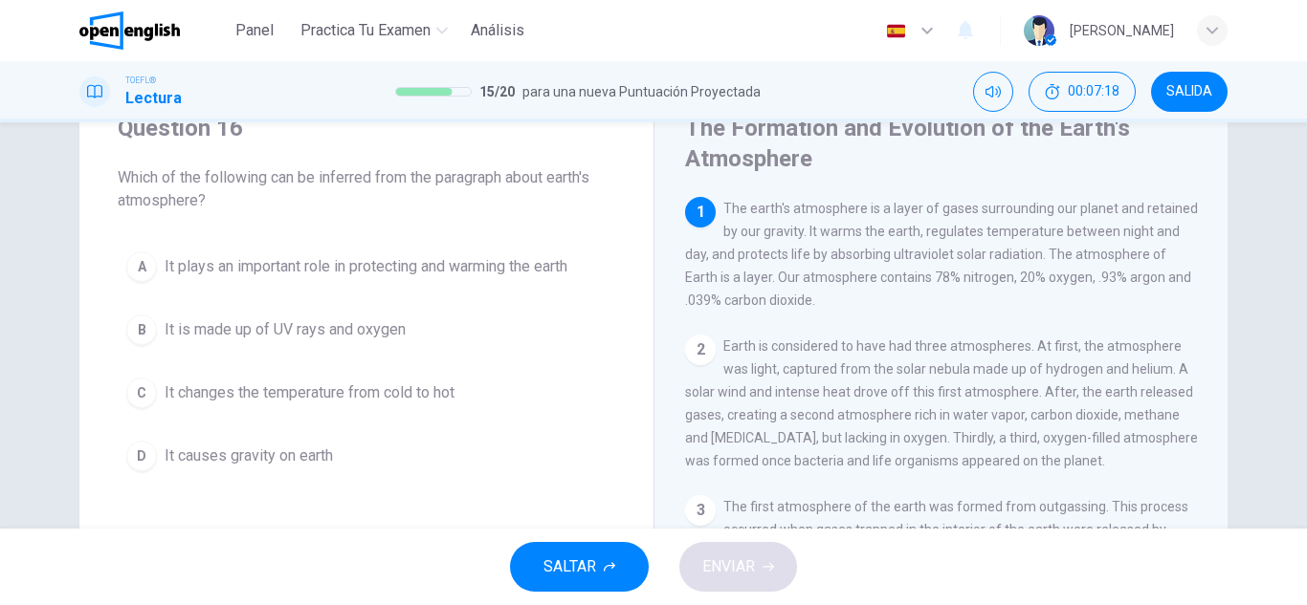
scroll to position [191, 0]
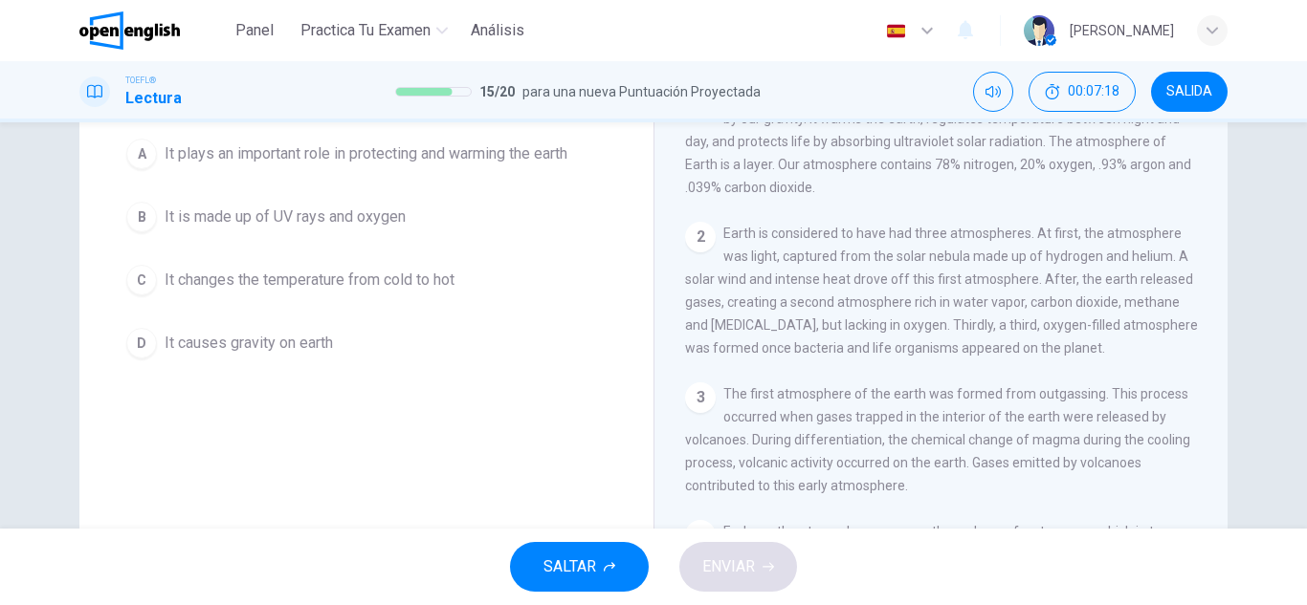
click at [311, 382] on div "Question 16 Which of the following can be inferred from the paragraph about ear…" at bounding box center [366, 183] width 574 height 428
click at [297, 356] on button "D It causes gravity on earth" at bounding box center [366, 343] width 497 height 48
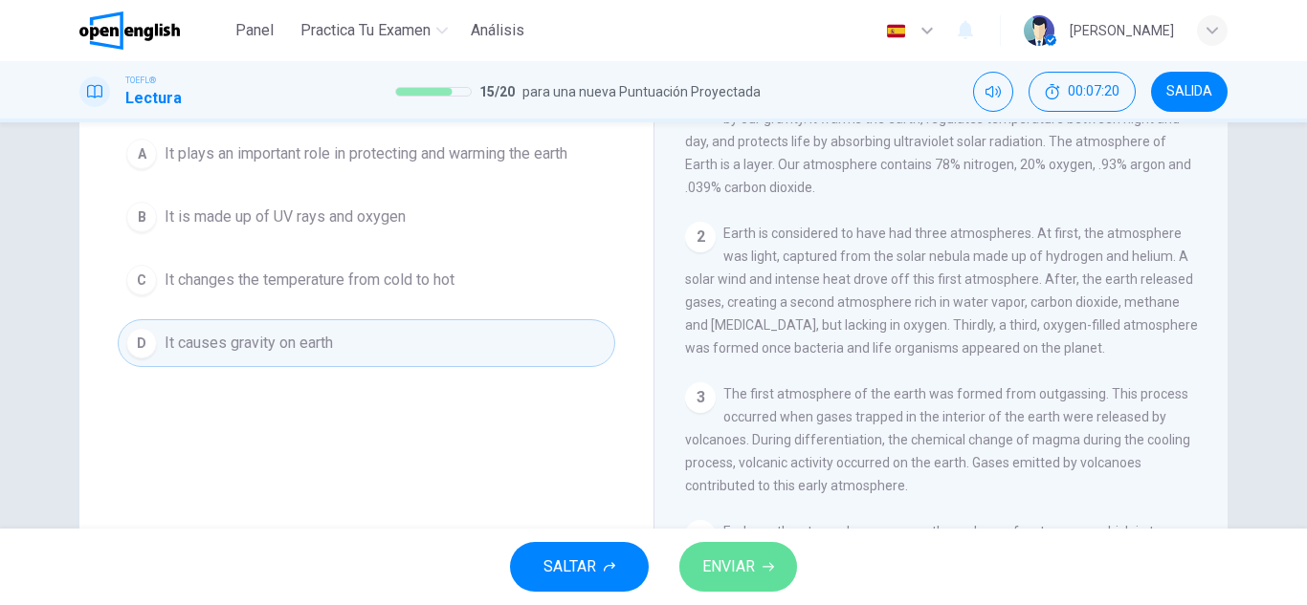
click at [754, 589] on button "ENVIAR" at bounding box center [738, 567] width 118 height 50
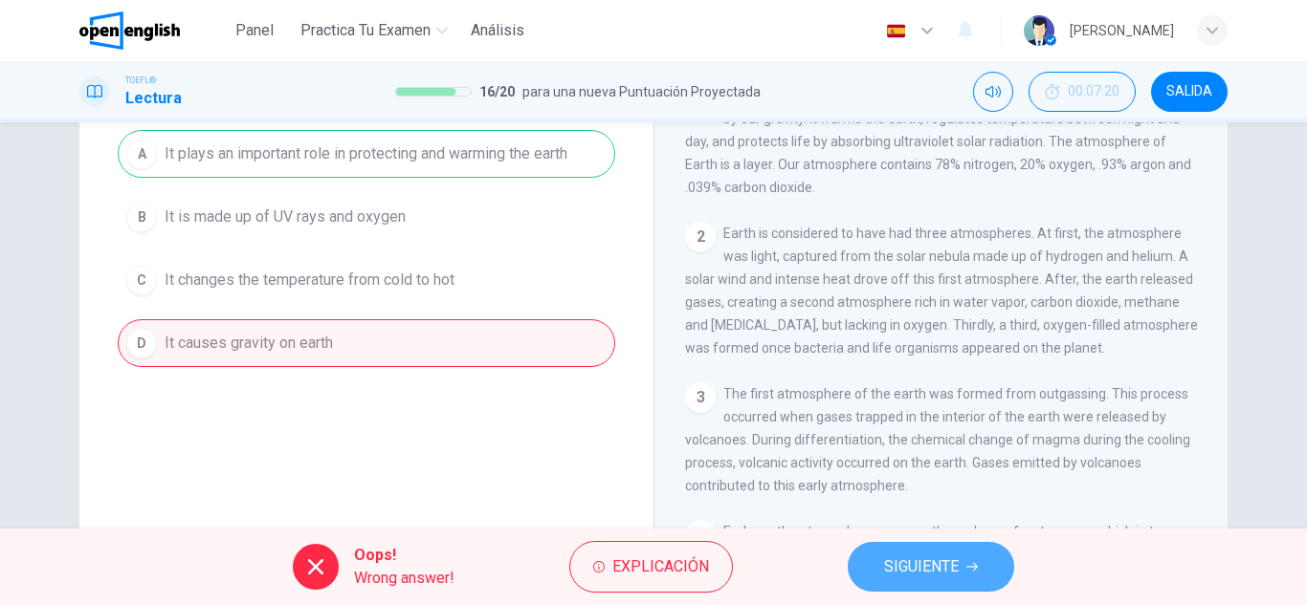
click at [850, 562] on button "SIGUIENTE" at bounding box center [930, 567] width 166 height 50
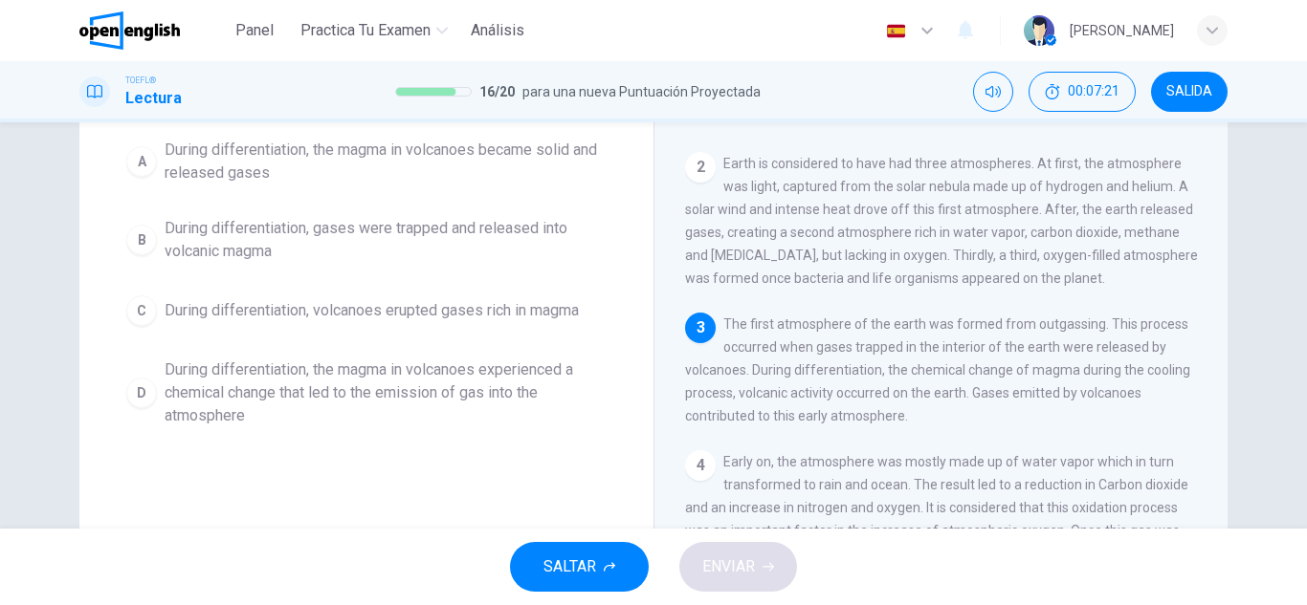
click at [447, 330] on button "C During differentiation, volcanoes erupted gases rich in magma" at bounding box center [366, 311] width 497 height 48
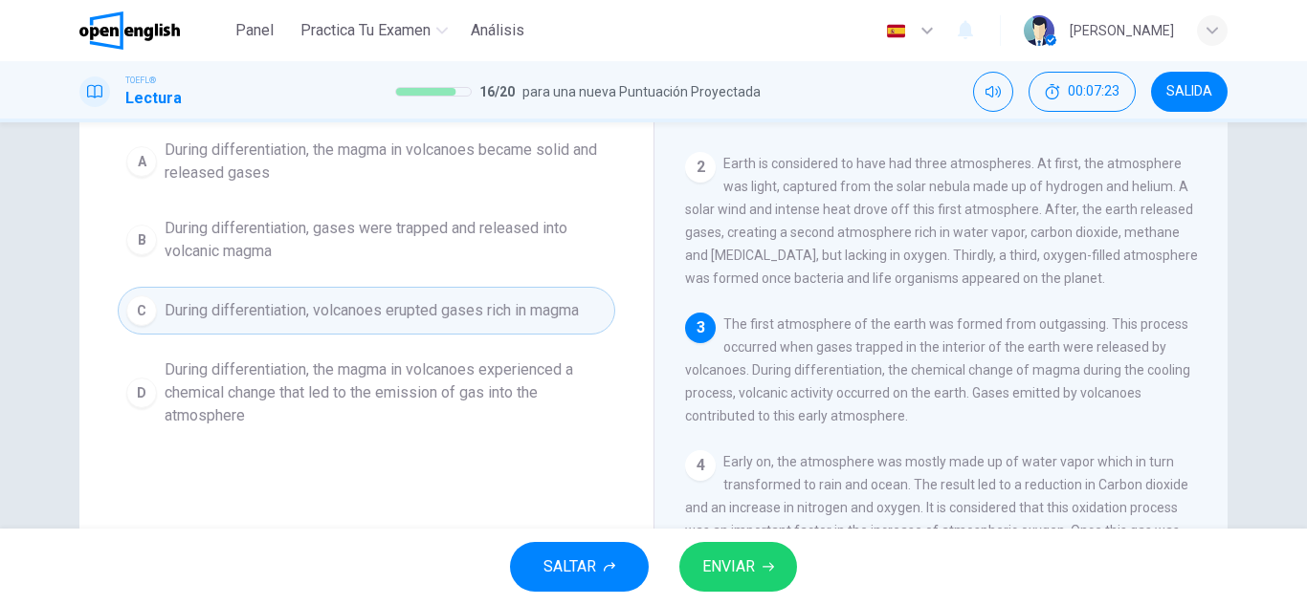
click at [753, 552] on button "ENVIAR" at bounding box center [738, 567] width 118 height 50
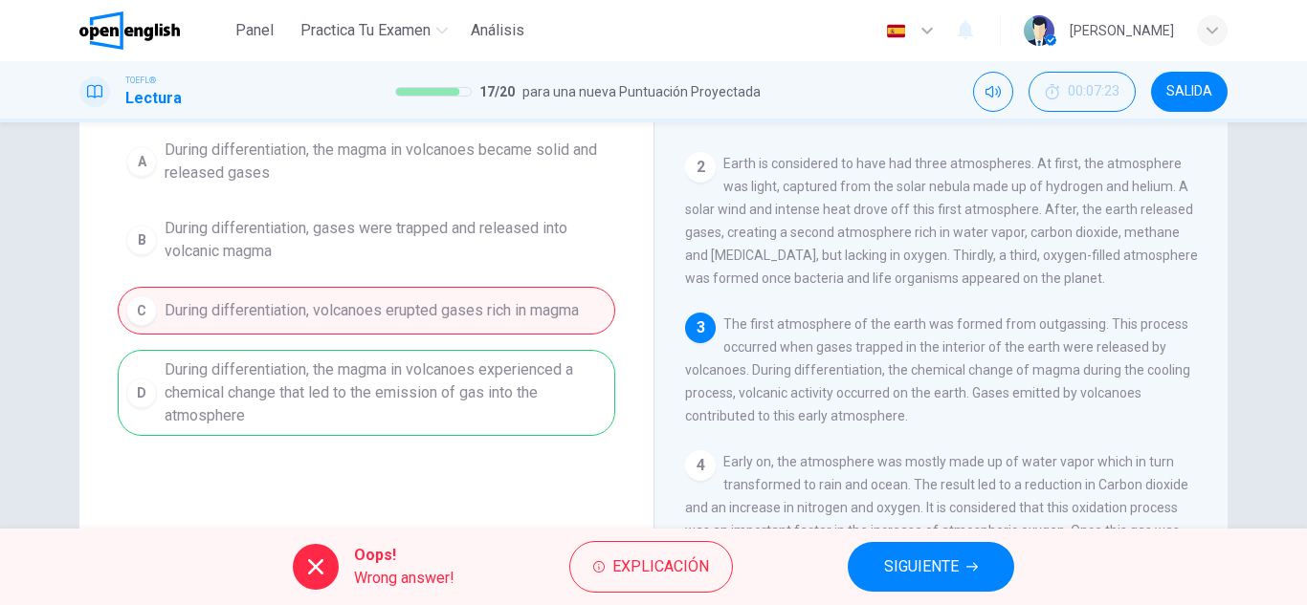
click at [857, 577] on button "SIGUIENTE" at bounding box center [930, 567] width 166 height 50
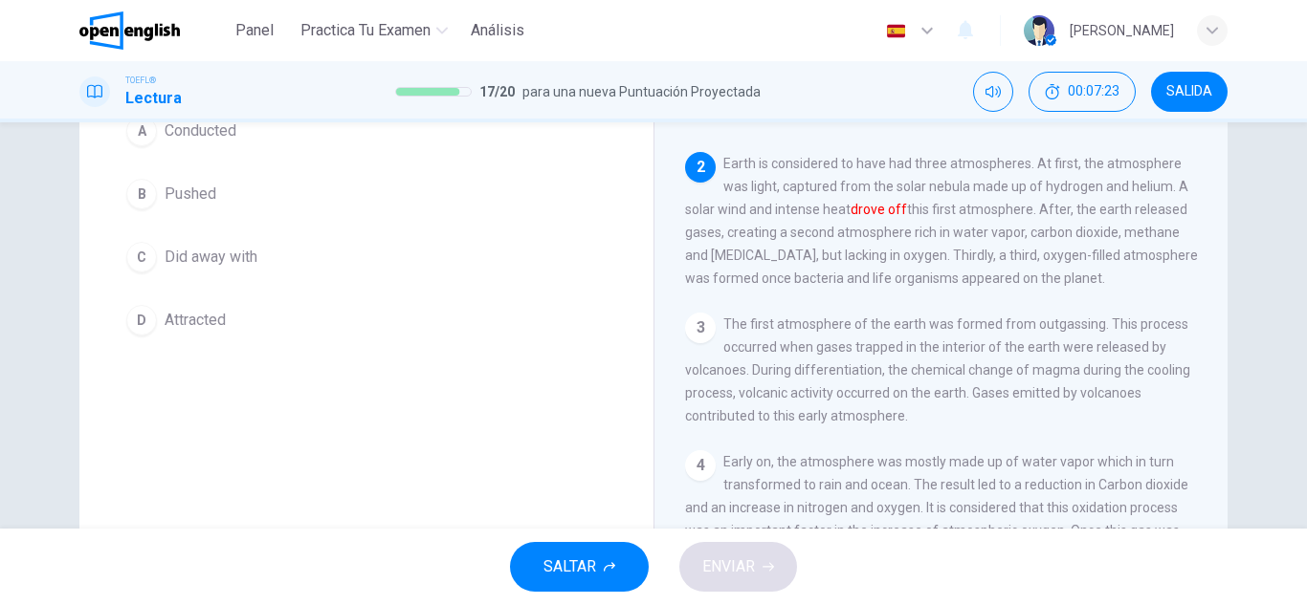
scroll to position [143, 0]
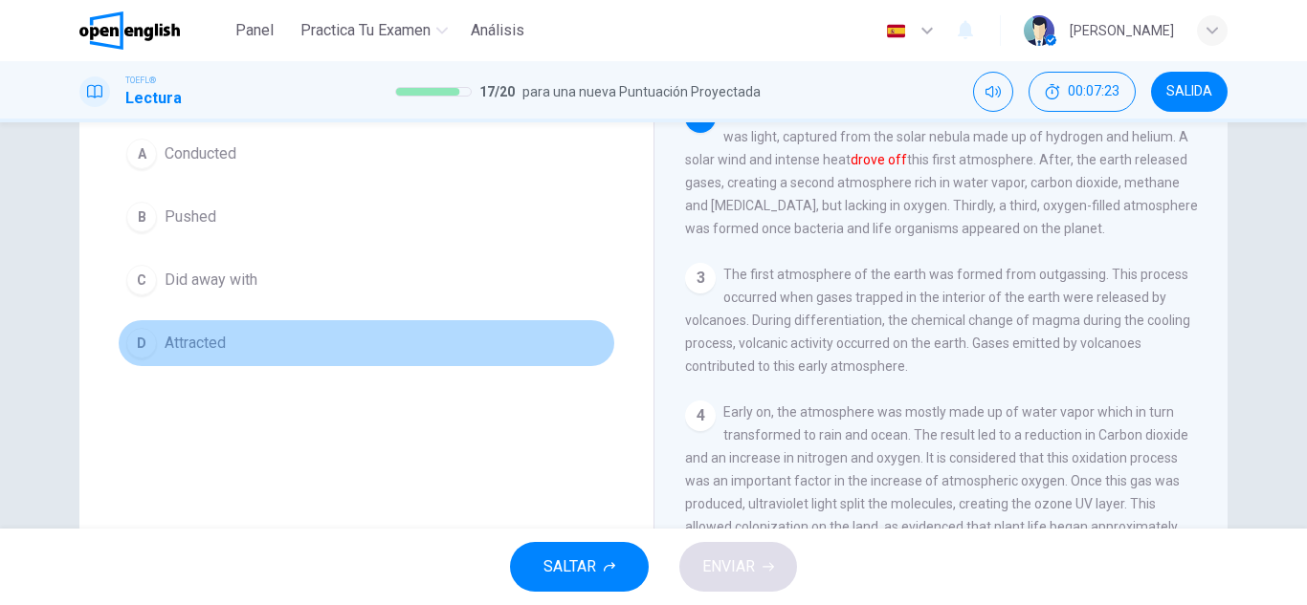
click at [311, 357] on button "D Attracted" at bounding box center [366, 343] width 497 height 48
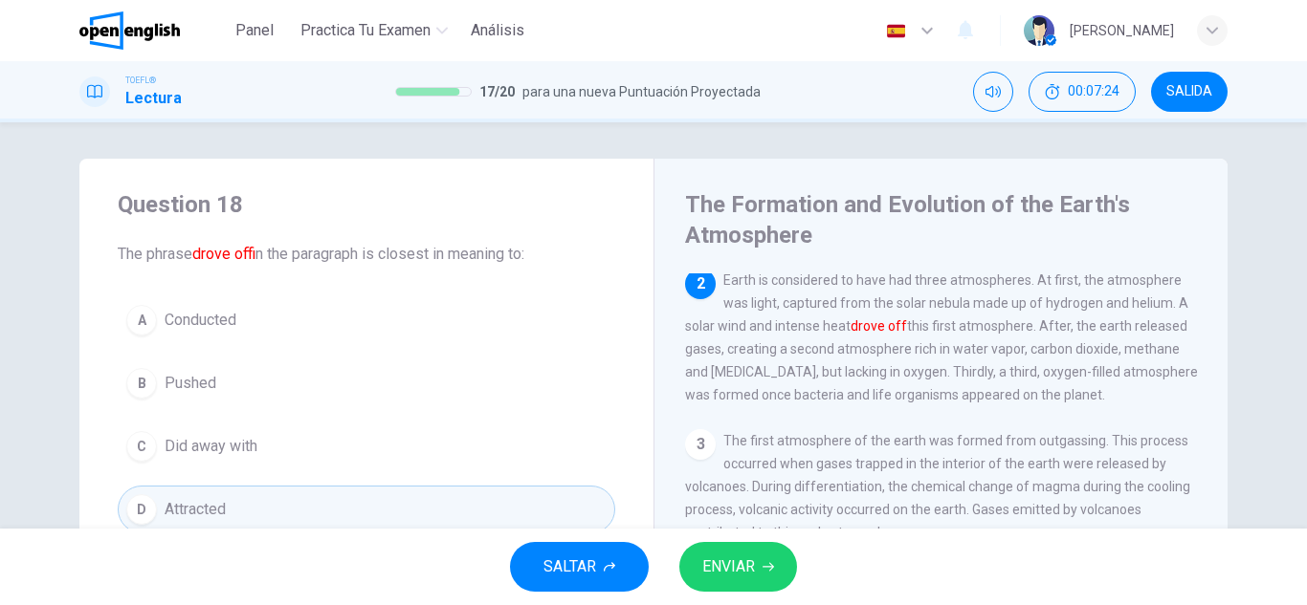
scroll to position [0, 0]
click at [328, 333] on button "A Conducted" at bounding box center [366, 322] width 497 height 48
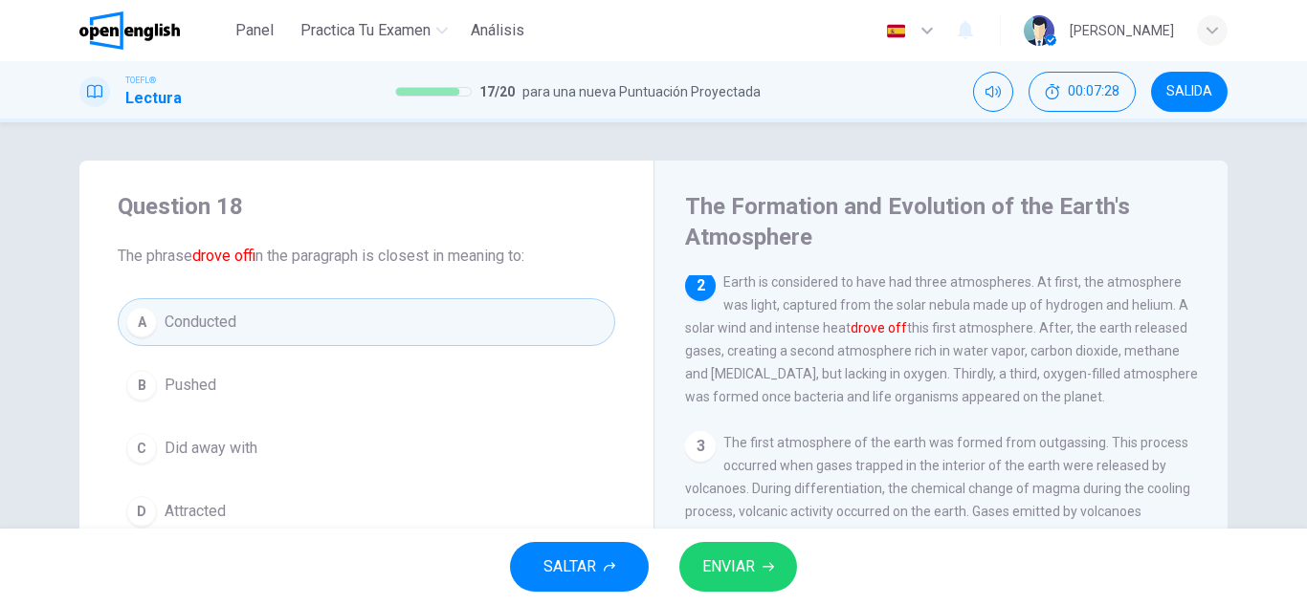
click at [347, 413] on div "A Conducted B Pushed C Did away with D Attracted" at bounding box center [366, 416] width 497 height 237
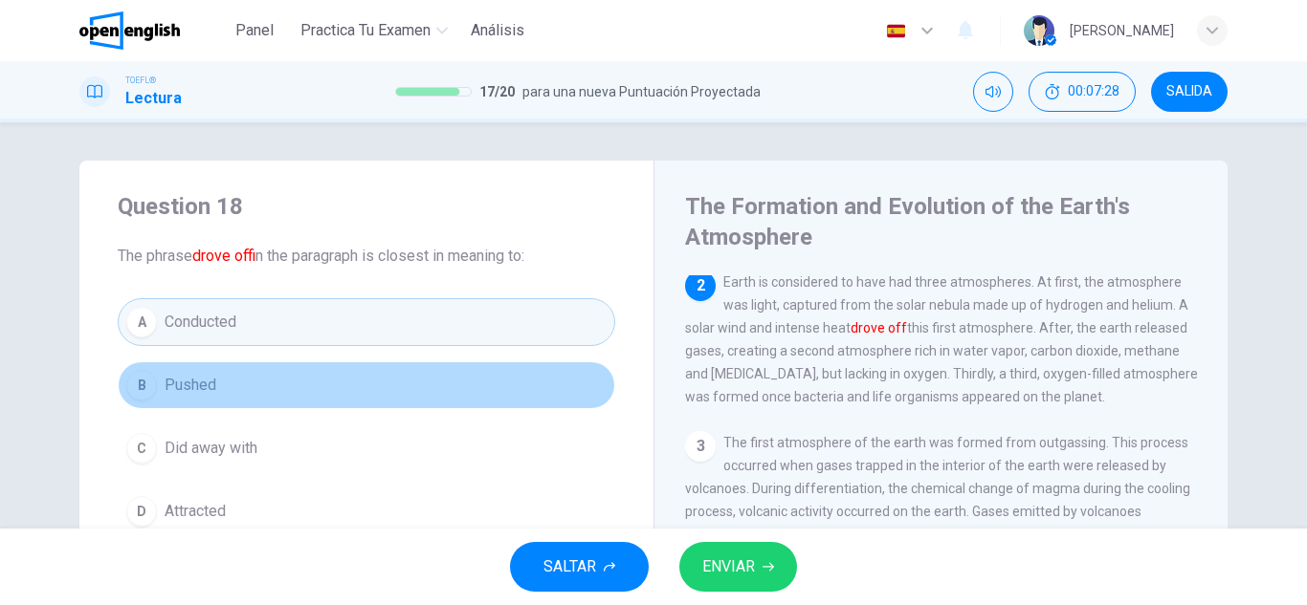
click at [522, 391] on button "B Pushed" at bounding box center [366, 386] width 497 height 48
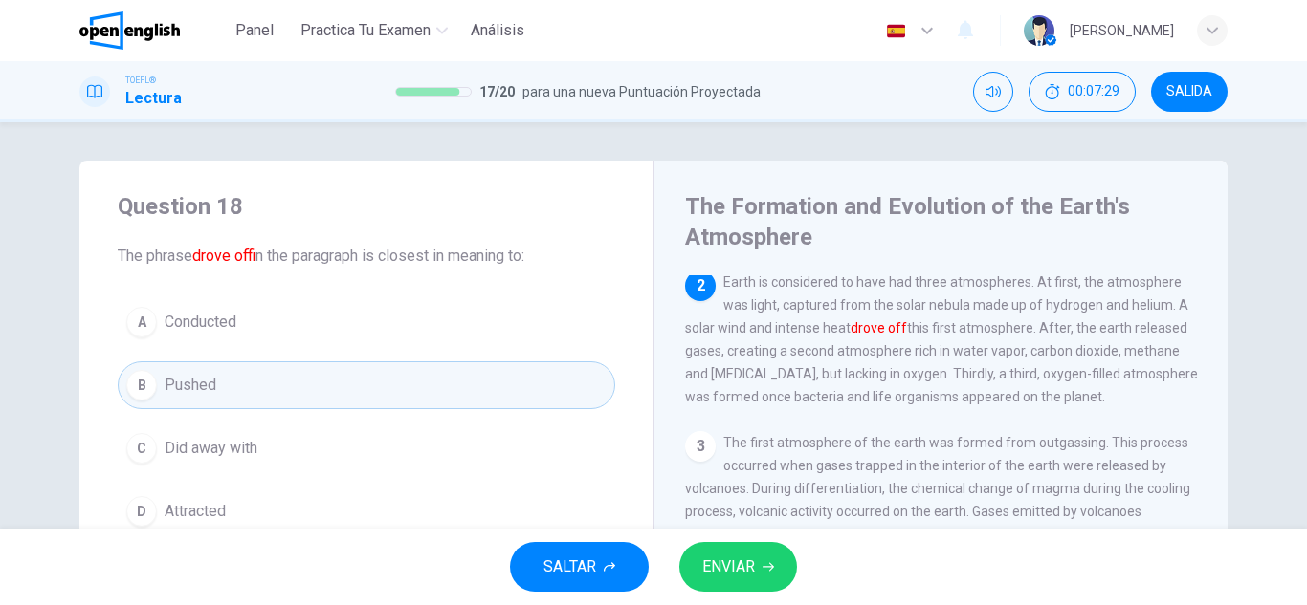
click at [802, 558] on div "SALTAR ENVIAR" at bounding box center [653, 567] width 1307 height 77
drag, startPoint x: 802, startPoint y: 558, endPoint x: 786, endPoint y: 561, distance: 16.7
click at [791, 561] on div "SALTAR ENVIAR" at bounding box center [653, 567] width 1307 height 77
click at [786, 561] on button "ENVIAR" at bounding box center [738, 567] width 118 height 50
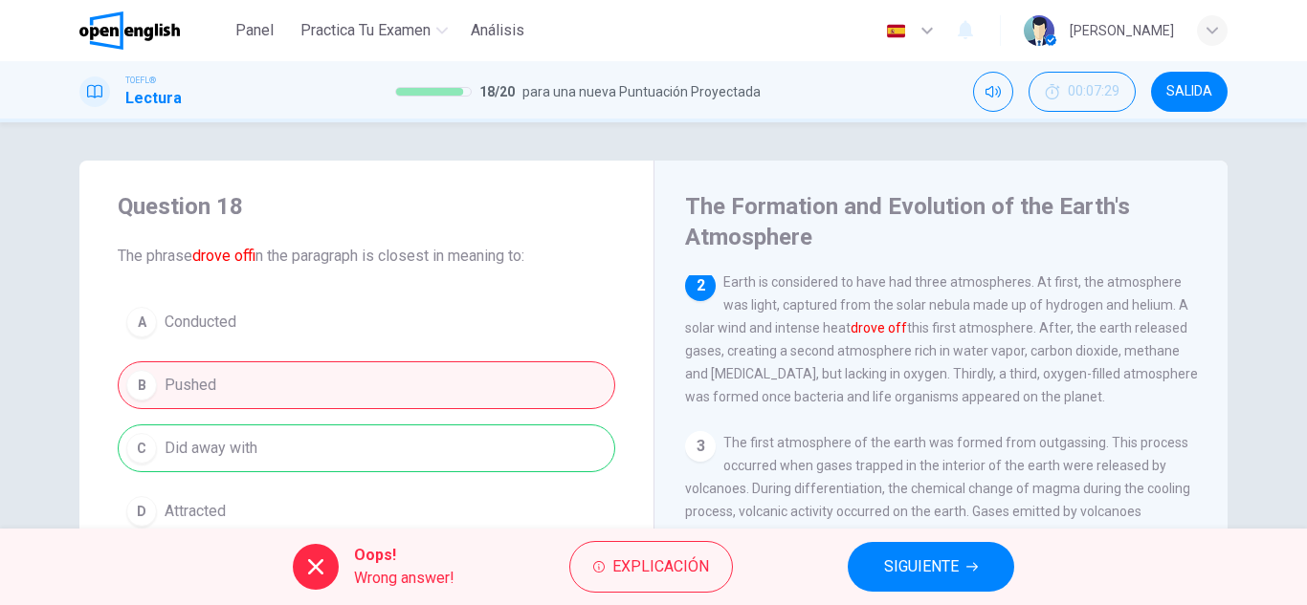
click at [867, 561] on button "SIGUIENTE" at bounding box center [930, 567] width 166 height 50
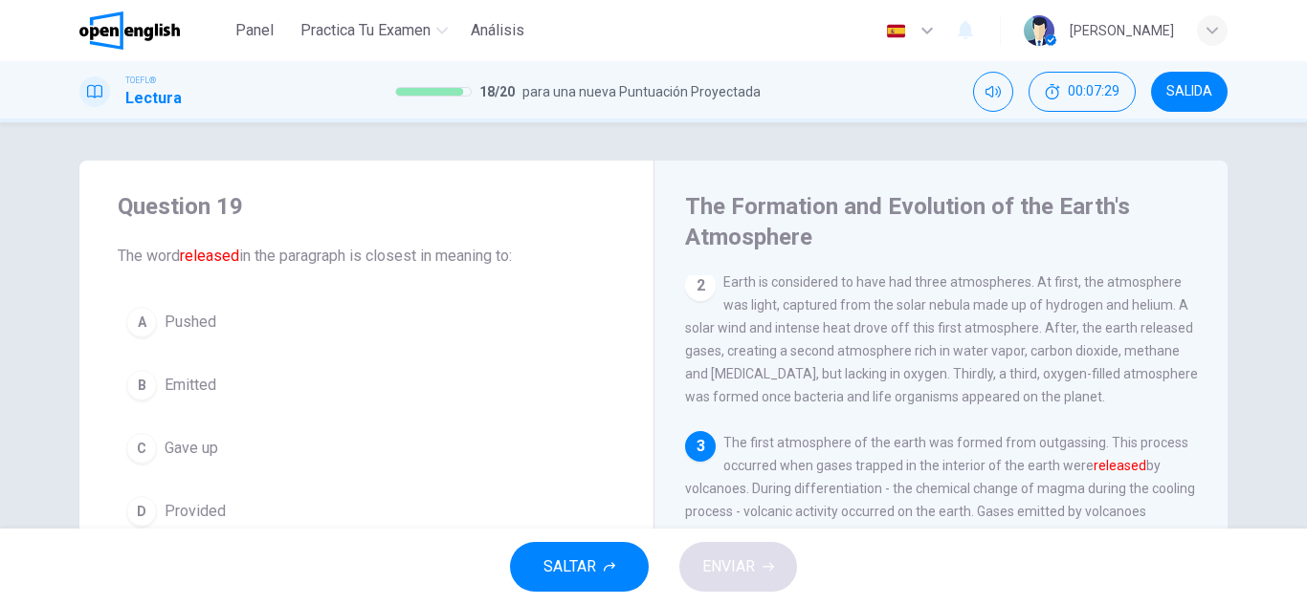
scroll to position [309, 0]
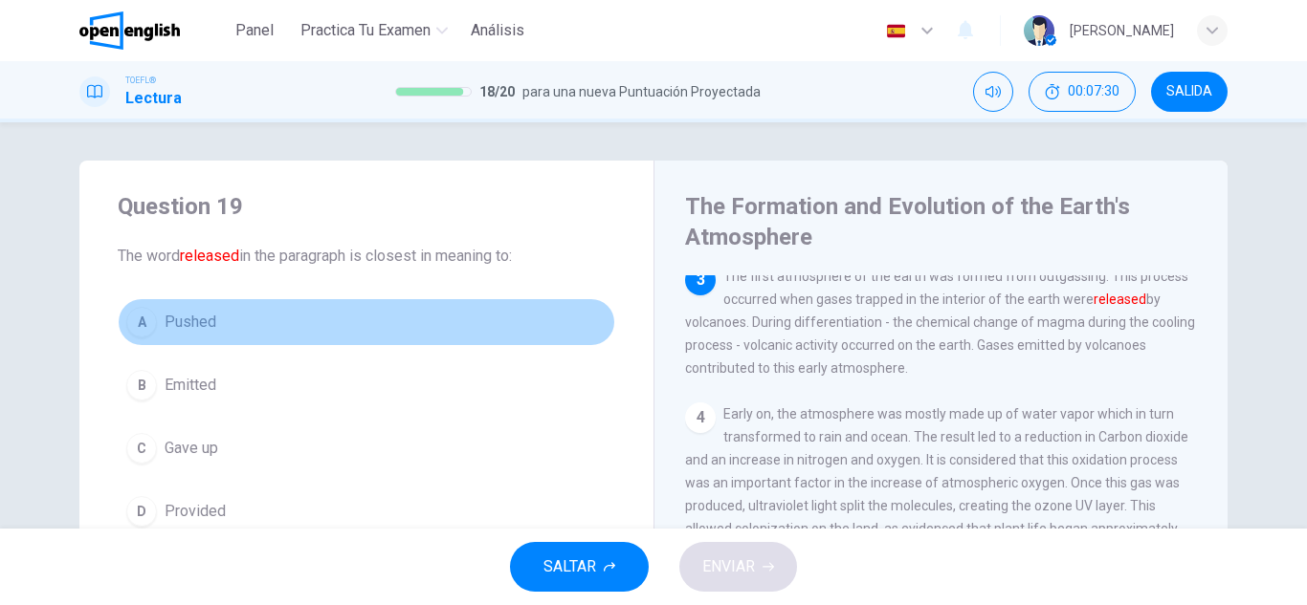
click at [276, 315] on button "A Pushed" at bounding box center [366, 322] width 497 height 48
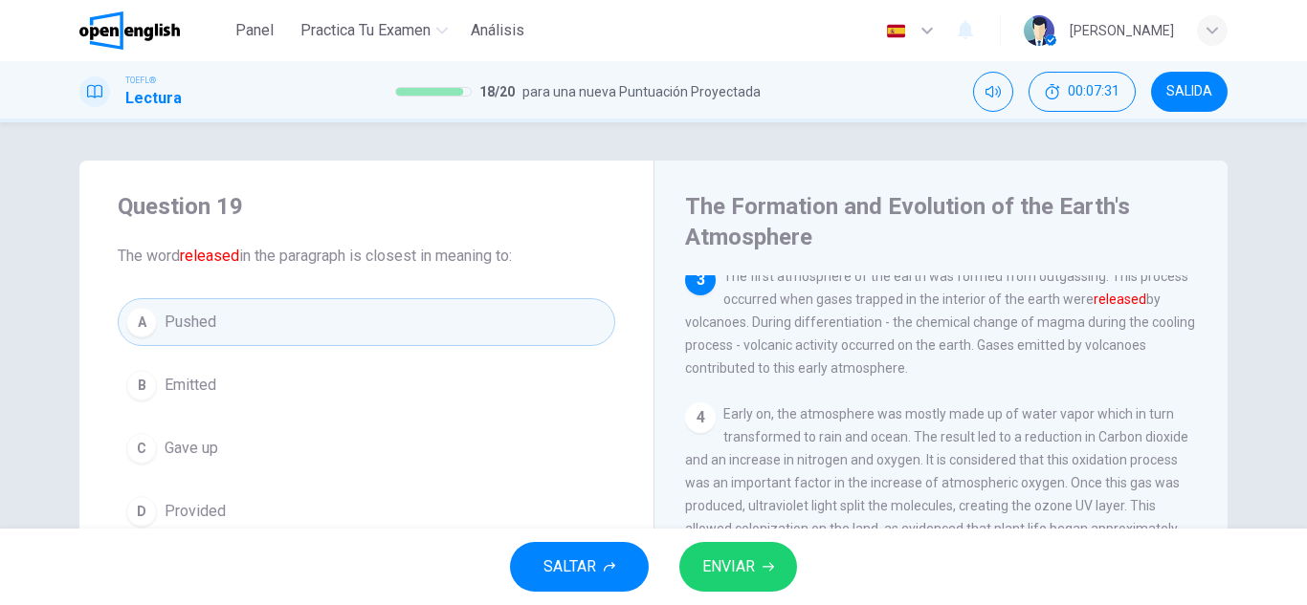
click at [297, 459] on button "C Gave up" at bounding box center [366, 449] width 497 height 48
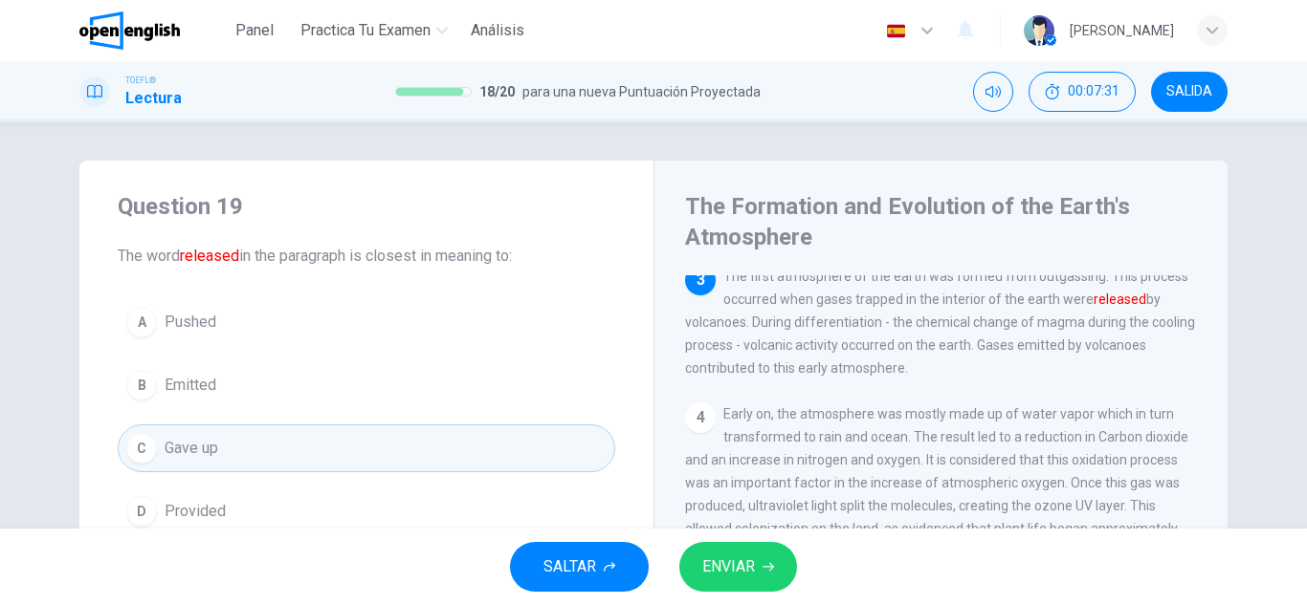
click at [302, 495] on button "D Provided" at bounding box center [366, 512] width 497 height 48
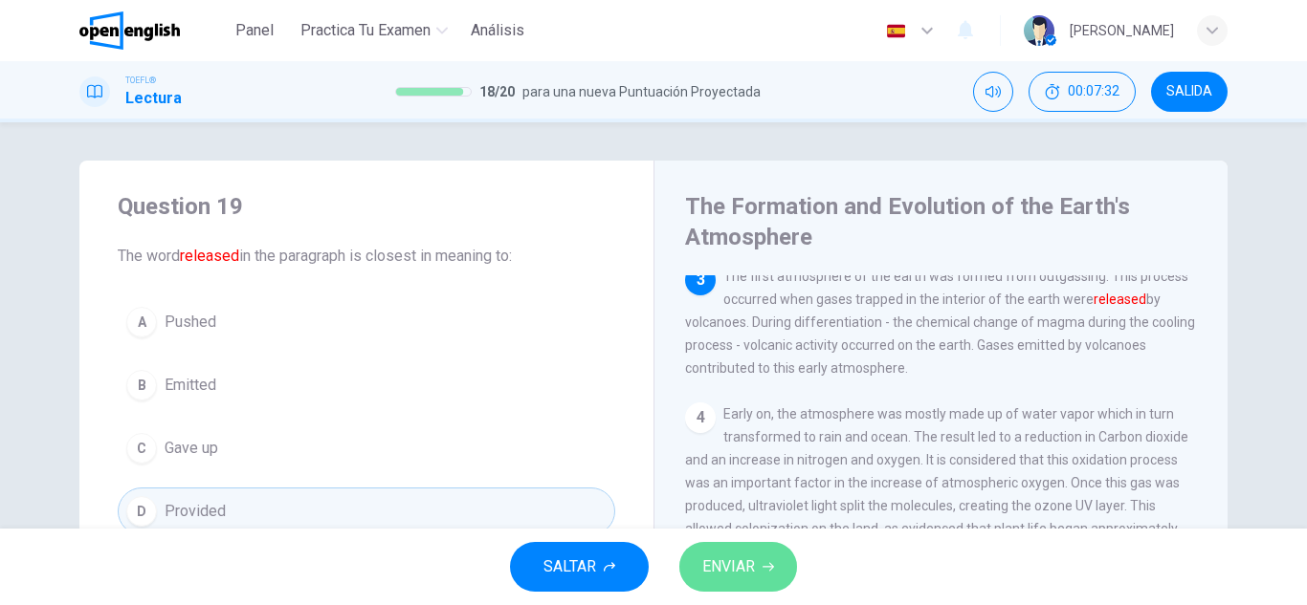
click at [692, 575] on button "ENVIAR" at bounding box center [738, 567] width 118 height 50
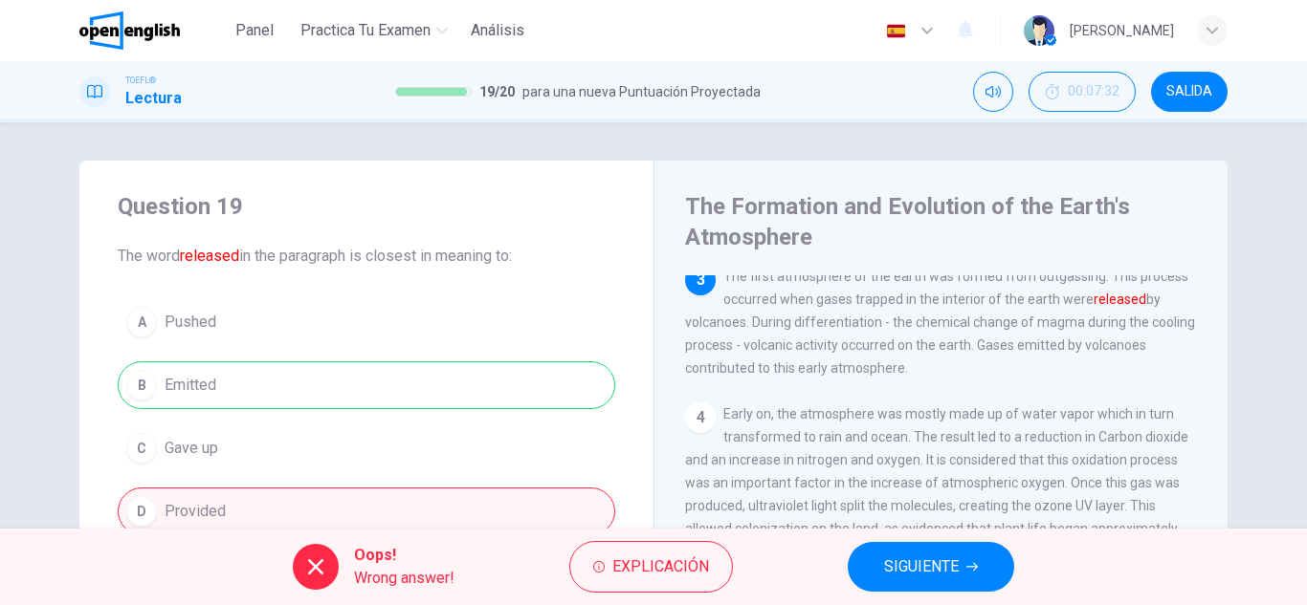
click at [969, 578] on button "SIGUIENTE" at bounding box center [930, 567] width 166 height 50
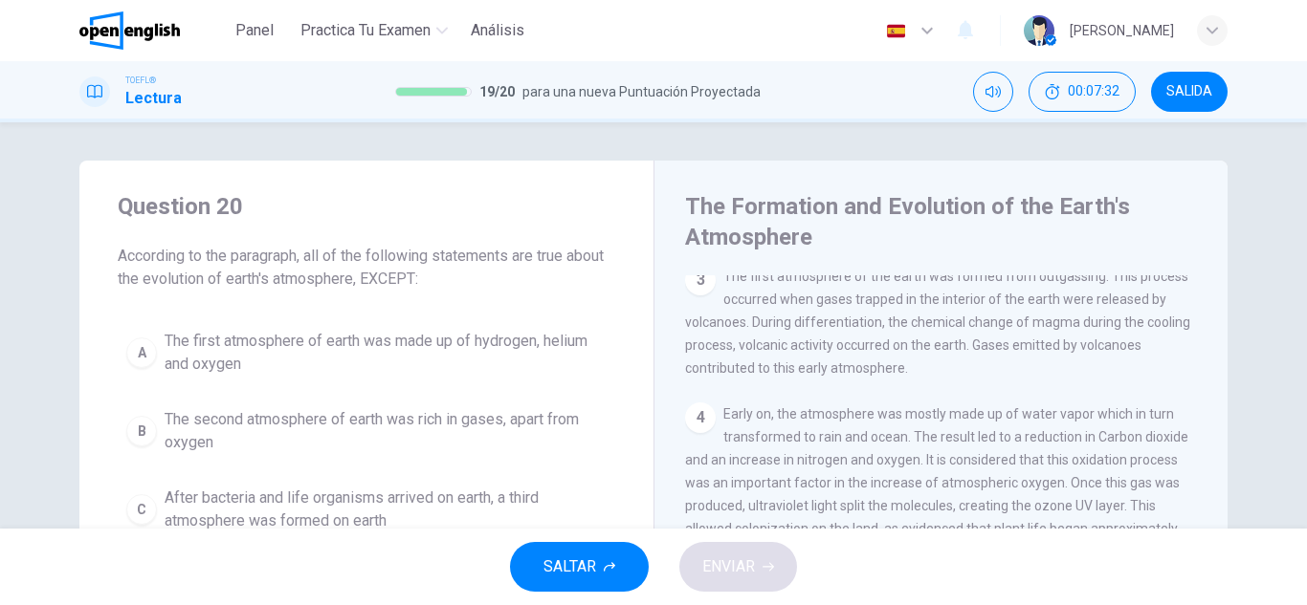
scroll to position [143, 0]
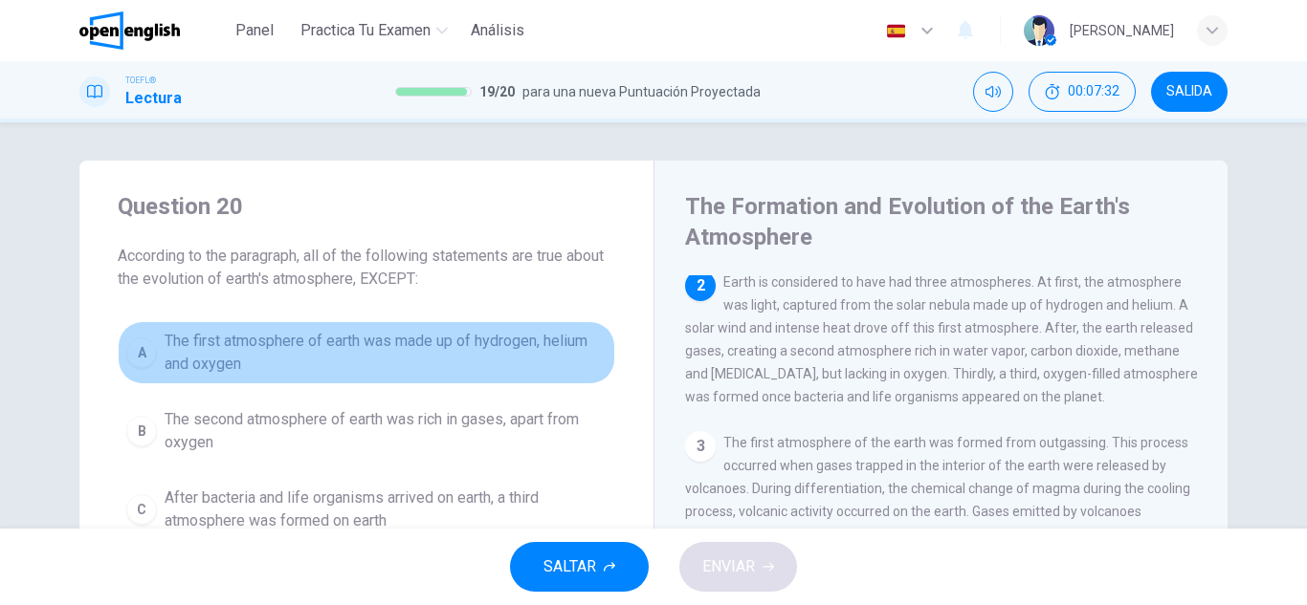
click at [394, 372] on span "The first atmosphere of earth was made up of hydrogen, helium and oxygen" at bounding box center [386, 353] width 442 height 46
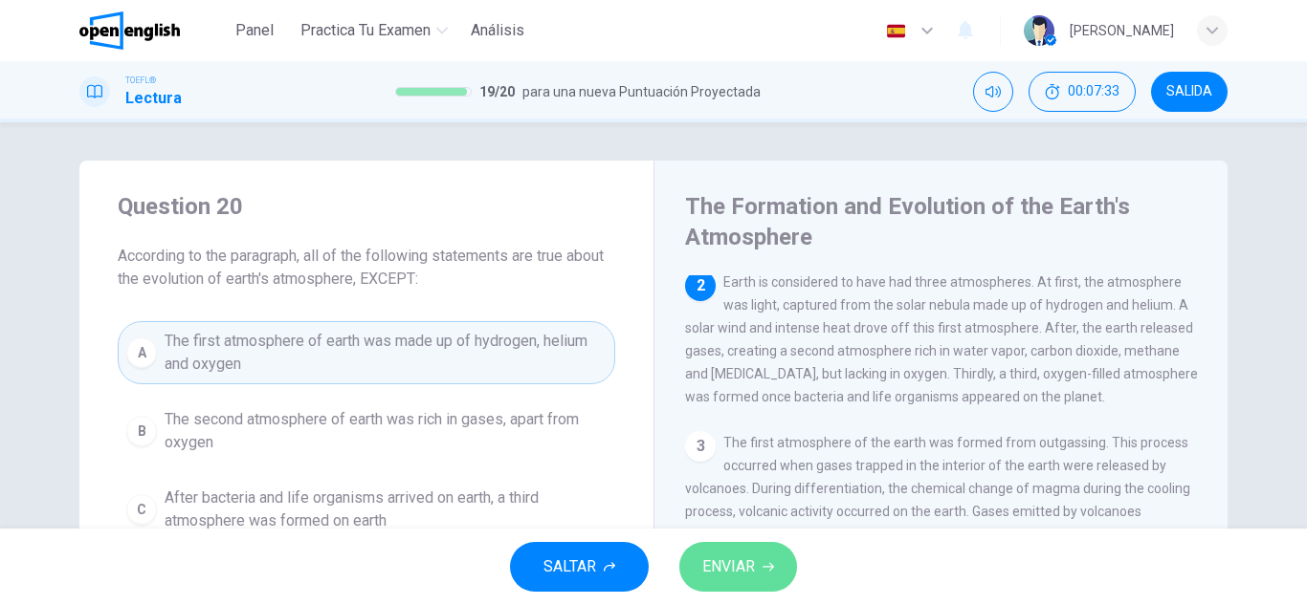
drag, startPoint x: 712, startPoint y: 543, endPoint x: 719, endPoint y: 551, distance: 10.8
click at [713, 545] on button "ENVIAR" at bounding box center [738, 567] width 118 height 50
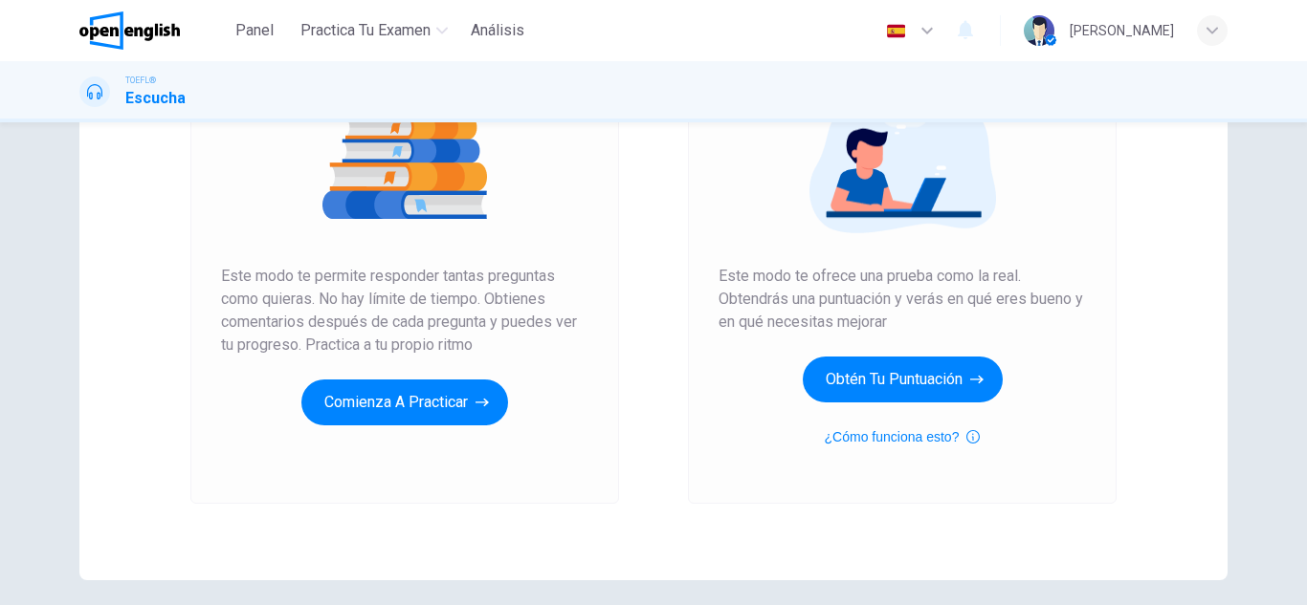
scroll to position [287, 0]
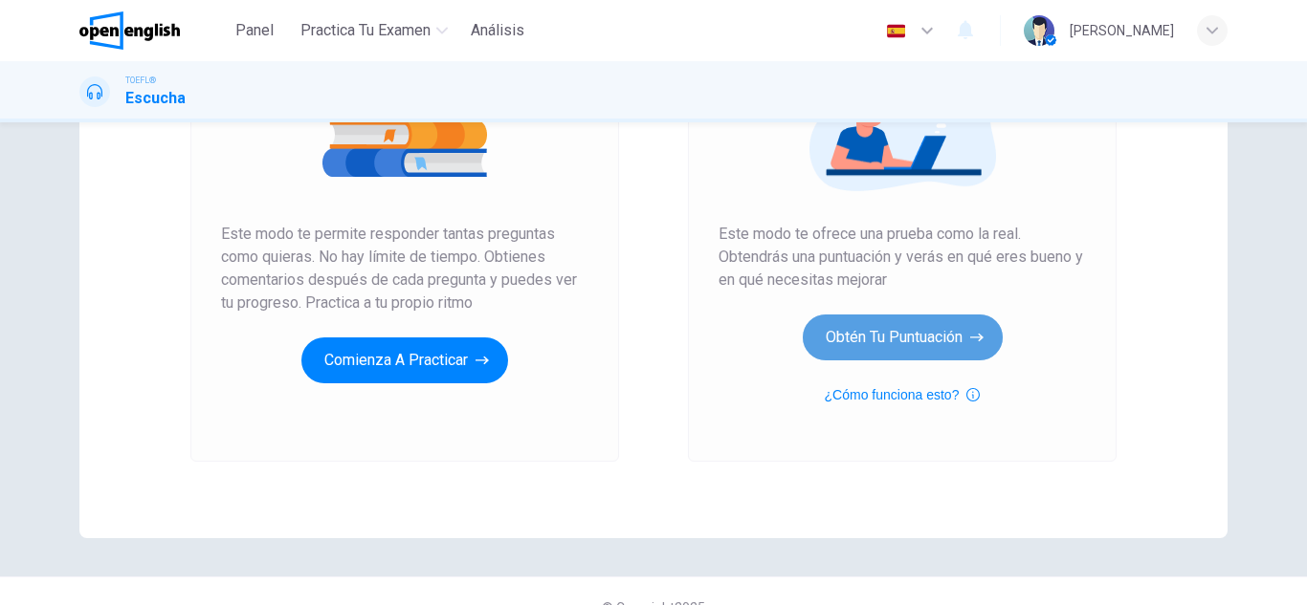
click at [936, 348] on button "Obtén tu puntuación" at bounding box center [902, 338] width 200 height 46
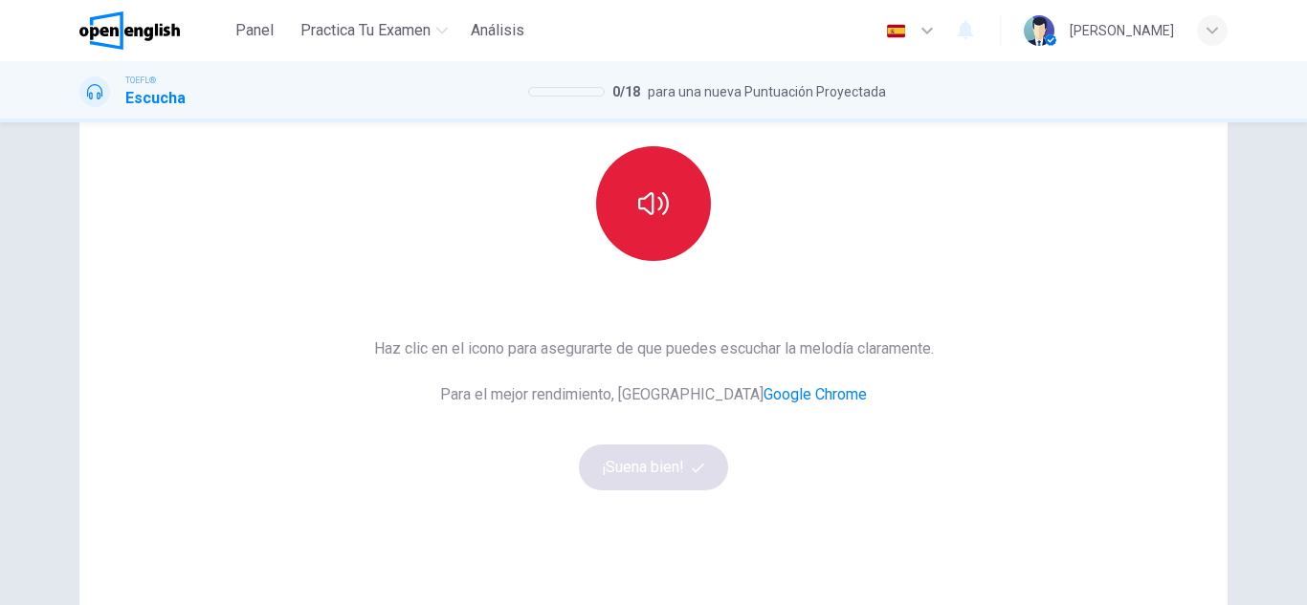
scroll to position [191, 0]
click at [635, 158] on button "button" at bounding box center [653, 202] width 115 height 115
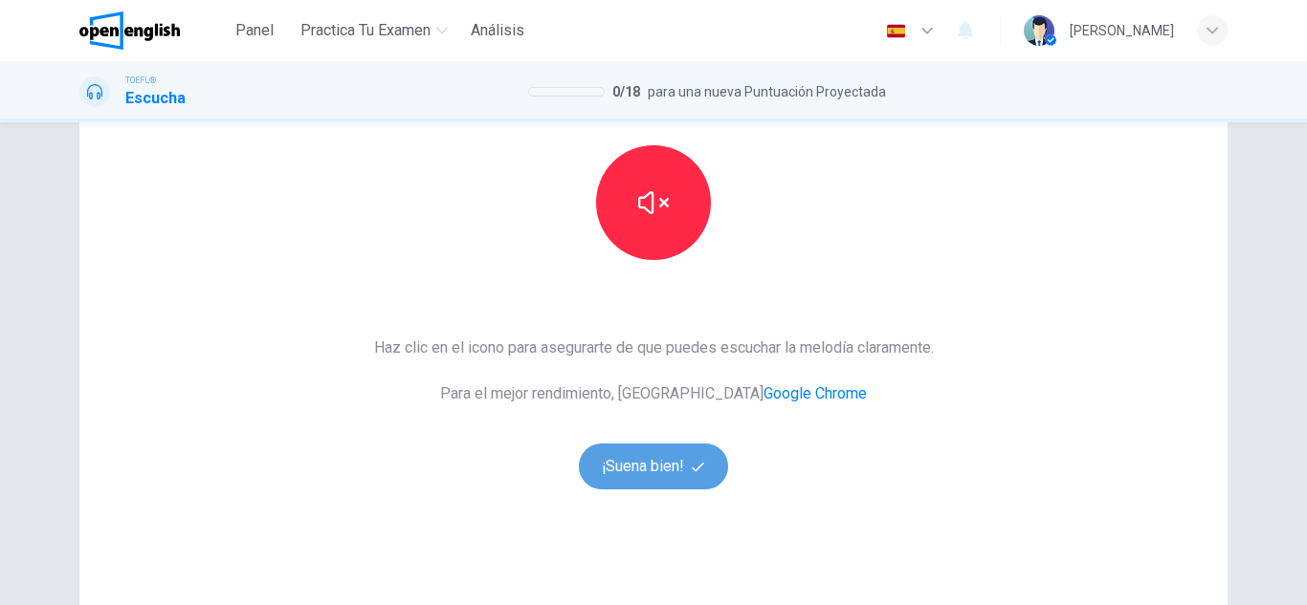
click at [704, 462] on span "button" at bounding box center [700, 467] width 17 height 12
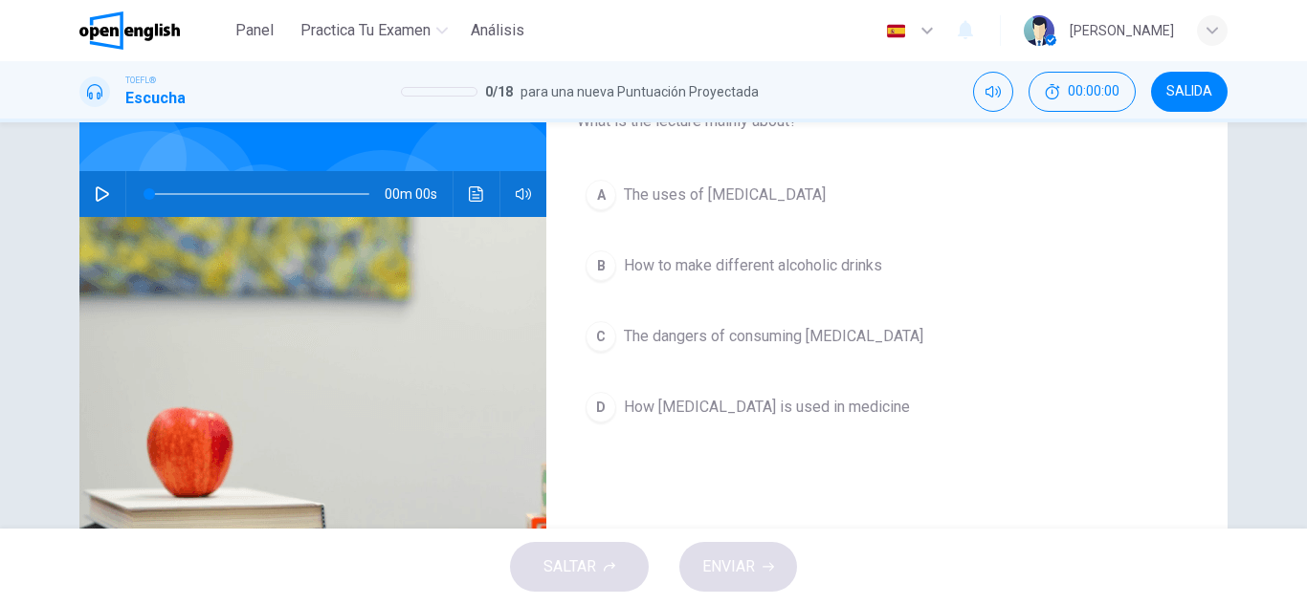
scroll to position [96, 0]
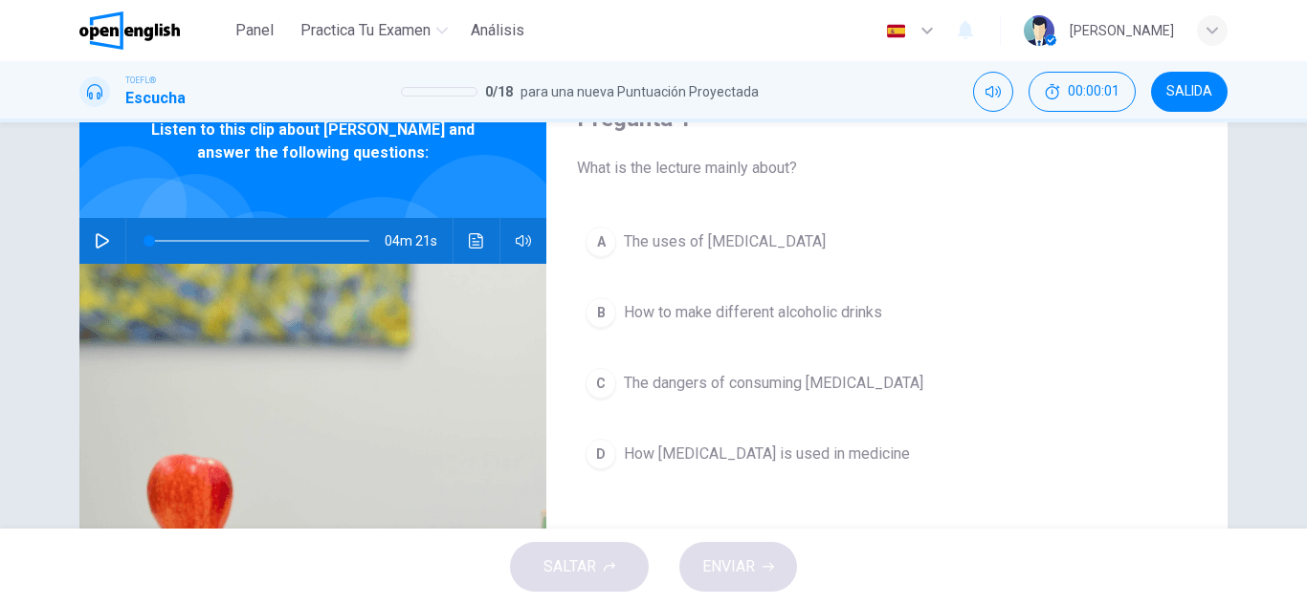
click at [108, 230] on button "button" at bounding box center [102, 241] width 31 height 46
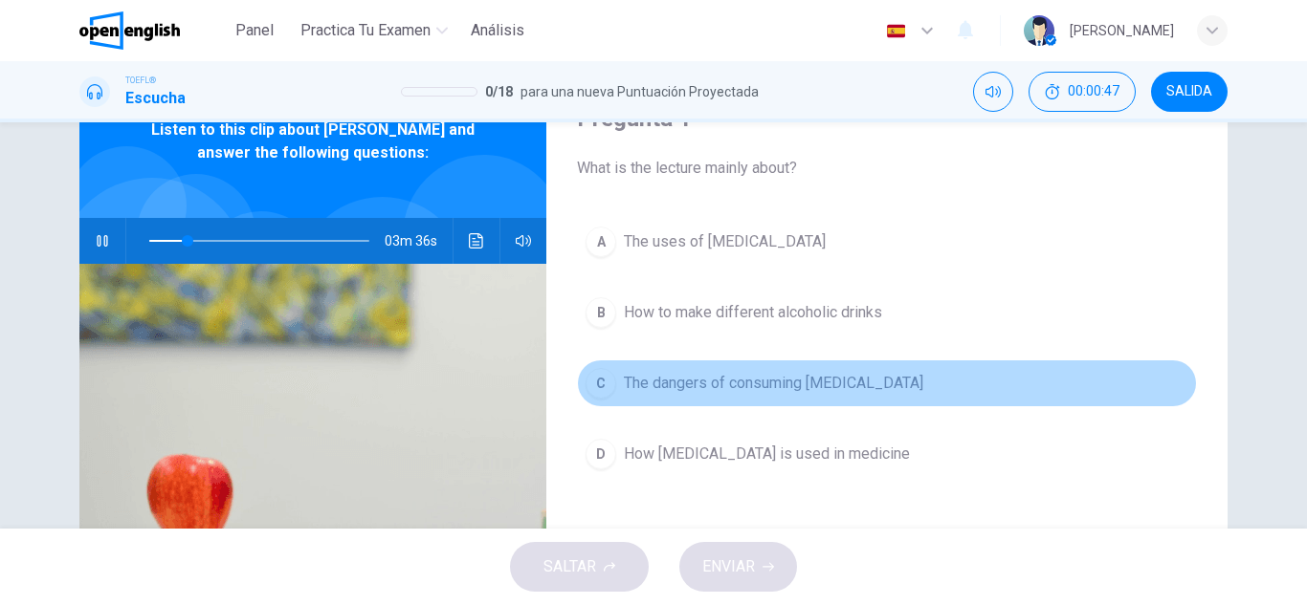
click at [611, 377] on button "C The dangers of consuming [MEDICAL_DATA]" at bounding box center [887, 384] width 620 height 48
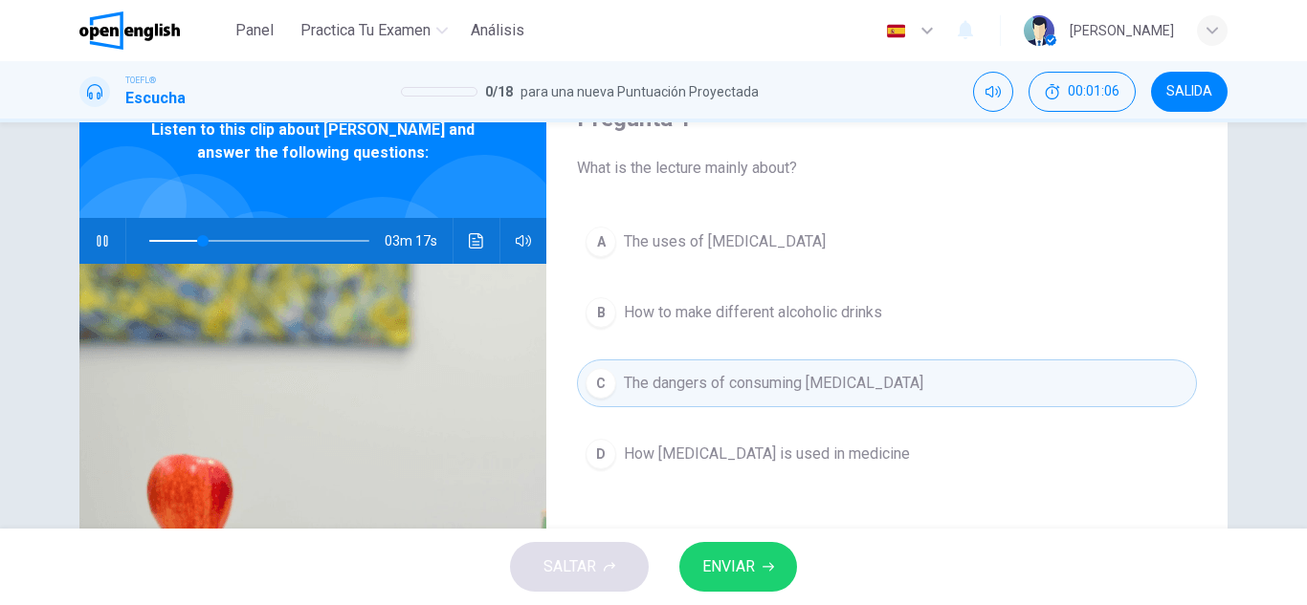
click at [736, 471] on button "D How [MEDICAL_DATA] is used in medicine" at bounding box center [887, 454] width 620 height 48
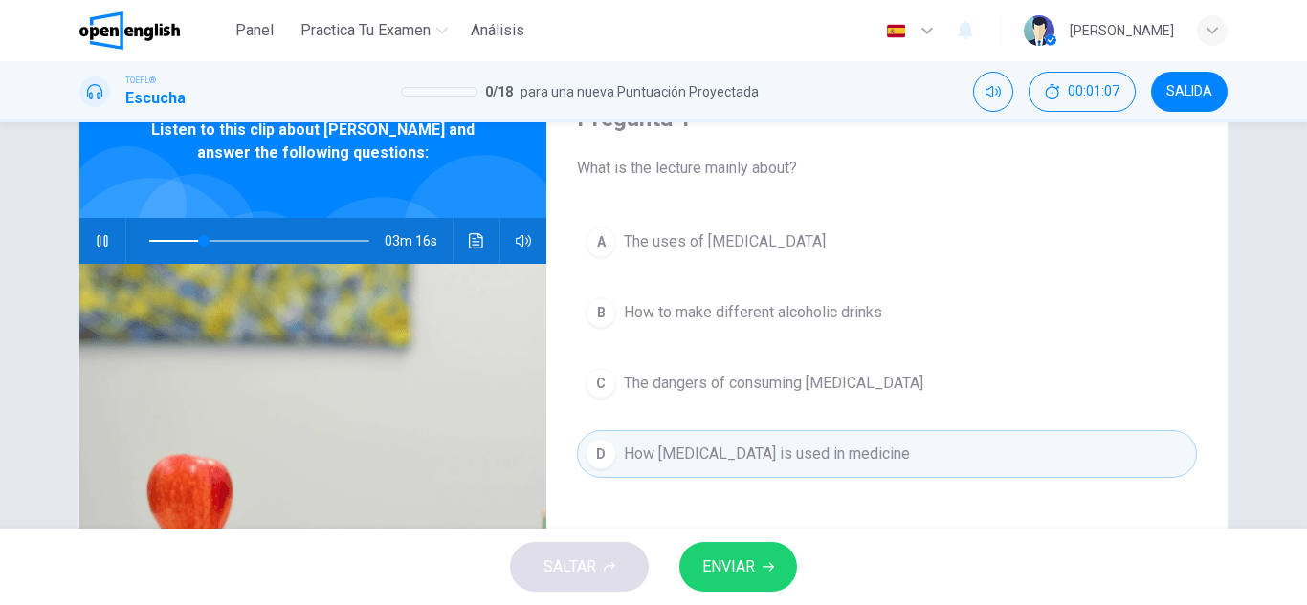
drag, startPoint x: 780, startPoint y: 282, endPoint x: 780, endPoint y: 251, distance: 31.6
click at [780, 272] on div "A The uses of [MEDICAL_DATA] B How to make different alcoholic drinks C The dan…" at bounding box center [887, 367] width 620 height 298
click at [780, 242] on button "A The uses of [MEDICAL_DATA]" at bounding box center [887, 242] width 620 height 48
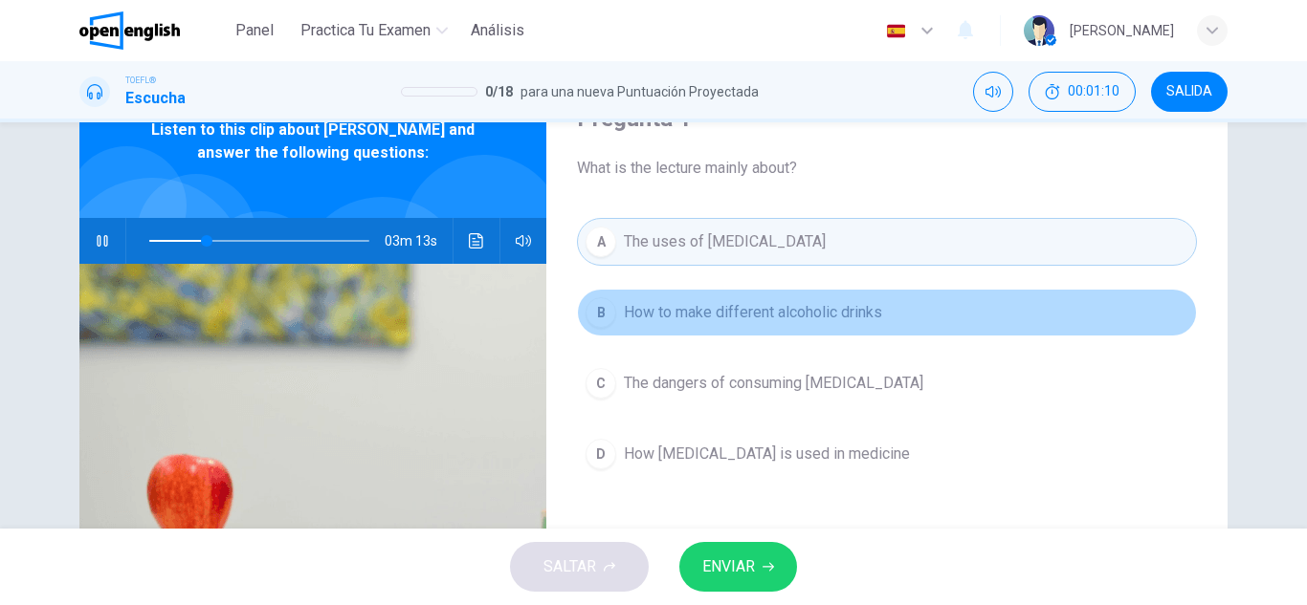
click at [809, 322] on span "How to make different alcoholic drinks" at bounding box center [753, 312] width 258 height 23
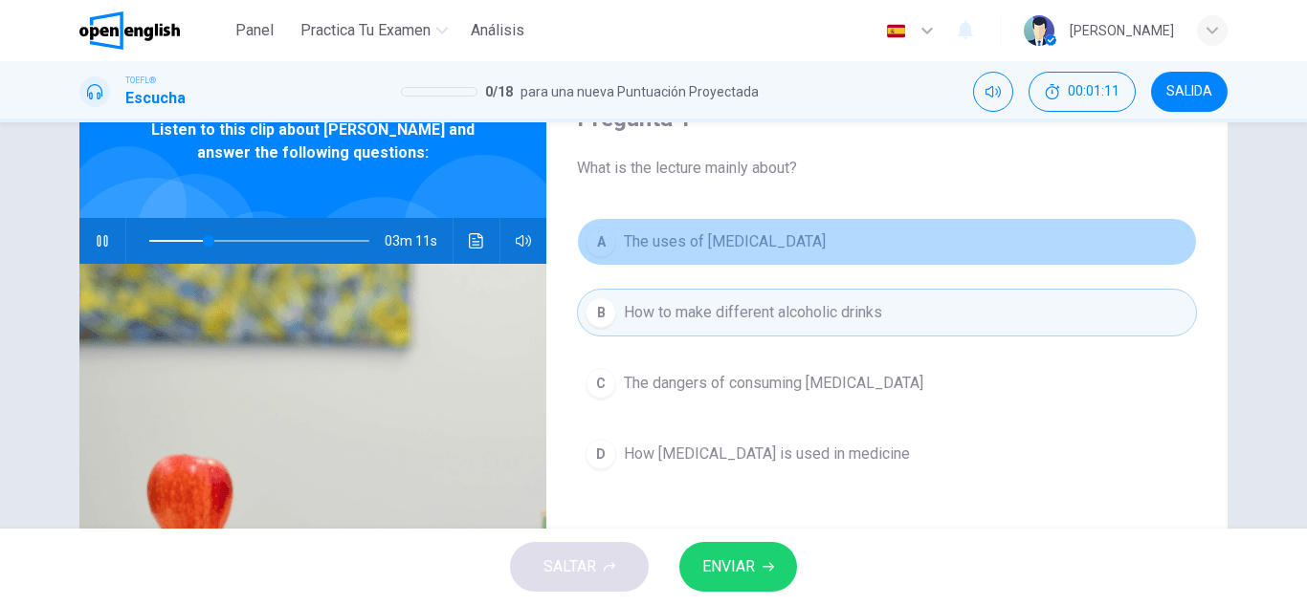
click at [814, 231] on button "A The uses of [MEDICAL_DATA]" at bounding box center [887, 242] width 620 height 48
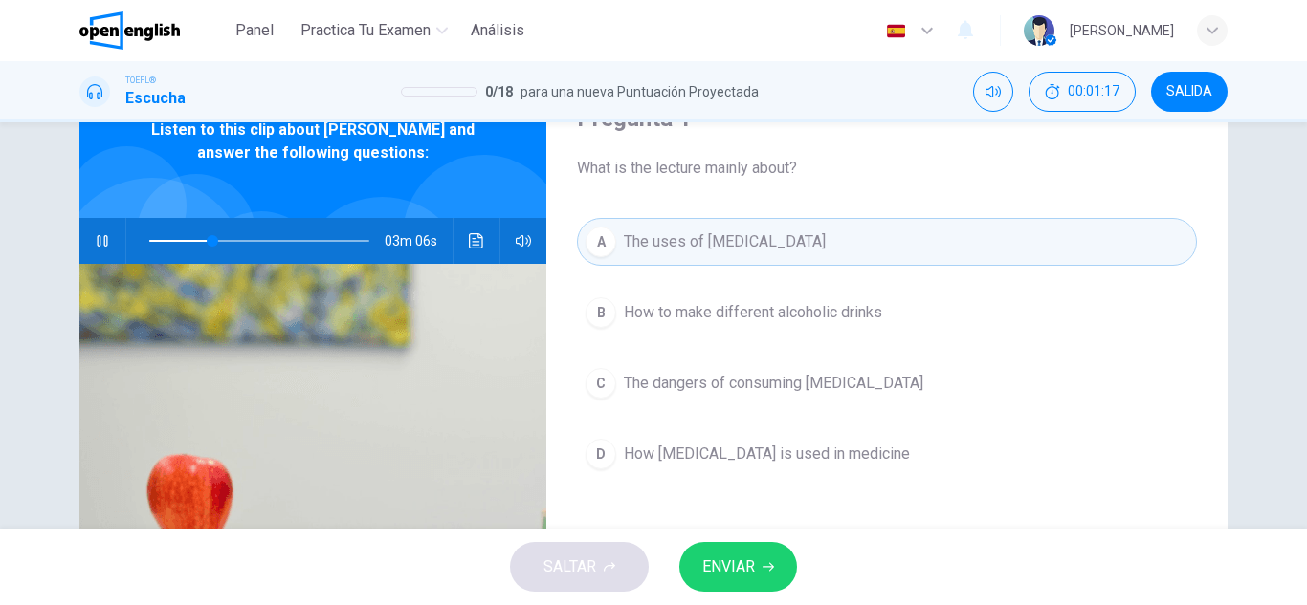
click at [750, 558] on span "ENVIAR" at bounding box center [728, 567] width 53 height 27
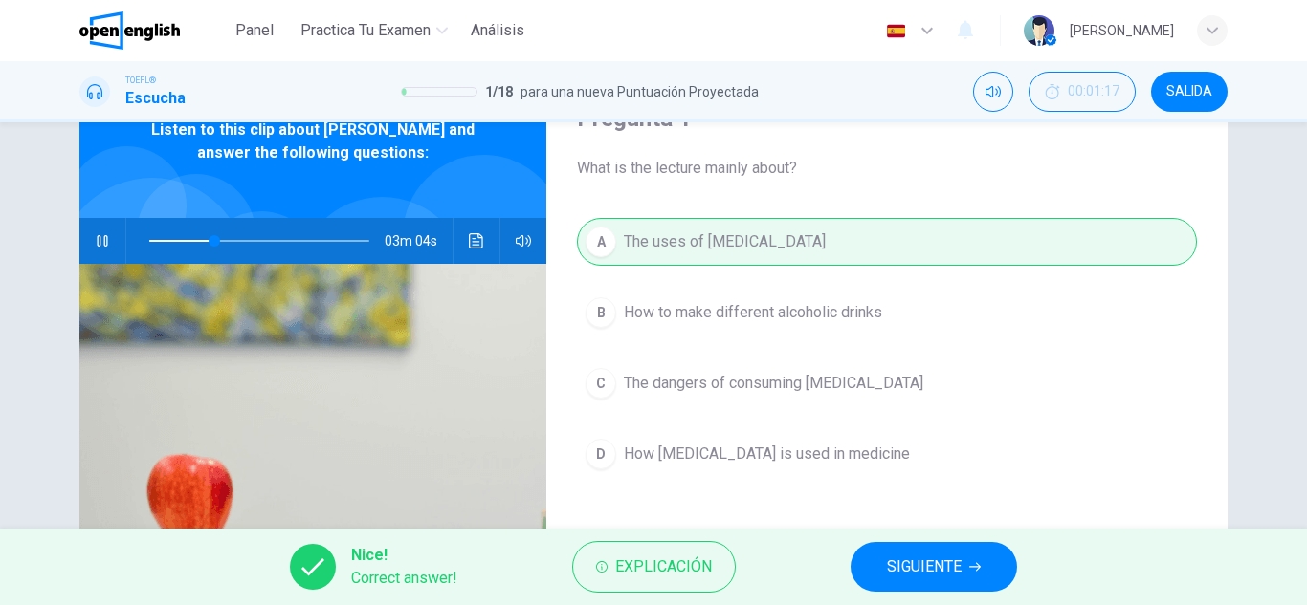
click at [935, 582] on button "SIGUIENTE" at bounding box center [933, 567] width 166 height 50
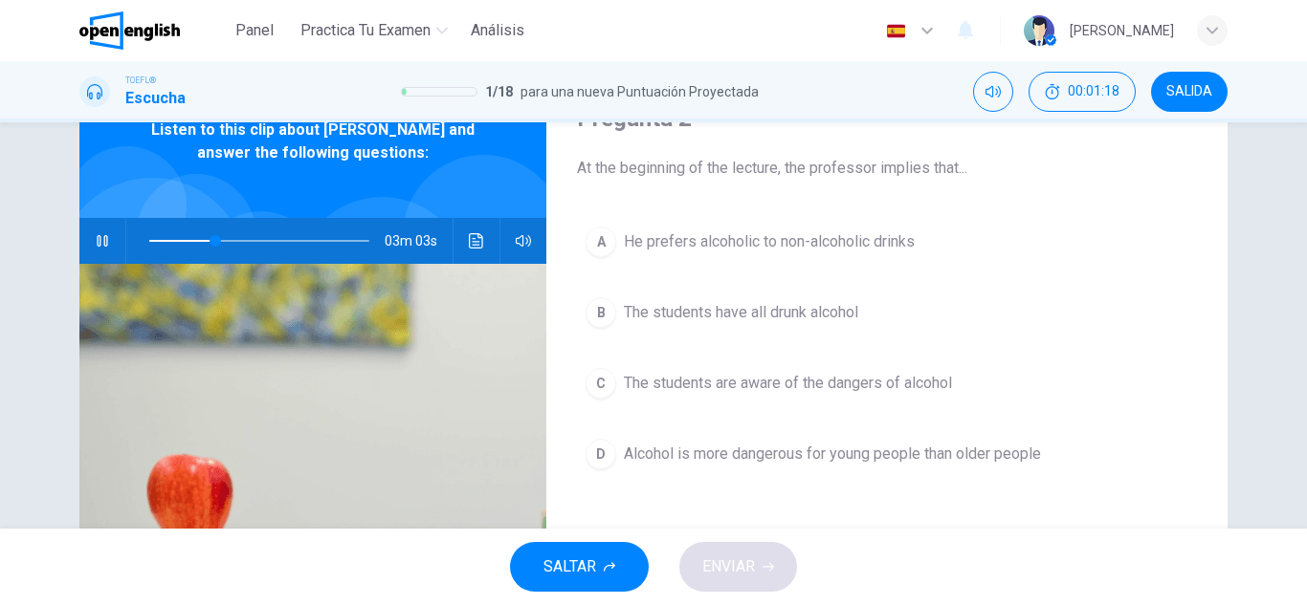
scroll to position [0, 0]
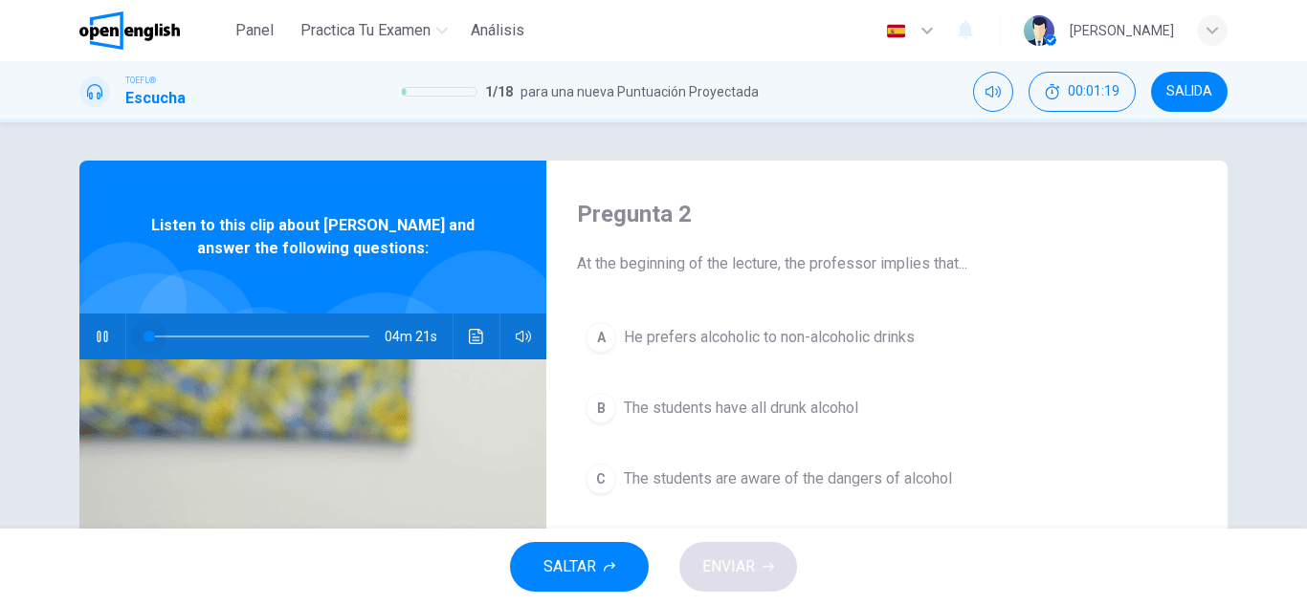
drag, startPoint x: 197, startPoint y: 343, endPoint x: 21, endPoint y: 385, distance: 181.0
click at [21, 385] on div "Pregunta 2 At the beginning of the lecture, the professor implies that... A He …" at bounding box center [653, 325] width 1307 height 407
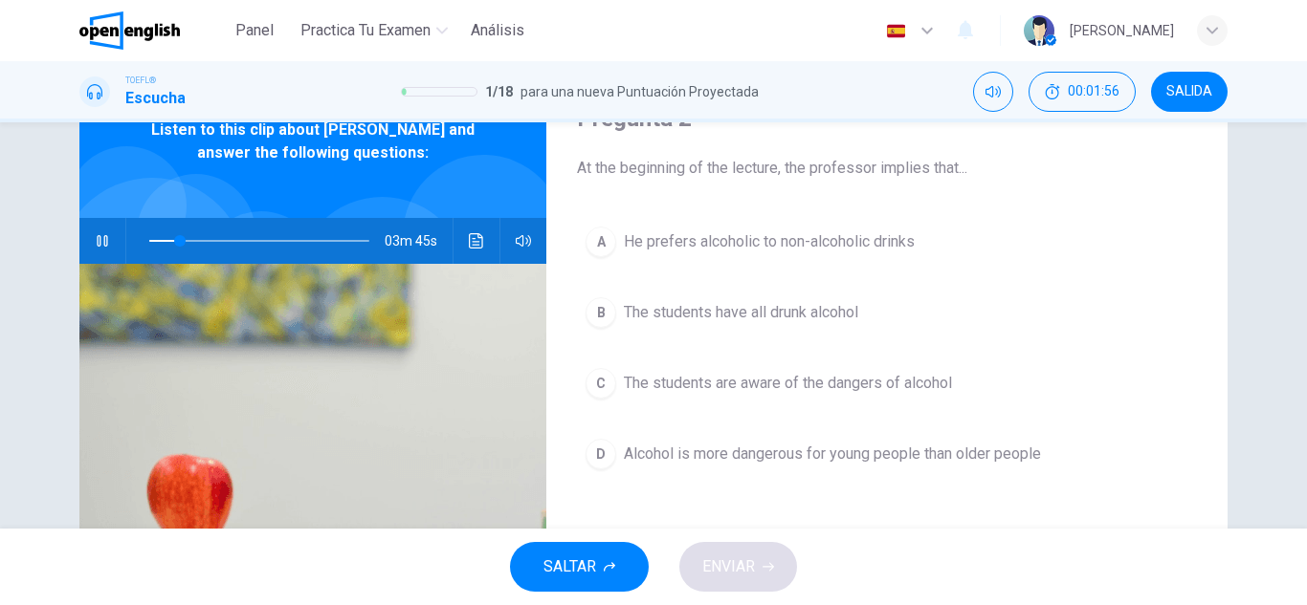
drag, startPoint x: 575, startPoint y: 165, endPoint x: 904, endPoint y: 167, distance: 329.0
click at [904, 167] on span "At the beginning of the lecture, the professor implies that..." at bounding box center [887, 168] width 620 height 23
click at [905, 167] on span "At the beginning of the lecture, the professor implies that..." at bounding box center [887, 168] width 620 height 23
click at [714, 292] on button "B The students have all drunk alcohol" at bounding box center [887, 313] width 620 height 48
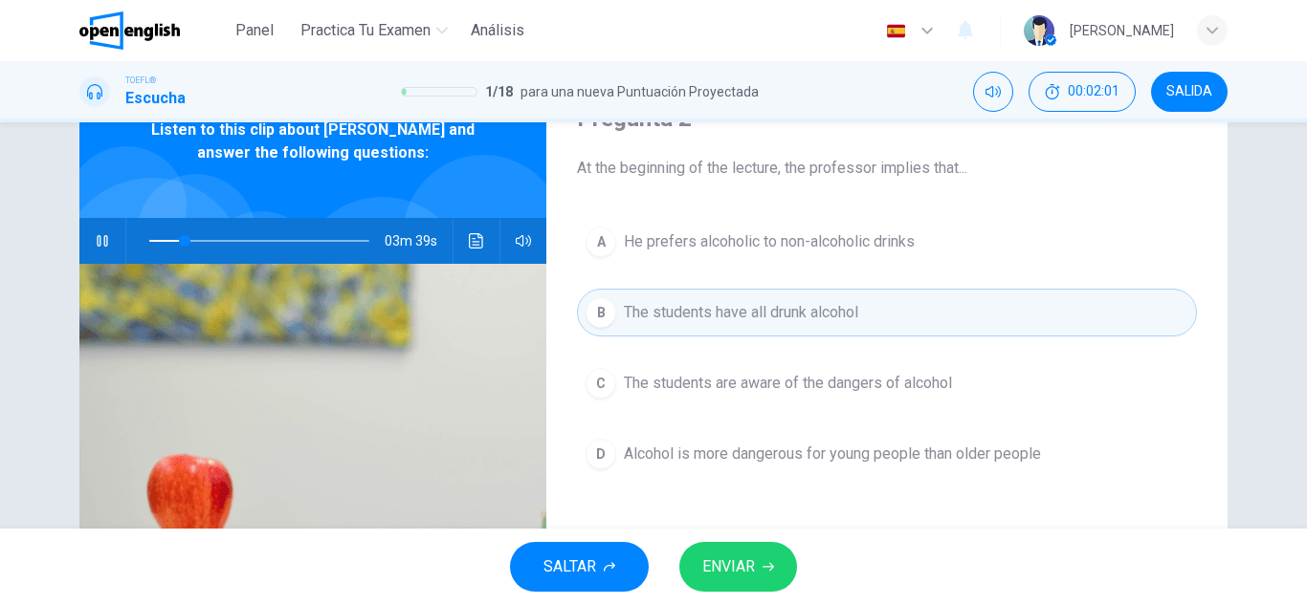
drag, startPoint x: 764, startPoint y: 531, endPoint x: 763, endPoint y: 575, distance: 44.0
click at [764, 532] on div "SALTAR ENVIAR" at bounding box center [653, 567] width 1307 height 77
click at [763, 575] on button "ENVIAR" at bounding box center [738, 567] width 118 height 50
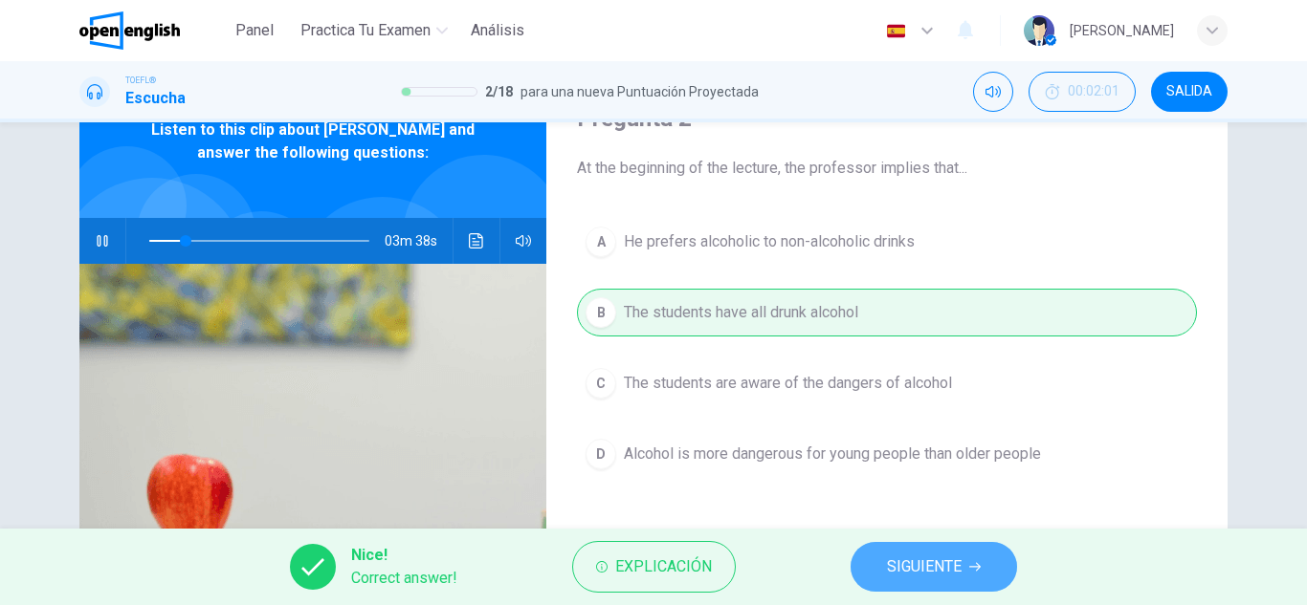
click at [868, 586] on button "SIGUIENTE" at bounding box center [933, 567] width 166 height 50
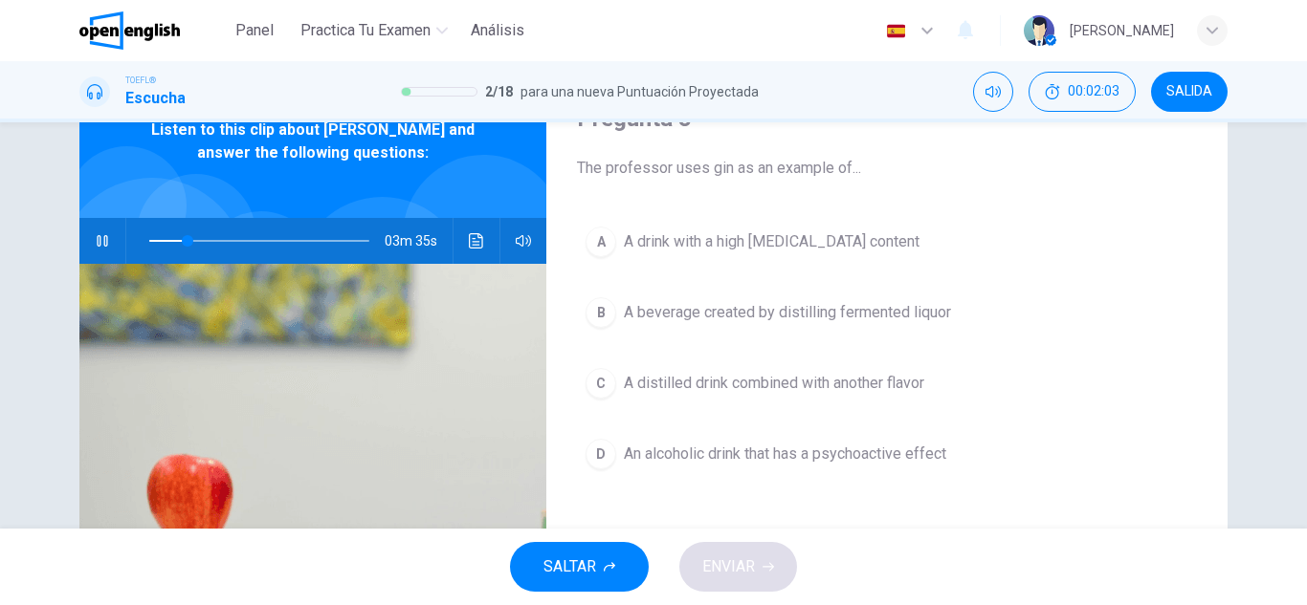
click at [87, 257] on button "button" at bounding box center [102, 241] width 31 height 46
click at [96, 238] on icon "button" at bounding box center [102, 240] width 15 height 15
click at [868, 450] on span "An alcoholic drink that has a psychoactive effect" at bounding box center [785, 454] width 322 height 23
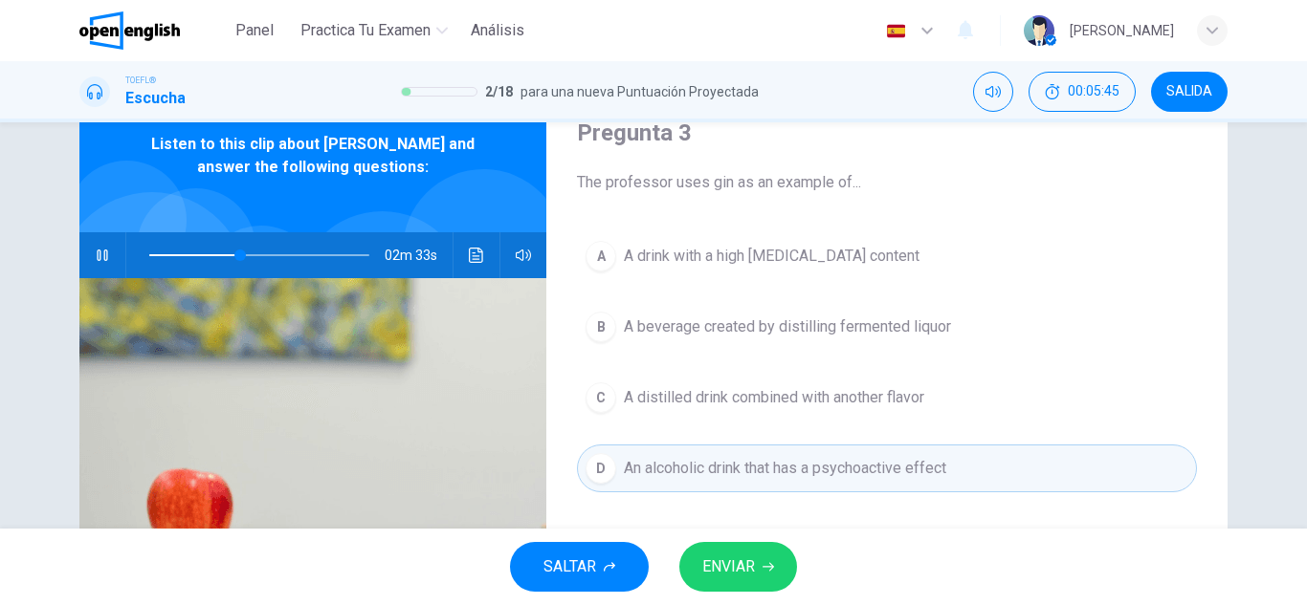
scroll to position [48, 0]
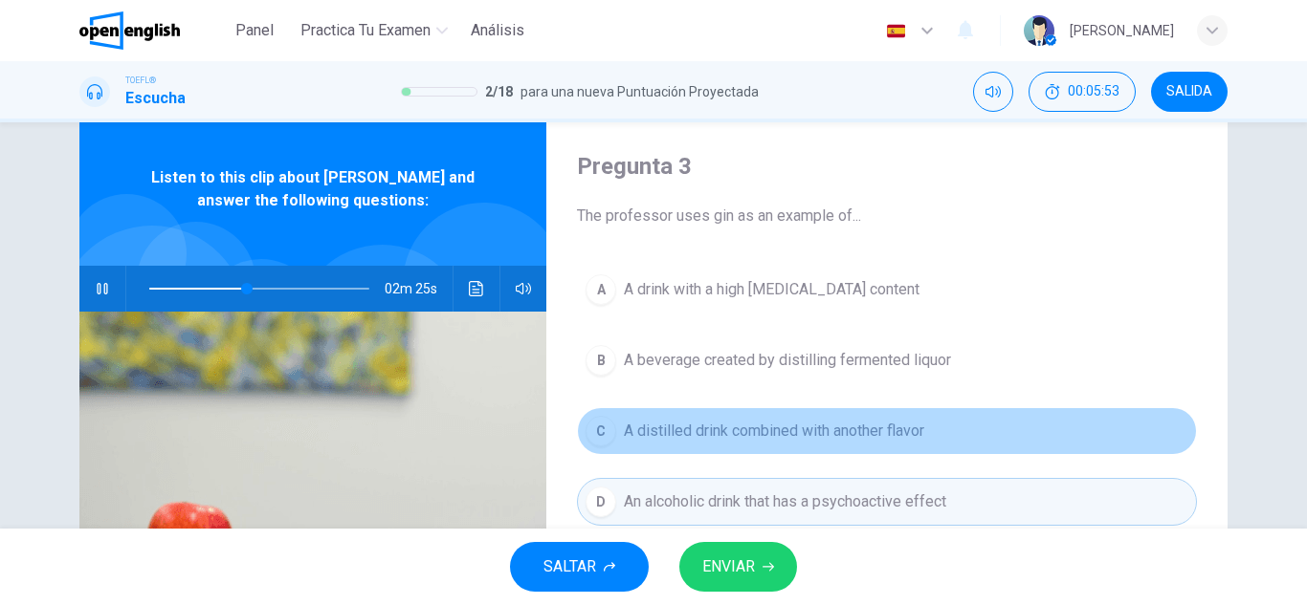
click at [876, 423] on span "A distilled drink combined with another flavor" at bounding box center [774, 431] width 300 height 23
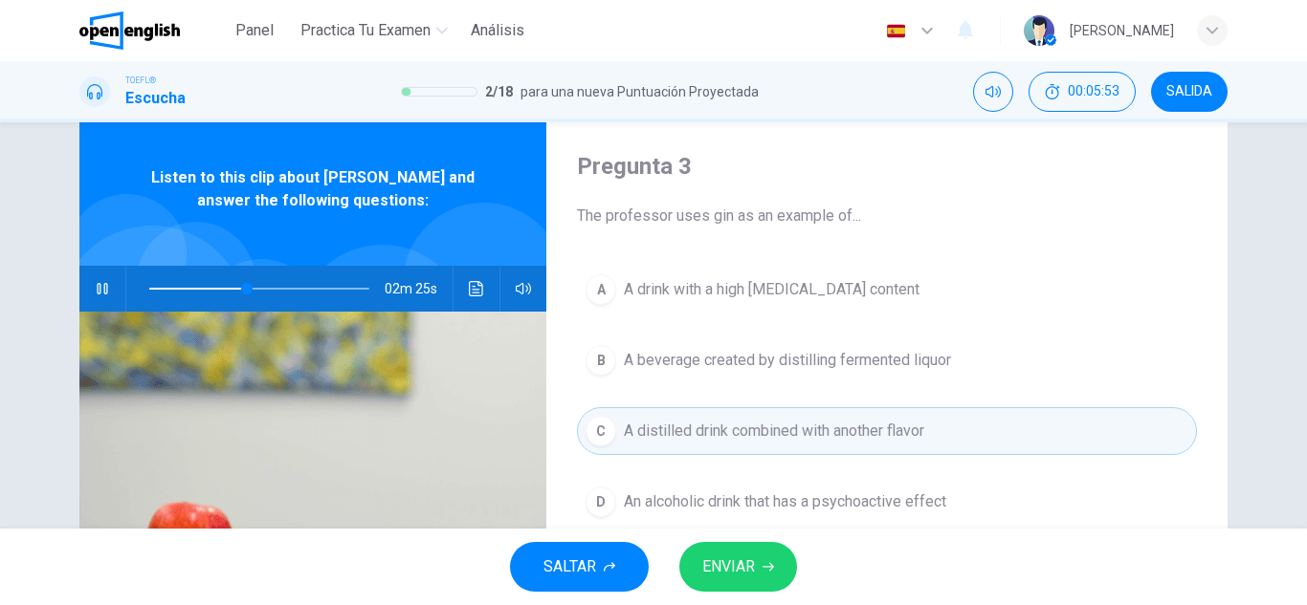
click at [756, 558] on button "ENVIAR" at bounding box center [738, 567] width 118 height 50
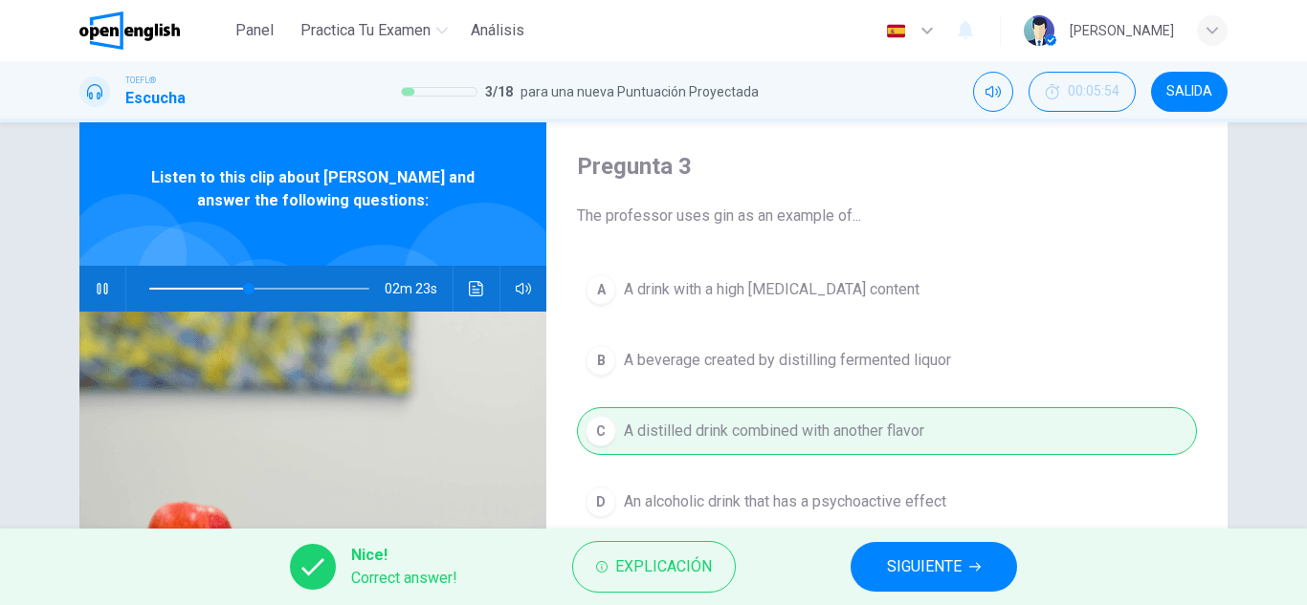
click at [907, 558] on span "SIGUIENTE" at bounding box center [924, 567] width 75 height 27
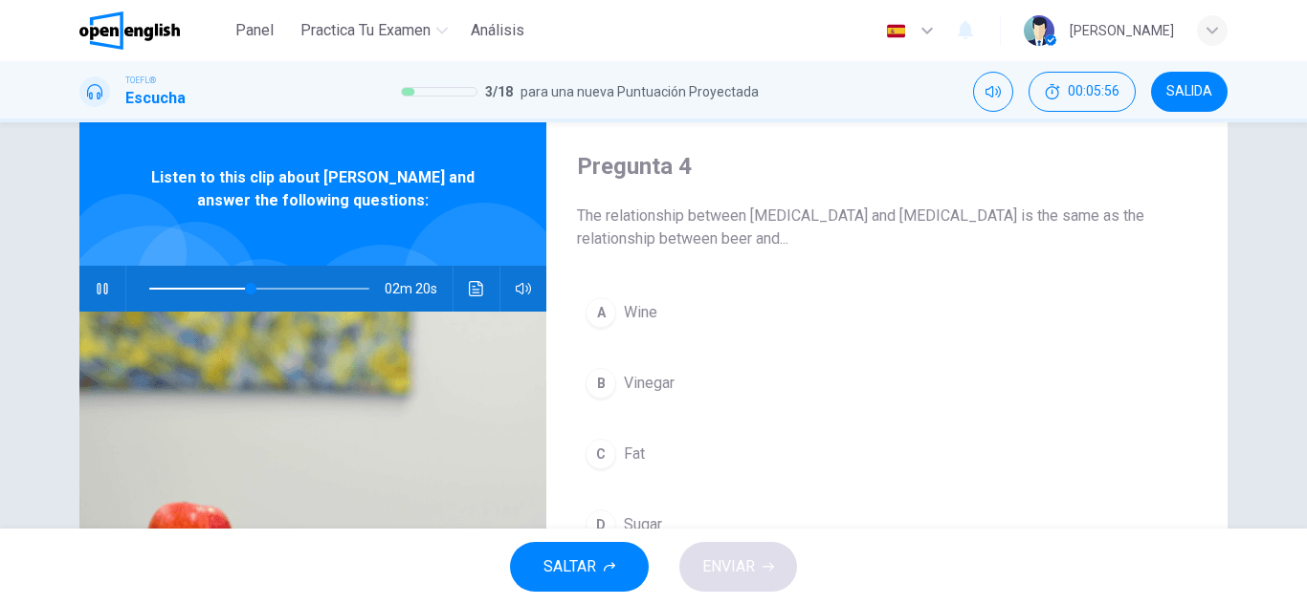
click at [81, 289] on div "02m 20s" at bounding box center [312, 289] width 467 height 46
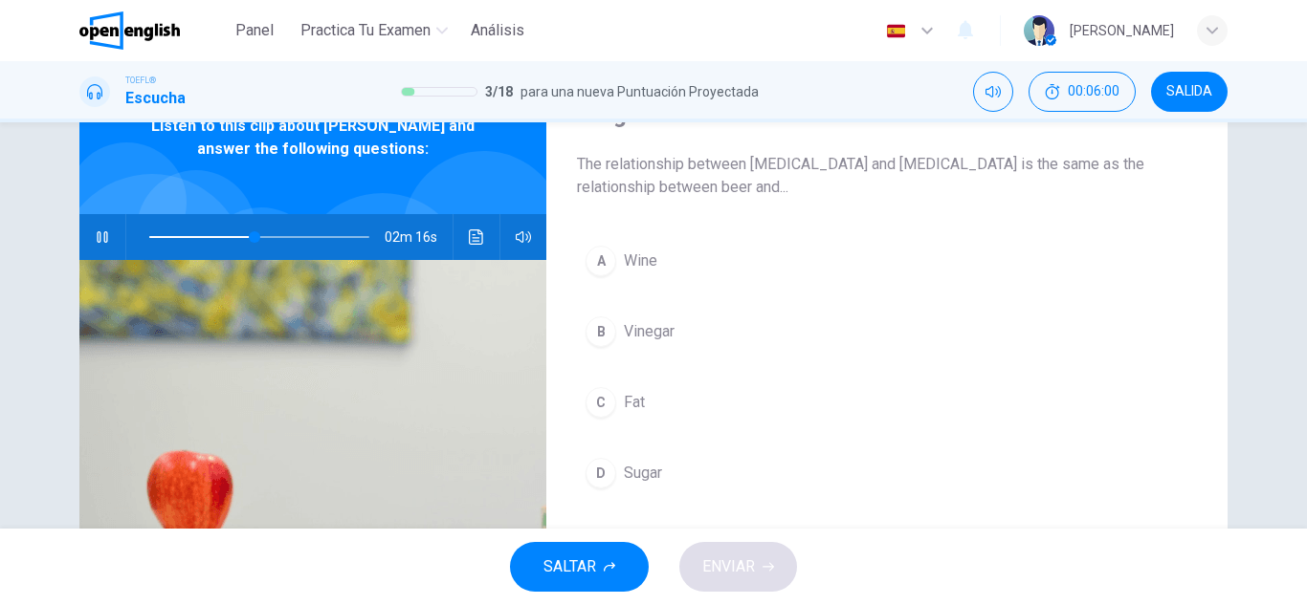
scroll to position [143, 0]
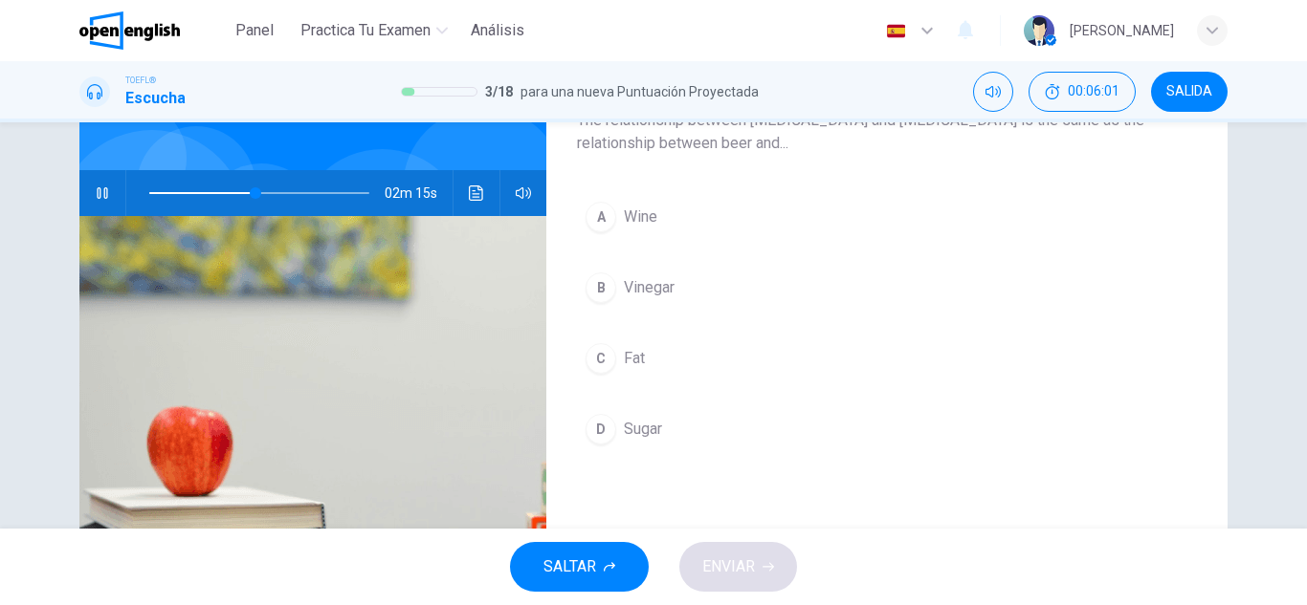
click at [692, 296] on button "B Vinegar" at bounding box center [887, 288] width 620 height 48
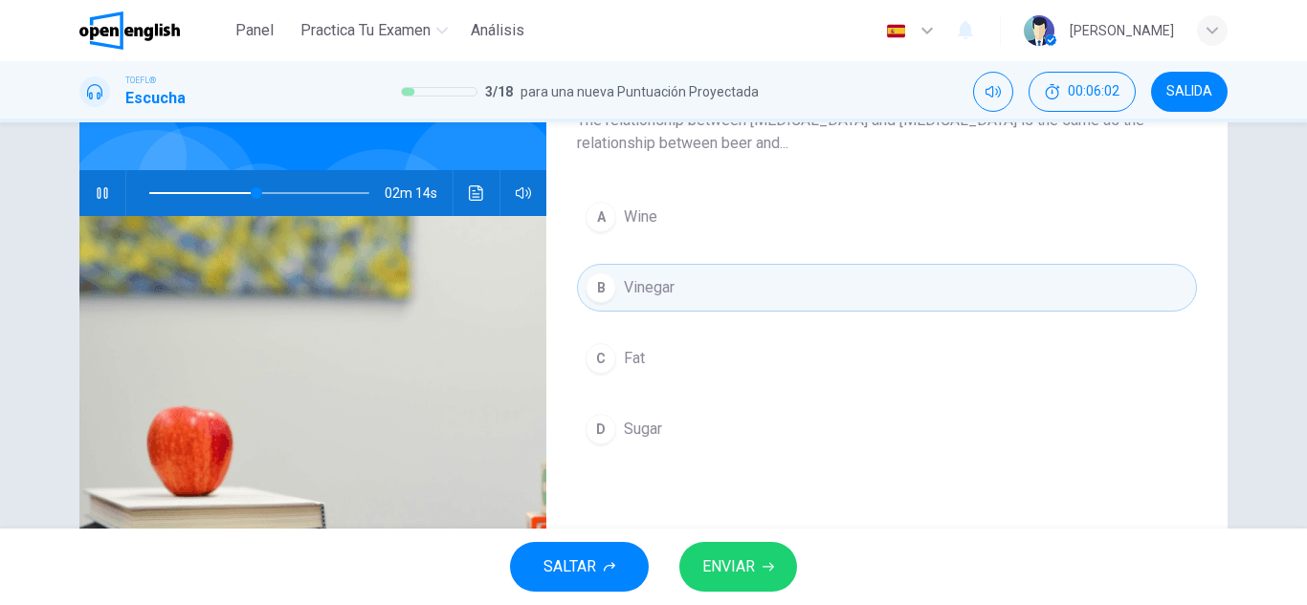
click at [760, 561] on button "ENVIAR" at bounding box center [738, 567] width 118 height 50
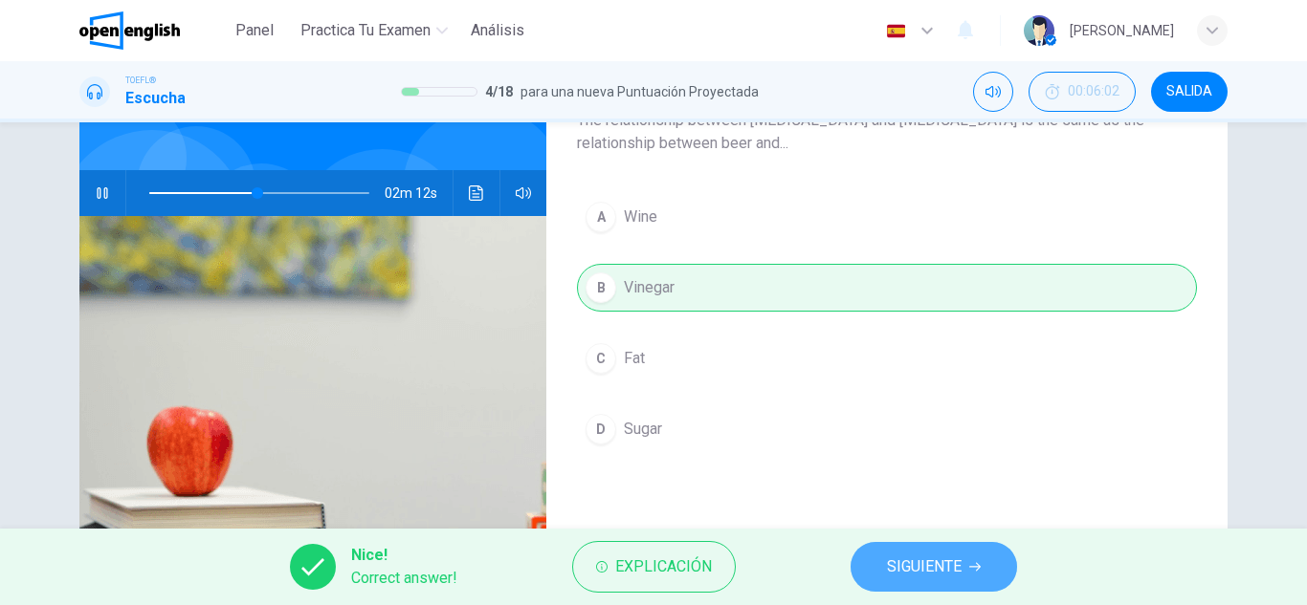
click at [904, 568] on span "SIGUIENTE" at bounding box center [924, 567] width 75 height 27
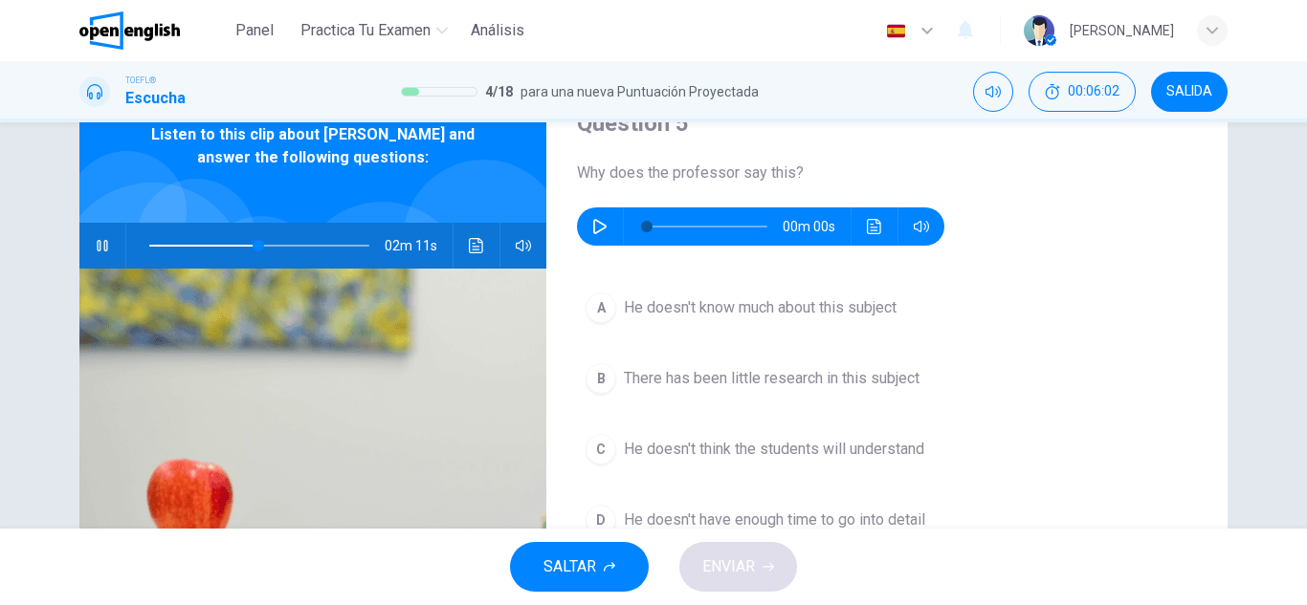
scroll to position [48, 0]
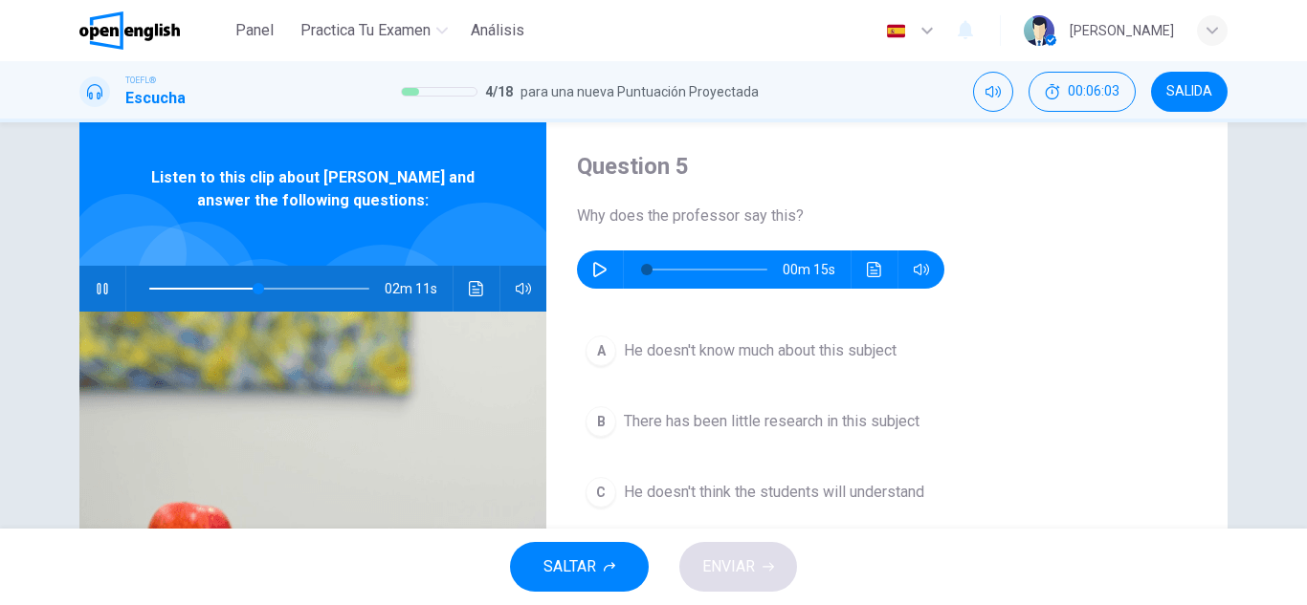
click at [579, 282] on div "Question 5 Why does the professor say this? 00m 15s" at bounding box center [887, 220] width 620 height 138
click at [579, 275] on div "00m 15s" at bounding box center [760, 270] width 367 height 38
type input "**"
click at [592, 267] on icon "button" at bounding box center [599, 269] width 15 height 15
type input "*"
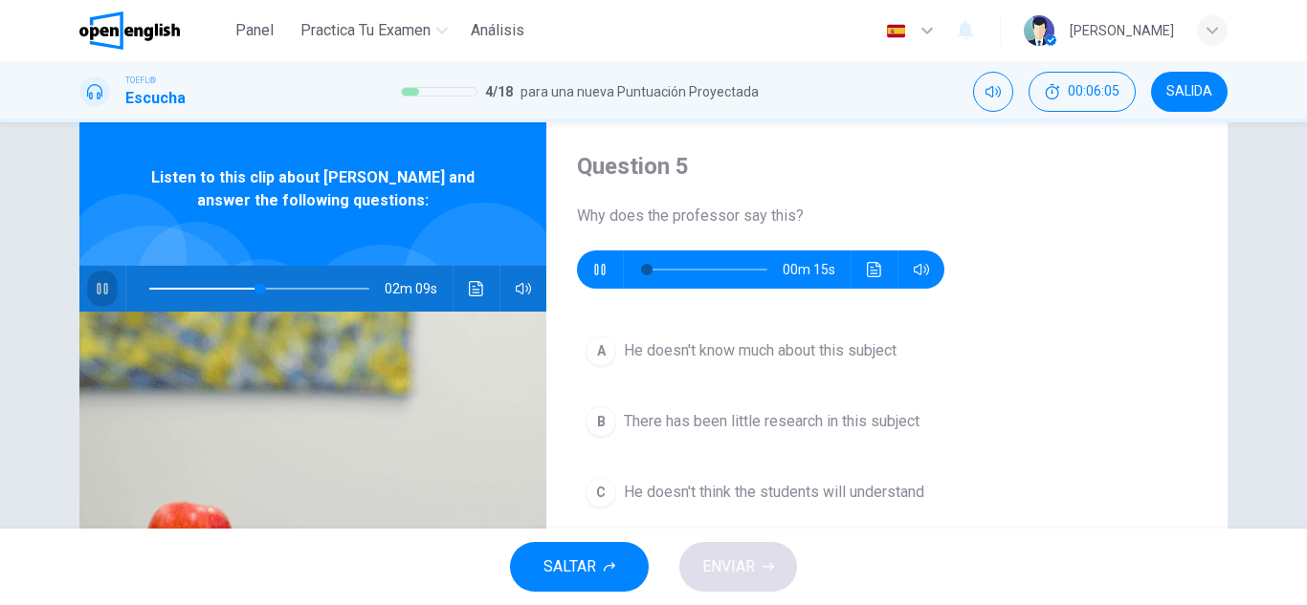
click at [102, 277] on button "button" at bounding box center [102, 289] width 31 height 46
type input "**"
type input "*"
type input "**"
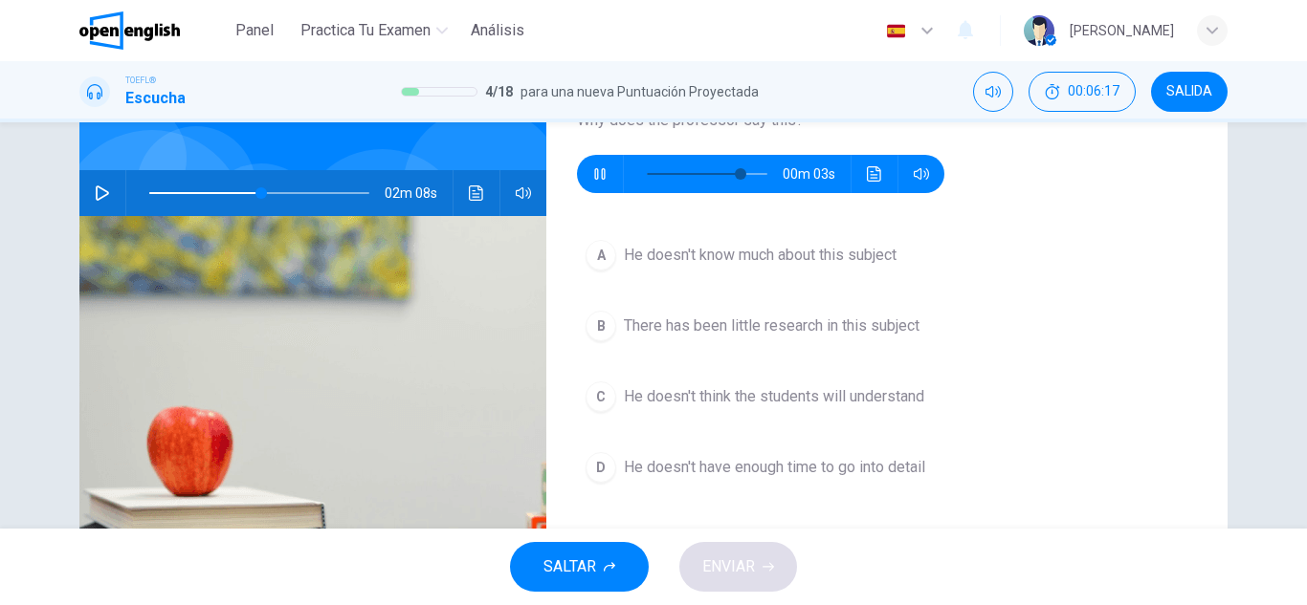
type input "**"
click at [703, 258] on span "He doesn't know much about this subject" at bounding box center [760, 255] width 273 height 23
type input "**"
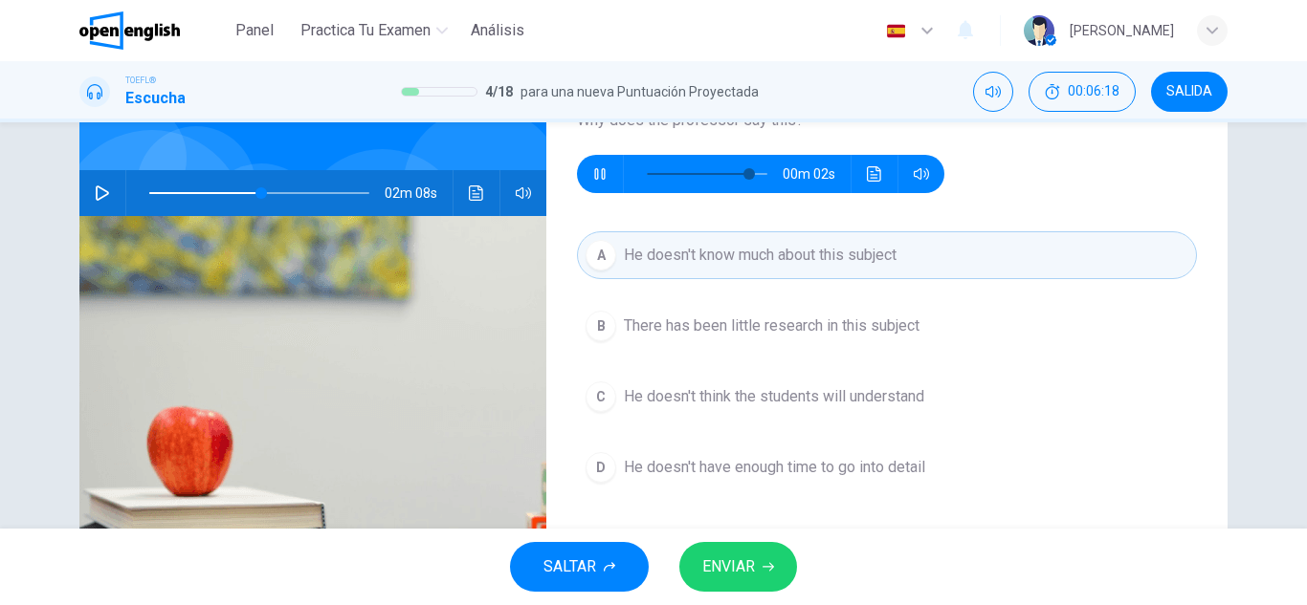
type input "**"
click at [771, 547] on button "ENVIAR" at bounding box center [738, 567] width 118 height 50
type input "**"
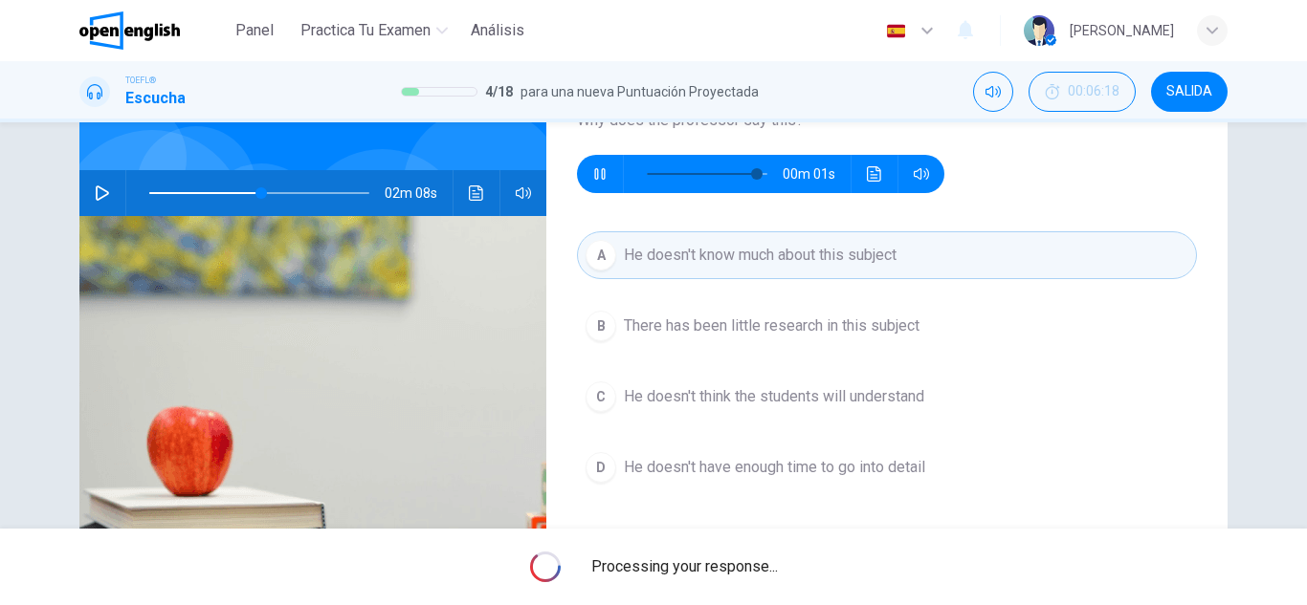
type input "**"
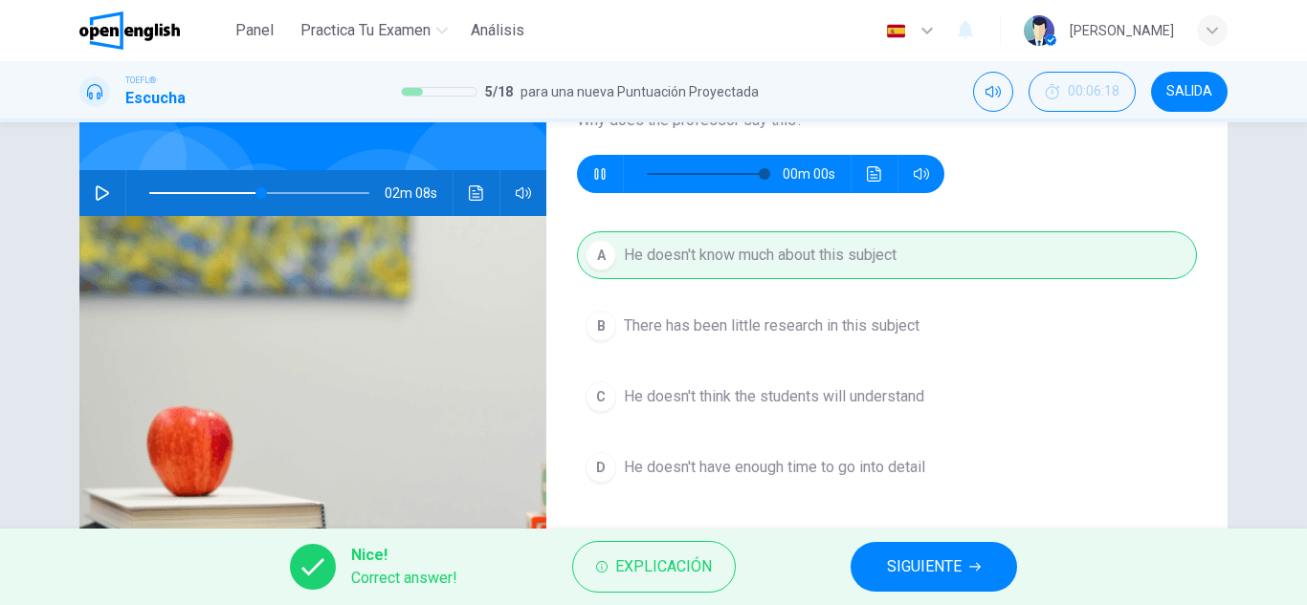
type input "*"
click at [912, 560] on span "SIGUIENTE" at bounding box center [924, 567] width 75 height 27
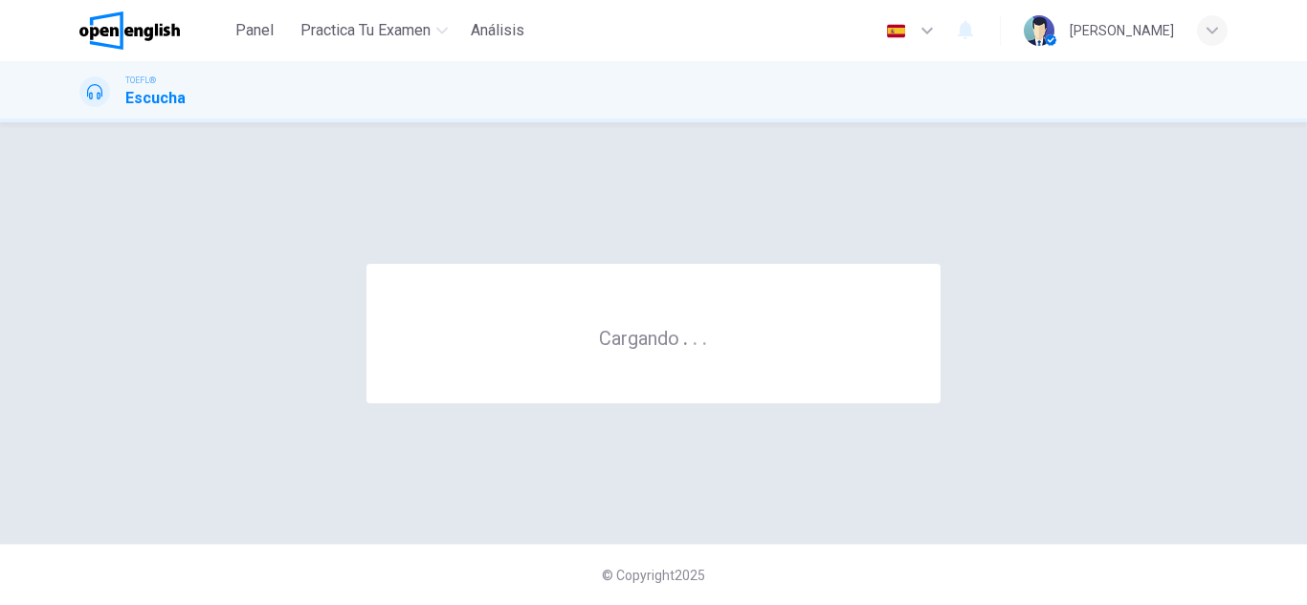
scroll to position [0, 0]
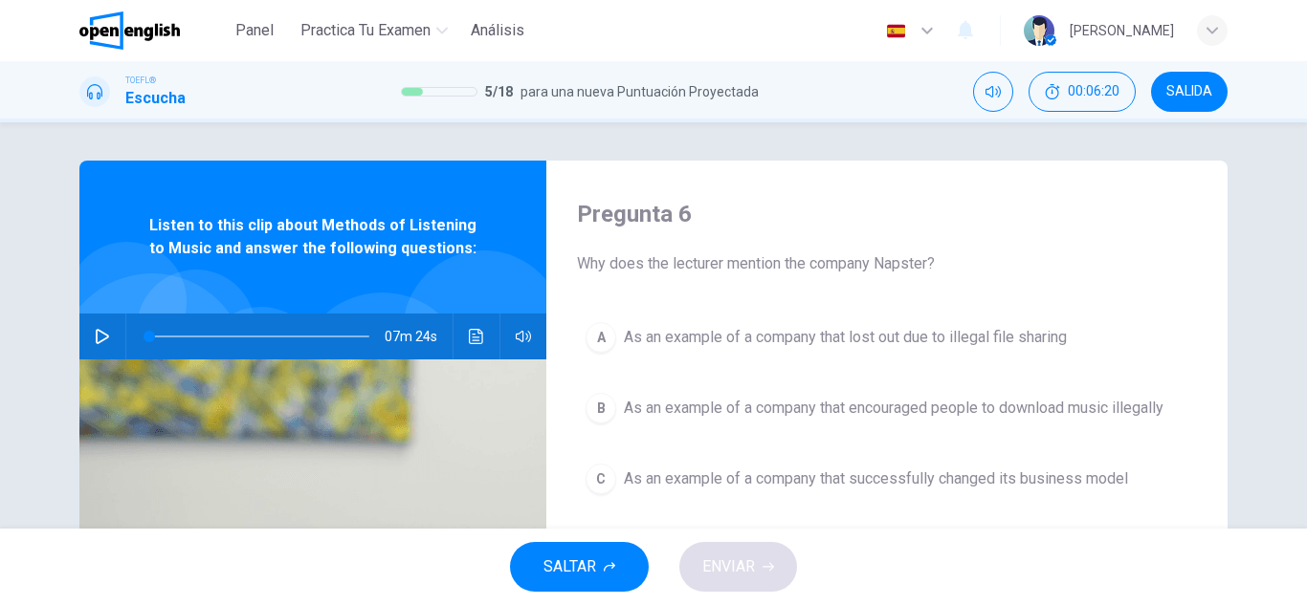
click at [81, 321] on div "07m 24s" at bounding box center [312, 337] width 467 height 46
click at [89, 326] on button "button" at bounding box center [102, 337] width 31 height 46
click at [101, 336] on icon "button" at bounding box center [102, 336] width 15 height 15
click at [101, 336] on icon "button" at bounding box center [102, 336] width 13 height 15
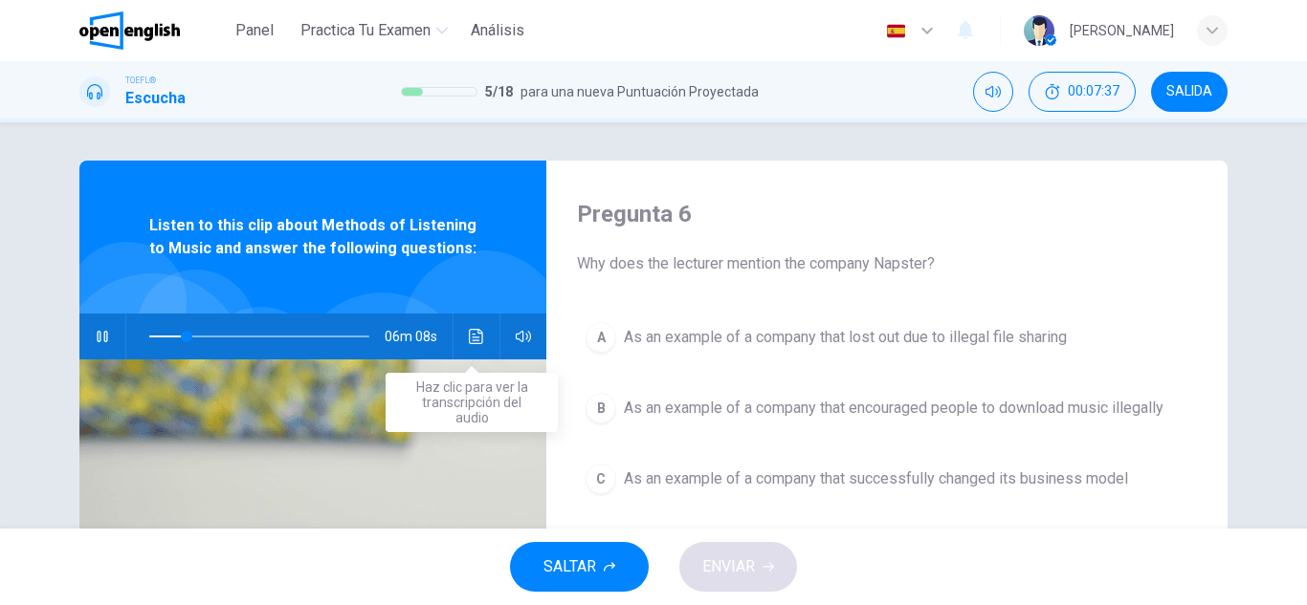
click at [474, 354] on button "Haz clic para ver la transcripción del audio" at bounding box center [476, 337] width 31 height 46
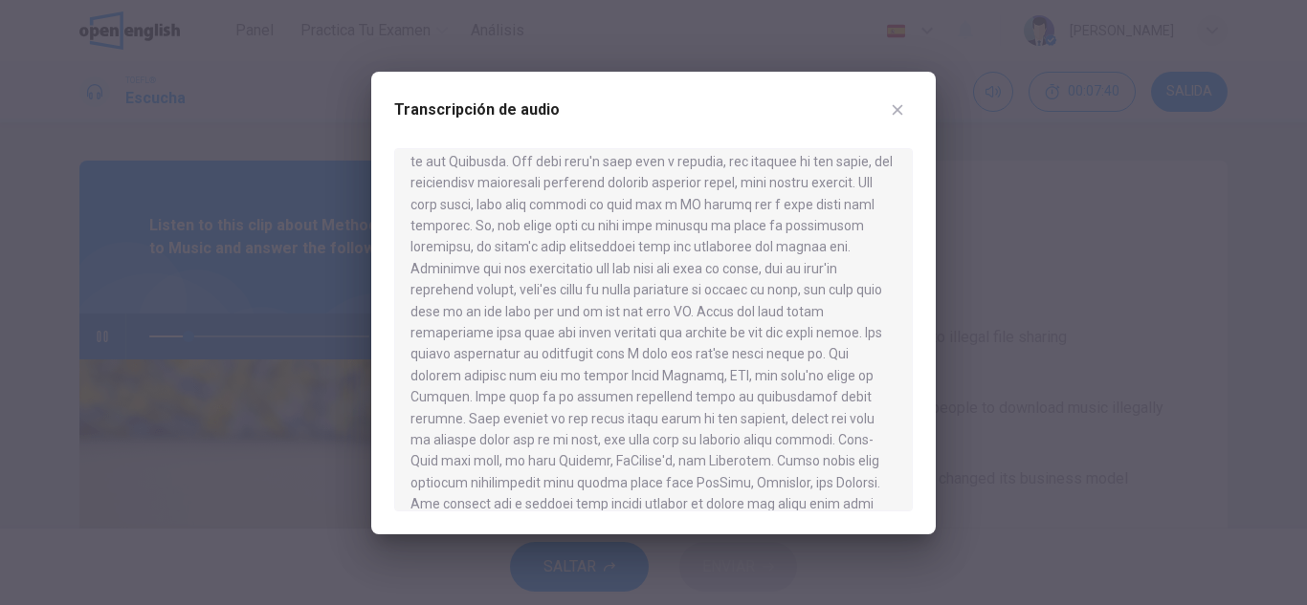
scroll to position [1148, 0]
drag, startPoint x: 603, startPoint y: 316, endPoint x: 658, endPoint y: 344, distance: 62.5
click at [658, 344] on div at bounding box center [653, 329] width 518 height 363
drag, startPoint x: 659, startPoint y: 328, endPoint x: 649, endPoint y: 321, distance: 11.7
click at [649, 321] on div at bounding box center [653, 329] width 518 height 363
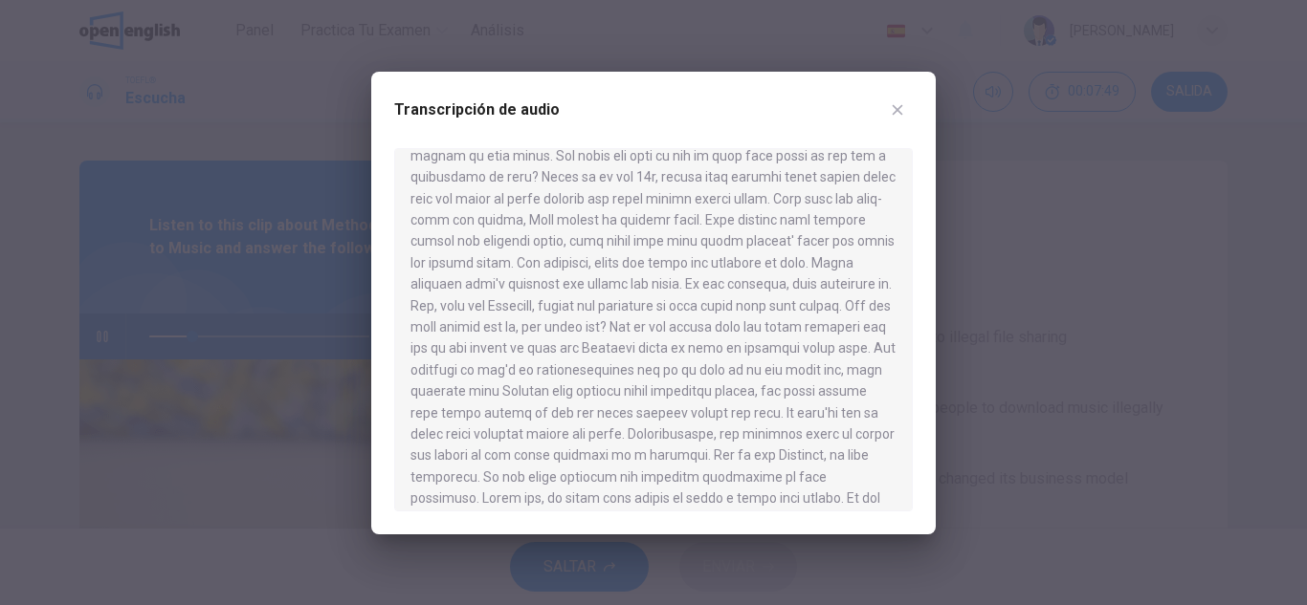
scroll to position [191, 0]
drag, startPoint x: 913, startPoint y: 81, endPoint x: 940, endPoint y: 105, distance: 35.9
click at [934, 100] on div "Transcripción de audio" at bounding box center [653, 303] width 564 height 463
click at [895, 98] on button "button" at bounding box center [897, 110] width 31 height 31
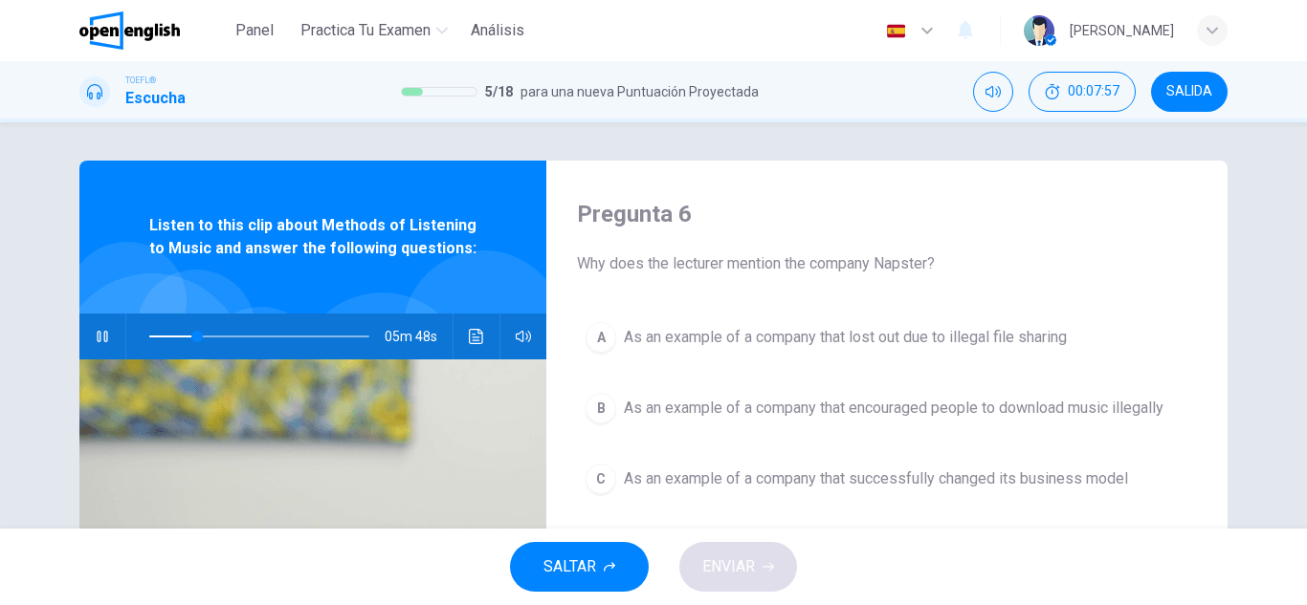
click at [940, 425] on button "B As an example of a company that encouraged people to download music illegally" at bounding box center [887, 409] width 620 height 48
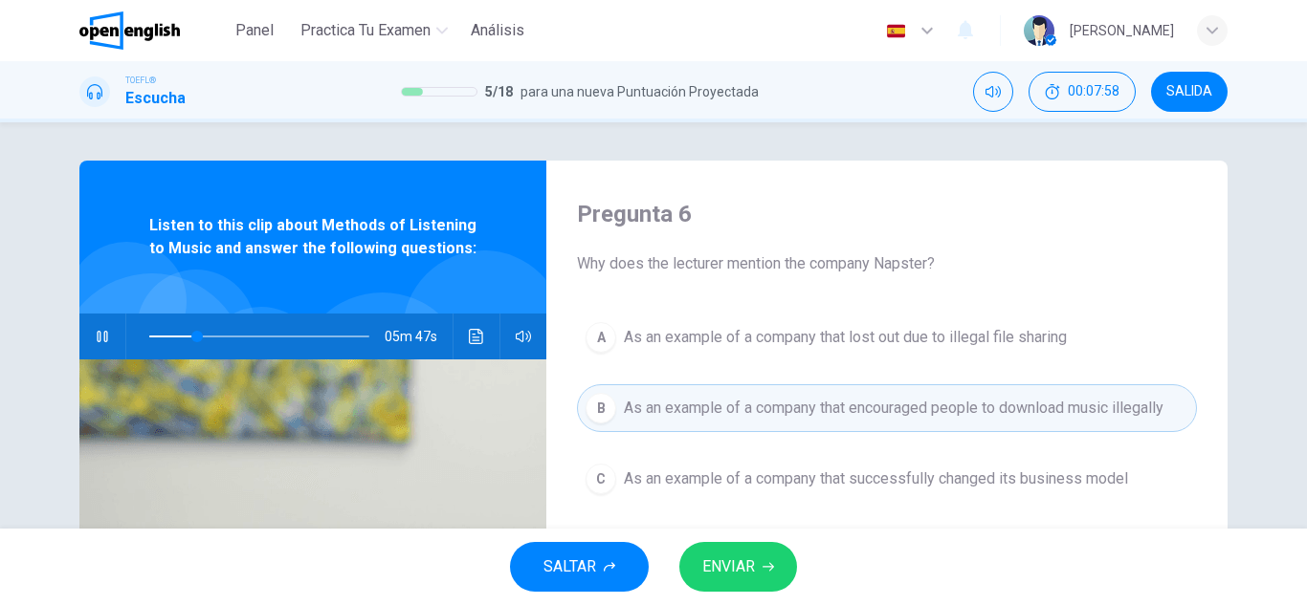
click at [769, 571] on icon "button" at bounding box center [767, 566] width 11 height 11
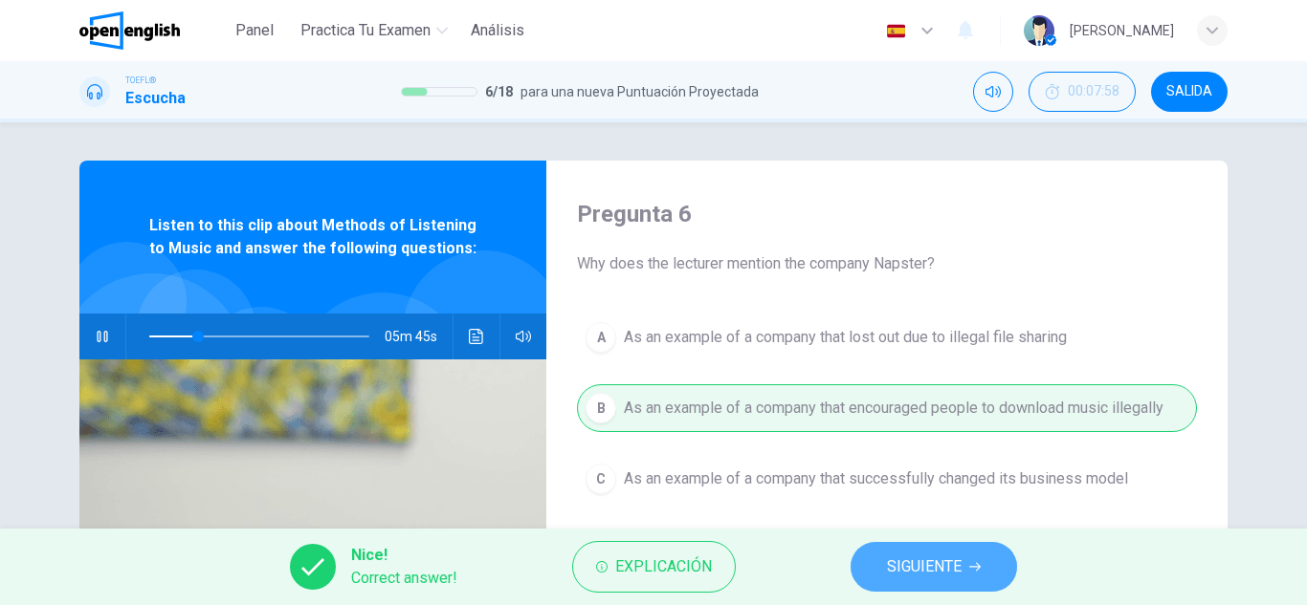
click at [877, 568] on button "SIGUIENTE" at bounding box center [933, 567] width 166 height 50
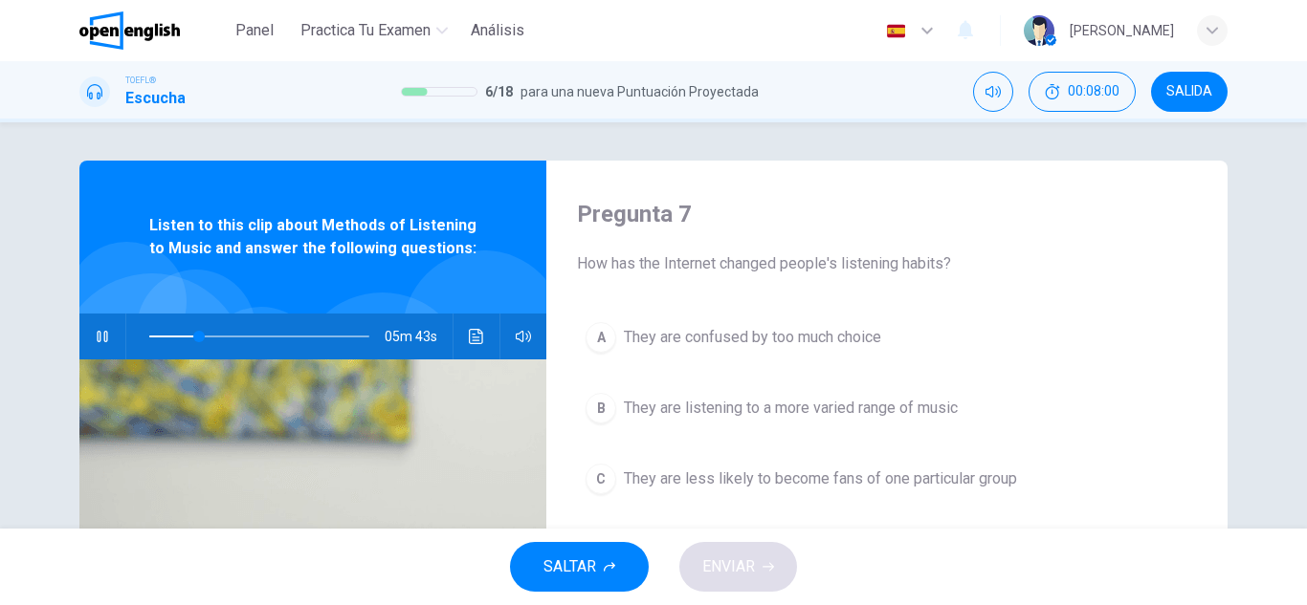
click at [96, 325] on button "button" at bounding box center [102, 337] width 31 height 46
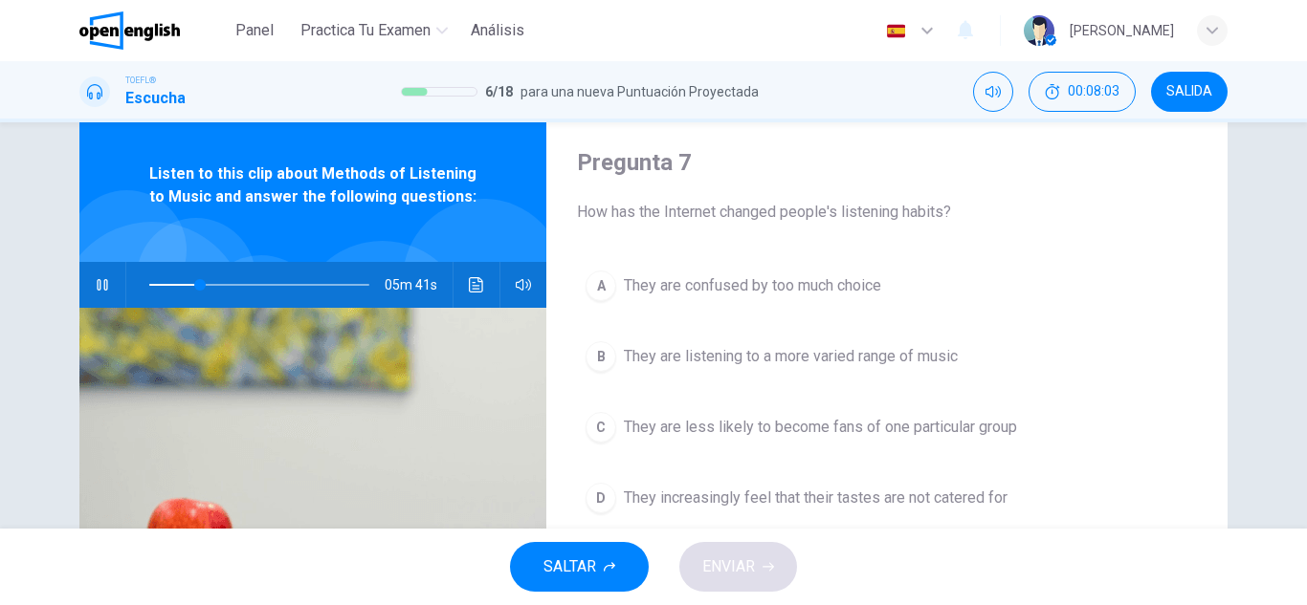
scroll to position [96, 0]
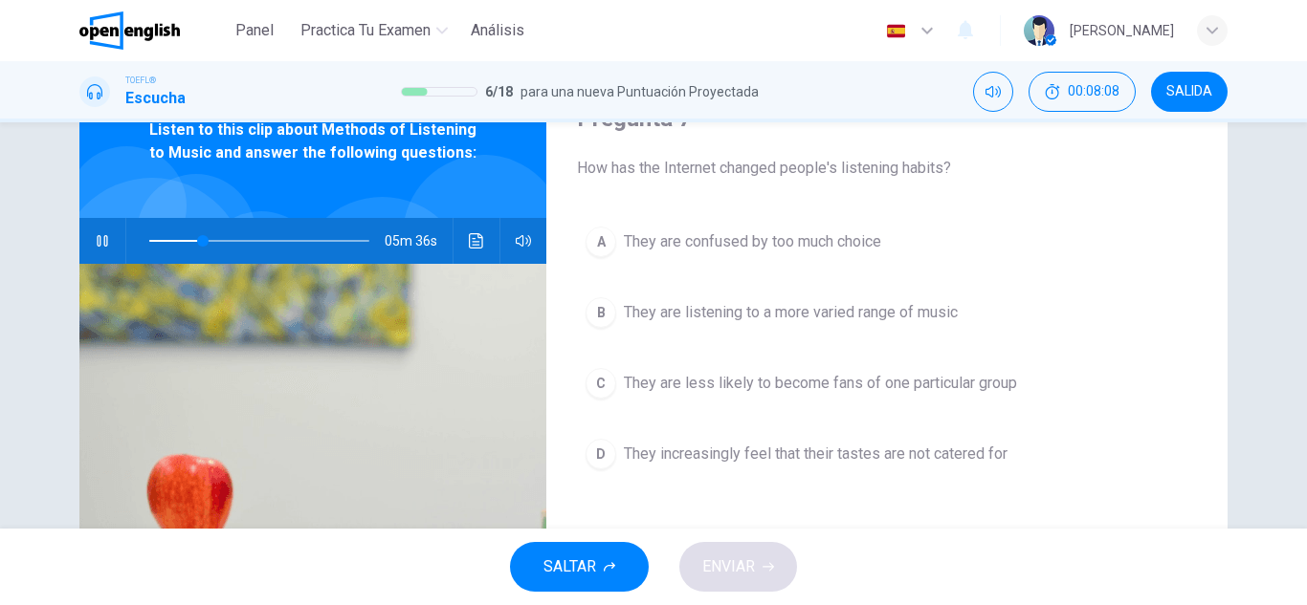
click at [760, 460] on span "They increasingly feel that their tastes are not catered for" at bounding box center [816, 454] width 384 height 23
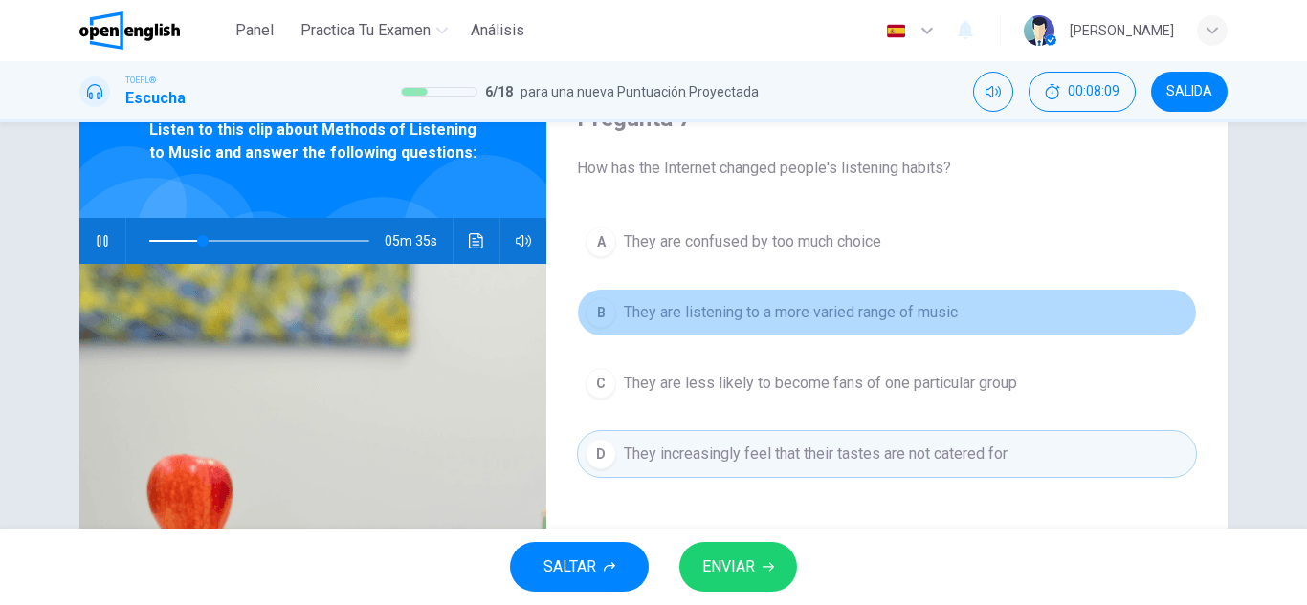
click at [824, 311] on span "They are listening to a more varied range of music" at bounding box center [791, 312] width 334 height 23
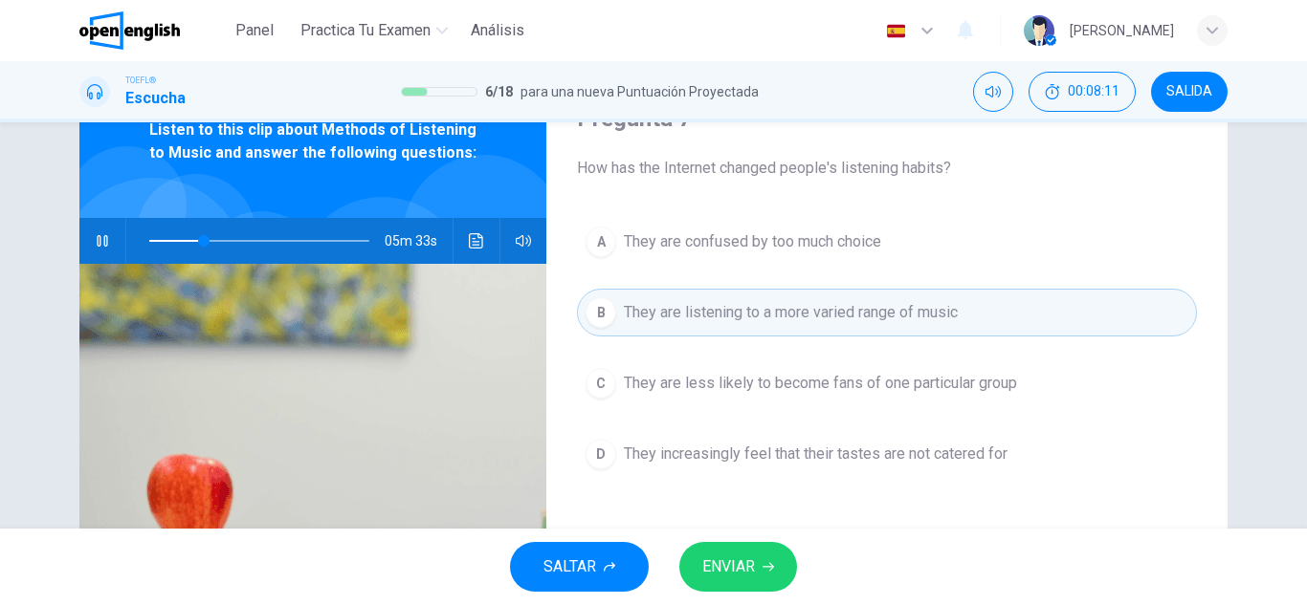
click at [768, 563] on icon "button" at bounding box center [767, 566] width 11 height 11
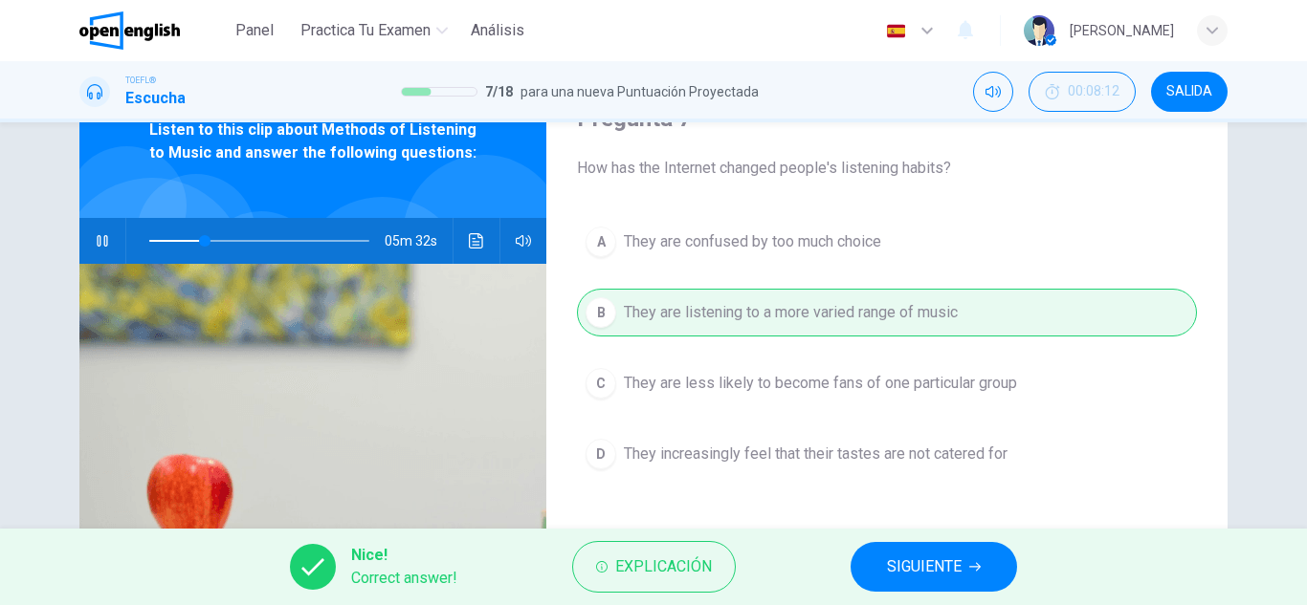
click at [850, 563] on button "SIGUIENTE" at bounding box center [933, 567] width 166 height 50
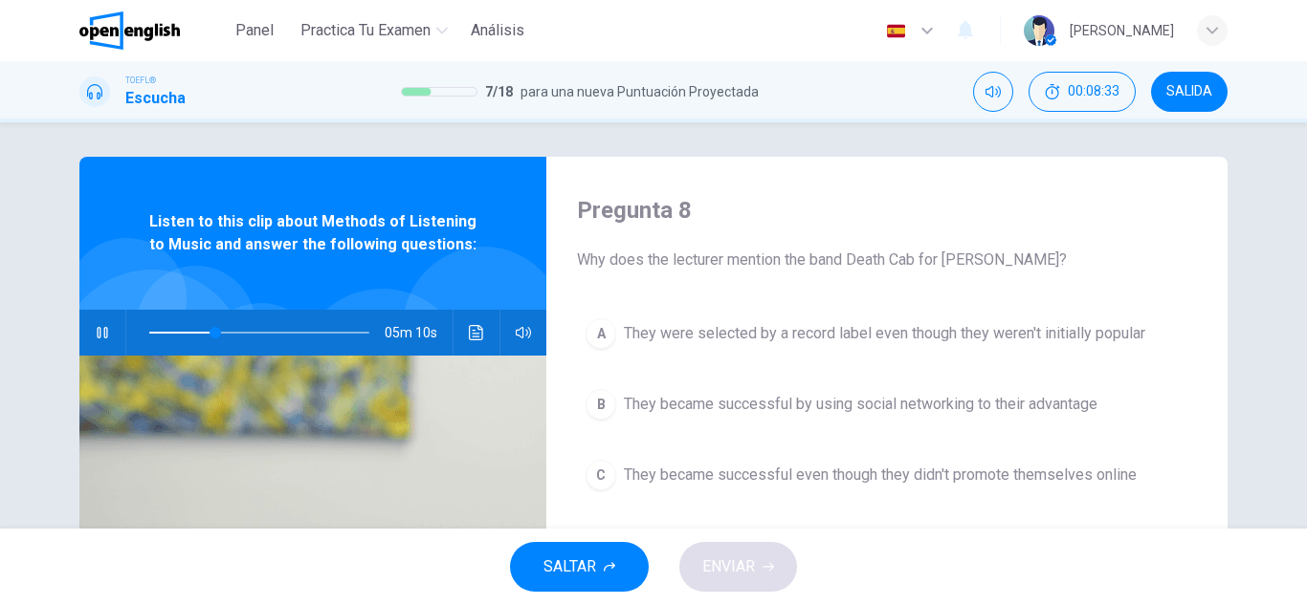
scroll to position [0, 0]
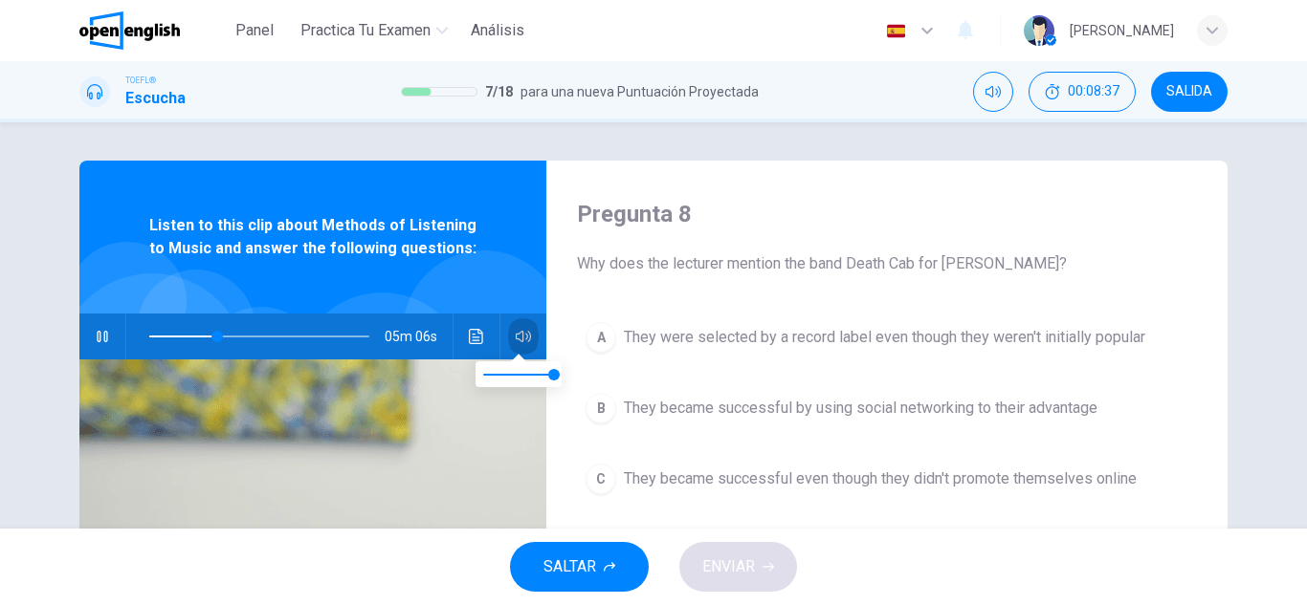
click at [531, 335] on button "button" at bounding box center [523, 337] width 31 height 46
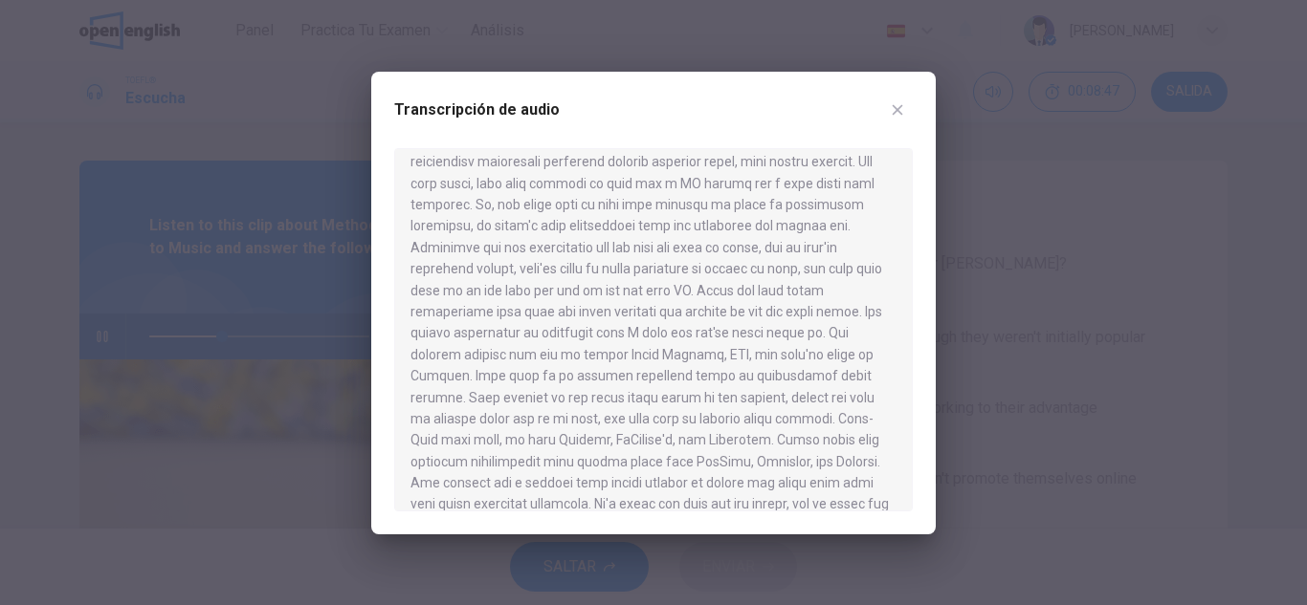
scroll to position [1382, 0]
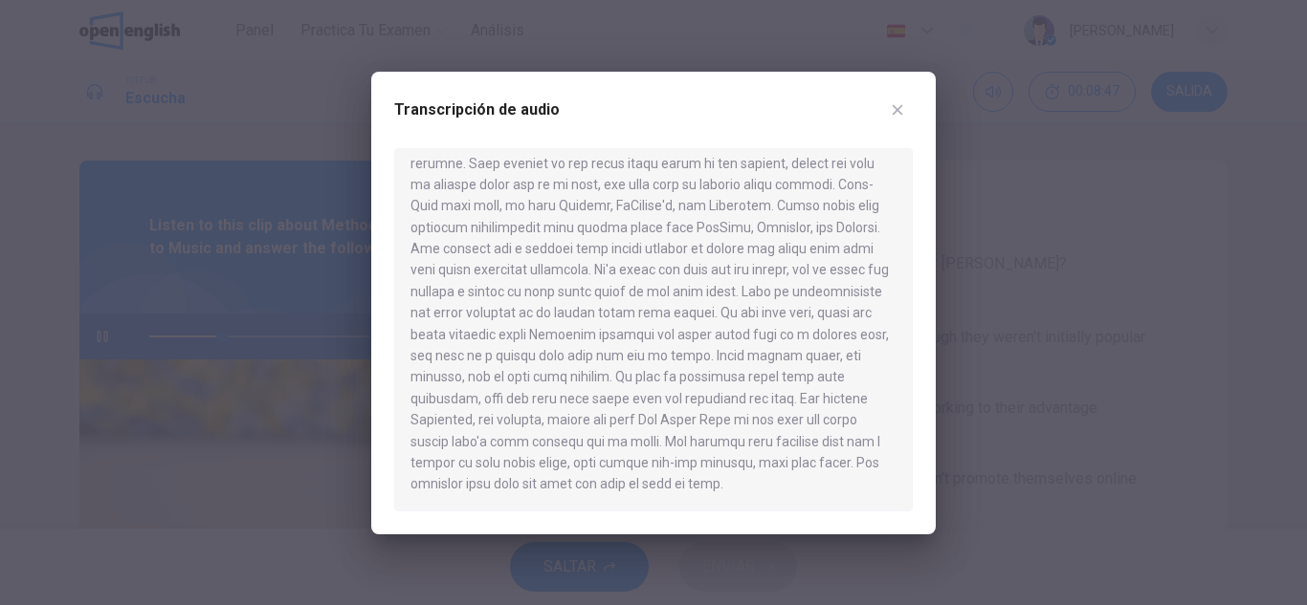
click at [1268, 272] on div at bounding box center [653, 302] width 1307 height 605
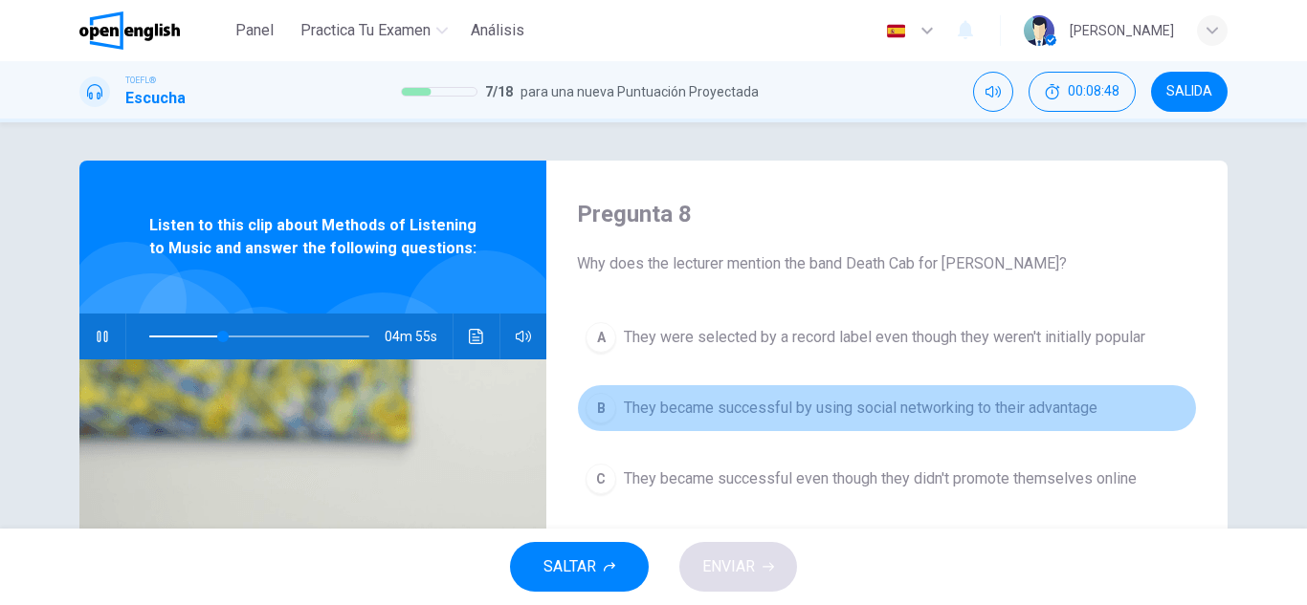
click at [889, 426] on button "B They became successful by using social networking to their advantage" at bounding box center [887, 409] width 620 height 48
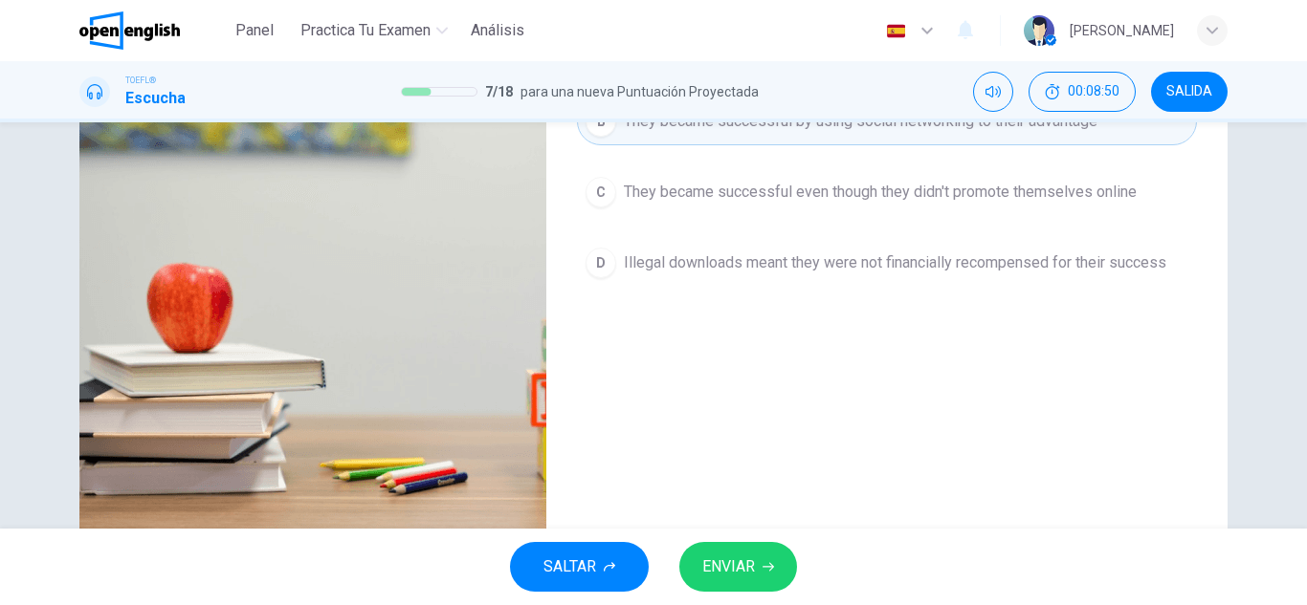
click at [875, 349] on div "Pregunta 8 Why does the lecturer mention the band Death Cab for [PERSON_NAME]? …" at bounding box center [886, 206] width 681 height 665
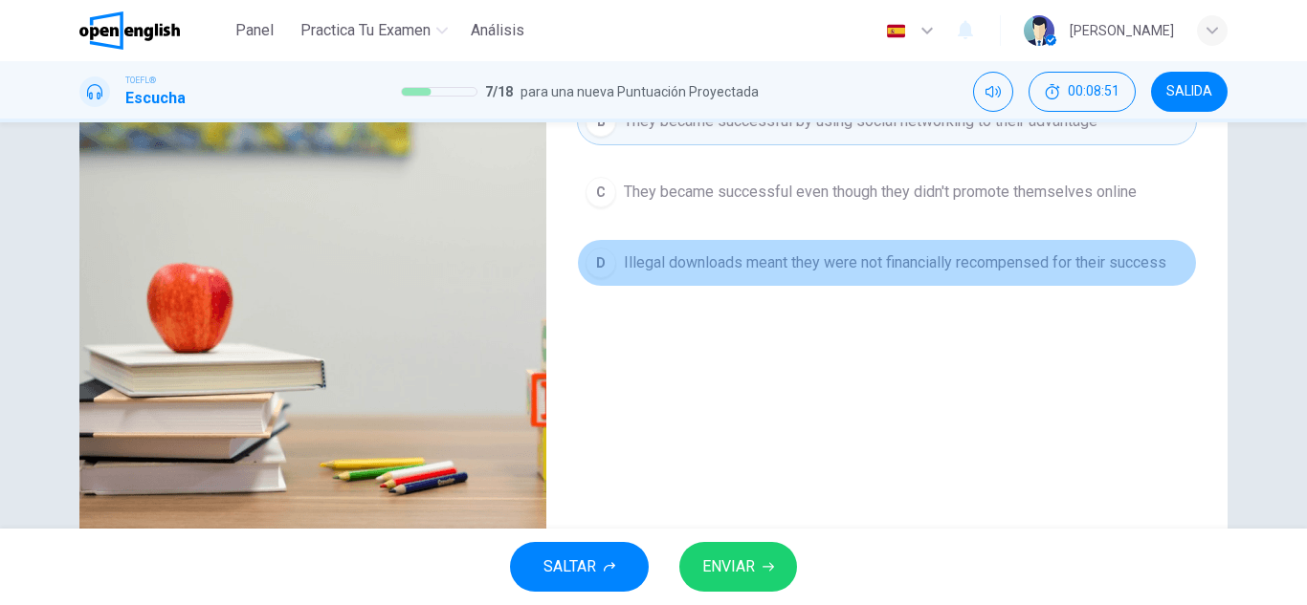
click at [896, 244] on button "D Illegal downloads meant they were not financially recompensed for their succe…" at bounding box center [887, 263] width 620 height 48
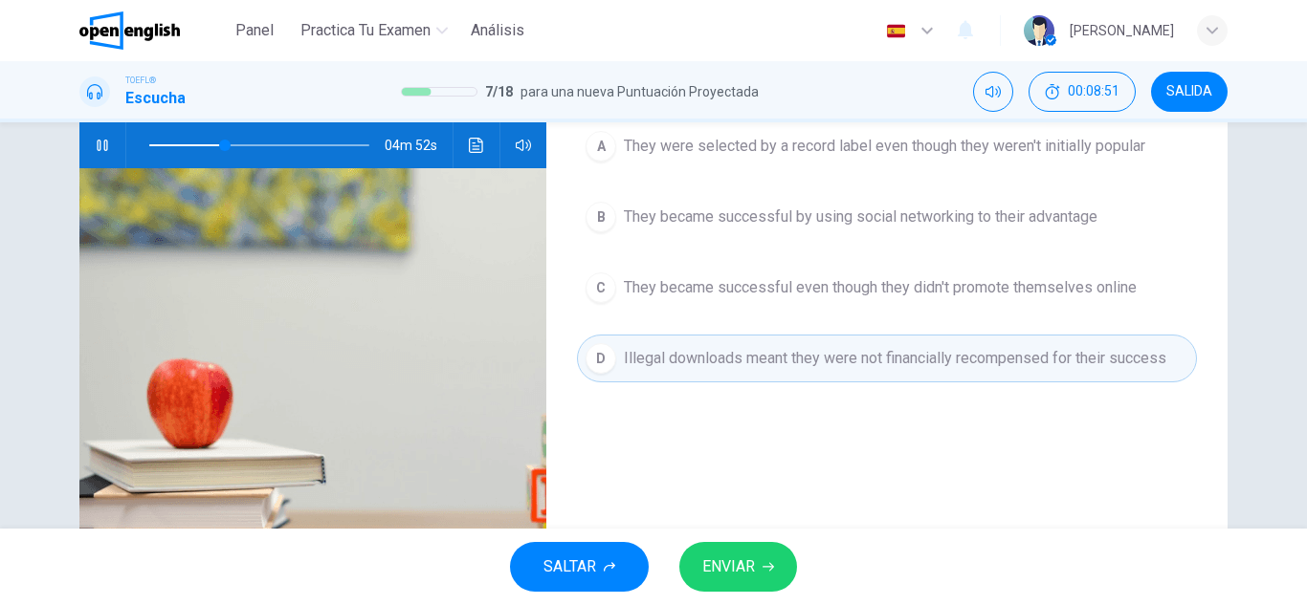
click at [915, 299] on button "C They became successful even though they didn't promote themselves online" at bounding box center [887, 288] width 620 height 48
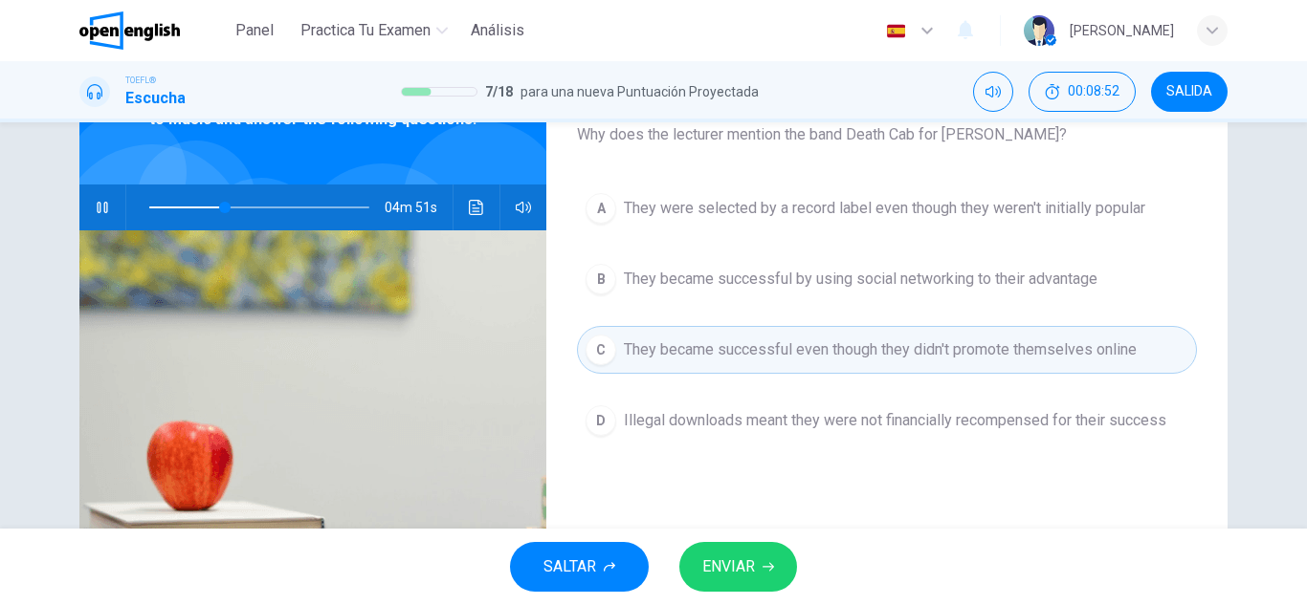
scroll to position [96, 0]
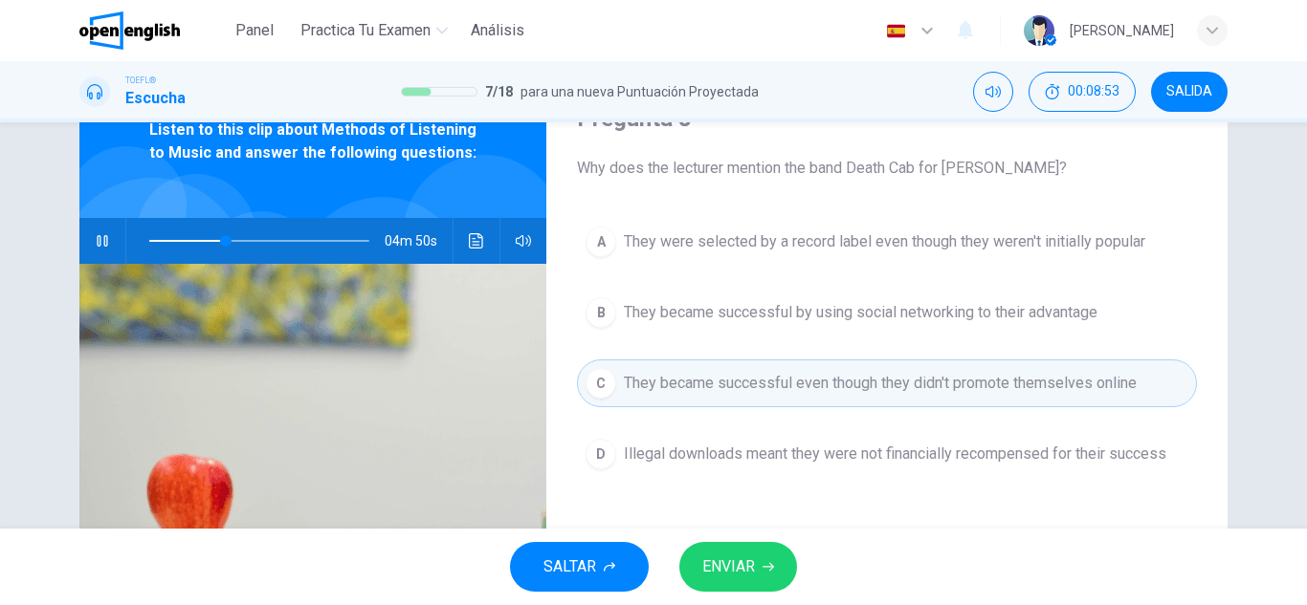
click at [761, 596] on div "SALTAR ENVIAR" at bounding box center [653, 567] width 1307 height 77
click at [758, 595] on div "SALTAR ENVIAR" at bounding box center [653, 567] width 1307 height 77
click at [736, 575] on div "SALTAR ENVIAR" at bounding box center [653, 567] width 1307 height 77
click at [736, 575] on span "ENVIAR" at bounding box center [728, 567] width 53 height 27
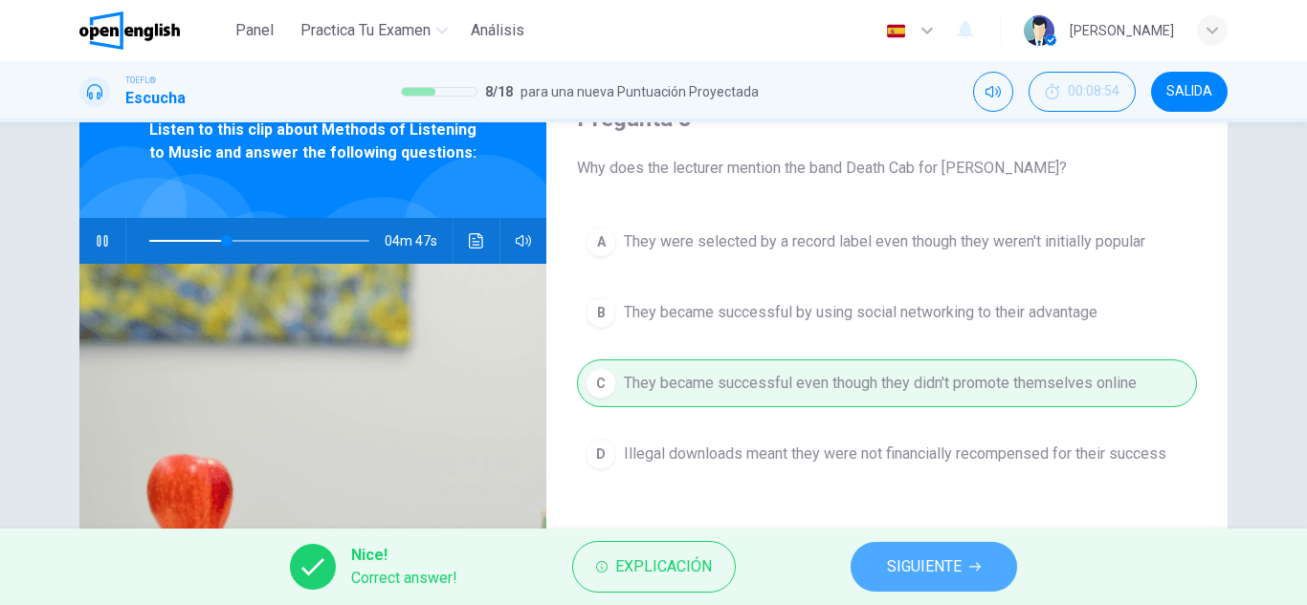
click at [858, 560] on button "SIGUIENTE" at bounding box center [933, 567] width 166 height 50
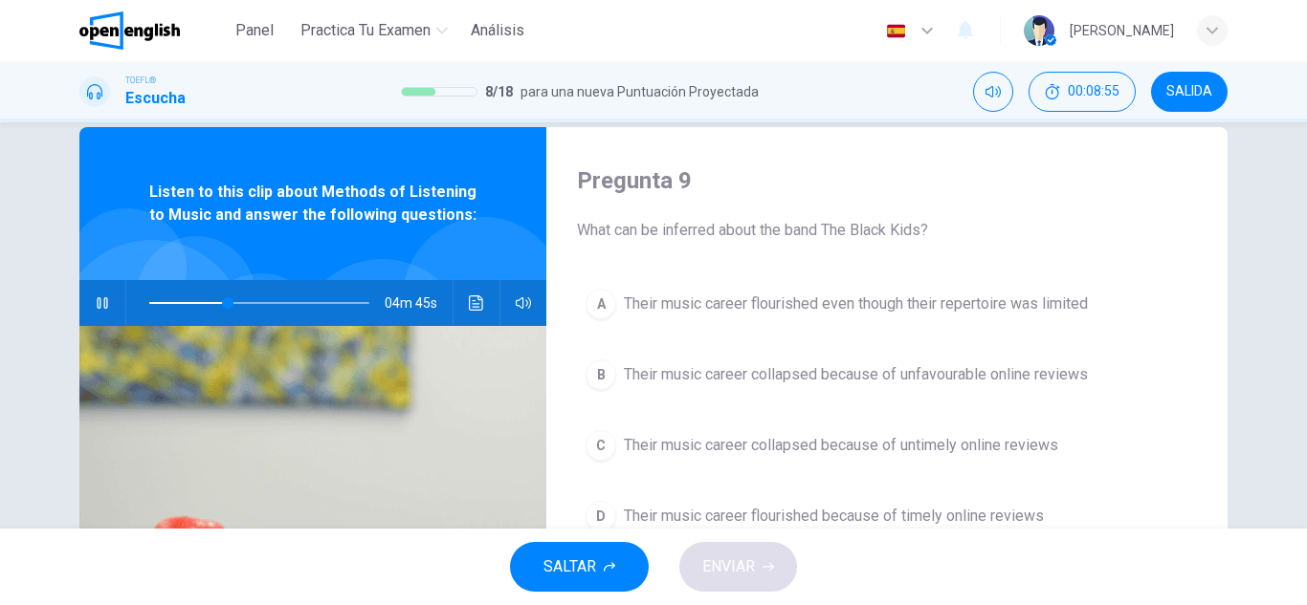
scroll to position [0, 0]
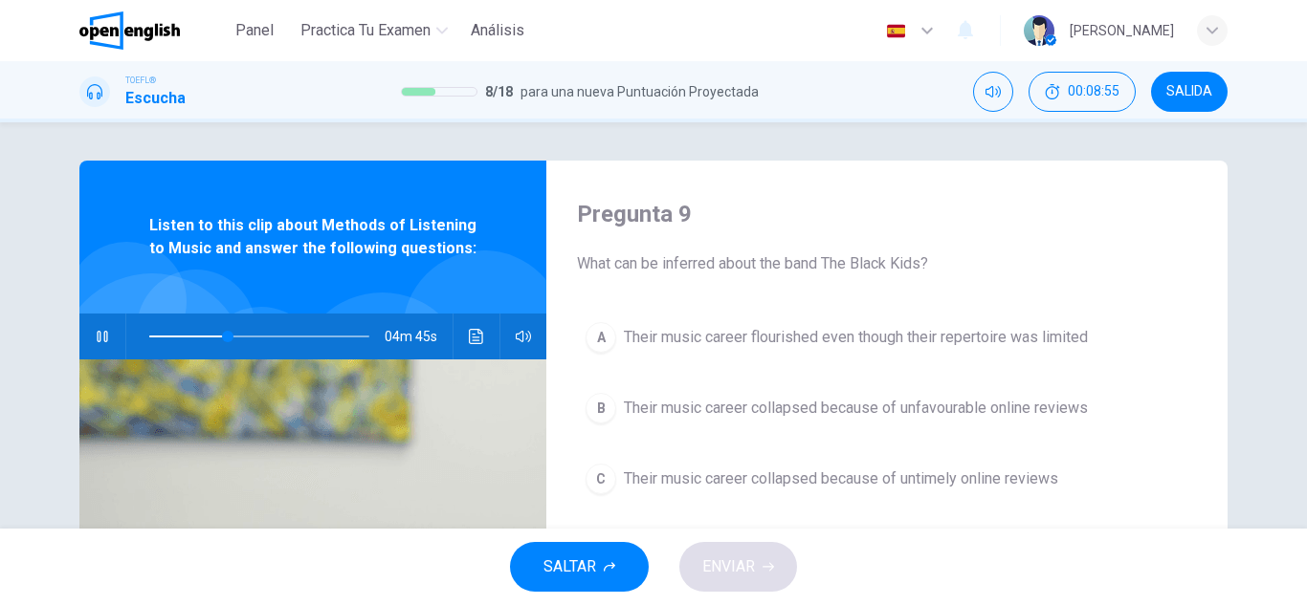
click at [98, 334] on icon "button" at bounding box center [102, 336] width 15 height 15
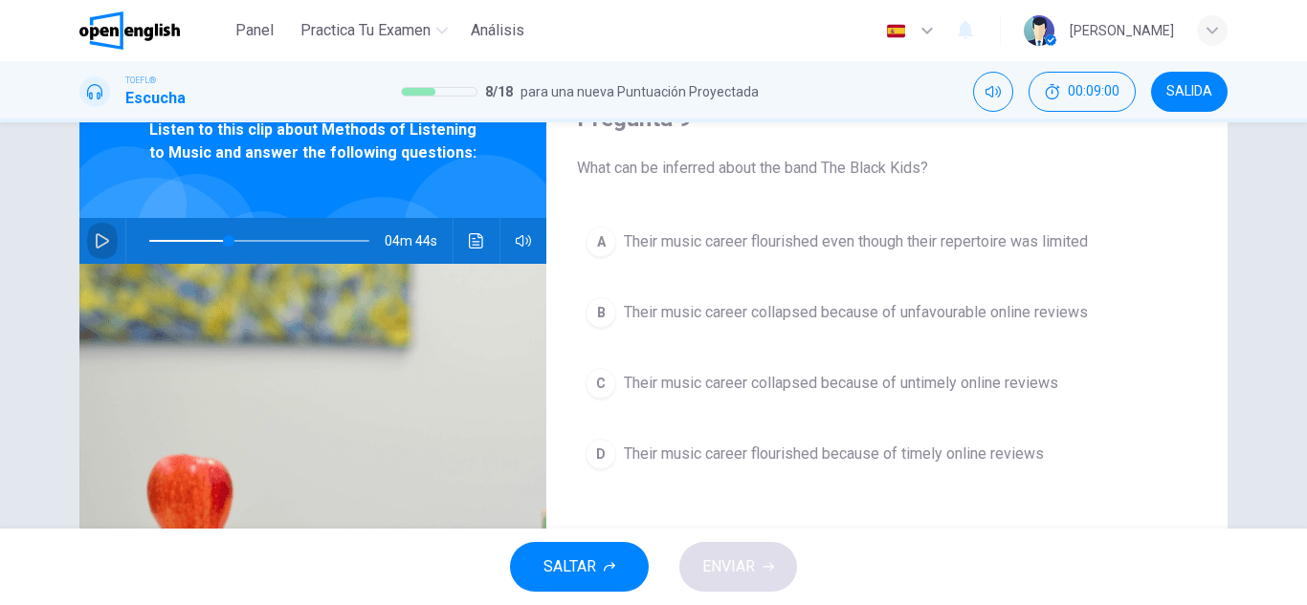
click at [108, 251] on button "button" at bounding box center [102, 241] width 31 height 46
click at [936, 389] on span "Their music career collapsed because of untimely online reviews" at bounding box center [841, 383] width 434 height 23
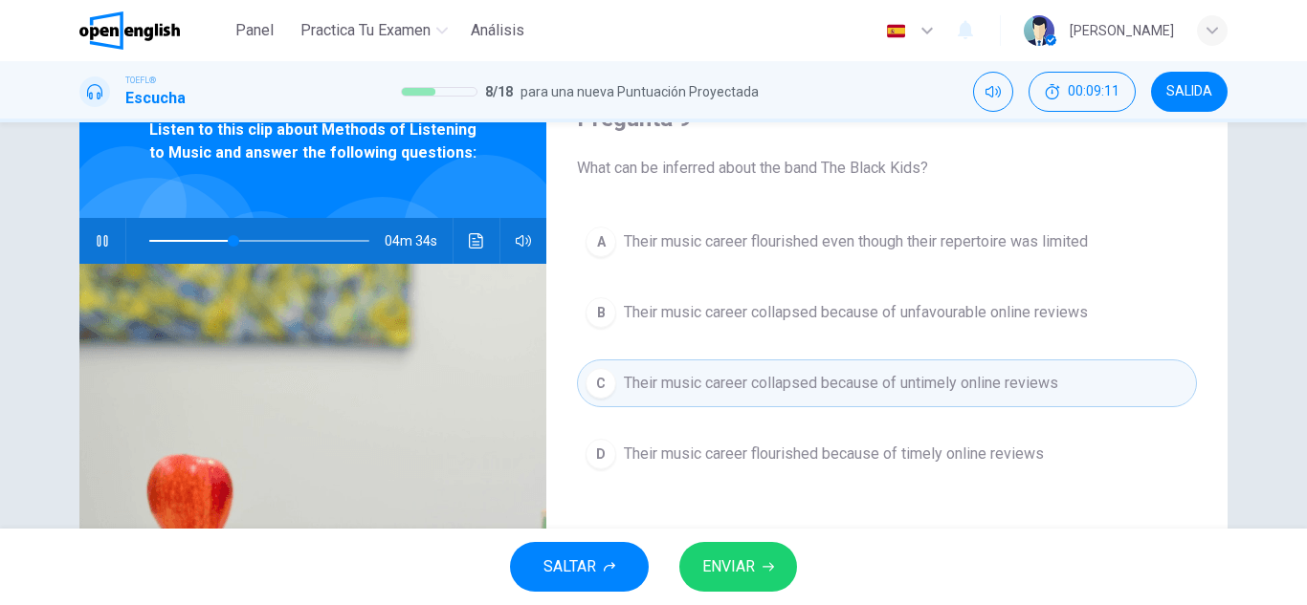
click at [833, 466] on button "D Their music career flourished because of timely online reviews" at bounding box center [887, 454] width 620 height 48
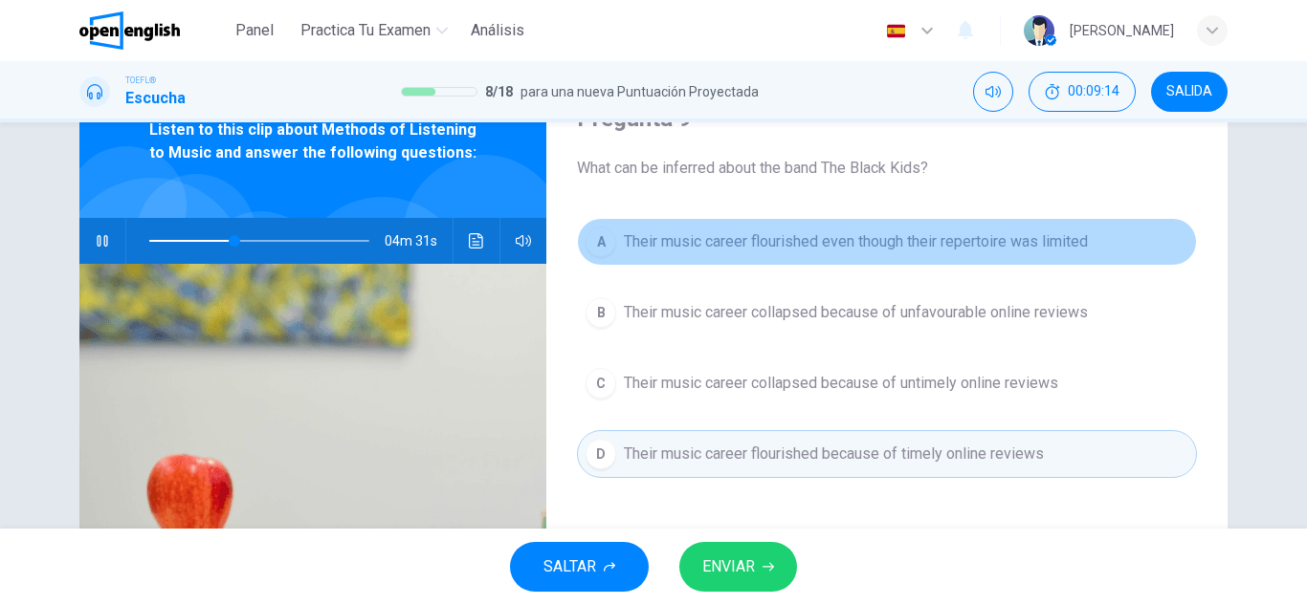
click at [874, 242] on span "Their music career flourished even though their repertoire was limited" at bounding box center [856, 242] width 464 height 23
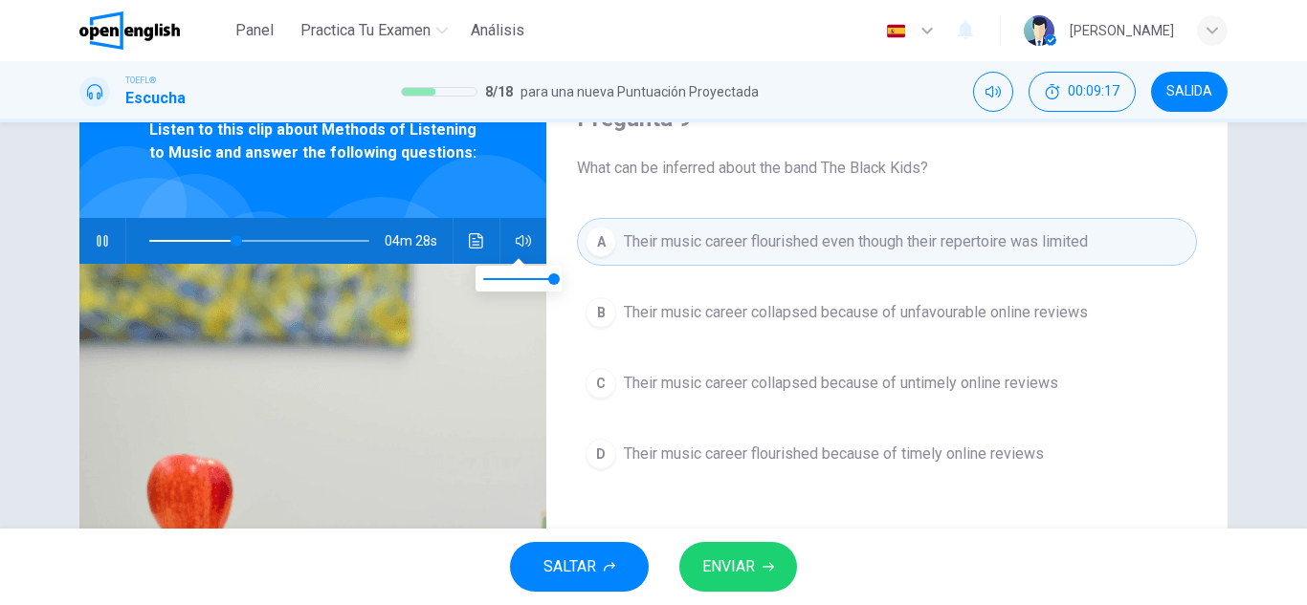
click at [518, 228] on button "button" at bounding box center [523, 241] width 31 height 46
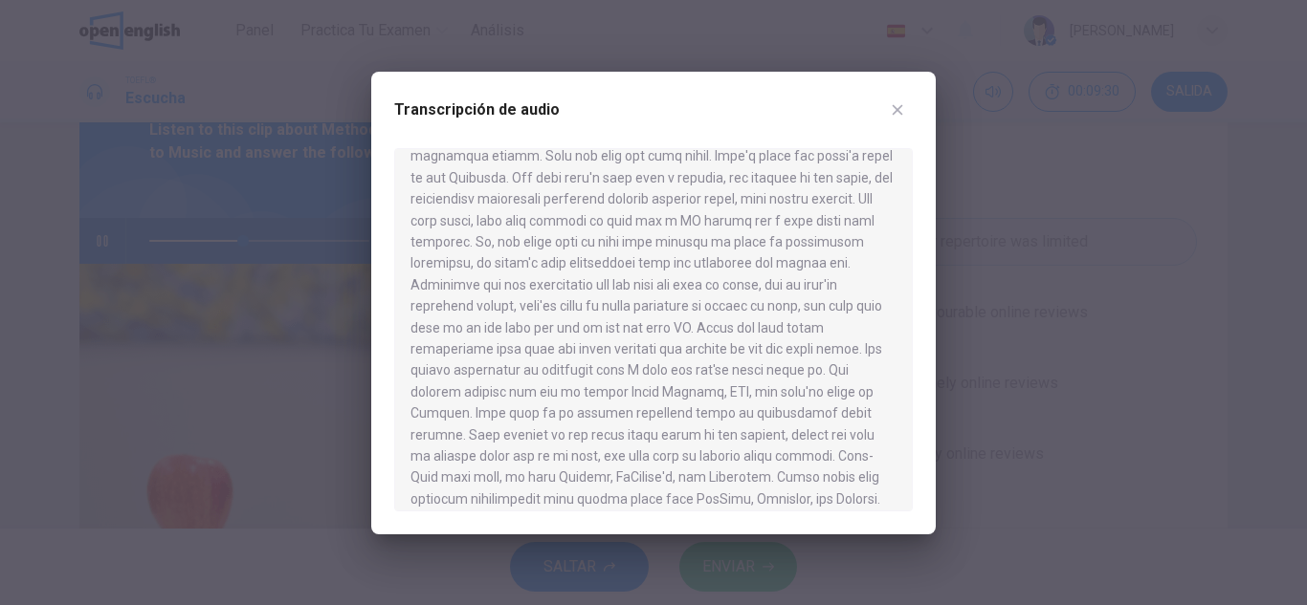
scroll to position [1148, 0]
type input "**"
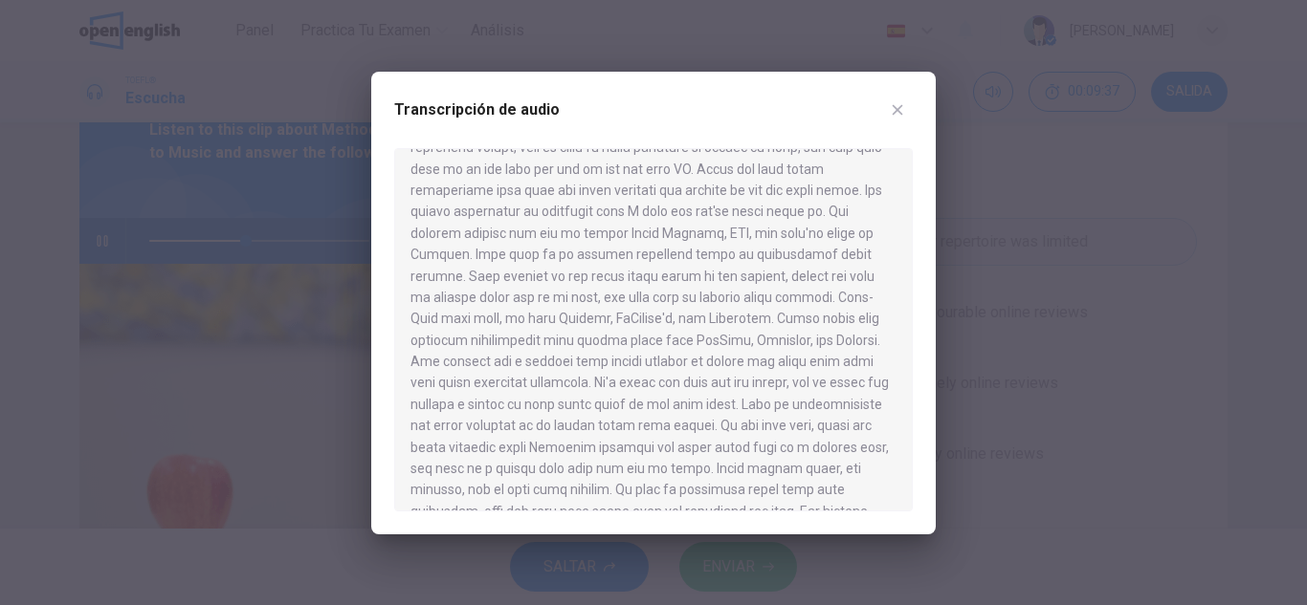
scroll to position [1382, 0]
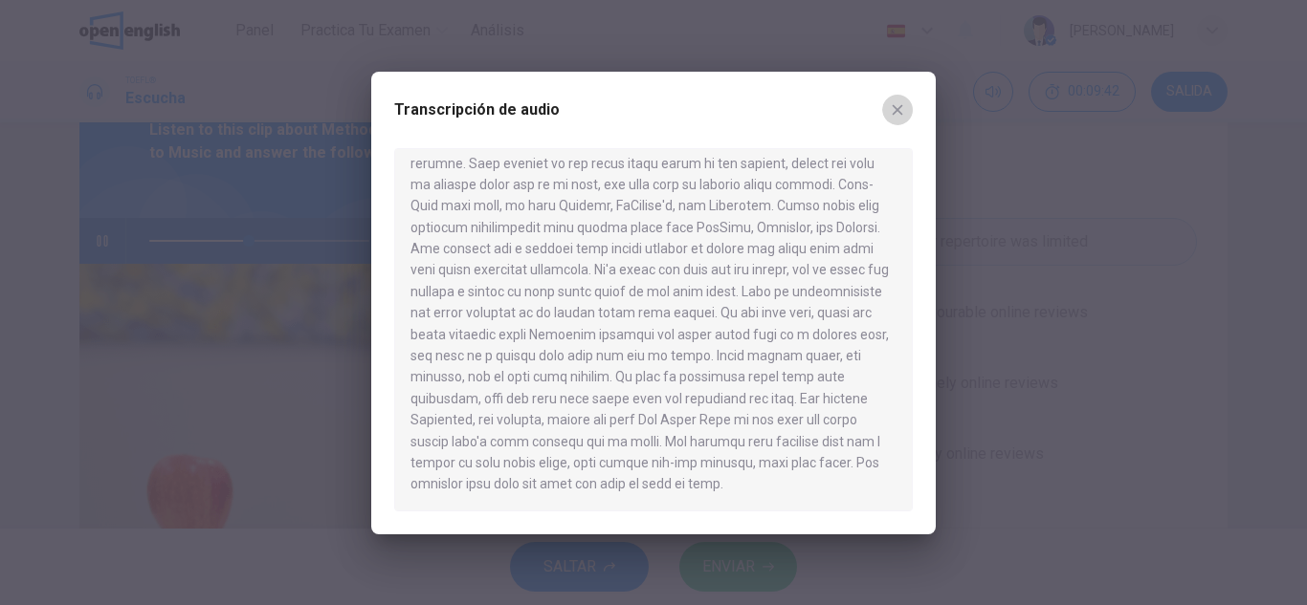
click at [901, 108] on icon "button" at bounding box center [897, 109] width 15 height 15
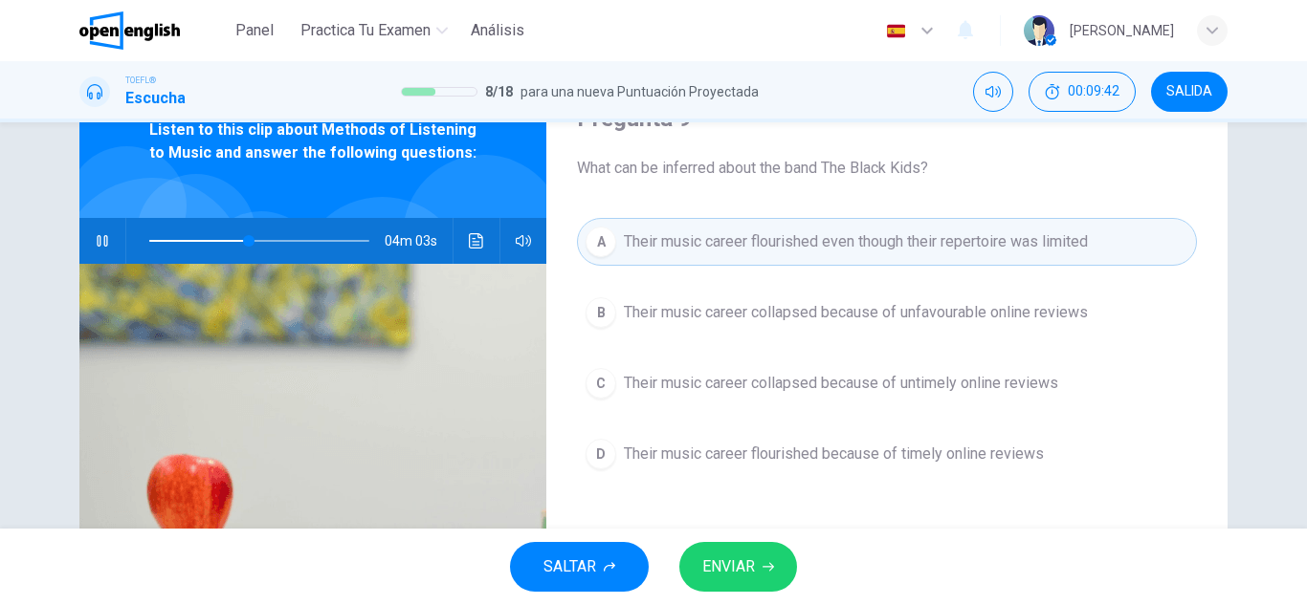
click at [834, 451] on span "Their music career flourished because of timely online reviews" at bounding box center [834, 454] width 420 height 23
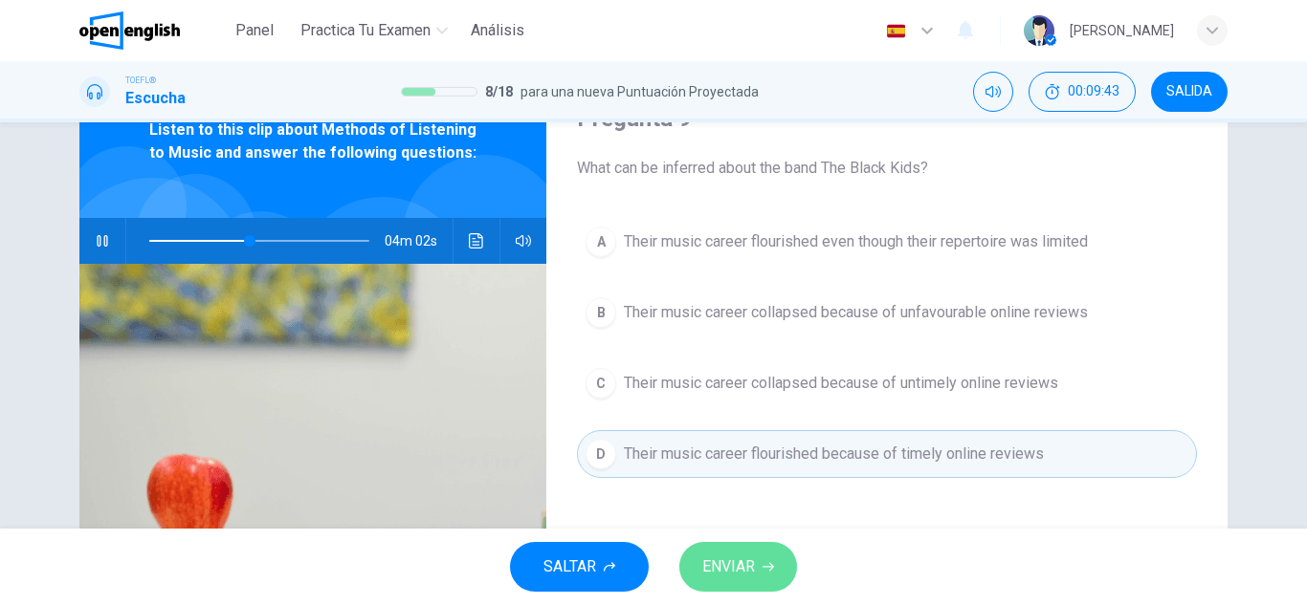
click at [767, 543] on button "ENVIAR" at bounding box center [738, 567] width 118 height 50
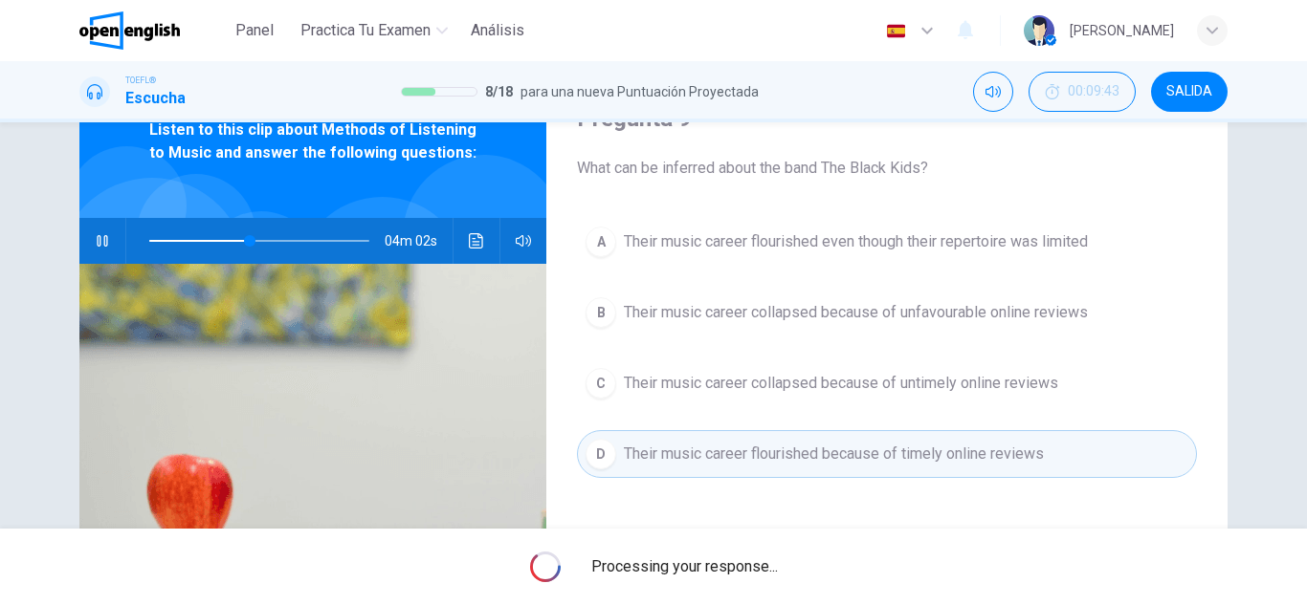
click at [767, 544] on div "Processing your response..." at bounding box center [653, 567] width 1307 height 77
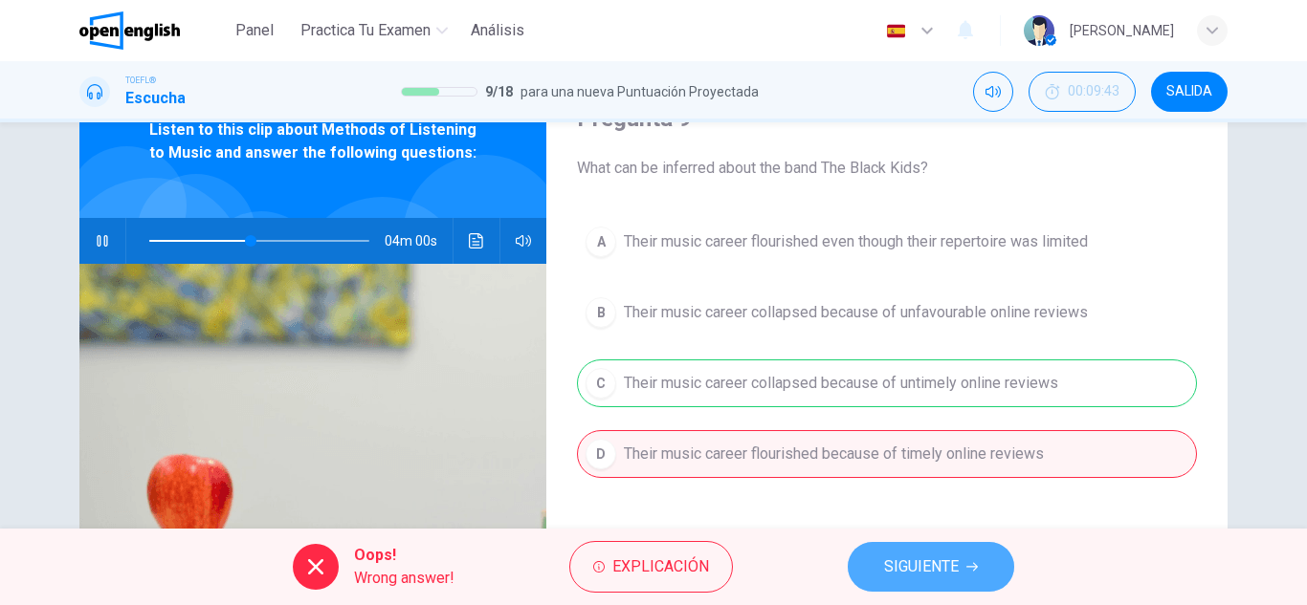
drag, startPoint x: 878, startPoint y: 551, endPoint x: 908, endPoint y: 573, distance: 36.9
click at [879, 552] on button "SIGUIENTE" at bounding box center [930, 567] width 166 height 50
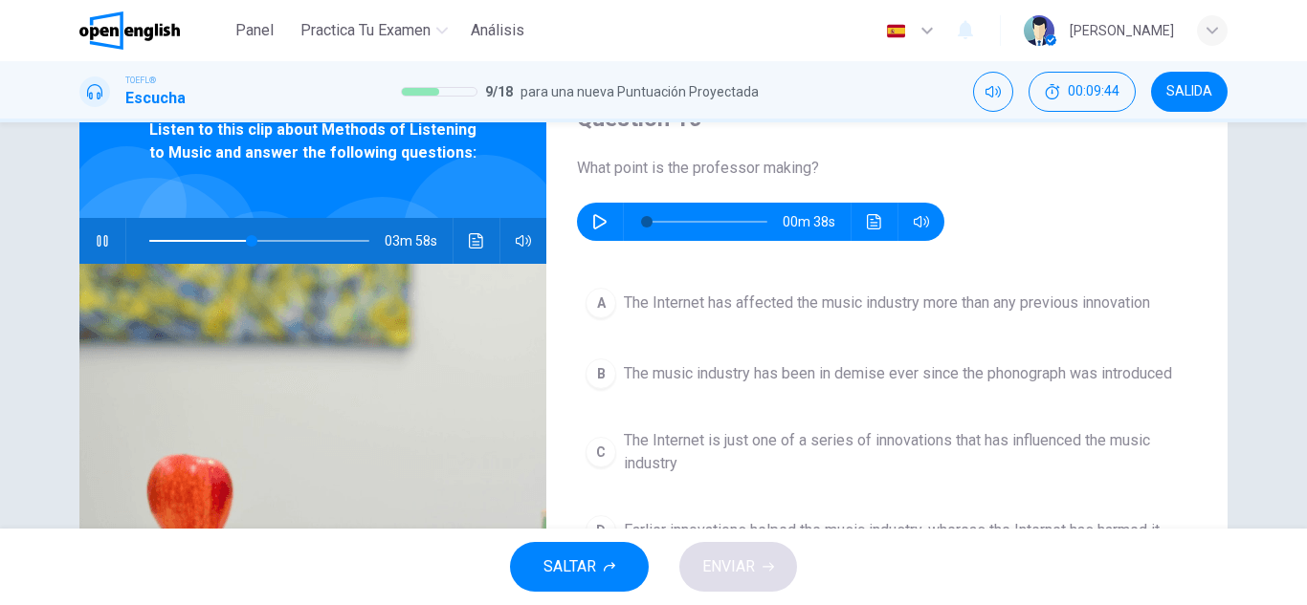
drag, startPoint x: 77, startPoint y: 249, endPoint x: 92, endPoint y: 249, distance: 15.3
click at [79, 249] on div "03m 58s" at bounding box center [312, 241] width 467 height 46
click at [92, 249] on button "button" at bounding box center [102, 241] width 31 height 46
type input "**"
click at [601, 227] on icon "button" at bounding box center [599, 221] width 15 height 15
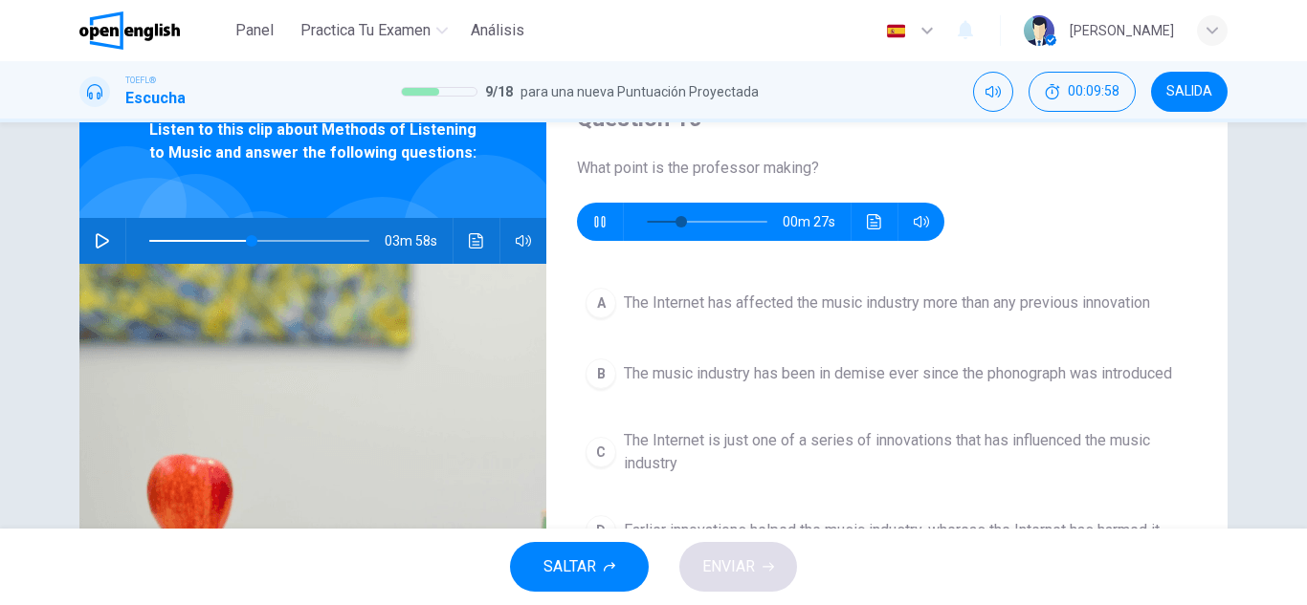
scroll to position [191, 0]
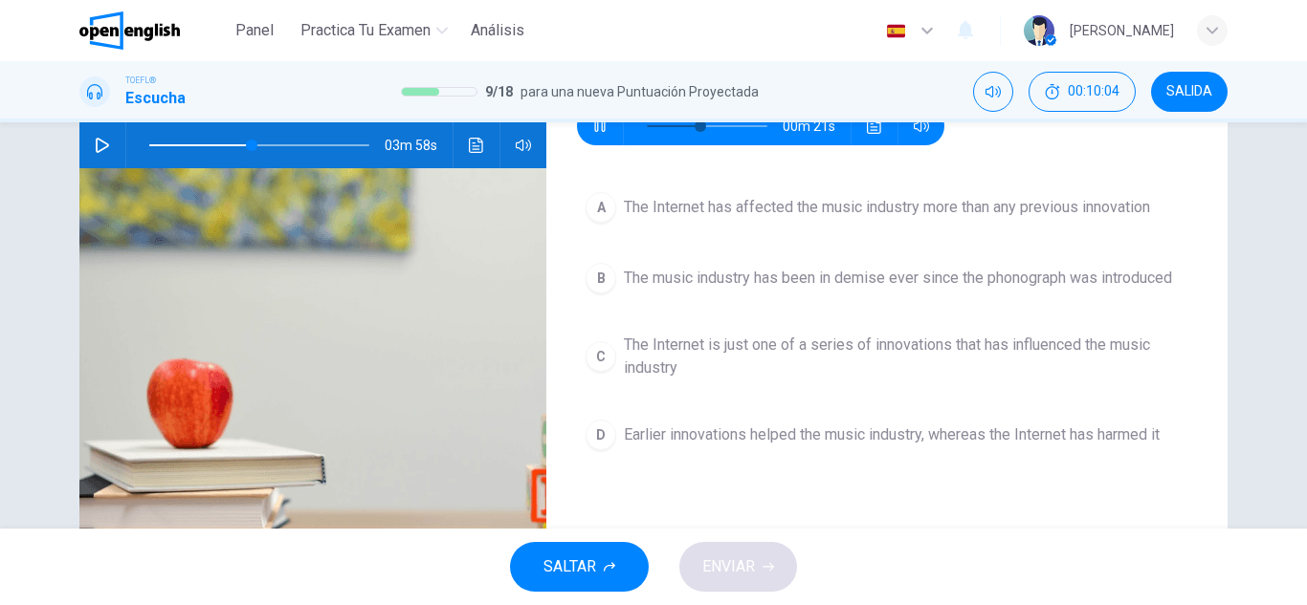
type input "**"
drag, startPoint x: 675, startPoint y: 438, endPoint x: 693, endPoint y: 465, distance: 32.4
click at [677, 441] on span "Earlier innovations helped the music industry, whereas the Internet has harmed …" at bounding box center [892, 435] width 536 height 23
type input "**"
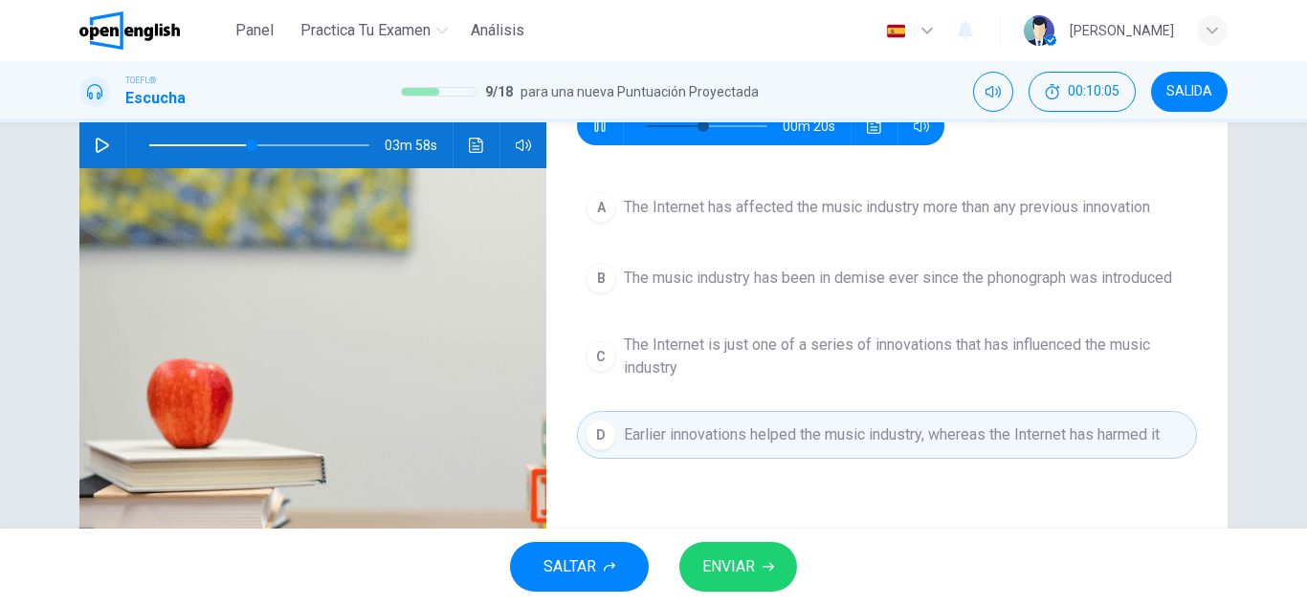
click at [769, 576] on button "ENVIAR" at bounding box center [738, 567] width 118 height 50
type input "**"
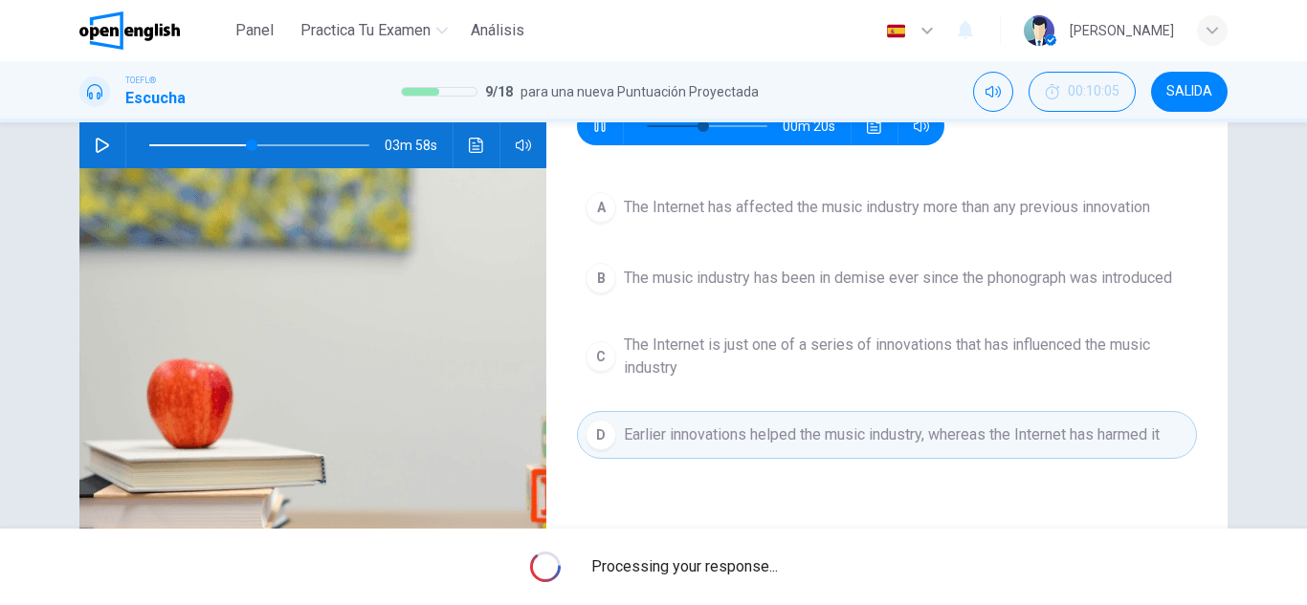
type input "**"
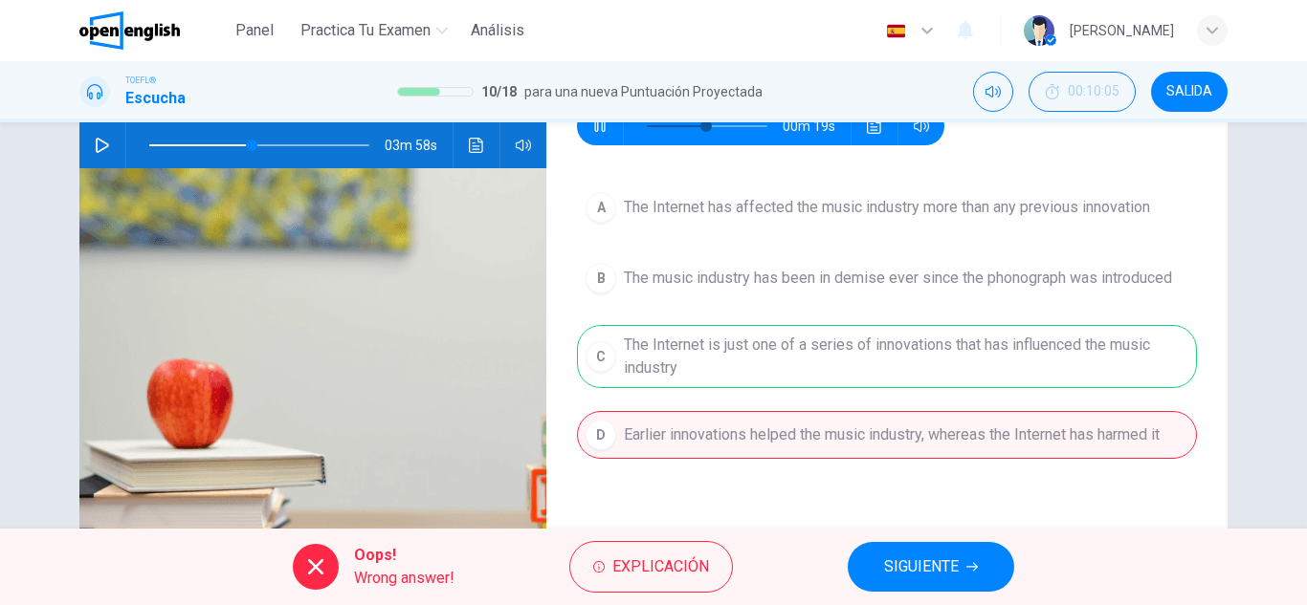
type input "**"
click at [918, 582] on button "SIGUIENTE" at bounding box center [930, 567] width 166 height 50
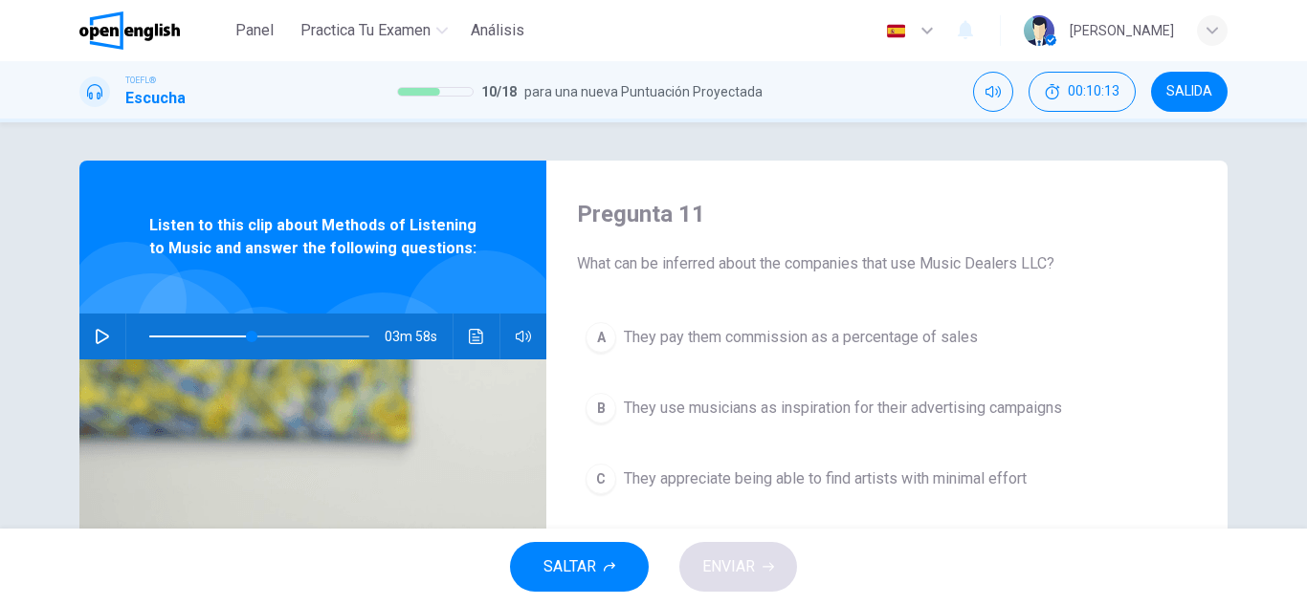
scroll to position [96, 0]
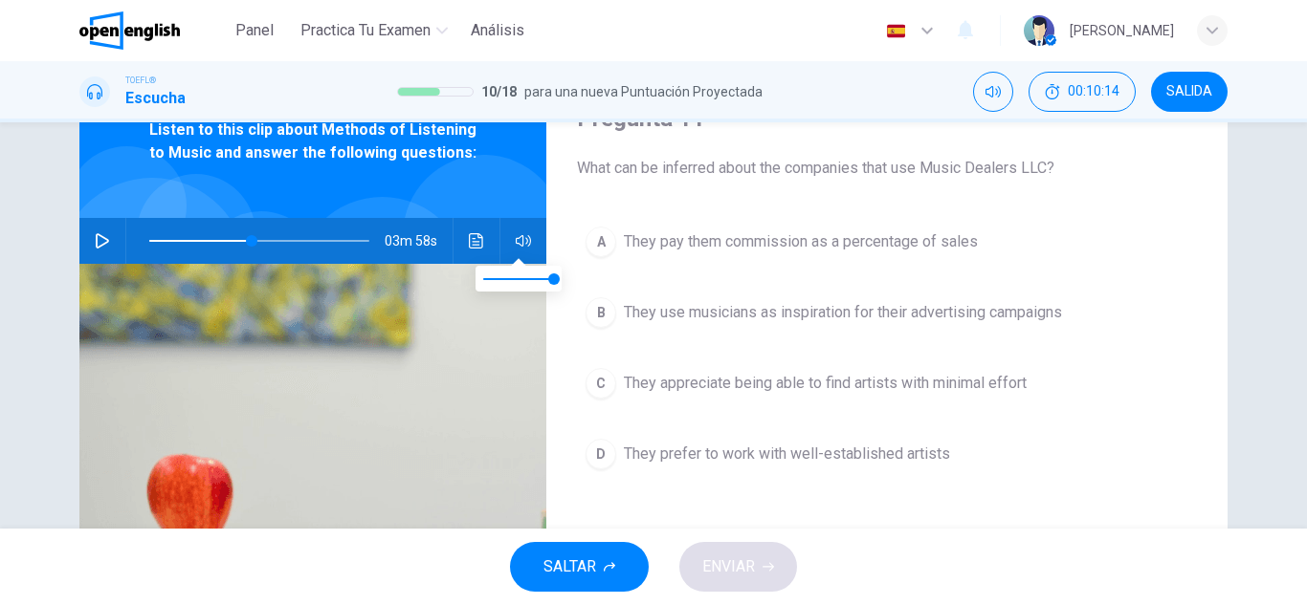
click at [502, 249] on div "03m 58s" at bounding box center [312, 241] width 467 height 46
click at [501, 243] on div "03m 58s" at bounding box center [312, 241] width 467 height 46
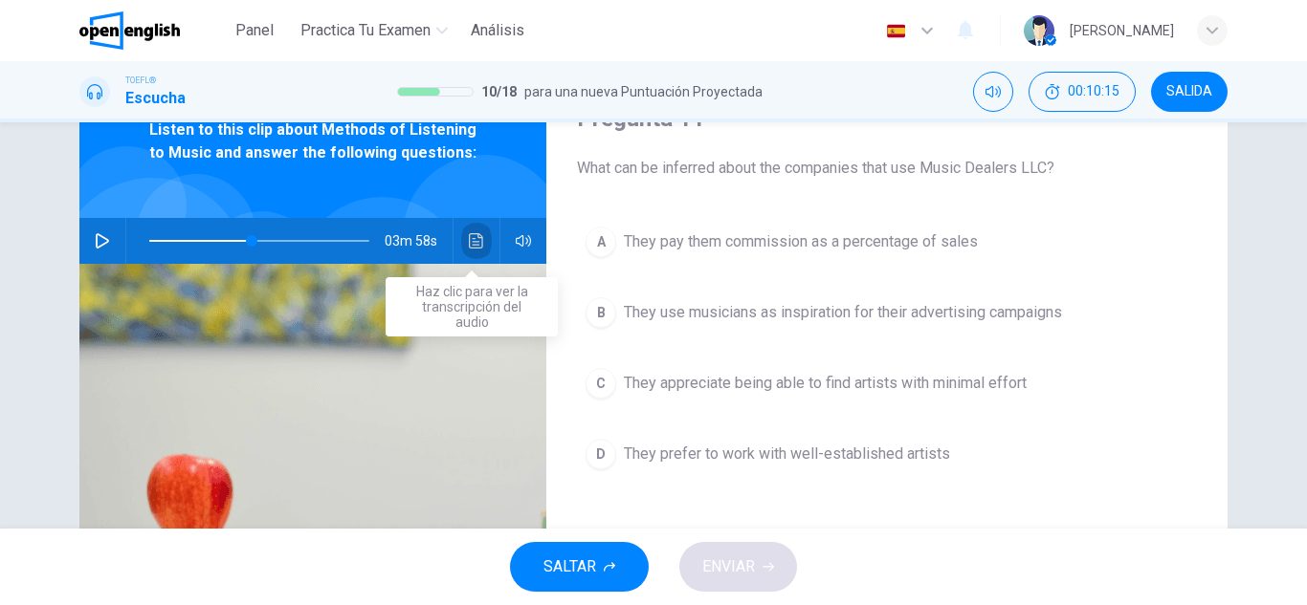
click at [479, 249] on button "Haz clic para ver la transcripción del audio" at bounding box center [476, 241] width 31 height 46
type input "**"
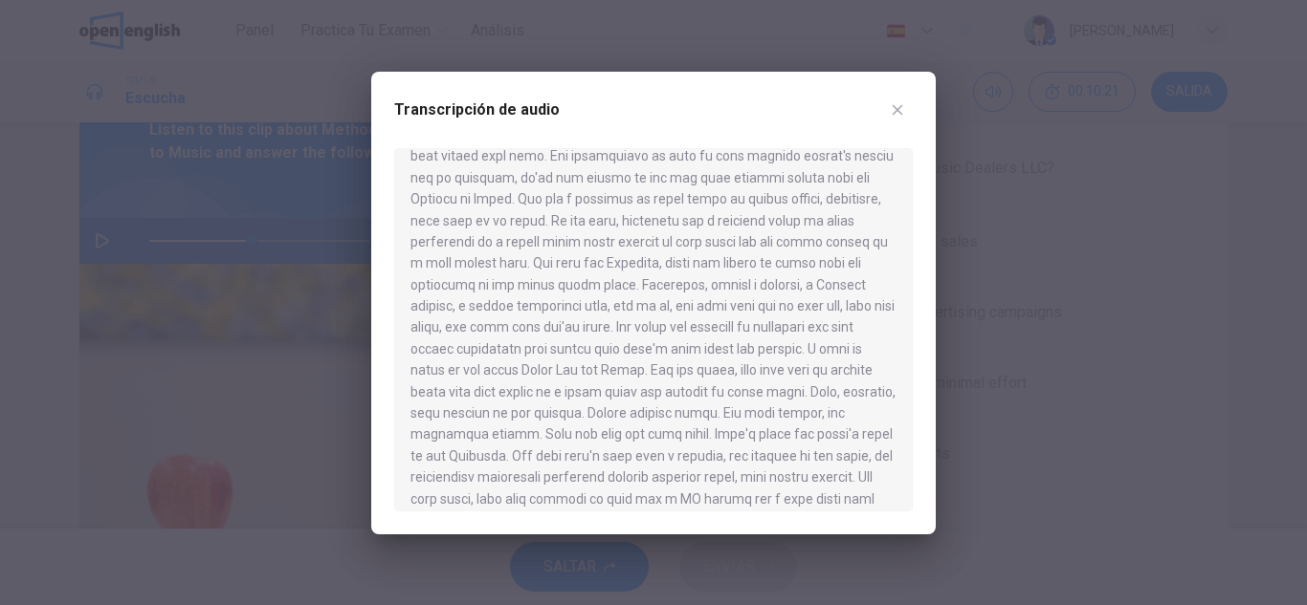
scroll to position [861, 0]
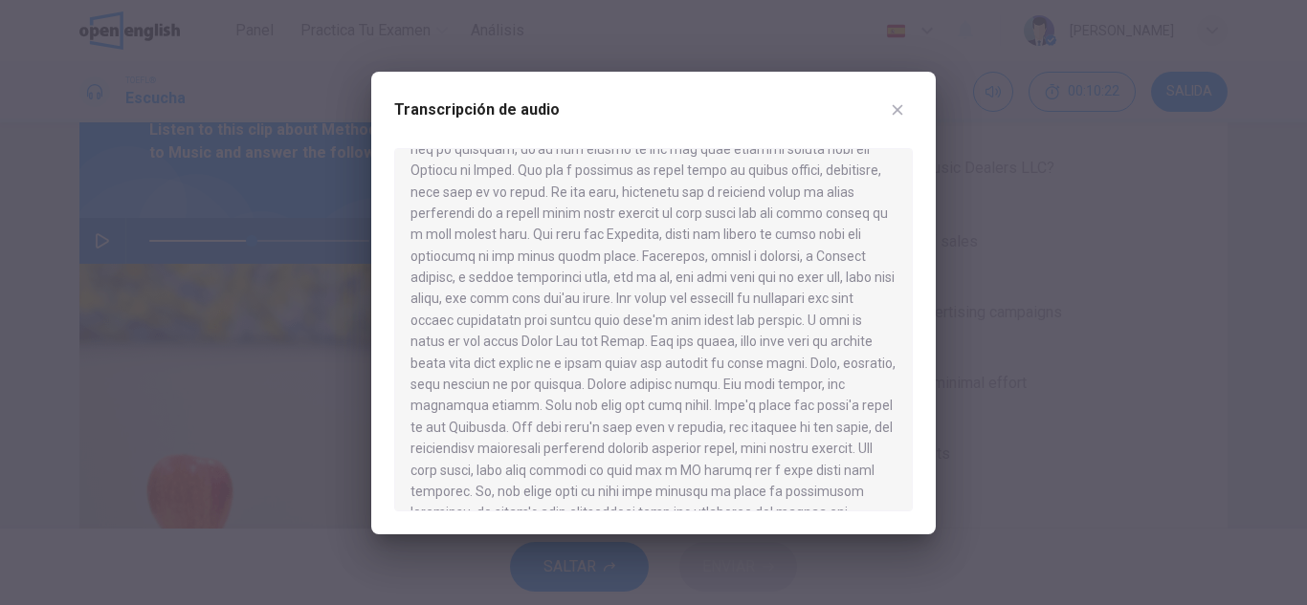
click at [907, 112] on button "button" at bounding box center [897, 110] width 31 height 31
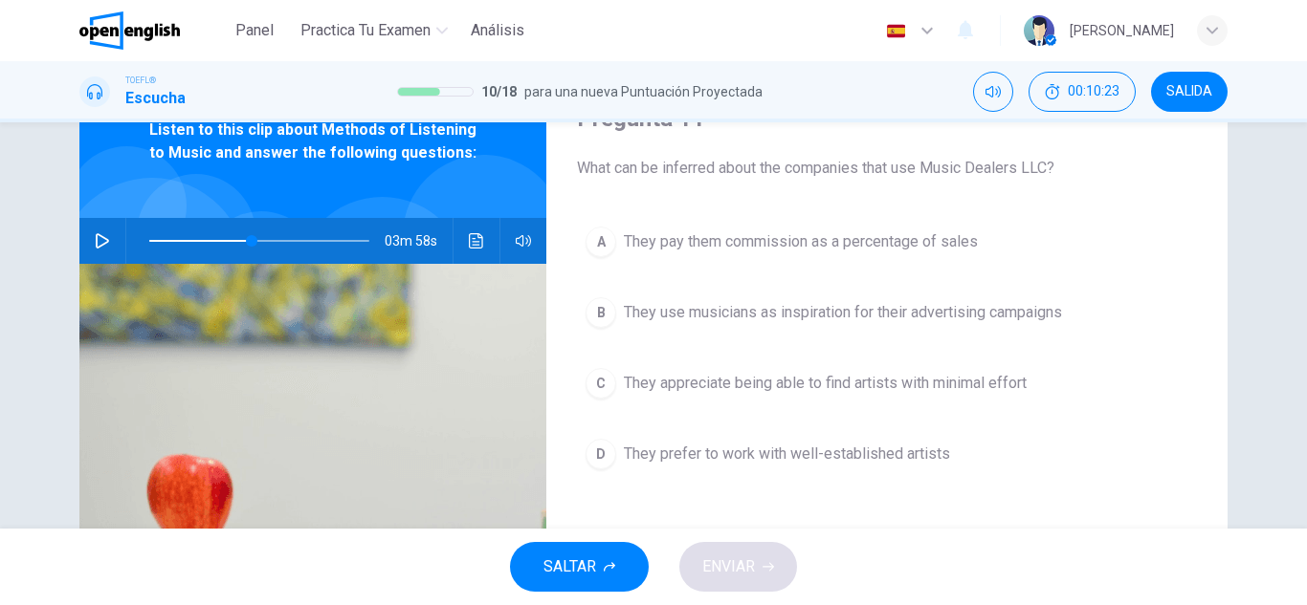
drag, startPoint x: 110, startPoint y: 213, endPoint x: 108, endPoint y: 226, distance: 12.6
click at [109, 219] on div "Listen to this clip about Methods of Listening to Music and answer the followin…" at bounding box center [312, 397] width 467 height 665
click at [108, 226] on button "button" at bounding box center [102, 241] width 31 height 46
drag, startPoint x: 626, startPoint y: 219, endPoint x: 634, endPoint y: 226, distance: 10.2
click at [634, 226] on button "A They pay them commission as a percentage of sales" at bounding box center [887, 242] width 620 height 48
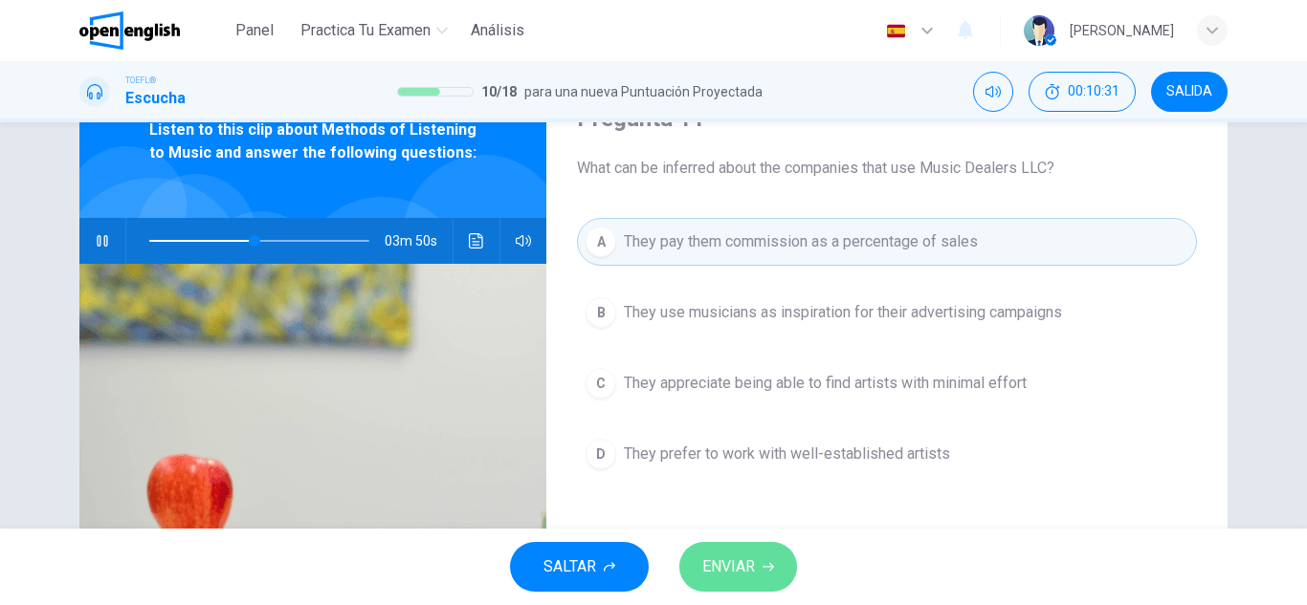
click at [708, 559] on span "ENVIAR" at bounding box center [728, 567] width 53 height 27
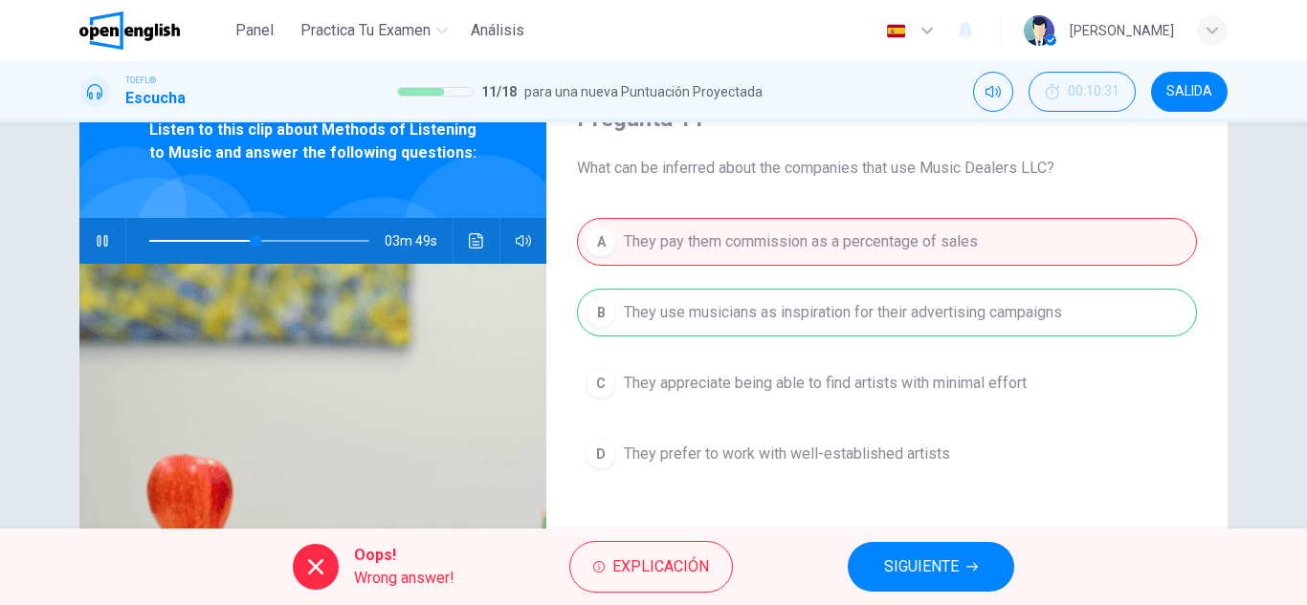
click at [880, 541] on div "Oops! Wrong answer! Explicación SIGUIENTE" at bounding box center [653, 567] width 1307 height 77
type input "**"
click at [888, 548] on button "SIGUIENTE" at bounding box center [930, 567] width 166 height 50
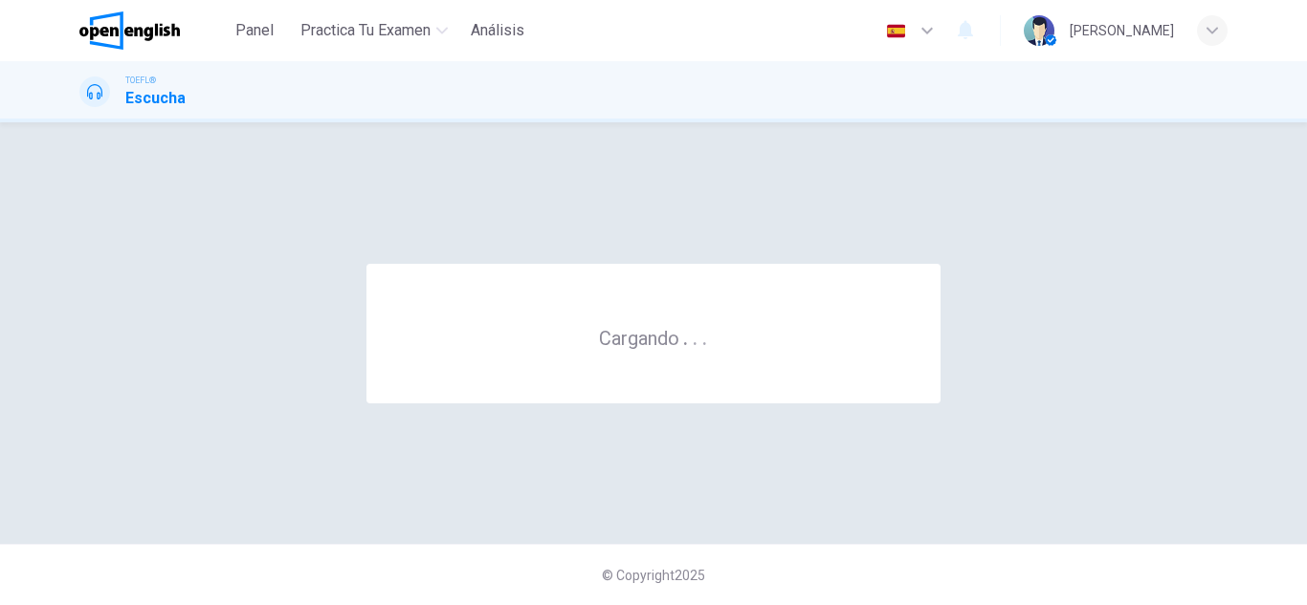
scroll to position [0, 0]
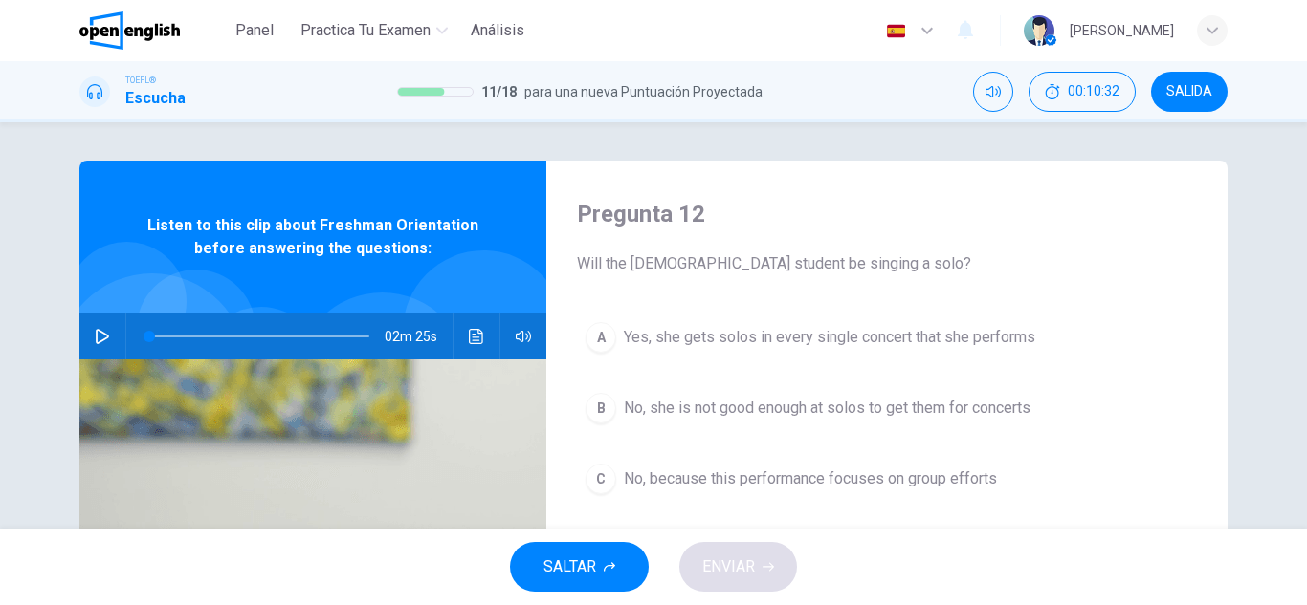
click at [107, 323] on button "button" at bounding box center [102, 337] width 31 height 46
click at [463, 339] on button "Haz clic para ver la transcripción del audio" at bounding box center [476, 337] width 31 height 46
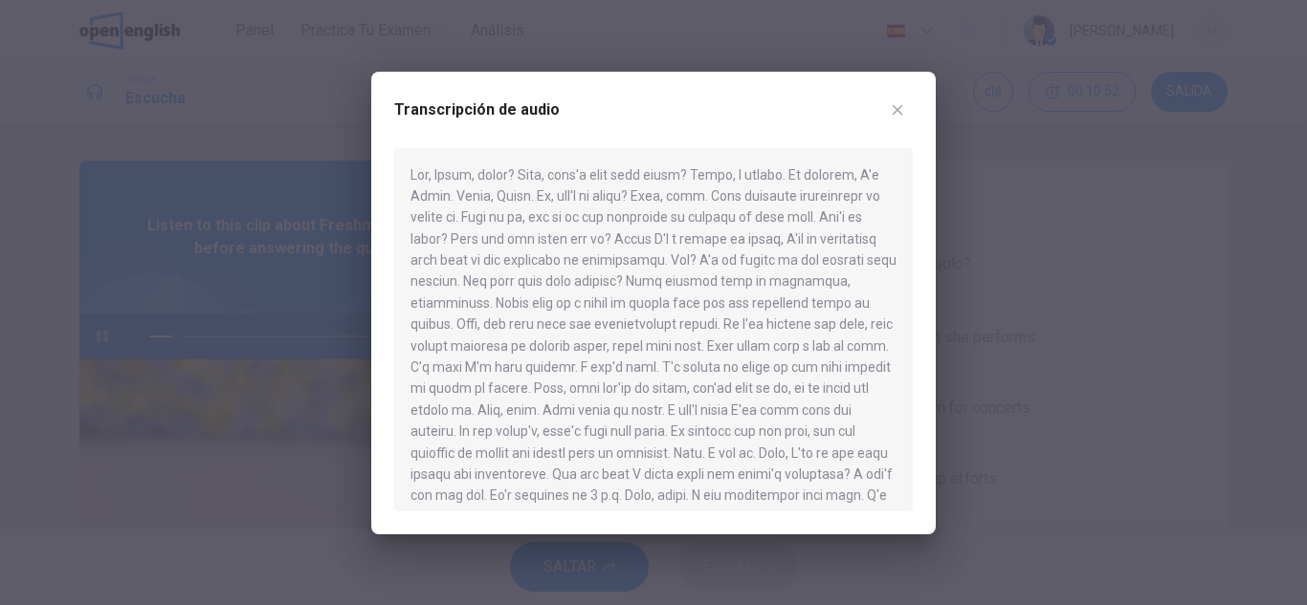
click at [265, 376] on div at bounding box center [653, 302] width 1307 height 605
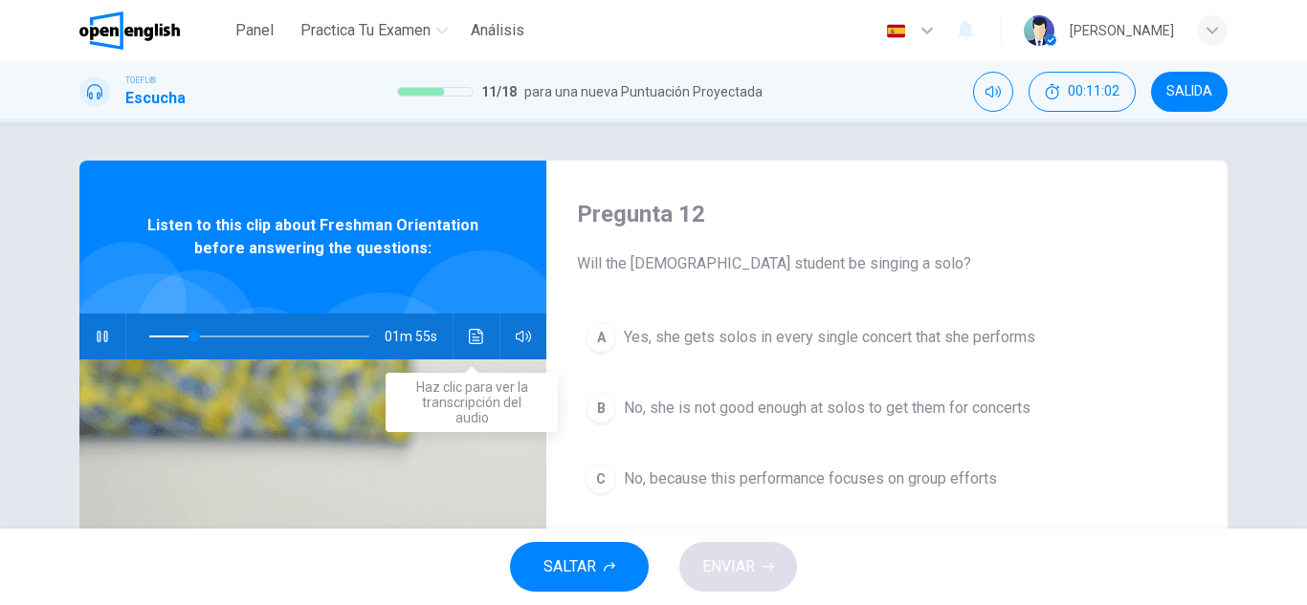
click at [469, 349] on button "Haz clic para ver la transcripción del audio" at bounding box center [476, 337] width 31 height 46
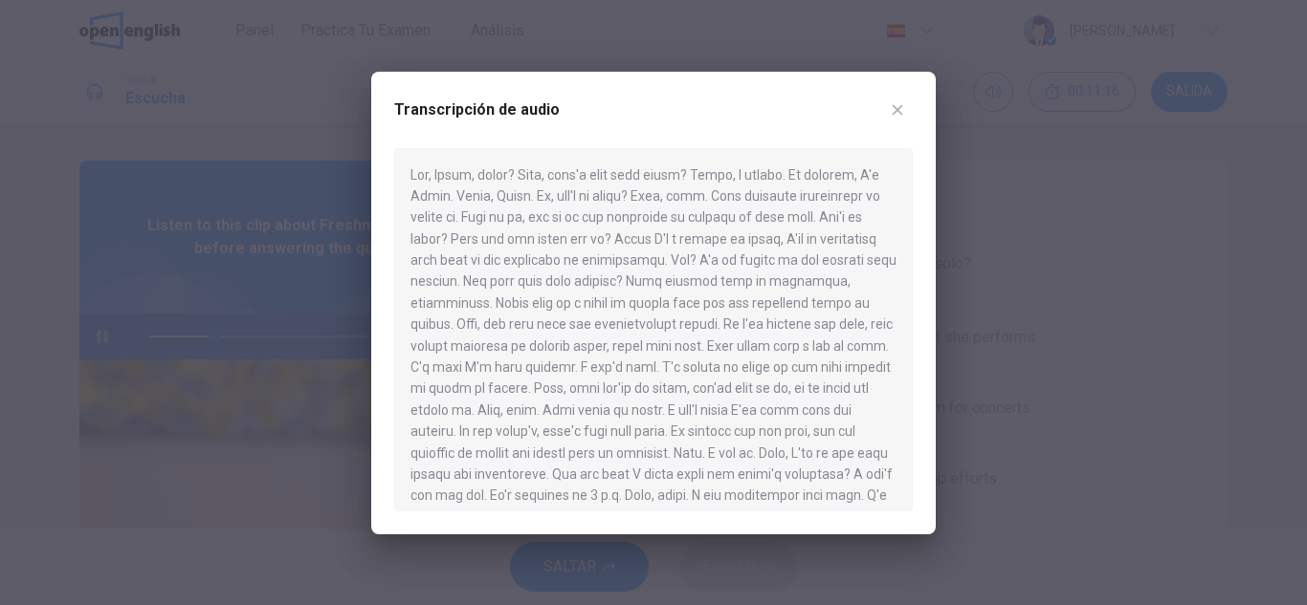
scroll to position [96, 0]
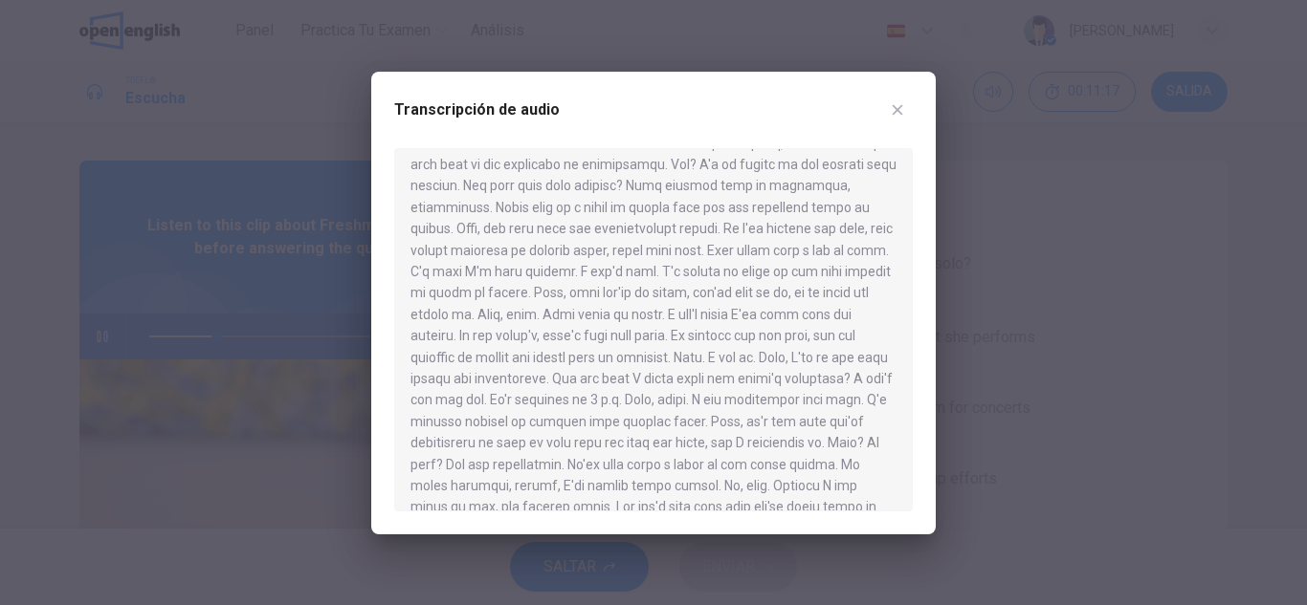
click at [285, 401] on div at bounding box center [653, 302] width 1307 height 605
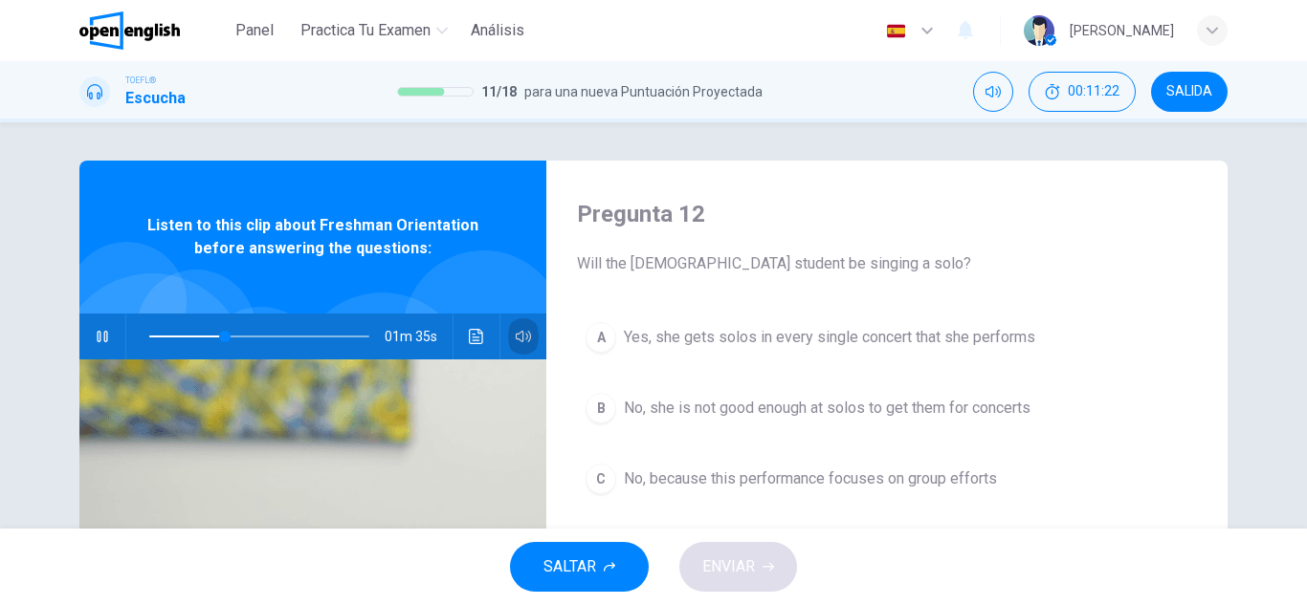
click at [523, 332] on icon "button" at bounding box center [523, 336] width 15 height 11
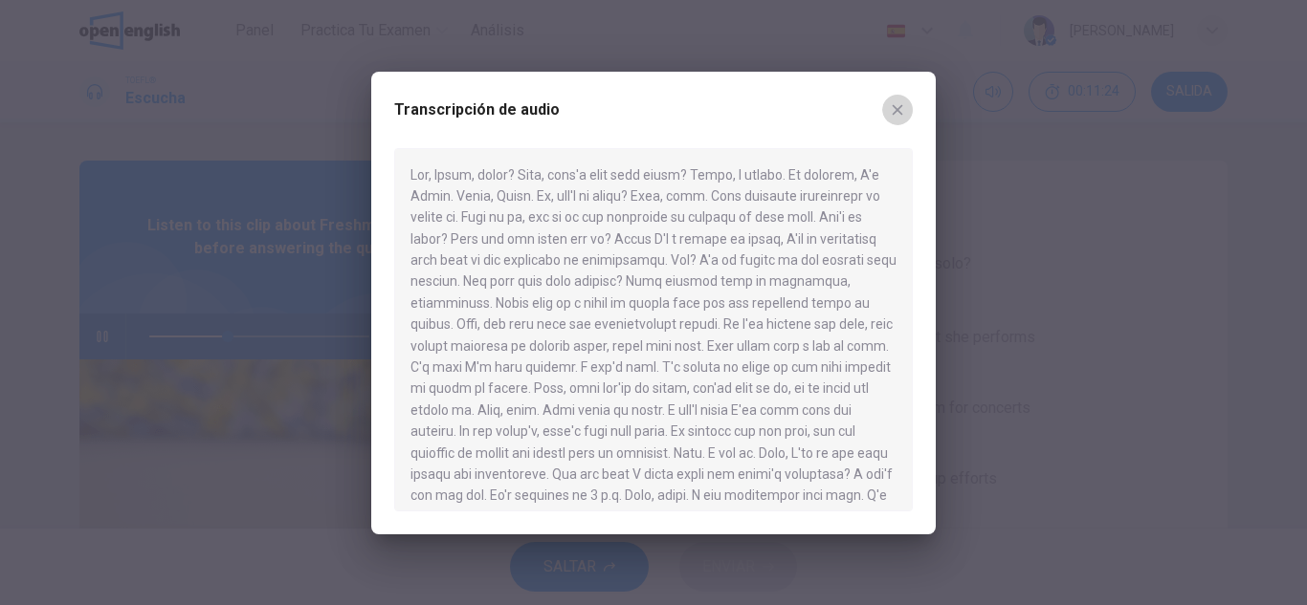
click at [895, 112] on icon "button" at bounding box center [897, 109] width 11 height 11
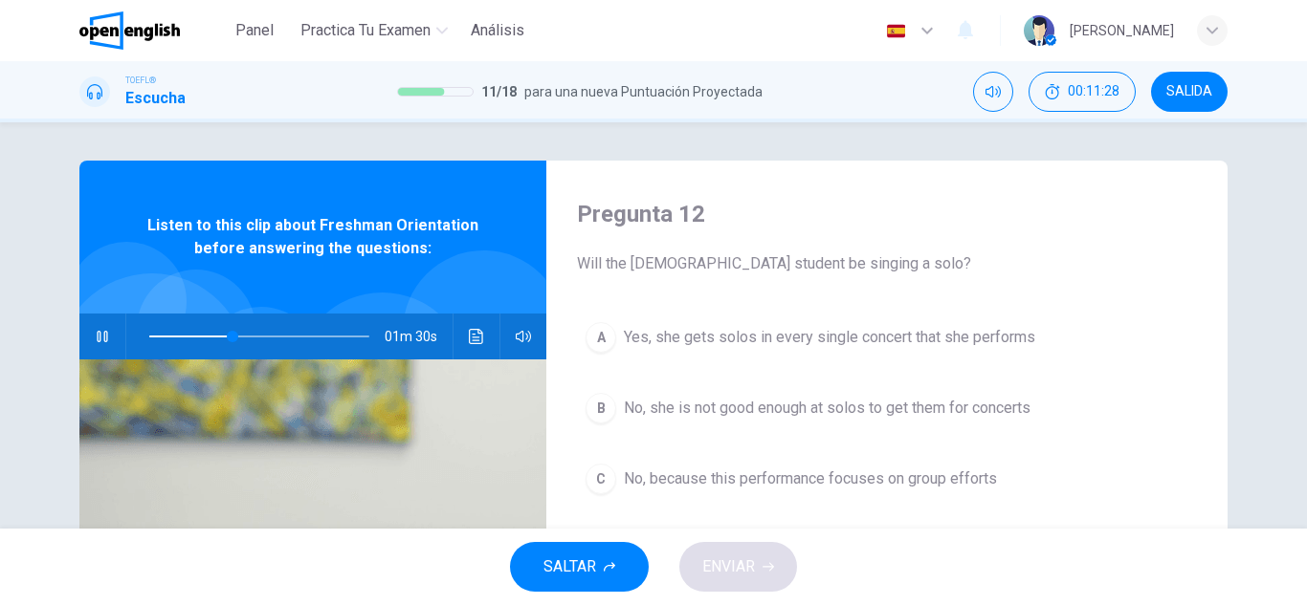
click at [900, 554] on div "SALTAR ENVIAR" at bounding box center [653, 567] width 1307 height 77
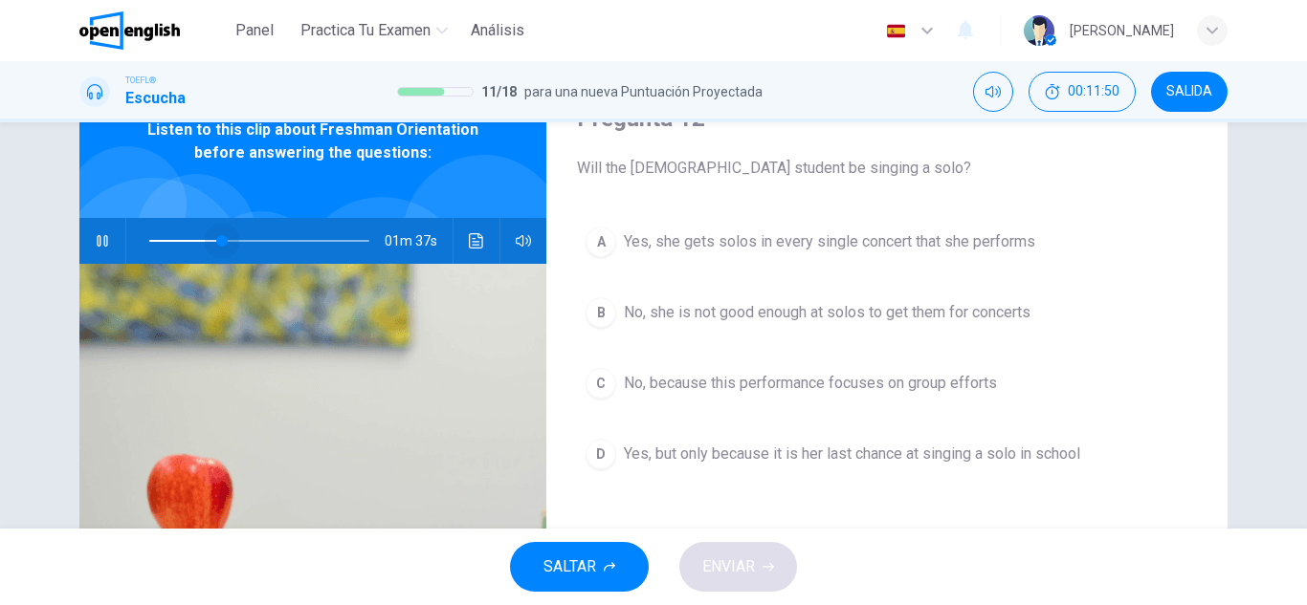
click at [218, 242] on span at bounding box center [259, 241] width 220 height 27
click at [149, 246] on span at bounding box center [259, 241] width 220 height 27
click at [470, 236] on icon "Haz clic para ver la transcripción del audio" at bounding box center [476, 240] width 15 height 15
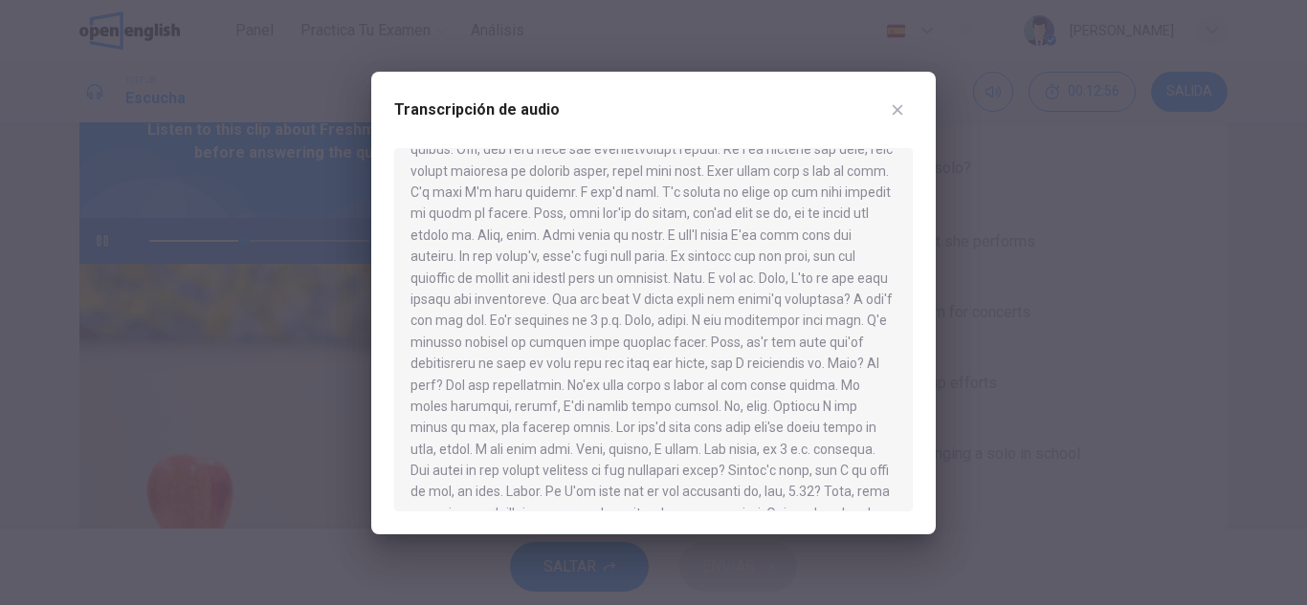
scroll to position [172, 0]
click at [1047, 305] on div at bounding box center [653, 302] width 1307 height 605
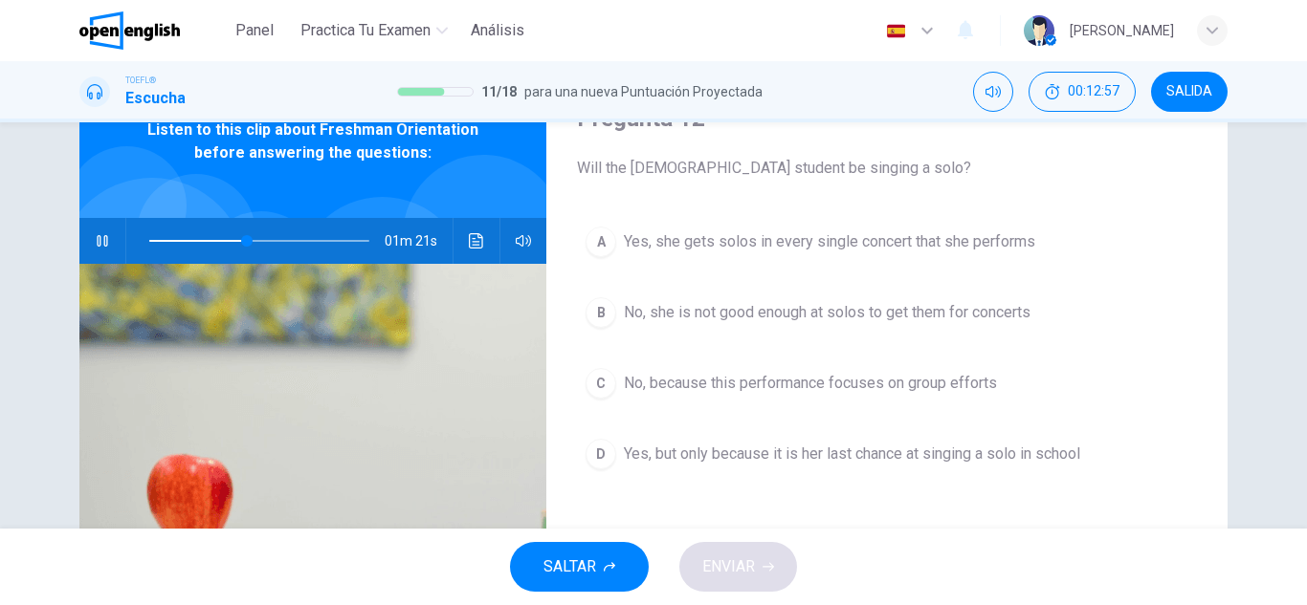
click at [962, 257] on button "A Yes, she gets solos in every single concert that she performs" at bounding box center [887, 242] width 620 height 48
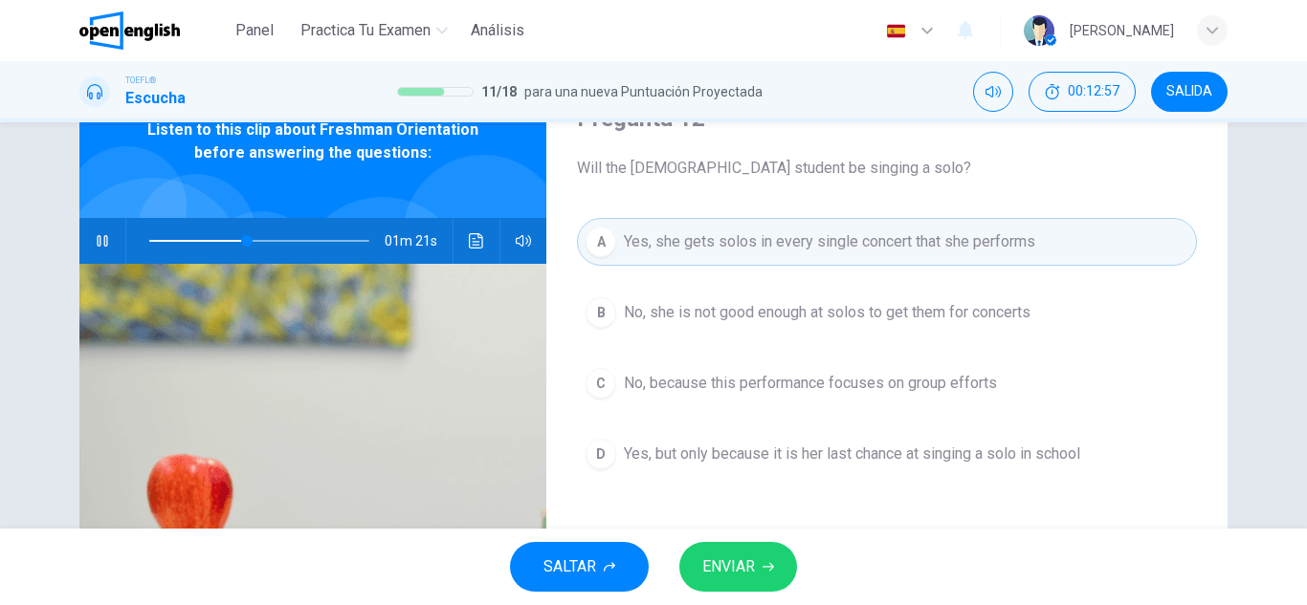
click at [963, 323] on span "No, she is not good enough at solos to get them for concerts" at bounding box center [827, 312] width 407 height 23
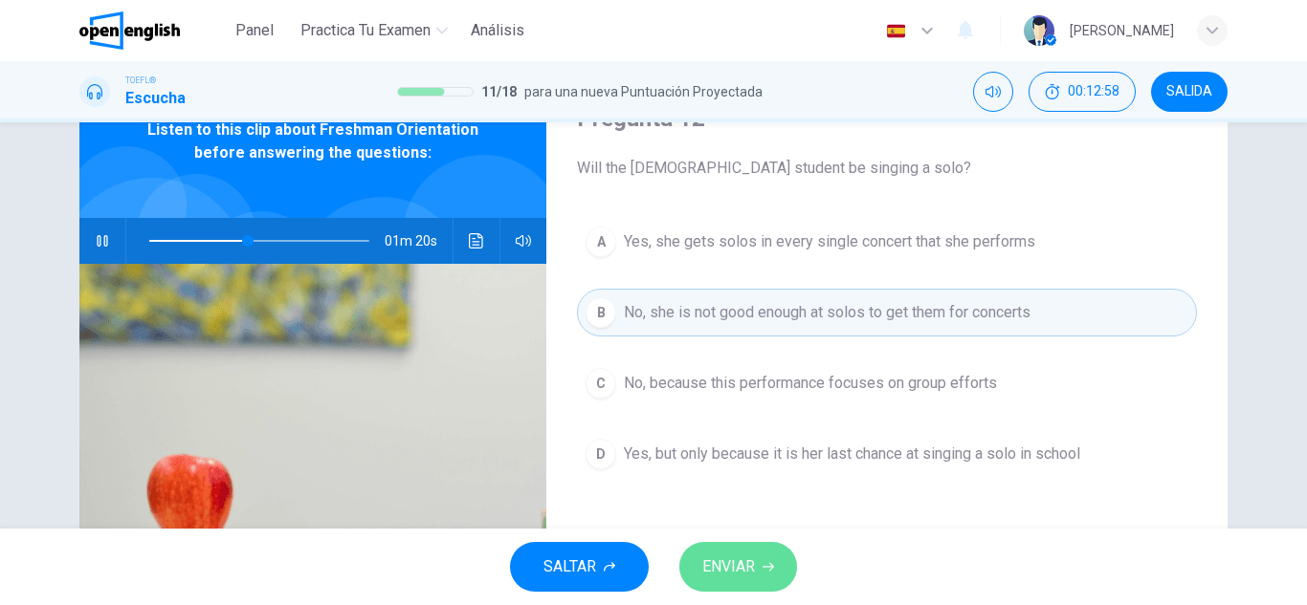
click at [751, 555] on span "ENVIAR" at bounding box center [728, 567] width 53 height 27
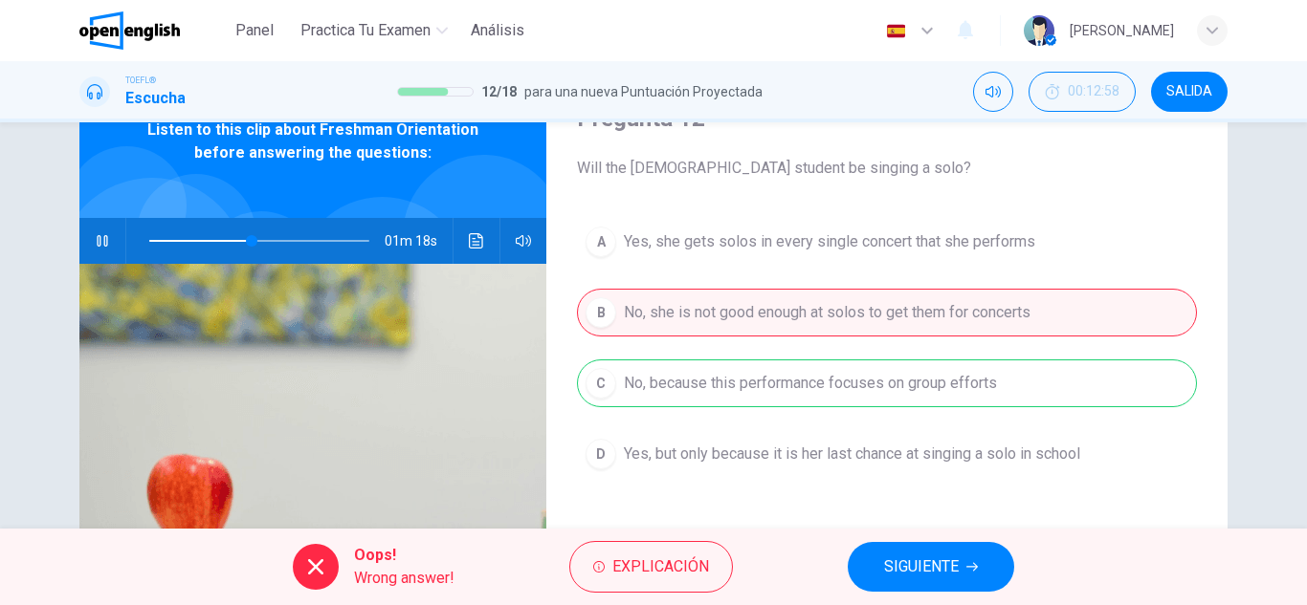
click at [874, 573] on button "SIGUIENTE" at bounding box center [930, 567] width 166 height 50
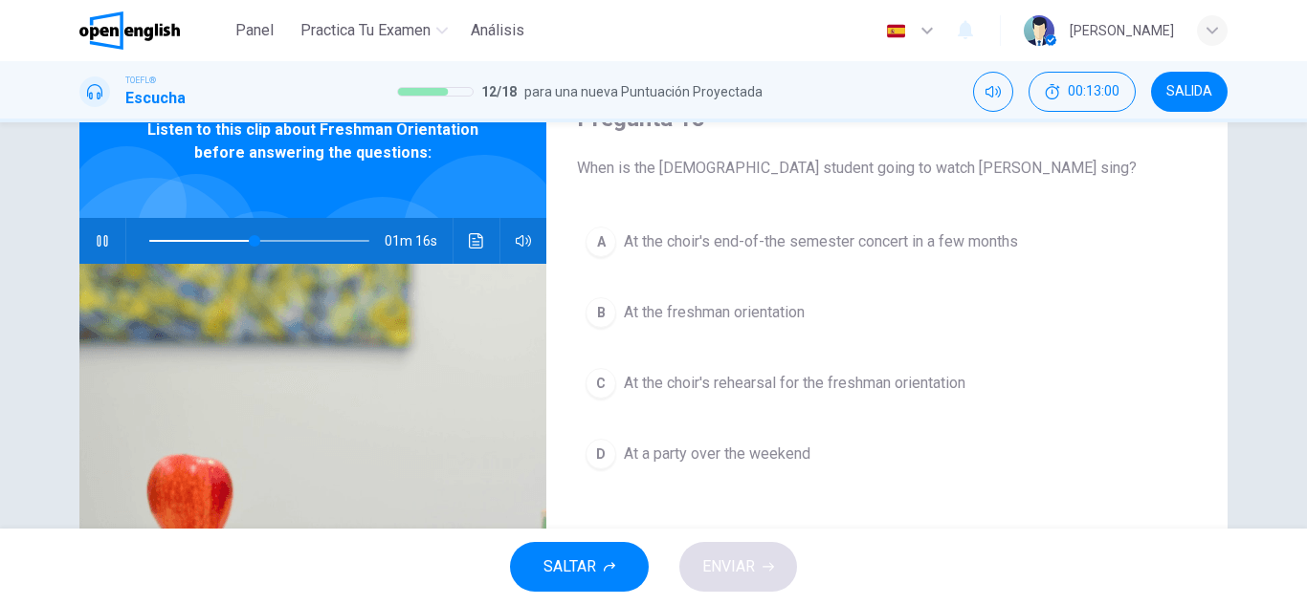
click at [97, 240] on icon "button" at bounding box center [102, 240] width 11 height 11
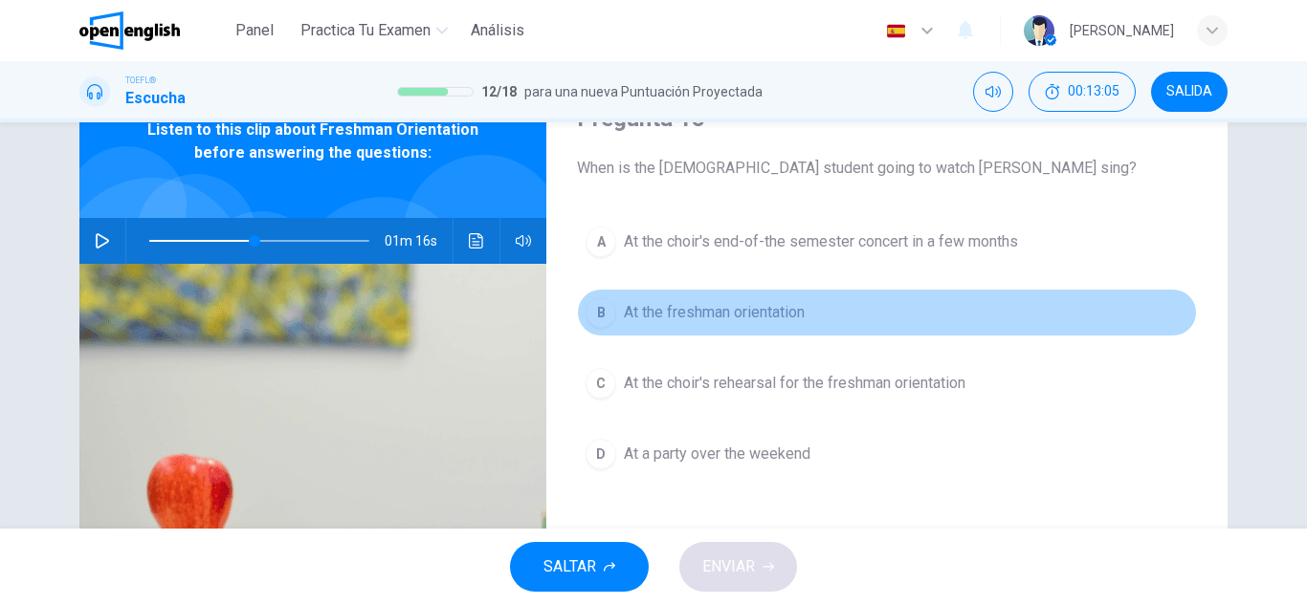
click at [644, 300] on button "B At the freshman orientation" at bounding box center [887, 313] width 620 height 48
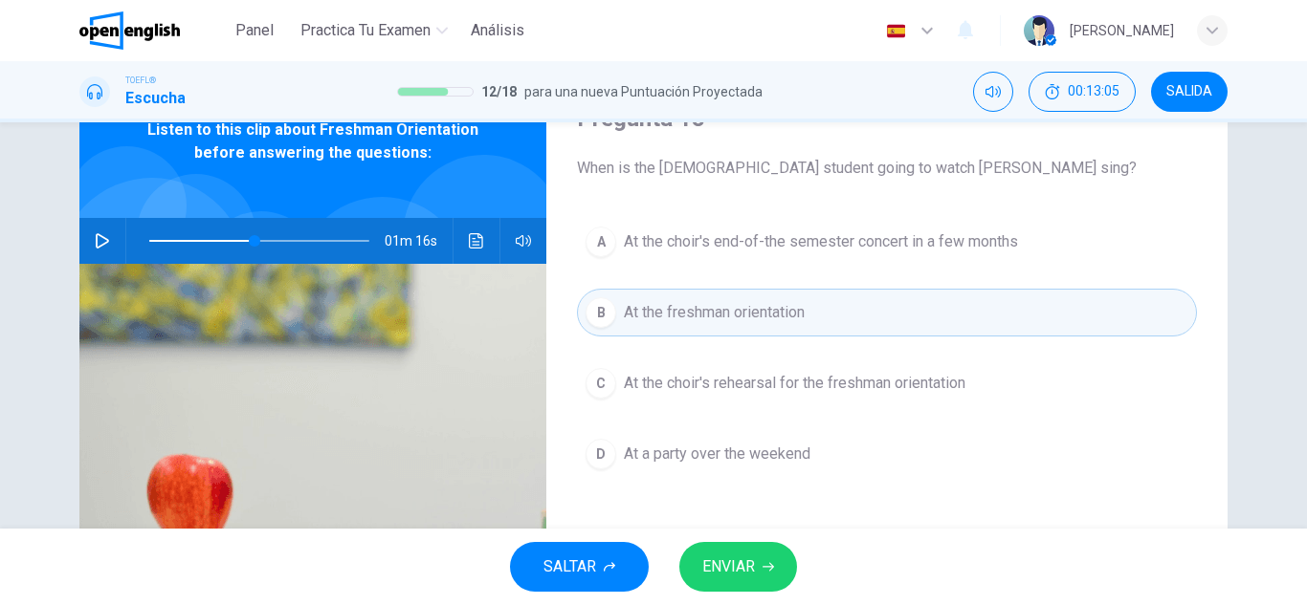
drag, startPoint x: 723, startPoint y: 516, endPoint x: 745, endPoint y: 567, distance: 55.3
click at [740, 557] on div "Panel Practica tu examen Análisis Español ** ​ [PERSON_NAME] TOEFL® Escucha 12 …" at bounding box center [653, 302] width 1307 height 605
click at [745, 567] on span "ENVIAR" at bounding box center [728, 567] width 53 height 27
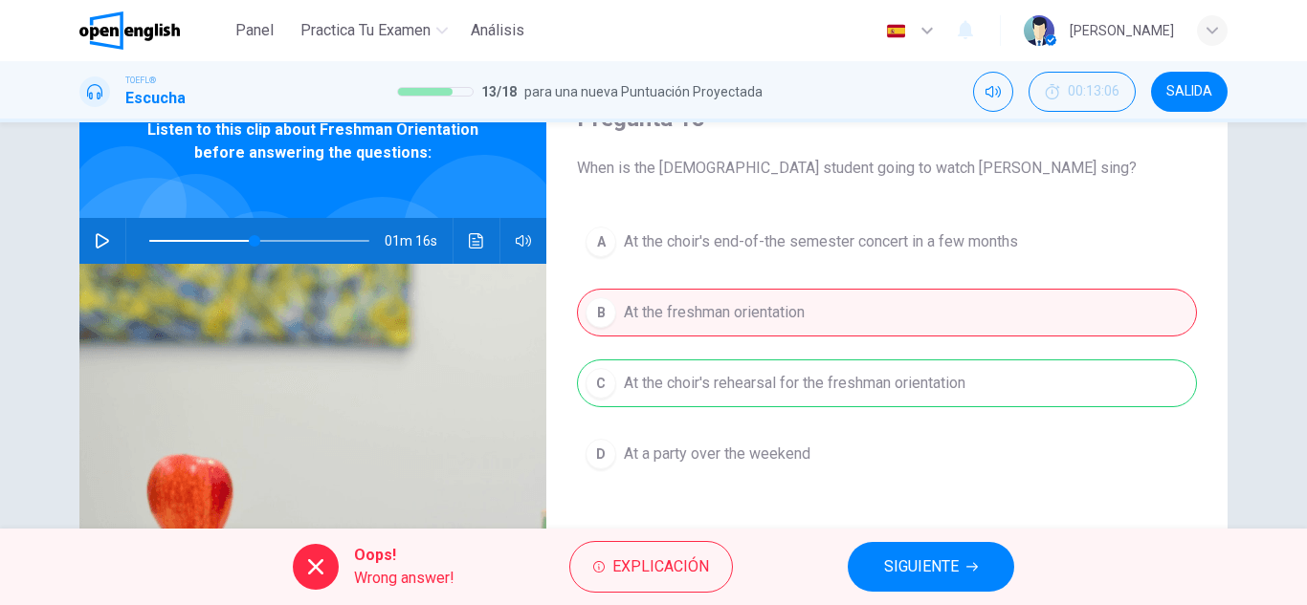
click at [898, 561] on span "SIGUIENTE" at bounding box center [921, 567] width 75 height 27
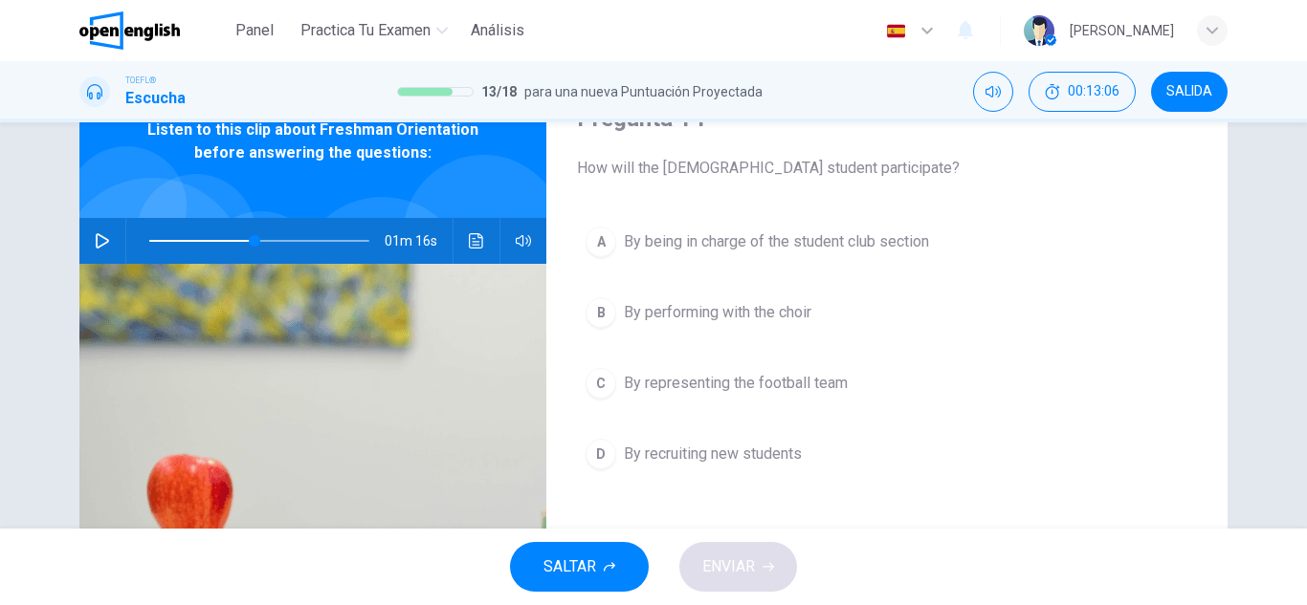
click at [709, 396] on button "C By representing the football team" at bounding box center [887, 384] width 620 height 48
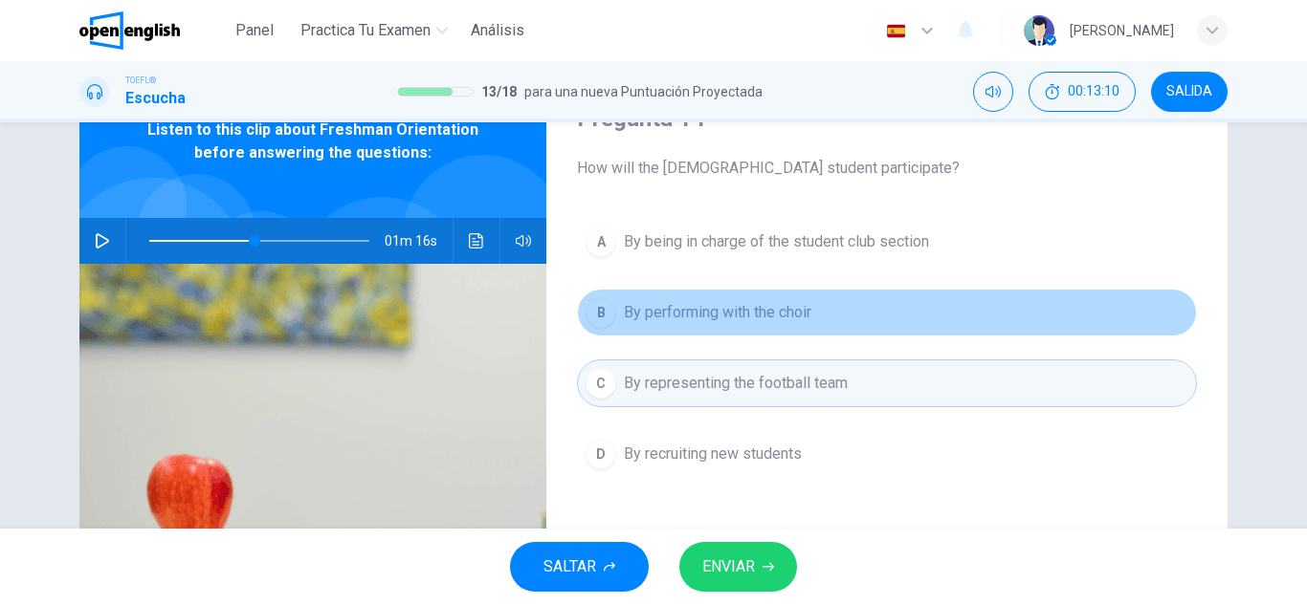
click at [731, 309] on span "By performing with the choir" at bounding box center [717, 312] width 187 height 23
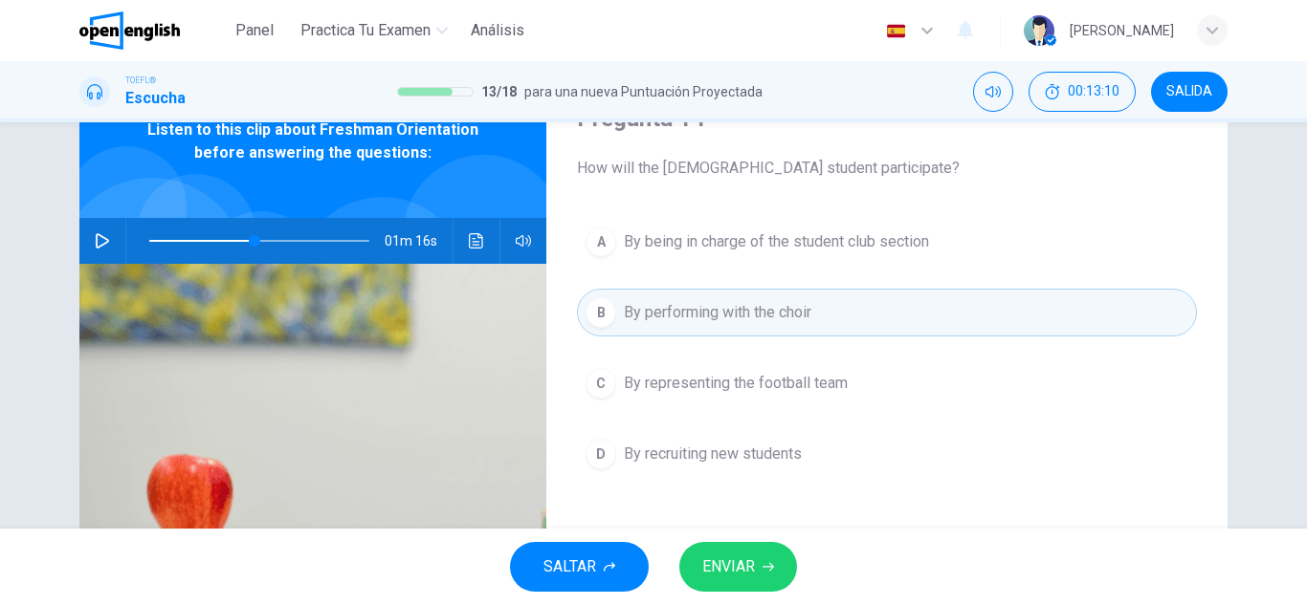
click at [780, 564] on button "ENVIAR" at bounding box center [738, 567] width 118 height 50
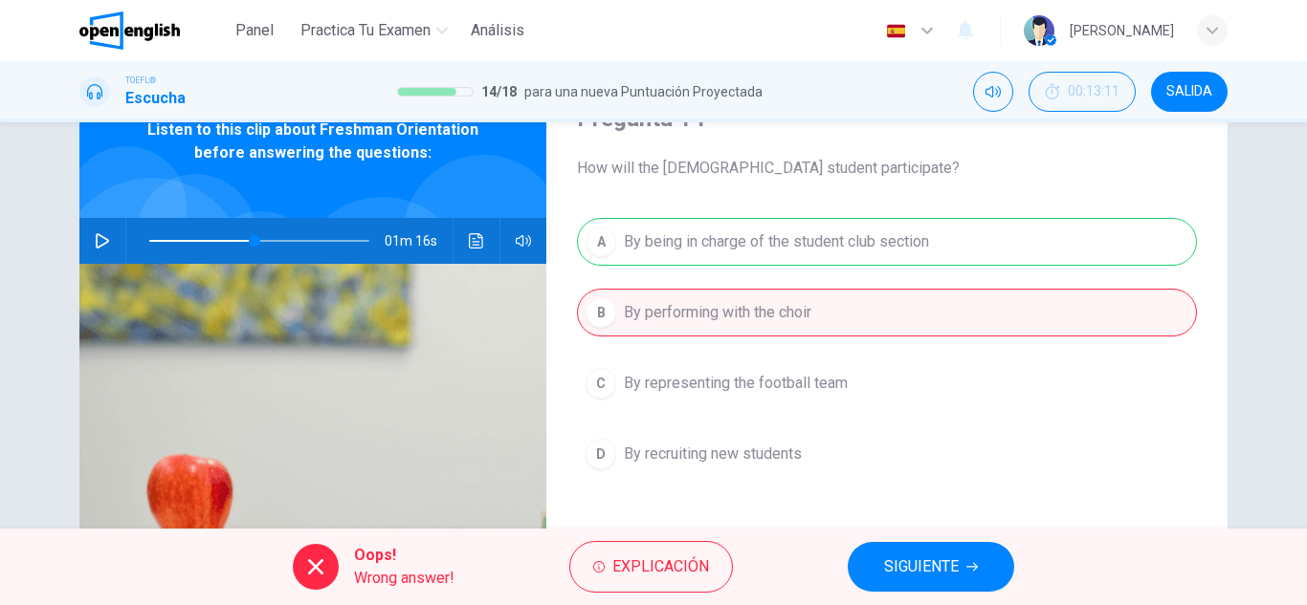
click at [924, 546] on button "SIGUIENTE" at bounding box center [930, 567] width 166 height 50
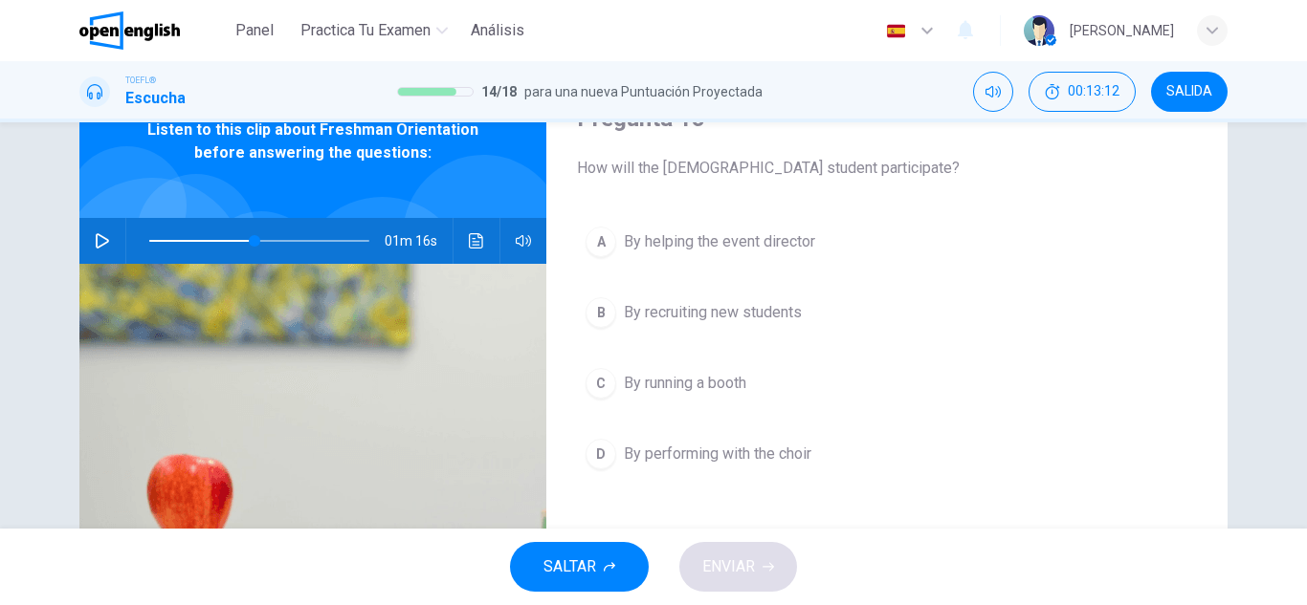
click at [802, 257] on button "A By helping the event director" at bounding box center [887, 242] width 620 height 48
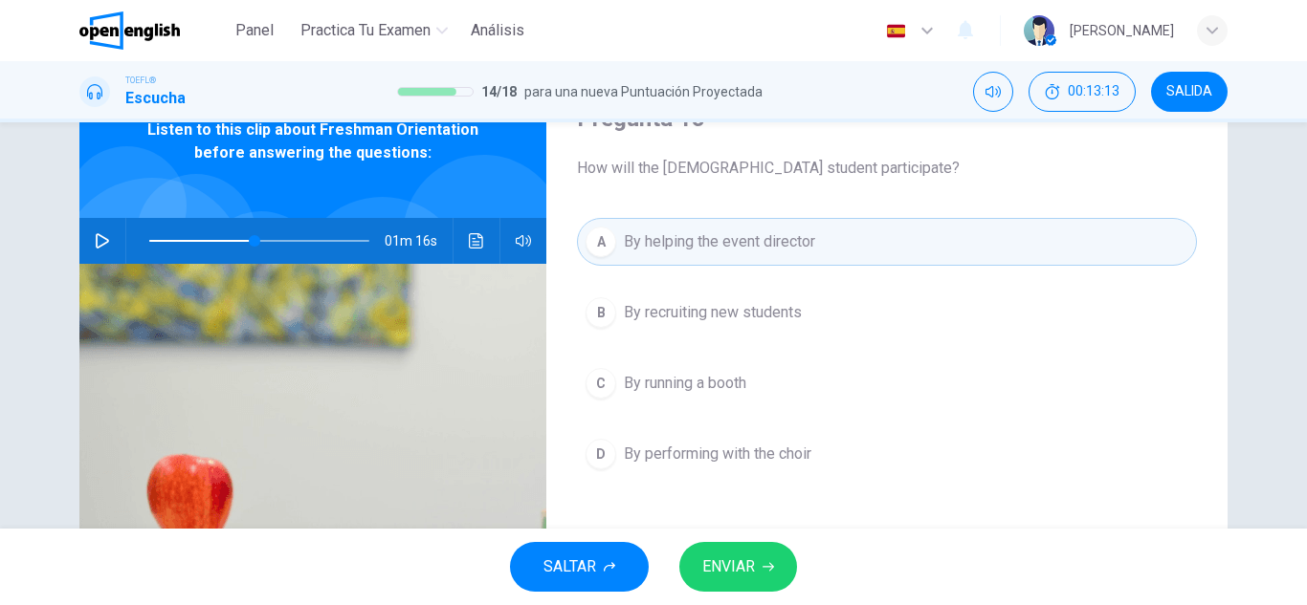
click at [743, 551] on button "ENVIAR" at bounding box center [738, 567] width 118 height 50
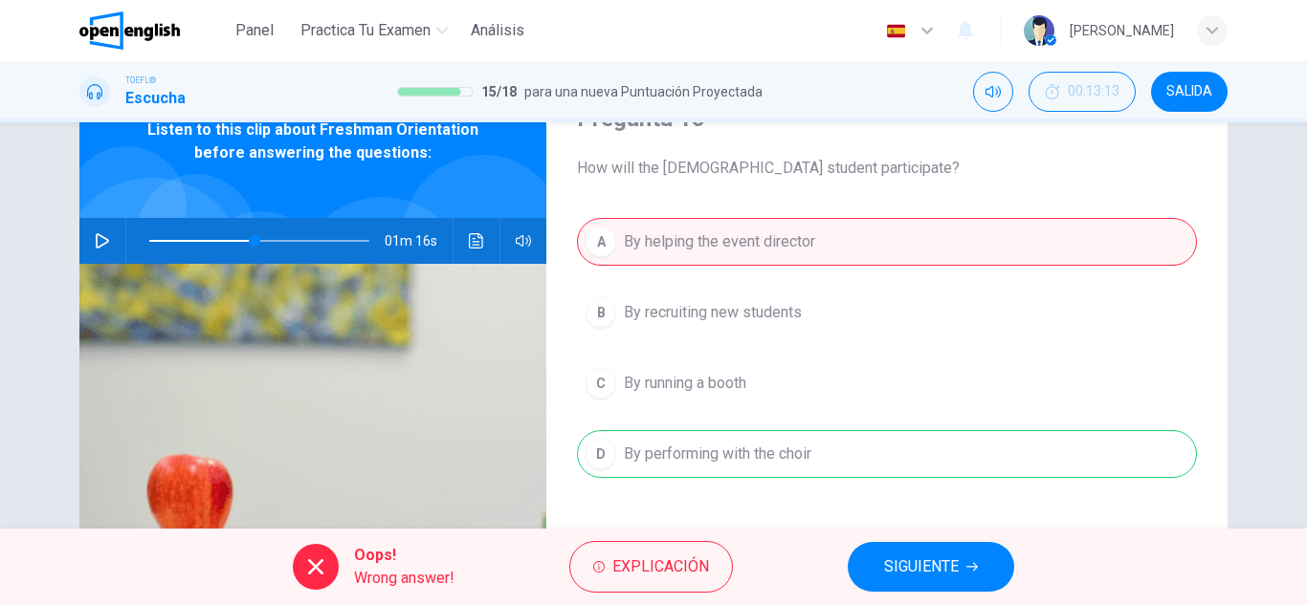
click at [838, 550] on div "Oops! Wrong answer! Explicación SIGUIENTE" at bounding box center [653, 567] width 1307 height 77
click at [934, 576] on span "SIGUIENTE" at bounding box center [921, 567] width 75 height 27
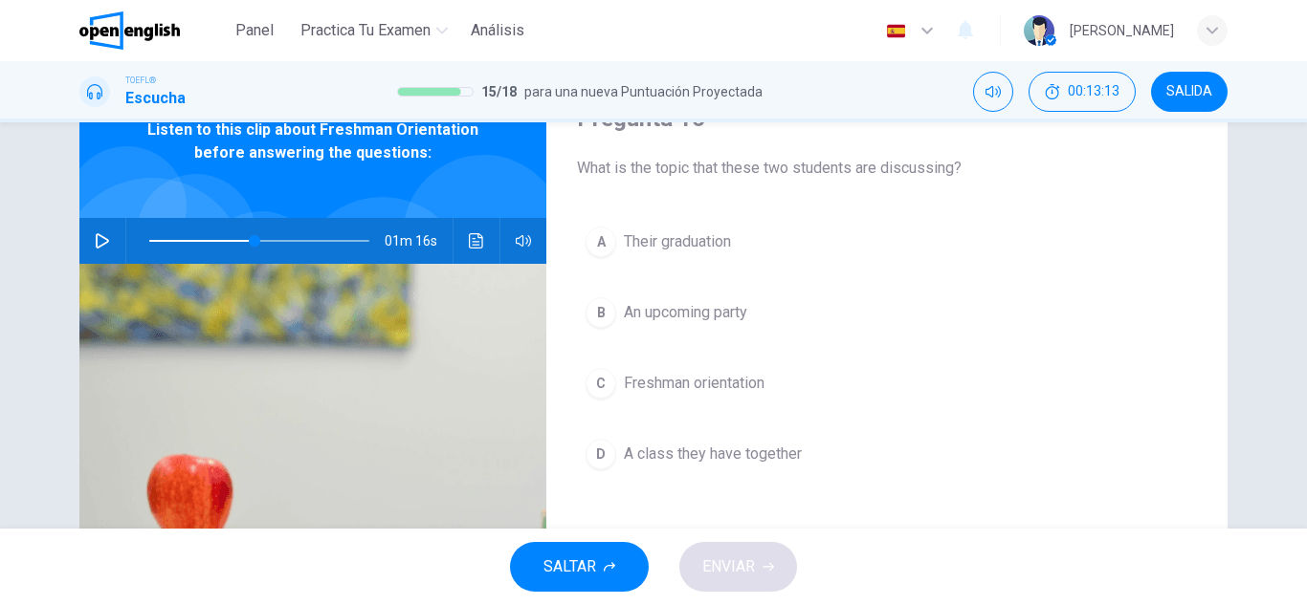
click at [847, 398] on button "C Freshman orientation" at bounding box center [887, 384] width 620 height 48
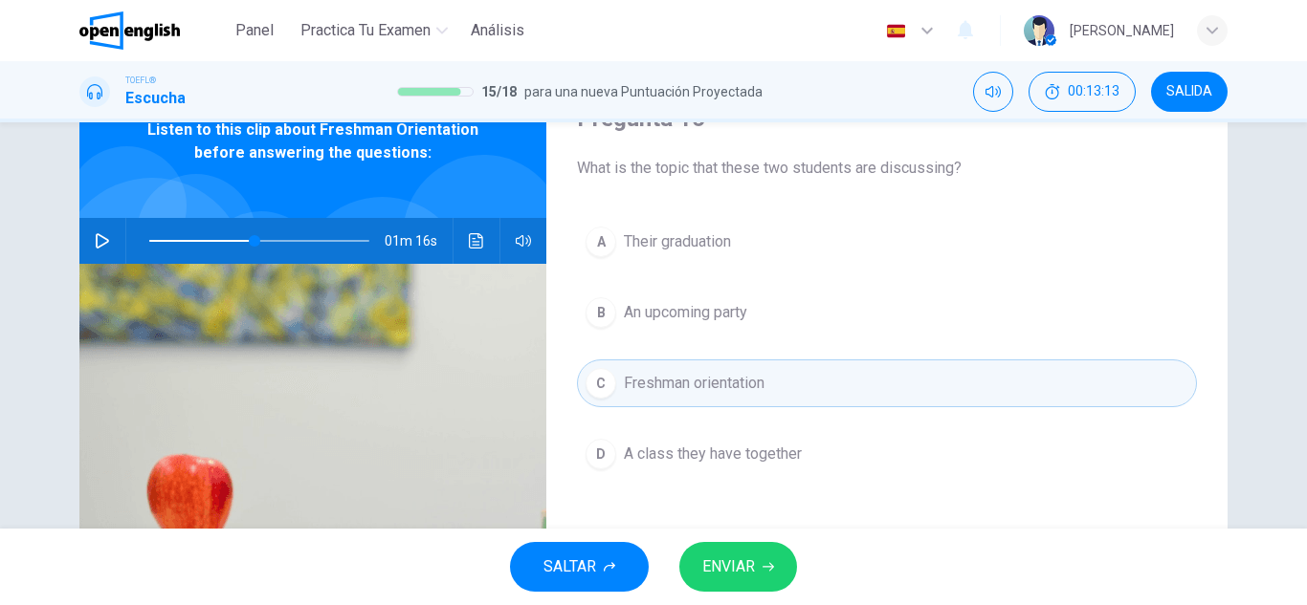
drag, startPoint x: 808, startPoint y: 523, endPoint x: 760, endPoint y: 558, distance: 58.9
click at [797, 533] on div "Panel Practica tu examen Análisis Español ** ​ [PERSON_NAME] TOEFL® Escucha 15 …" at bounding box center [653, 302] width 1307 height 605
click at [760, 558] on button "ENVIAR" at bounding box center [738, 567] width 118 height 50
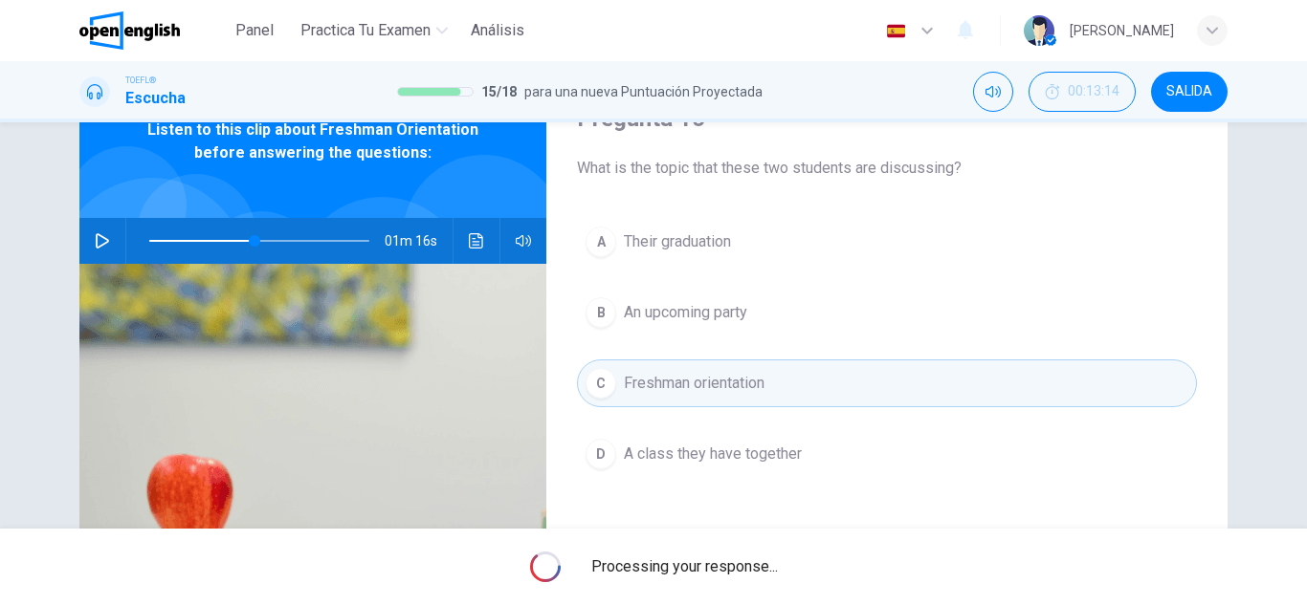
type input "**"
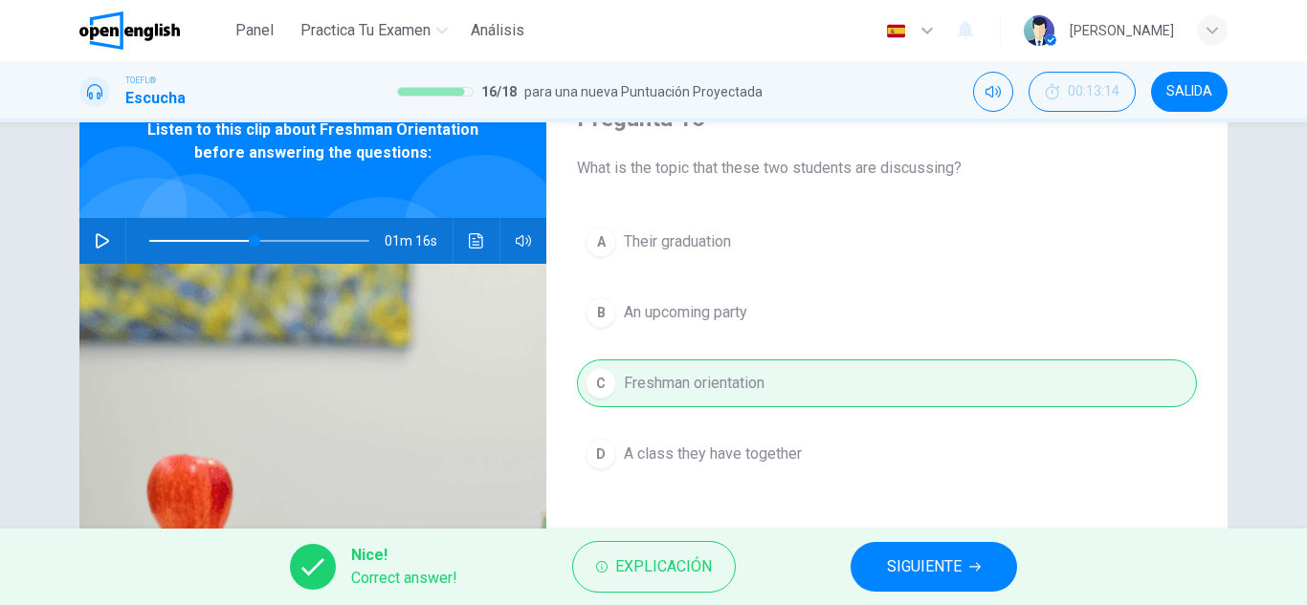
click at [903, 562] on span "SIGUIENTE" at bounding box center [924, 567] width 75 height 27
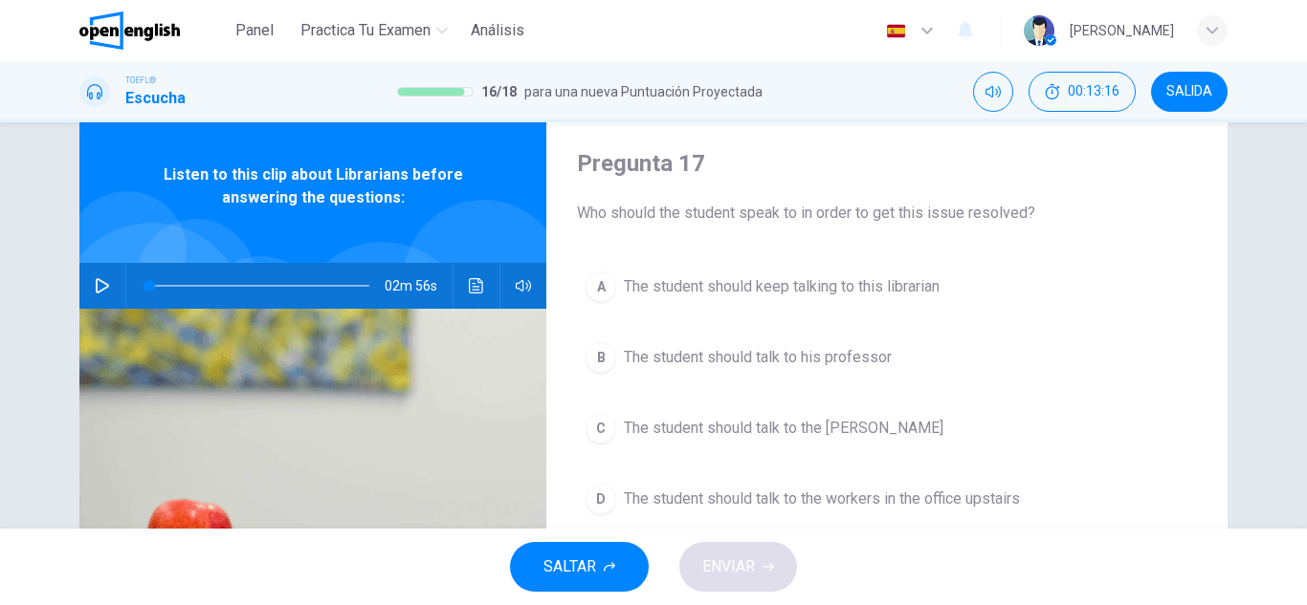
scroll to position [96, 0]
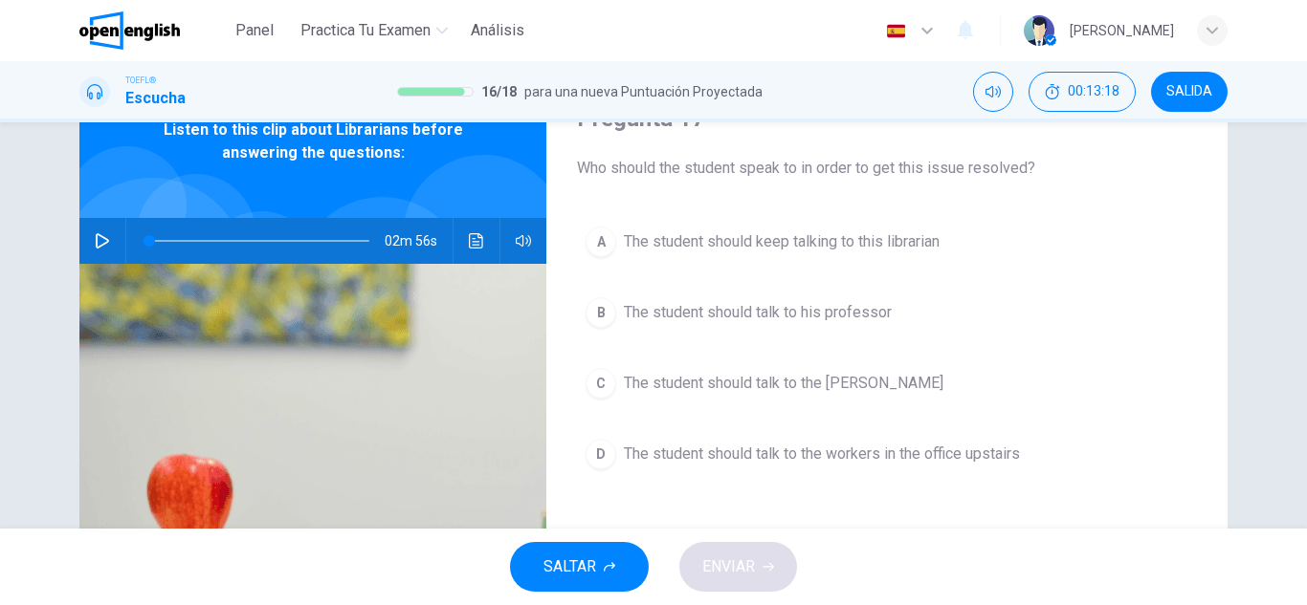
click at [107, 231] on button "button" at bounding box center [102, 241] width 31 height 46
click at [482, 240] on button "Haz clic para ver la transcripción del audio" at bounding box center [476, 241] width 31 height 46
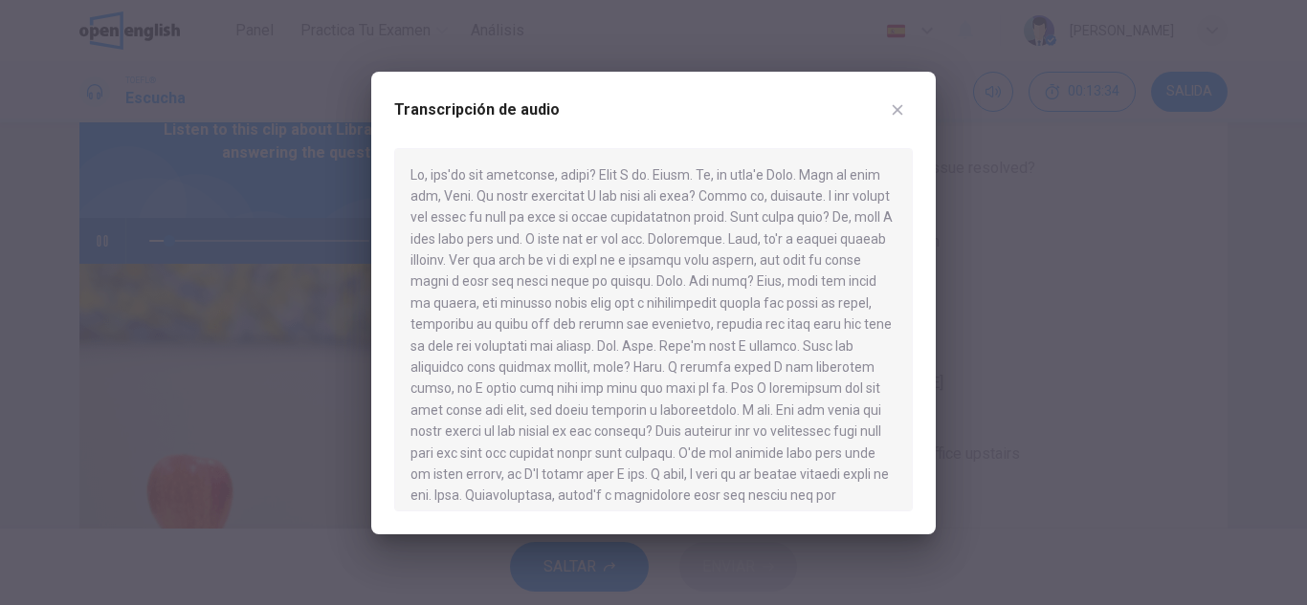
click at [897, 122] on button "button" at bounding box center [897, 110] width 31 height 31
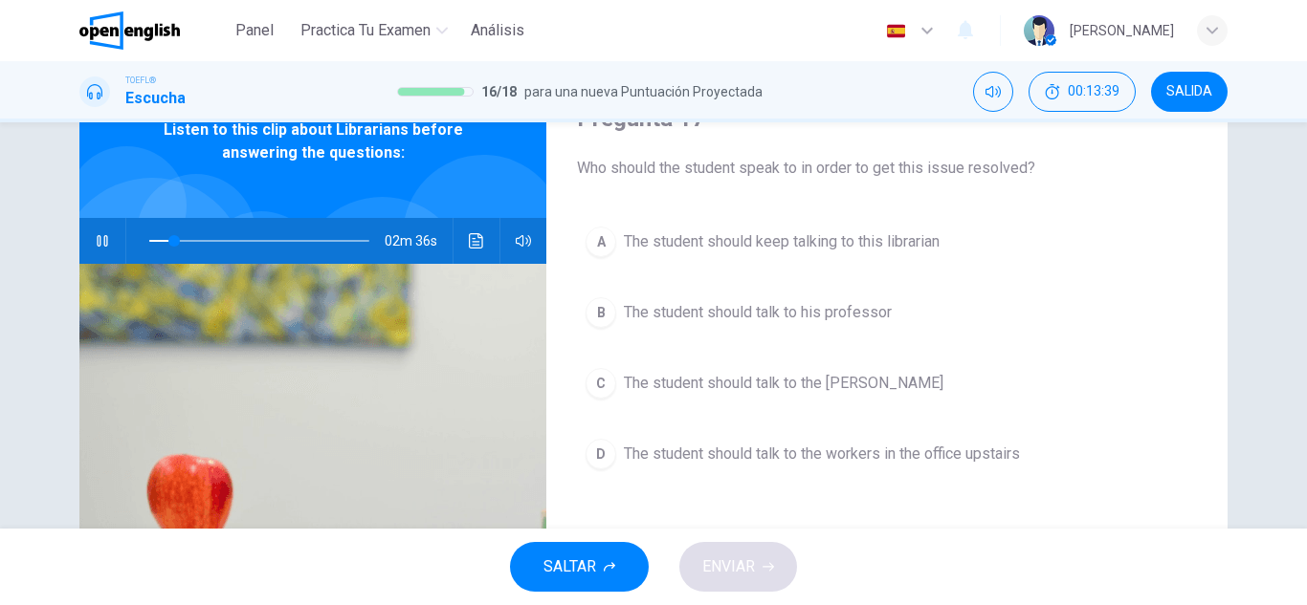
click at [787, 520] on div "Pregunta 17 Who should the student speak to in order to get this issue resolved…" at bounding box center [886, 397] width 681 height 665
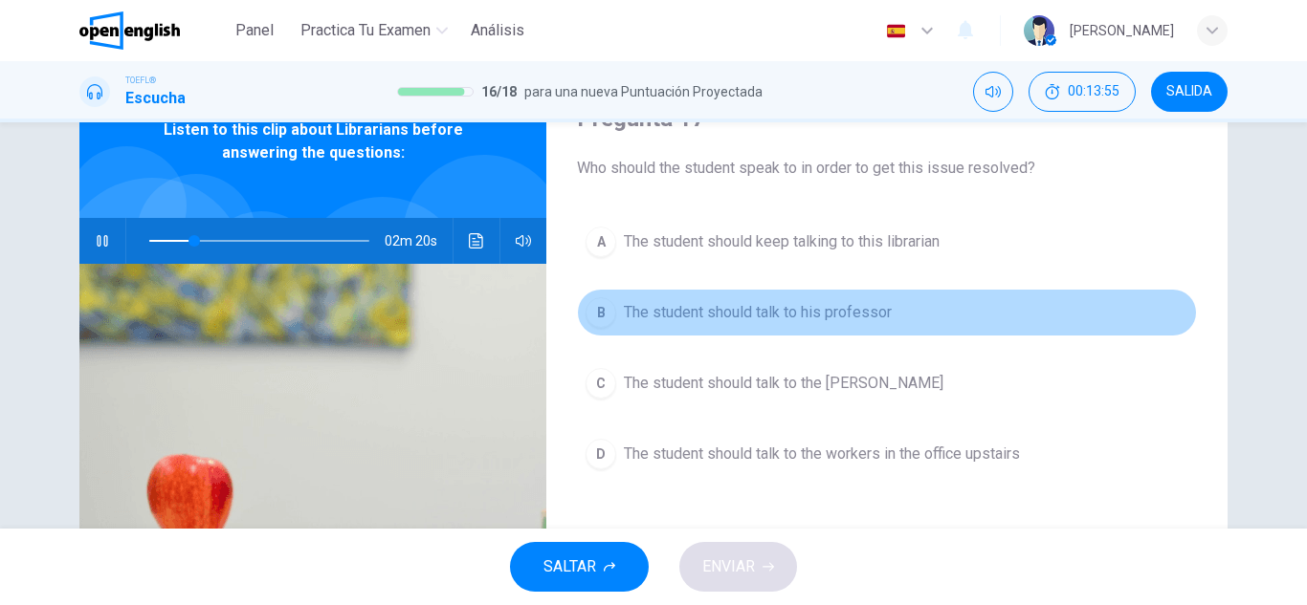
click at [847, 292] on button "B The student should talk to his professor" at bounding box center [887, 313] width 620 height 48
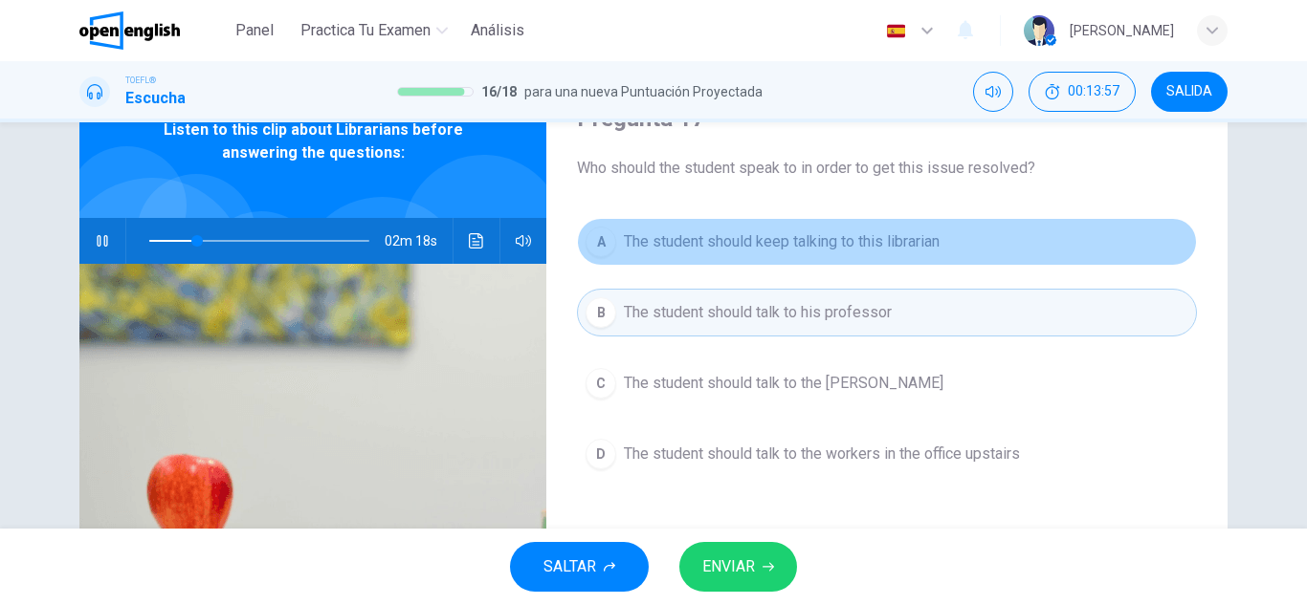
click at [874, 241] on span "The student should keep talking to this librarian" at bounding box center [782, 242] width 316 height 23
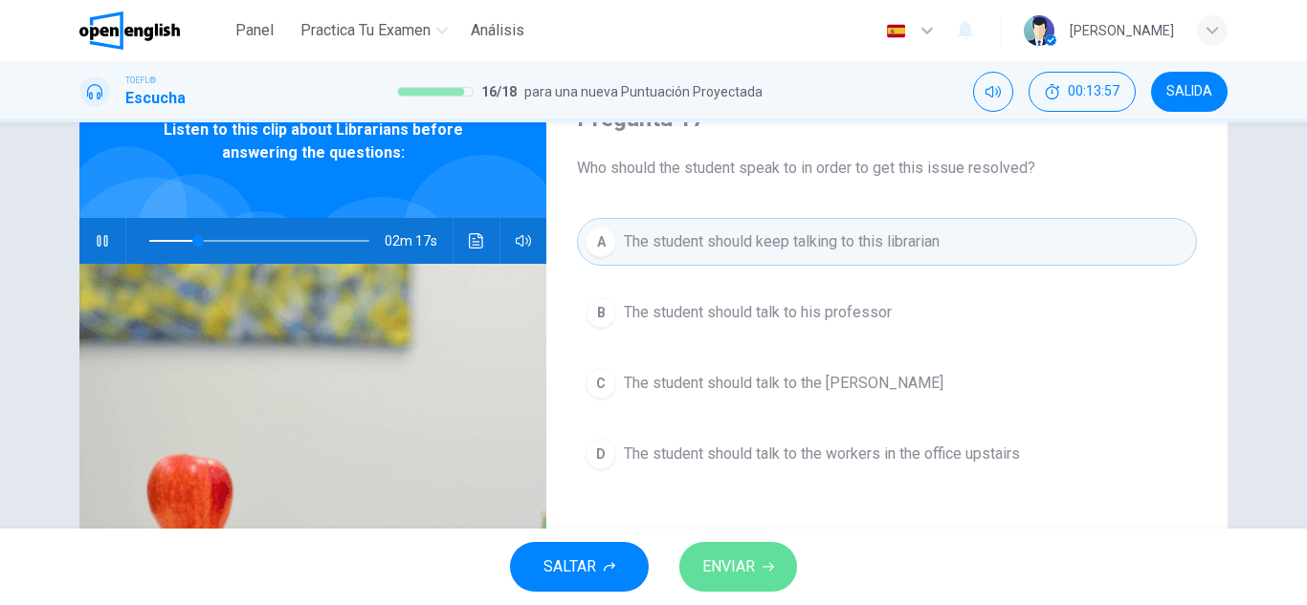
click at [725, 591] on button "ENVIAR" at bounding box center [738, 567] width 118 height 50
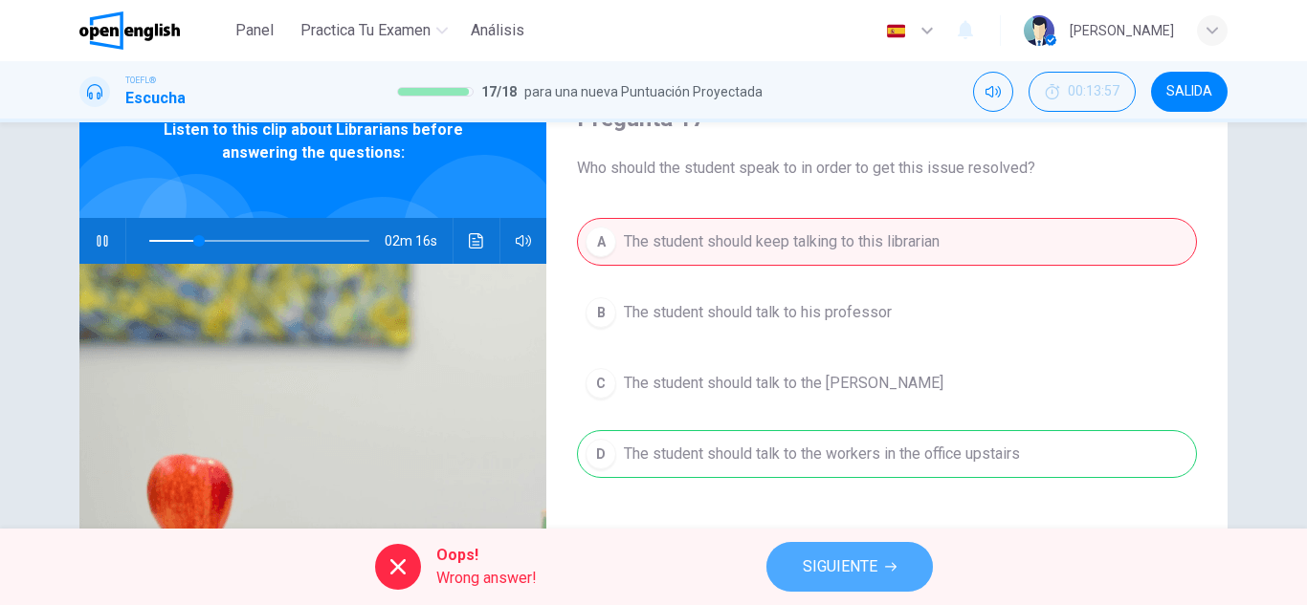
click at [801, 570] on button "SIGUIENTE" at bounding box center [849, 567] width 166 height 50
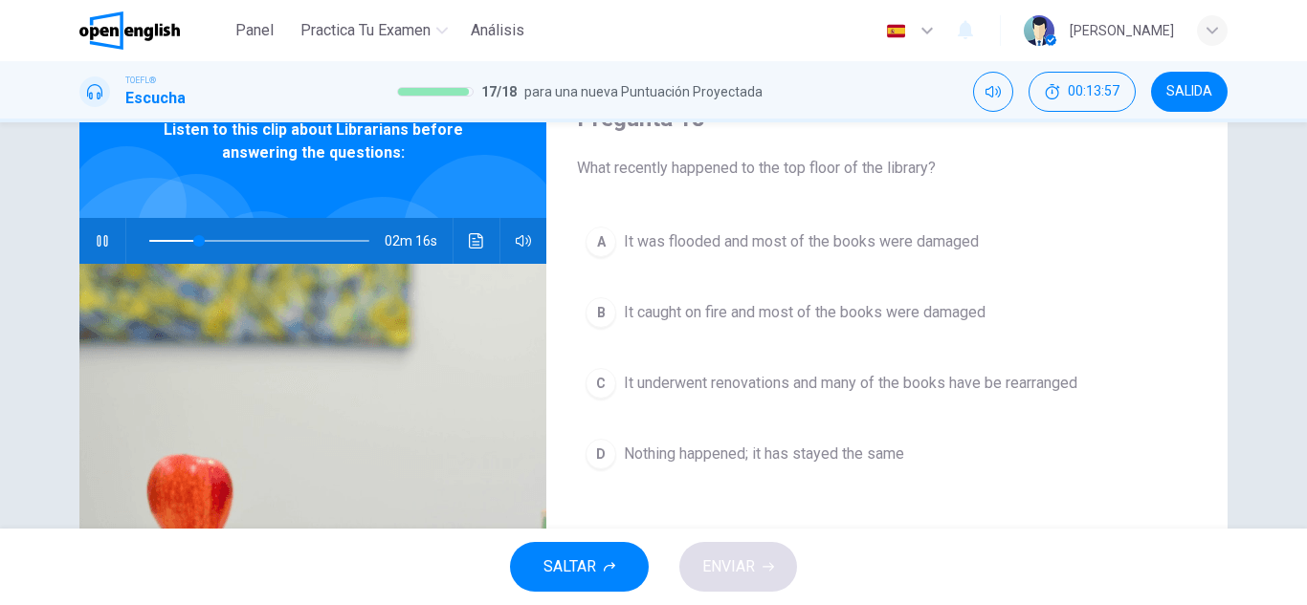
click at [801, 570] on div "SALTAR ENVIAR" at bounding box center [653, 567] width 1307 height 77
click at [768, 451] on span "Nothing happened; it has stayed the same" at bounding box center [764, 454] width 280 height 23
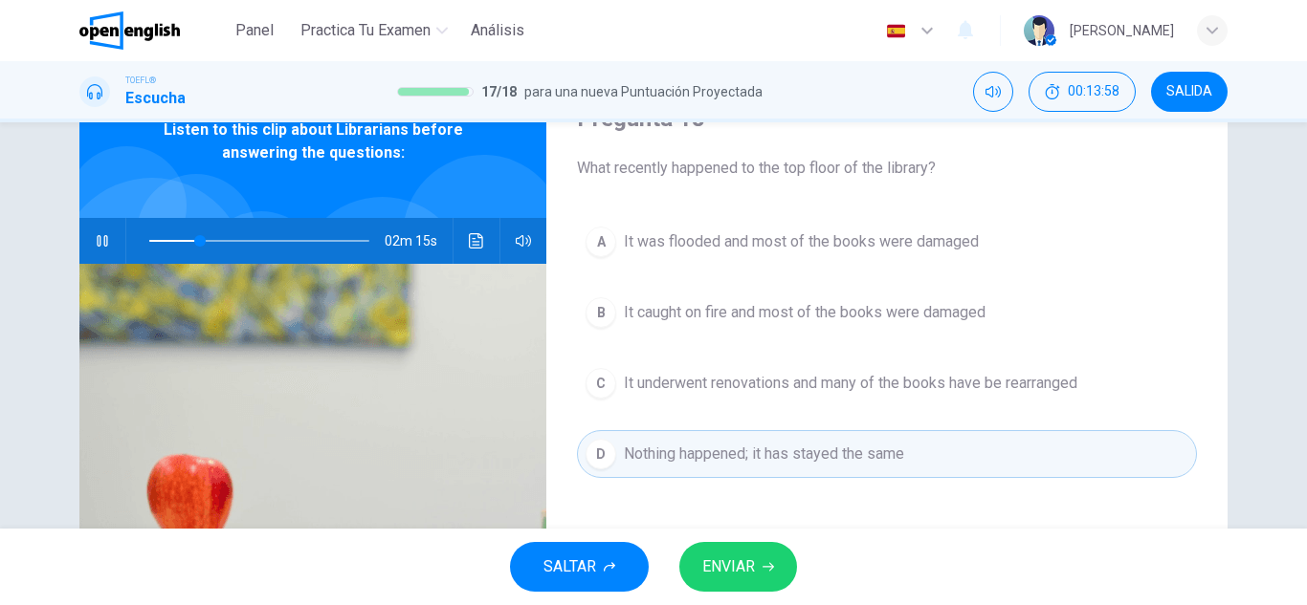
drag, startPoint x: 726, startPoint y: 540, endPoint x: 726, endPoint y: 551, distance: 10.5
click at [726, 551] on div "SALTAR ENVIAR" at bounding box center [653, 567] width 1307 height 77
click at [728, 561] on span "ENVIAR" at bounding box center [728, 567] width 53 height 27
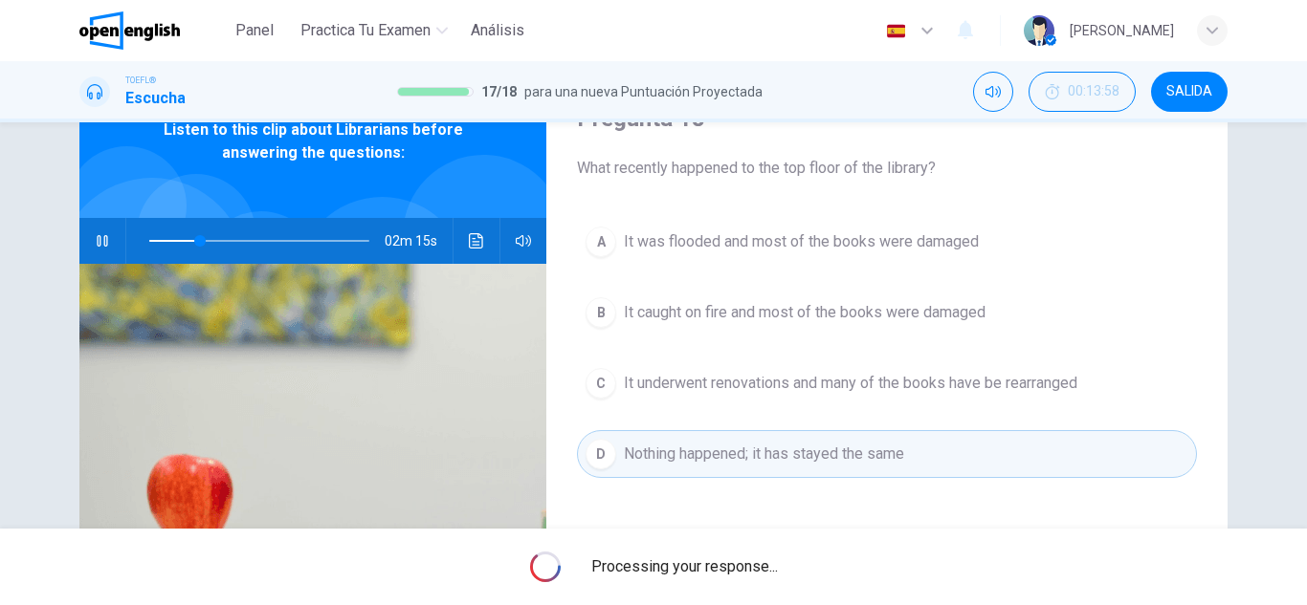
type input "**"
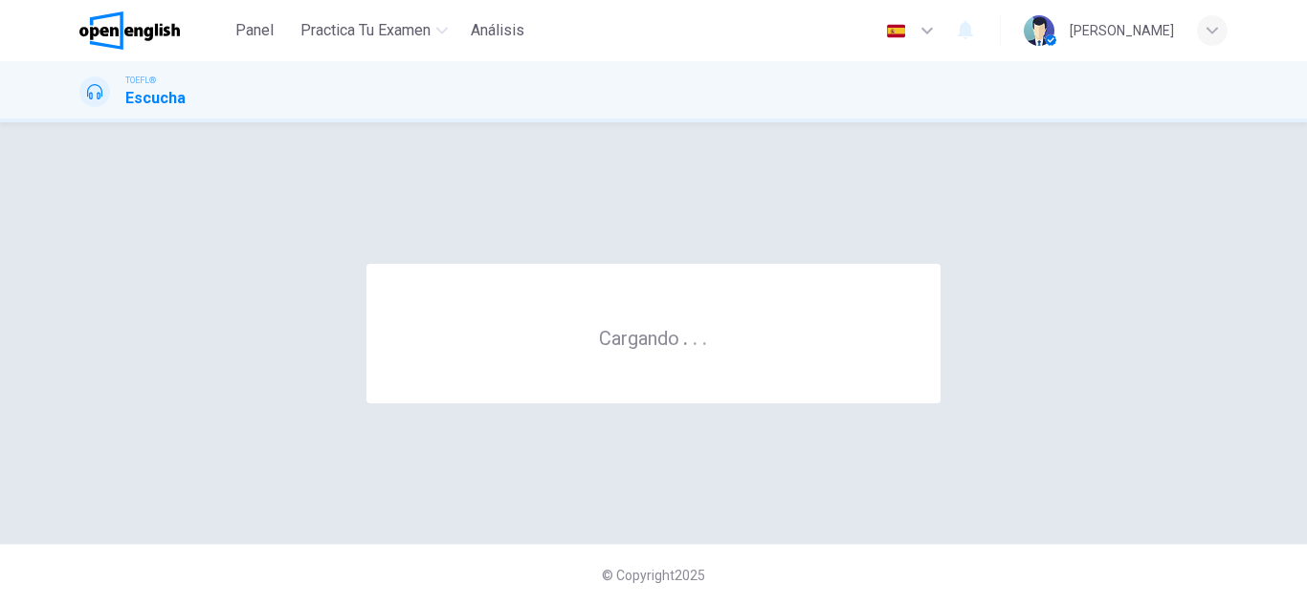
scroll to position [0, 0]
